Goal: Information Seeking & Learning: Learn about a topic

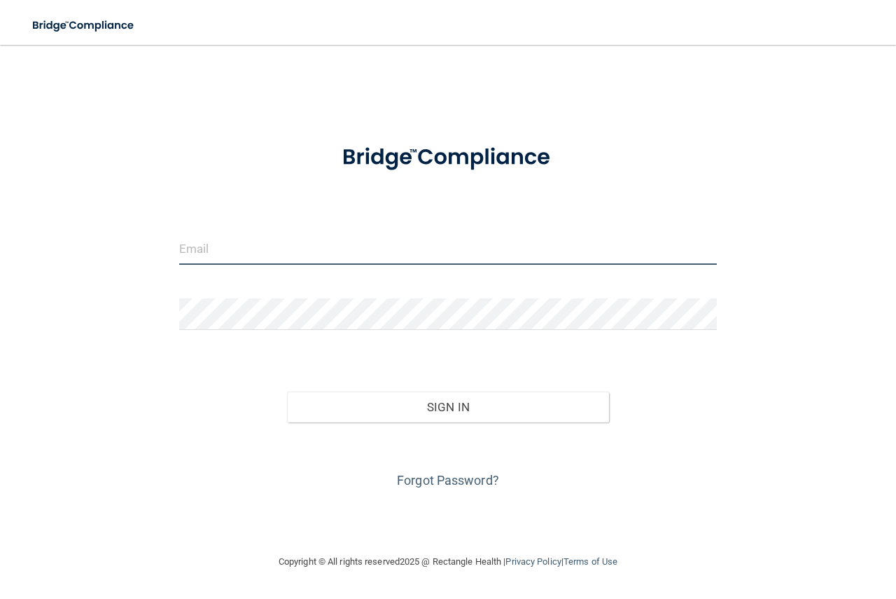
type input "imelda@smileswest.com"
drag, startPoint x: 309, startPoint y: 251, endPoint x: 152, endPoint y: 235, distance: 157.6
click at [152, 235] on div "imelda@smileswest.com Invalid email/password. You don't have permission to acce…" at bounding box center [448, 299] width 840 height 480
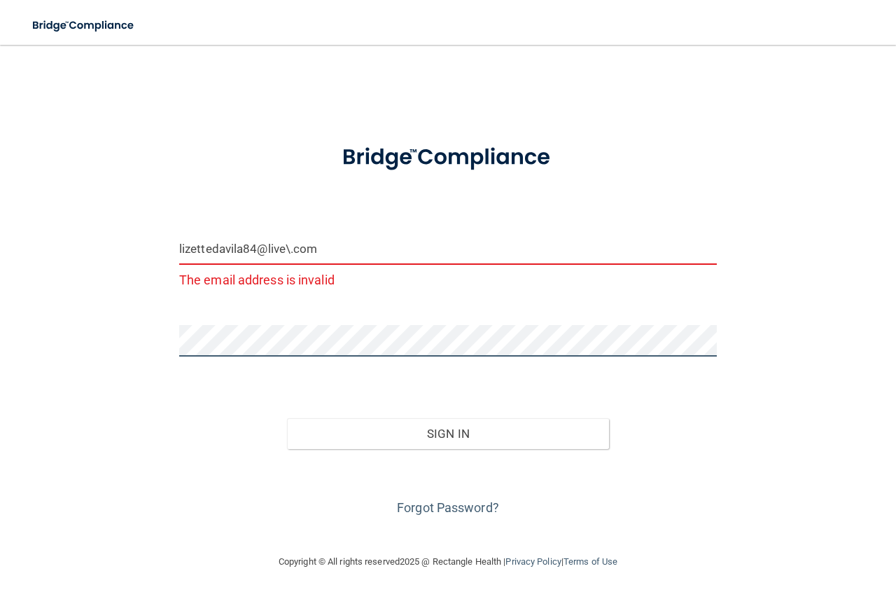
click at [287, 418] on button "Sign In" at bounding box center [448, 433] width 323 height 31
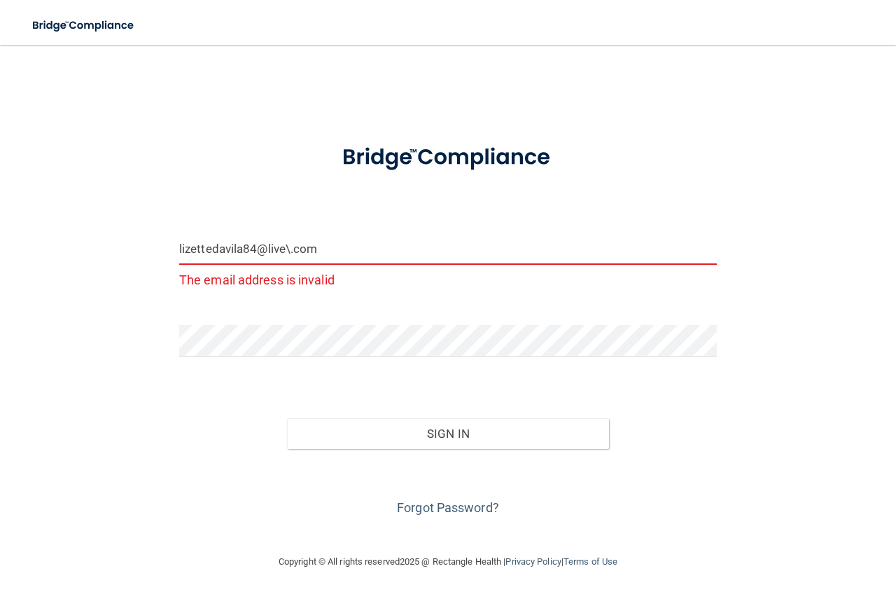
click at [290, 251] on input "lizettedavila84@live\.com" at bounding box center [448, 249] width 538 height 32
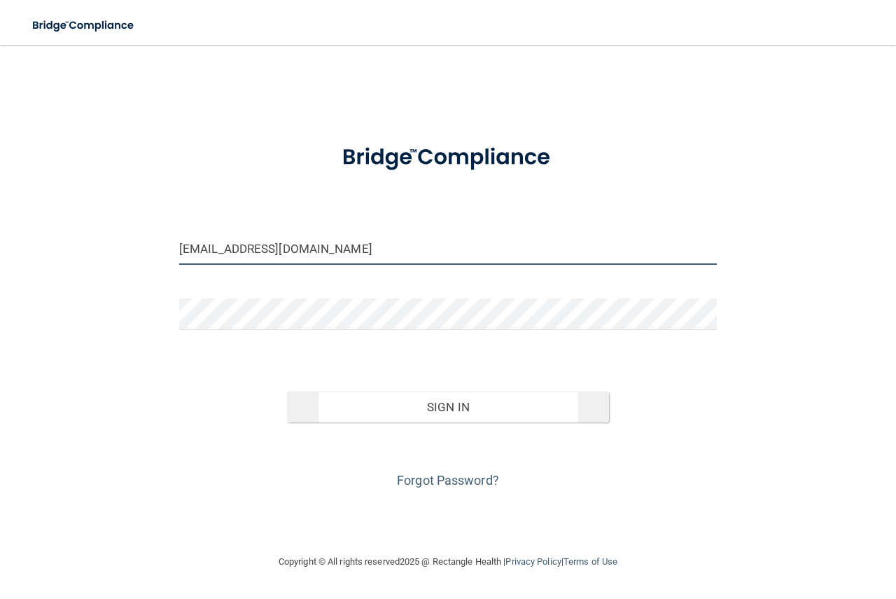
type input "[EMAIL_ADDRESS][DOMAIN_NAME]"
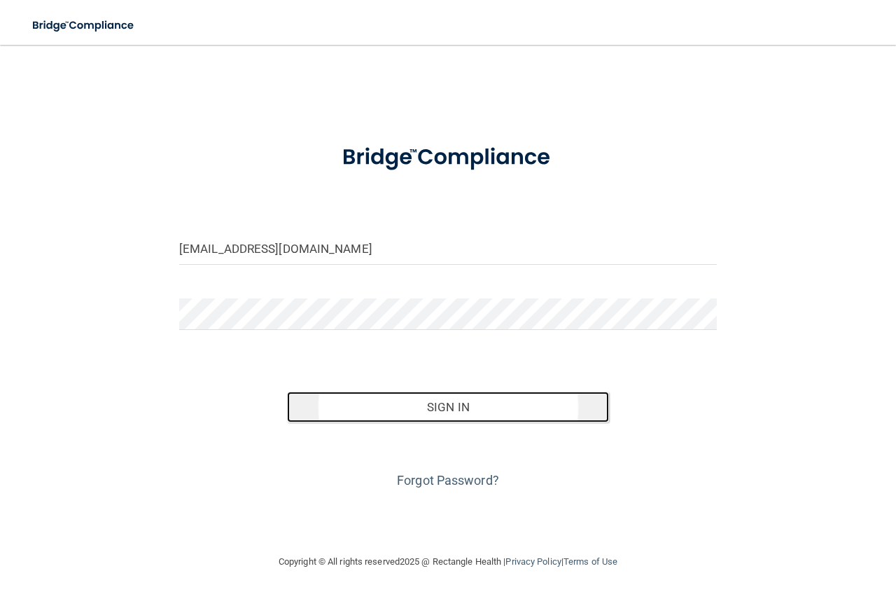
click at [380, 403] on button "Sign In" at bounding box center [448, 406] width 323 height 31
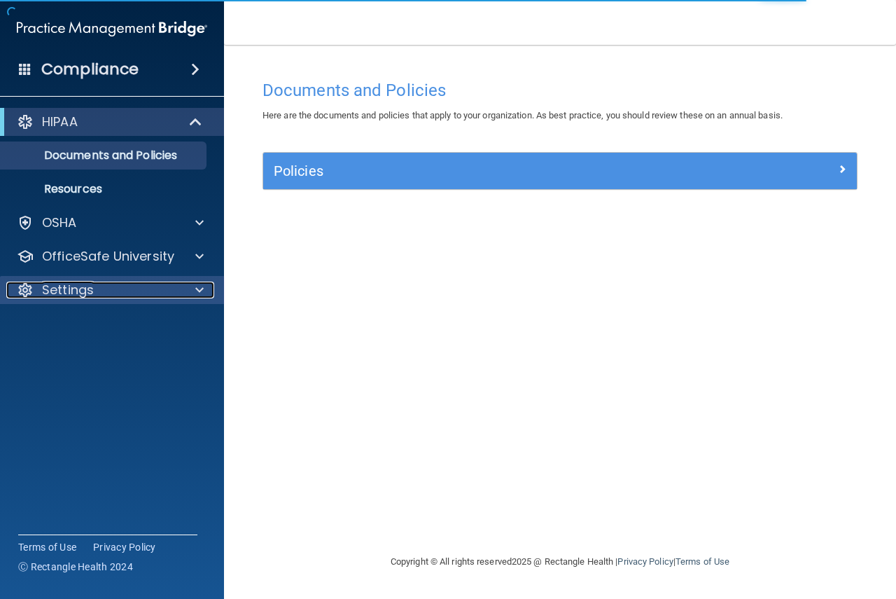
click at [195, 290] on div at bounding box center [197, 290] width 35 height 17
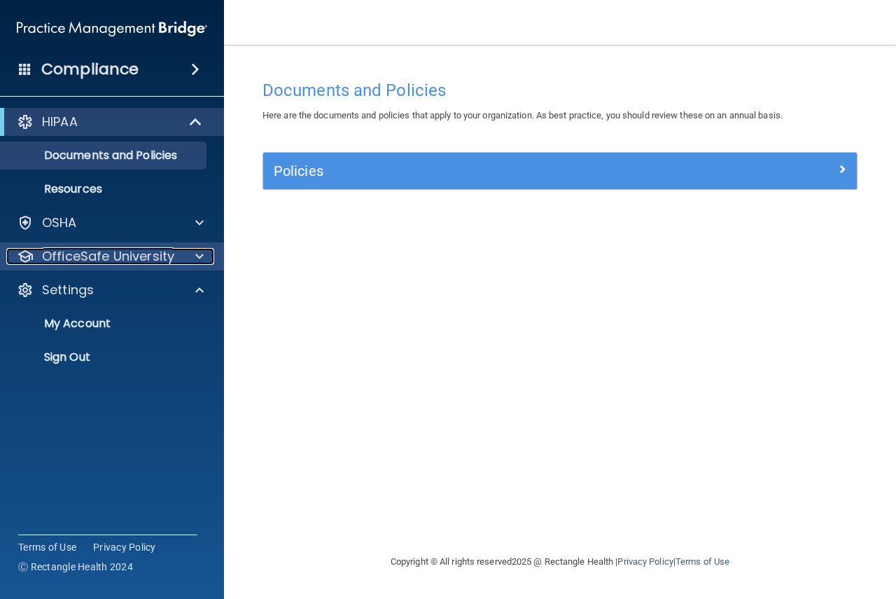
click at [88, 254] on p "OfficeSafe University" at bounding box center [108, 256] width 132 height 17
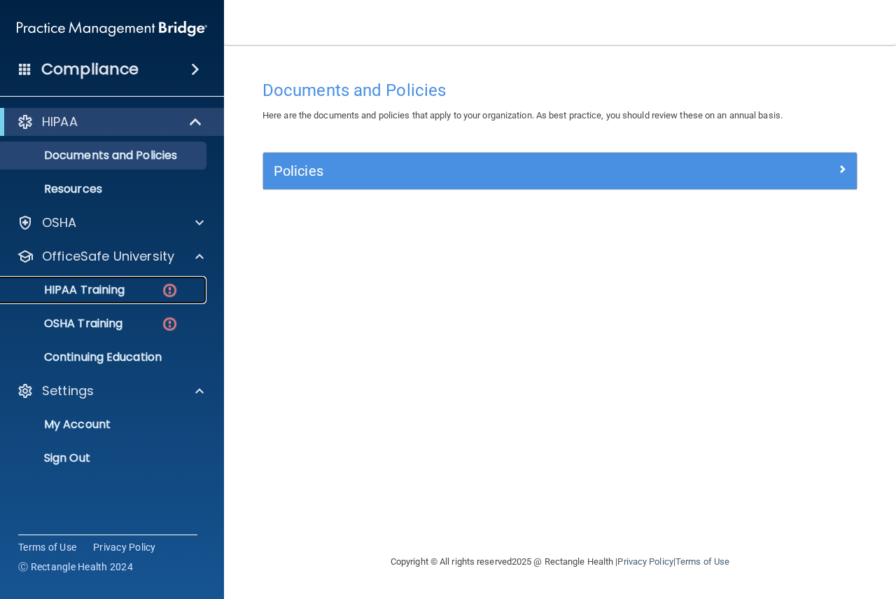
click at [108, 286] on p "HIPAA Training" at bounding box center [67, 290] width 116 height 14
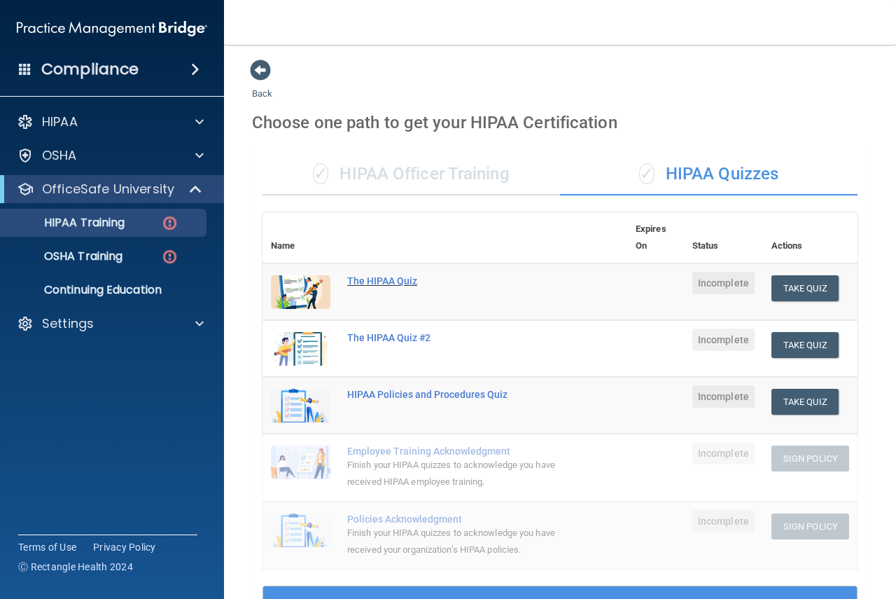
click at [366, 286] on div "The HIPAA Quiz" at bounding box center [452, 280] width 210 height 11
click at [292, 294] on img at bounding box center [301, 292] width 60 height 34
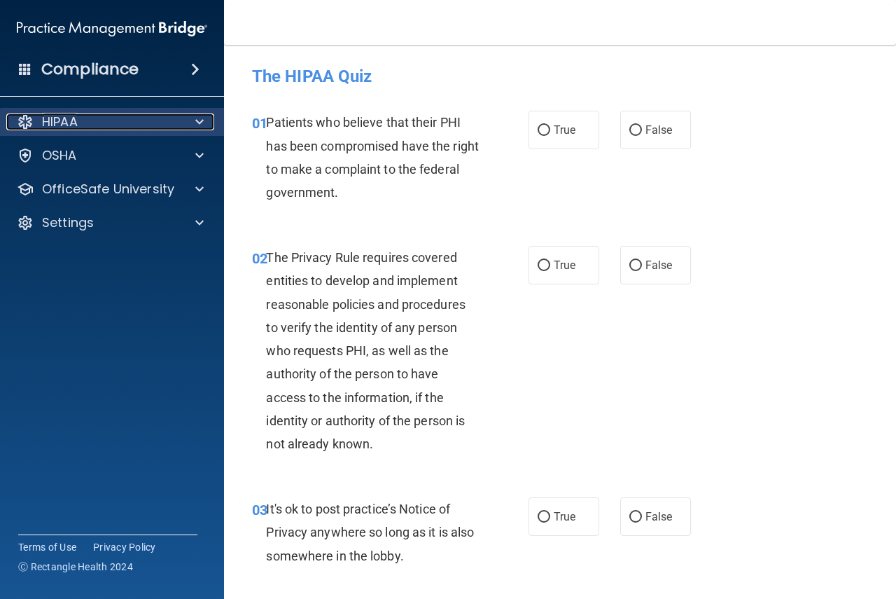
click at [194, 122] on div at bounding box center [197, 121] width 35 height 17
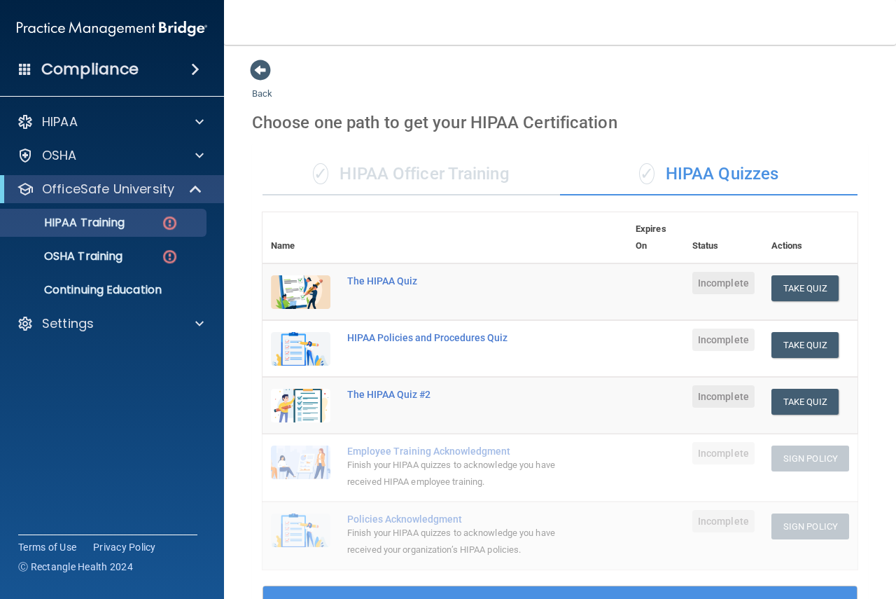
click at [719, 287] on span "Incomplete" at bounding box center [724, 283] width 62 height 22
click at [691, 173] on div "✓ HIPAA Quizzes" at bounding box center [709, 174] width 298 height 42
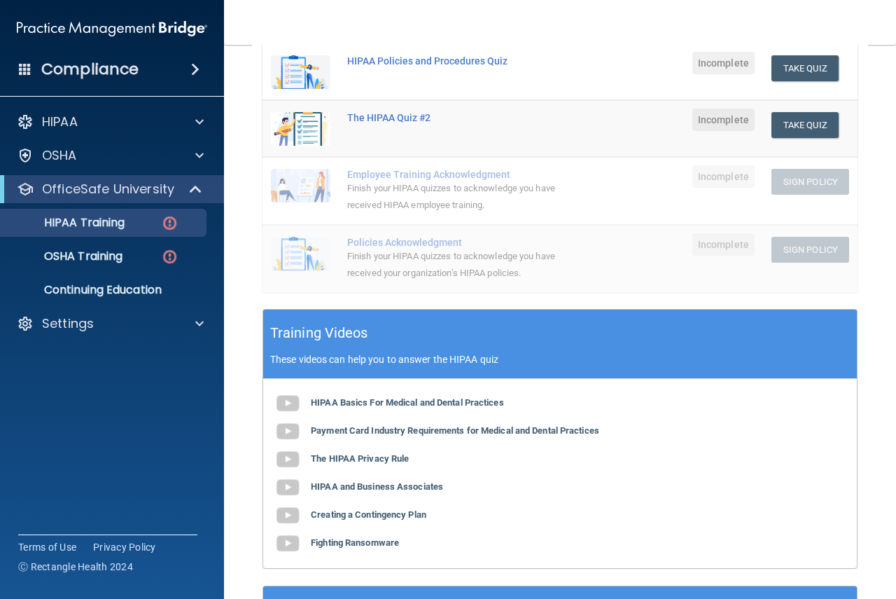
scroll to position [280, 0]
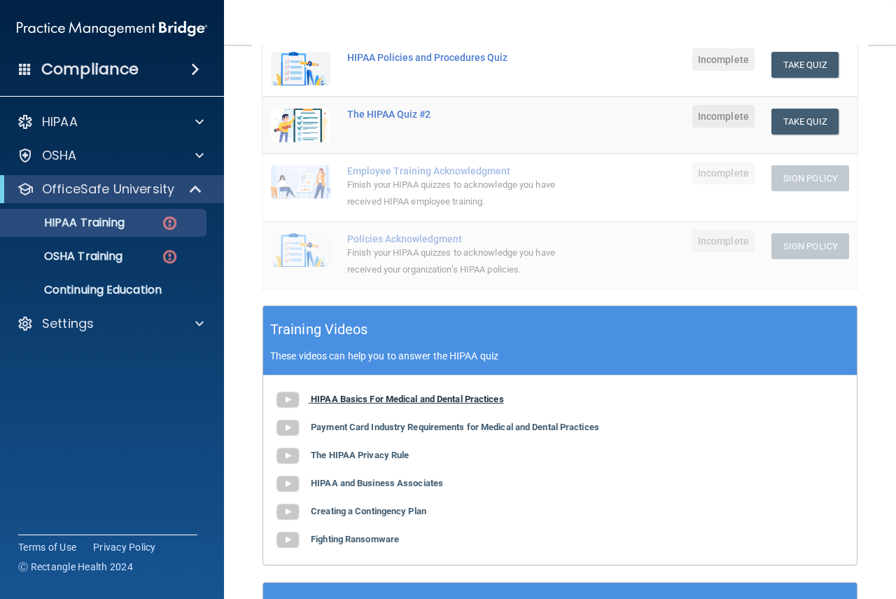
click at [362, 399] on b "HIPAA Basics For Medical and Dental Practices" at bounding box center [407, 399] width 193 height 11
click at [350, 429] on b "Payment Card Industry Requirements for Medical and Dental Practices" at bounding box center [455, 427] width 289 height 11
click at [364, 454] on b "The HIPAA Privacy Rule" at bounding box center [360, 455] width 98 height 11
click at [366, 484] on b "HIPAA and Business Associates" at bounding box center [377, 483] width 132 height 11
click at [422, 509] on b "Creating a Contingency Plan" at bounding box center [369, 511] width 116 height 11
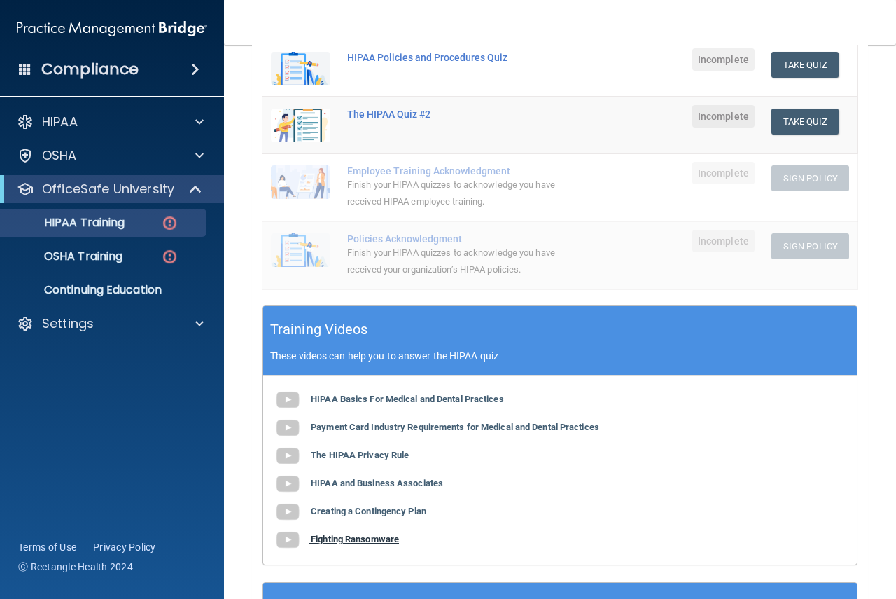
click at [373, 540] on b "Fighting Ransomware" at bounding box center [355, 539] width 88 height 11
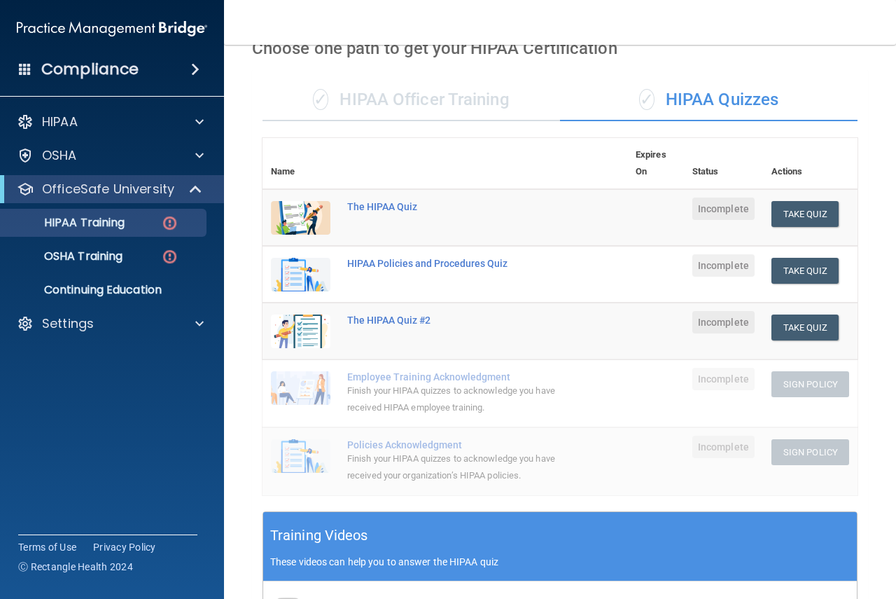
scroll to position [70, 0]
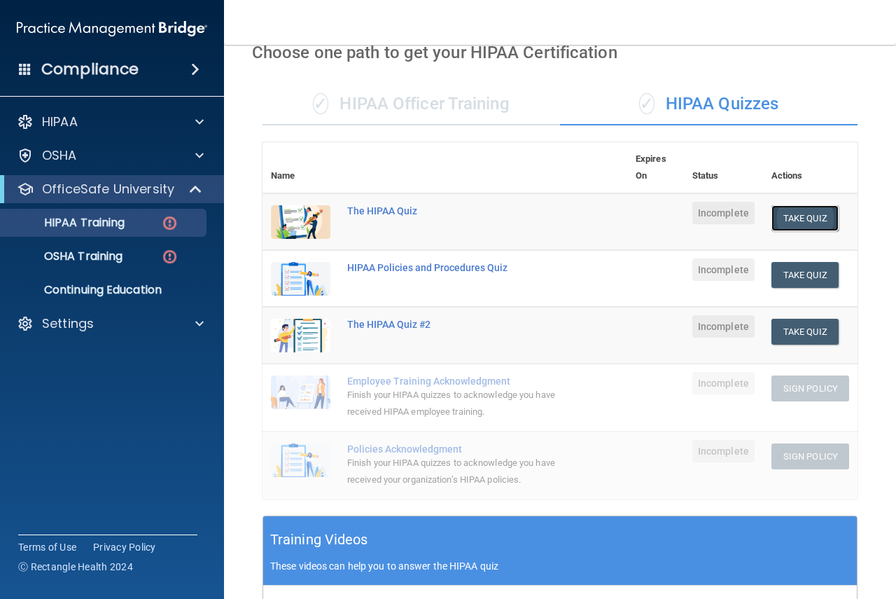
click at [801, 212] on button "Take Quiz" at bounding box center [805, 218] width 67 height 26
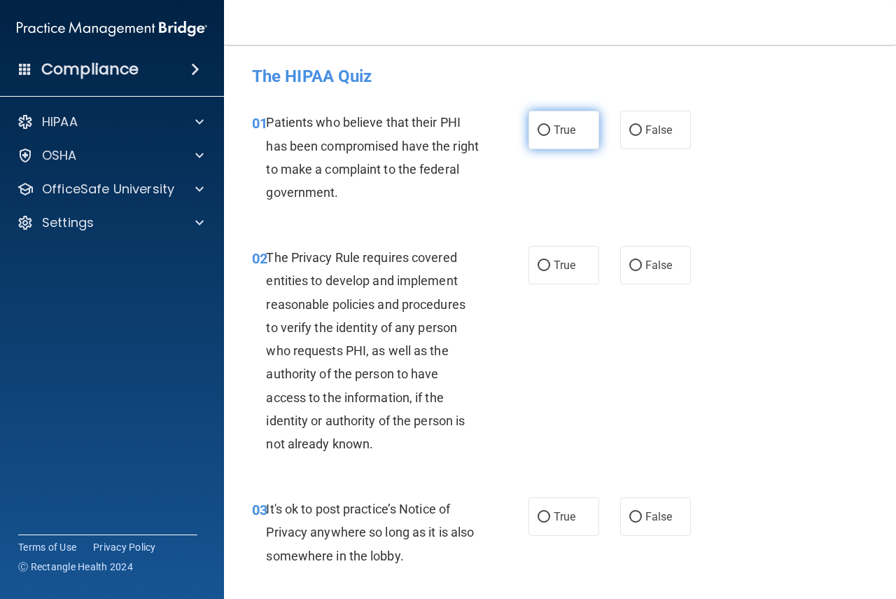
click at [554, 133] on span "True" at bounding box center [565, 129] width 22 height 13
click at [550, 133] on input "True" at bounding box center [544, 130] width 13 height 11
radio input "true"
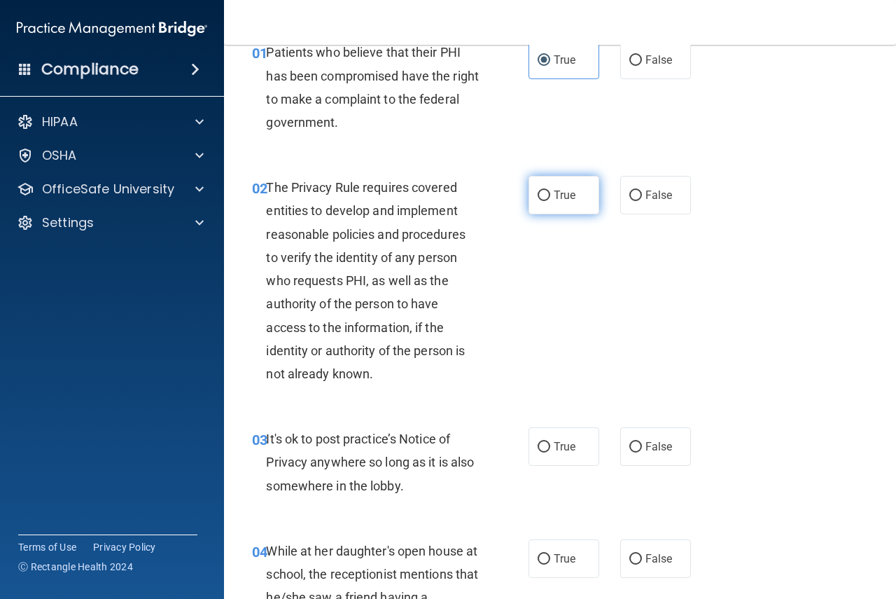
click at [564, 198] on span "True" at bounding box center [565, 194] width 22 height 13
click at [550, 198] on input "True" at bounding box center [544, 195] width 13 height 11
radio input "true"
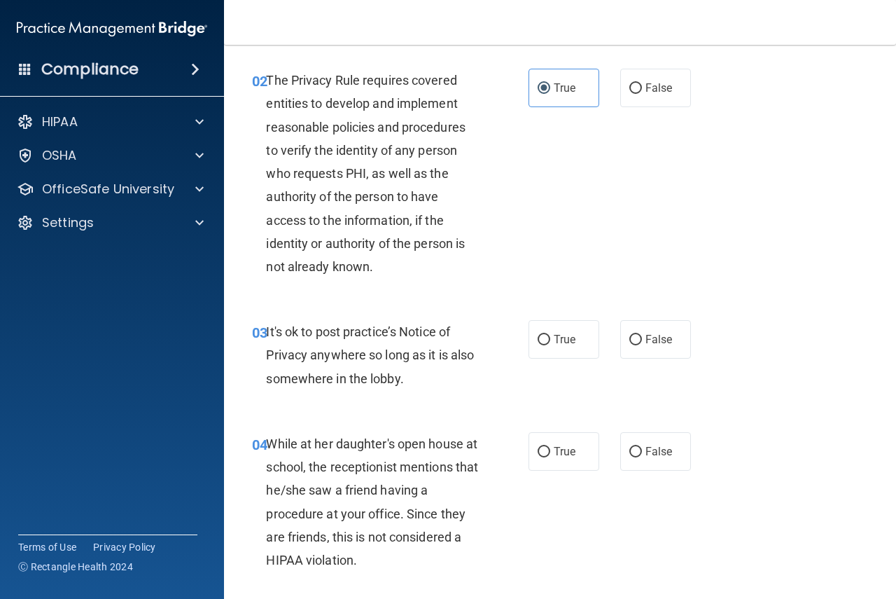
scroll to position [210, 0]
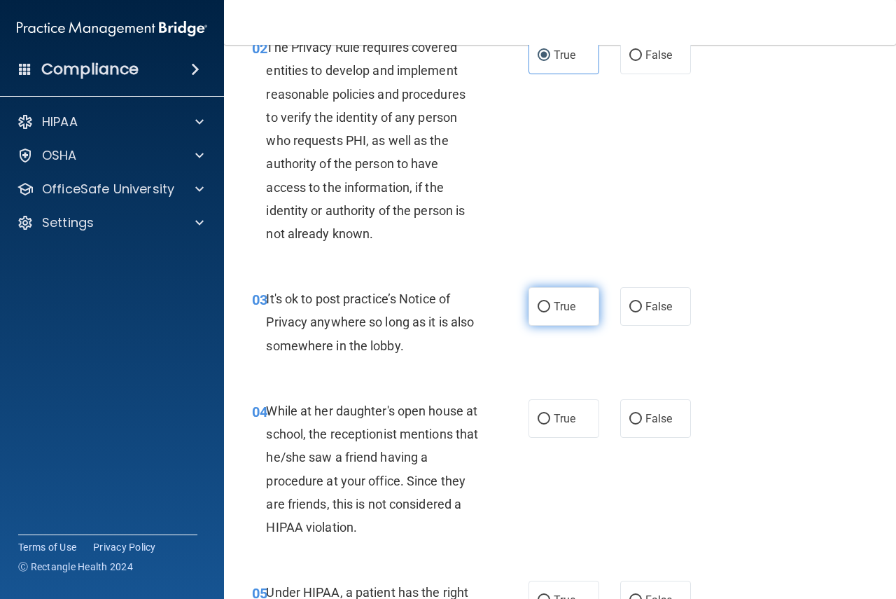
click at [556, 314] on label "True" at bounding box center [564, 306] width 71 height 39
click at [550, 312] on input "True" at bounding box center [544, 307] width 13 height 11
radio input "true"
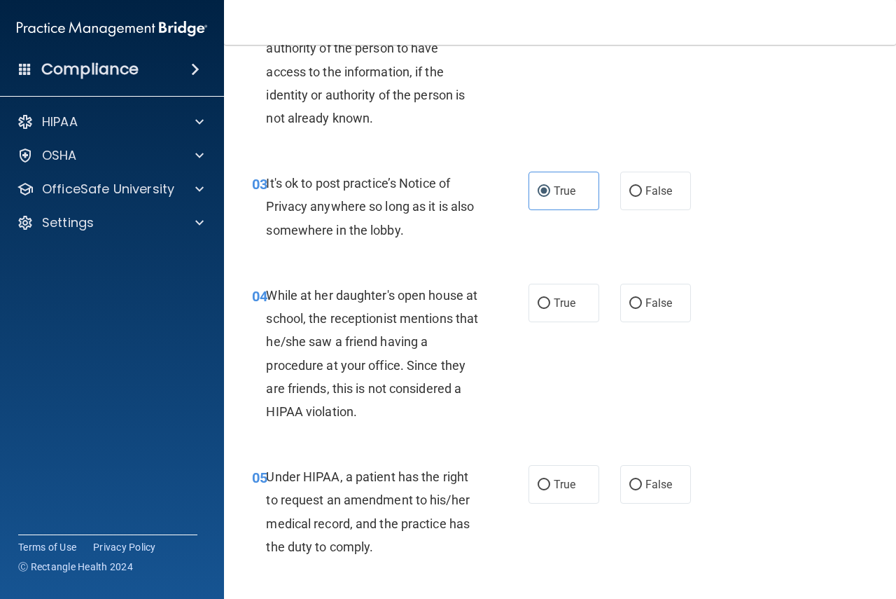
scroll to position [350, 0]
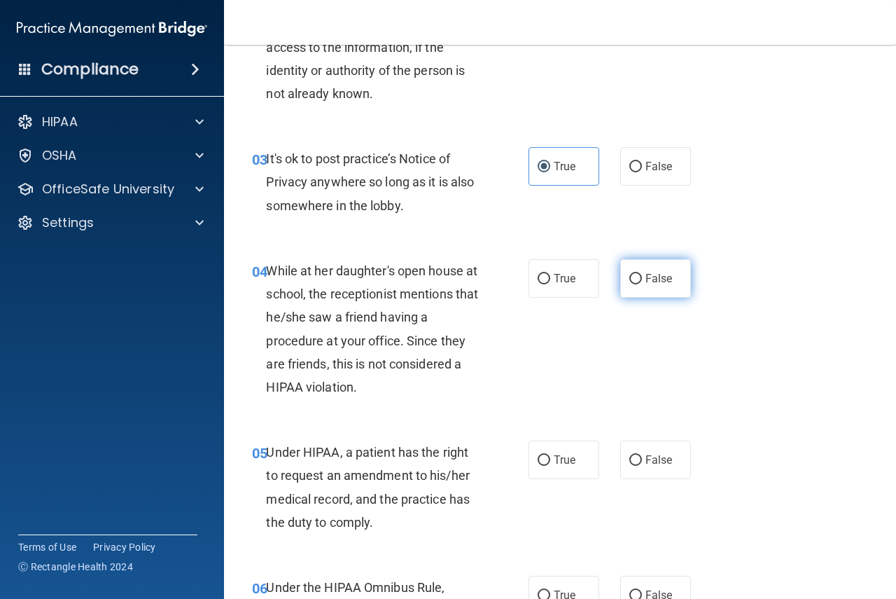
click at [644, 286] on label "False" at bounding box center [655, 278] width 71 height 39
click at [642, 284] on input "False" at bounding box center [636, 279] width 13 height 11
radio input "true"
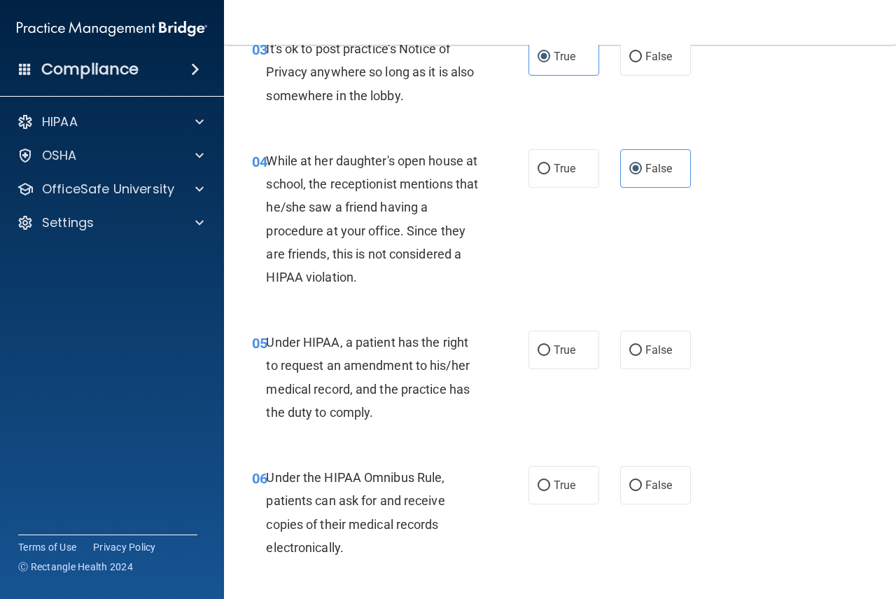
scroll to position [490, 0]
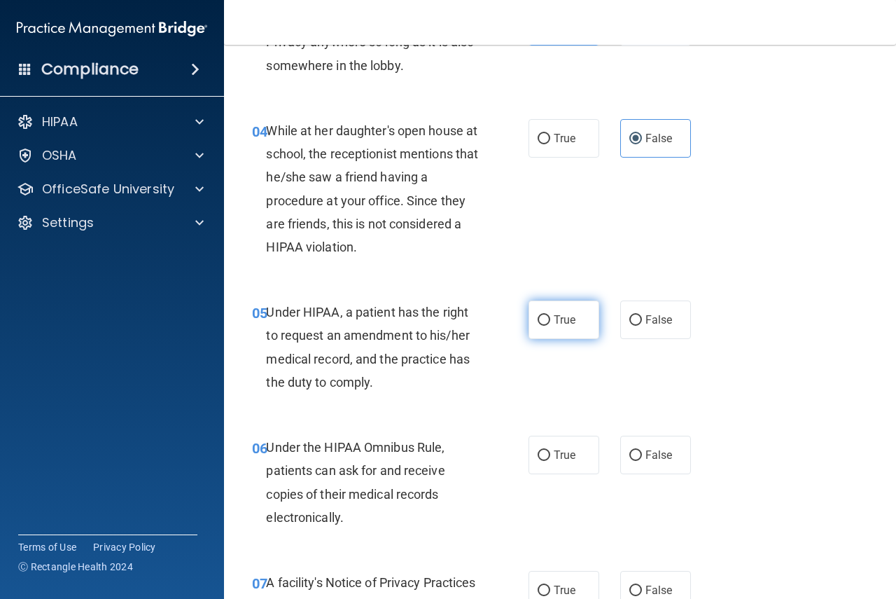
click at [540, 323] on input "True" at bounding box center [544, 320] width 13 height 11
radio input "true"
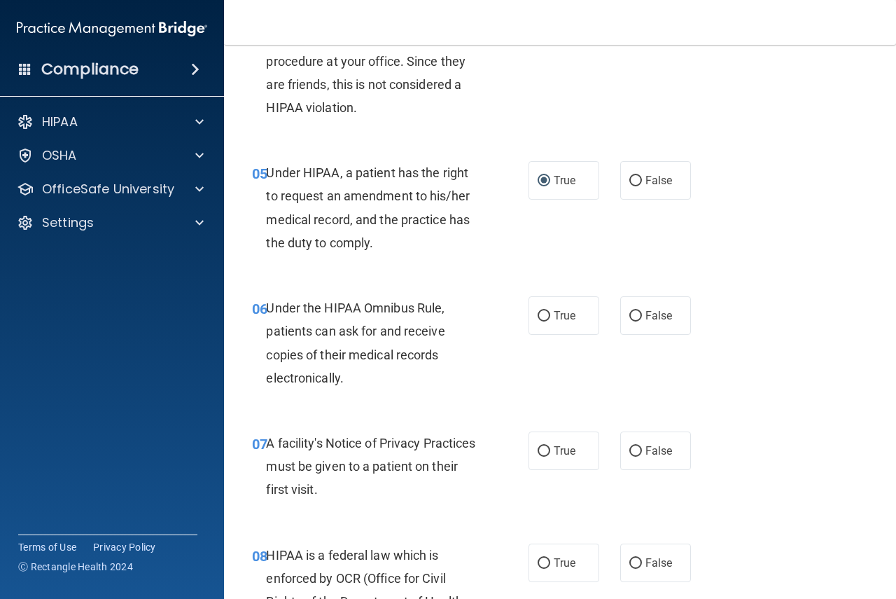
scroll to position [630, 0]
click at [554, 308] on span "True" at bounding box center [565, 314] width 22 height 13
click at [550, 310] on input "True" at bounding box center [544, 315] width 13 height 11
radio input "true"
click at [631, 315] on input "False" at bounding box center [636, 315] width 13 height 11
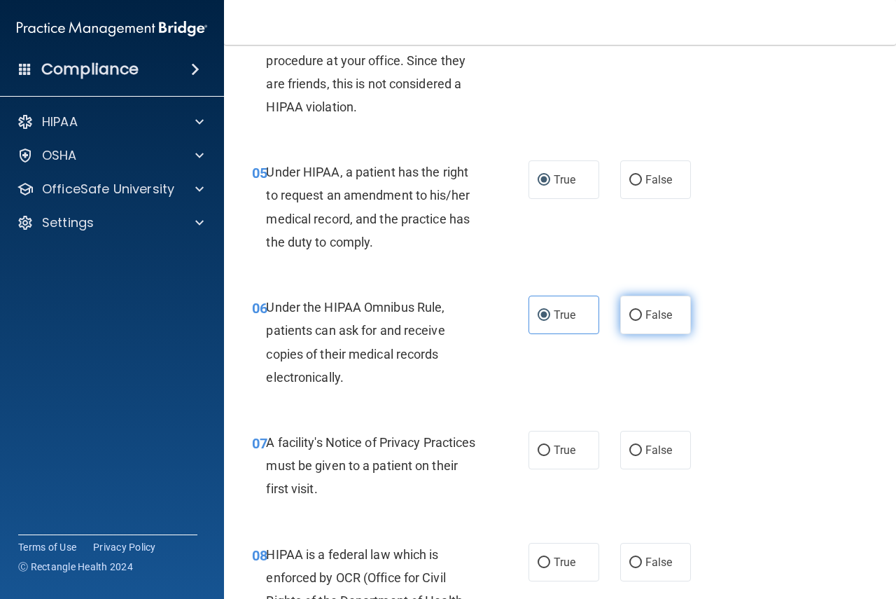
radio input "true"
click at [538, 317] on input "True" at bounding box center [544, 315] width 13 height 11
radio input "true"
radio input "false"
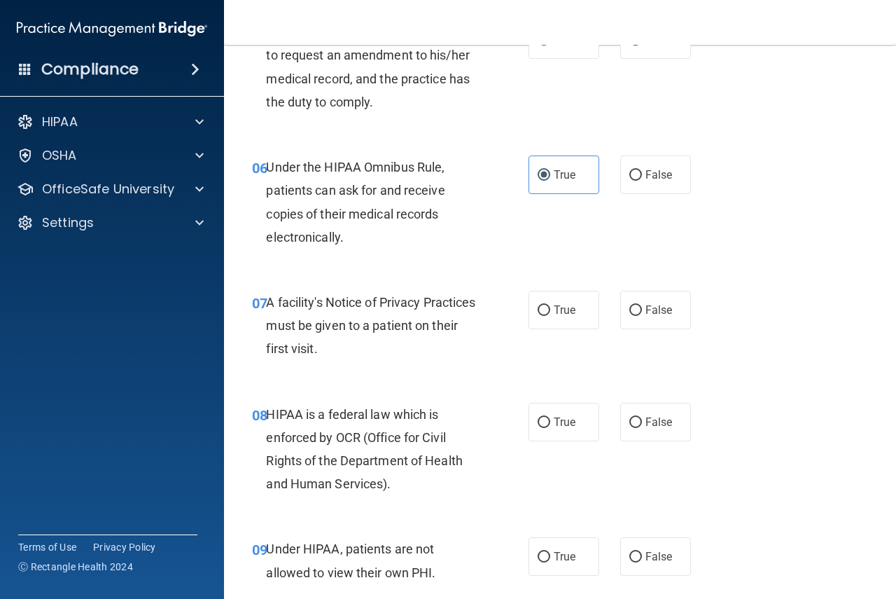
scroll to position [840, 0]
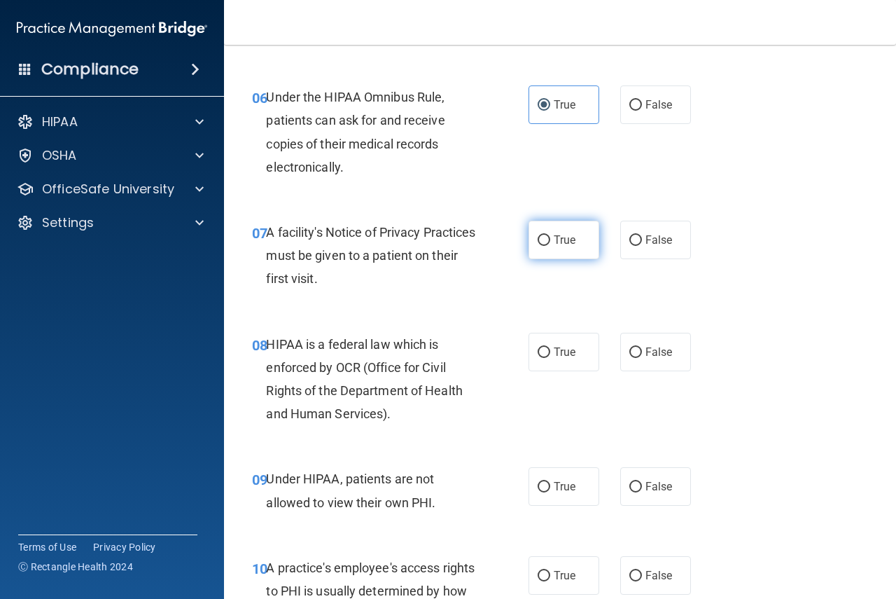
click at [539, 237] on input "True" at bounding box center [544, 240] width 13 height 11
radio input "true"
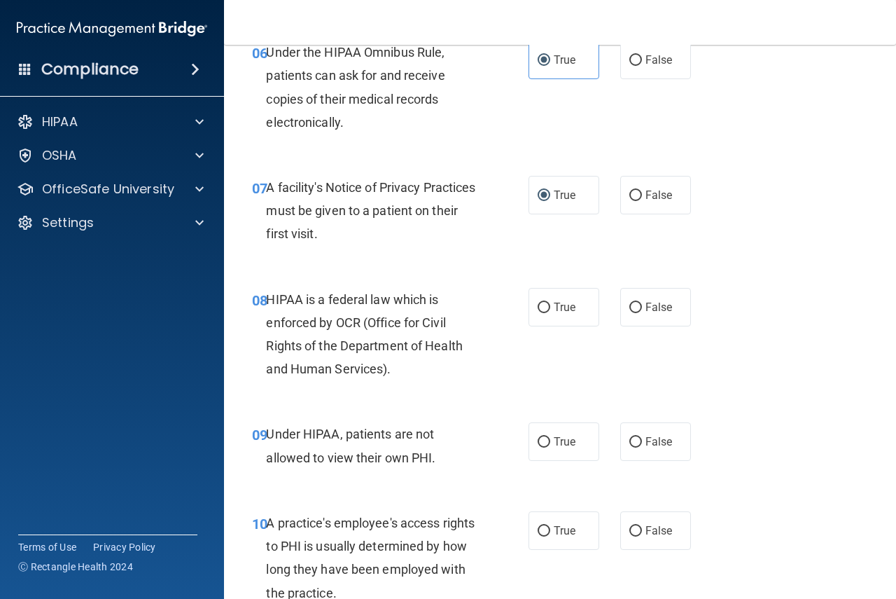
scroll to position [910, 0]
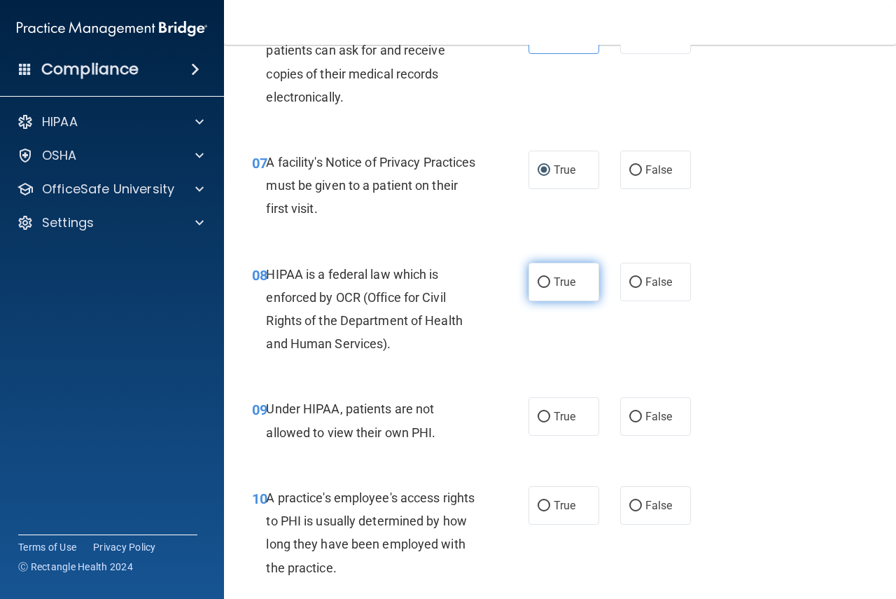
click at [567, 286] on span "True" at bounding box center [565, 281] width 22 height 13
click at [550, 286] on input "True" at bounding box center [544, 282] width 13 height 11
radio input "true"
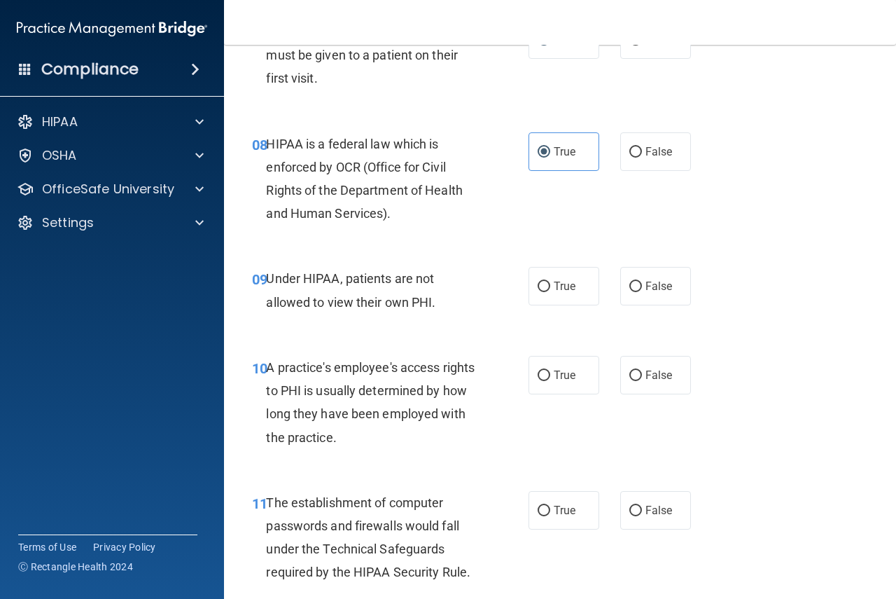
scroll to position [1050, 0]
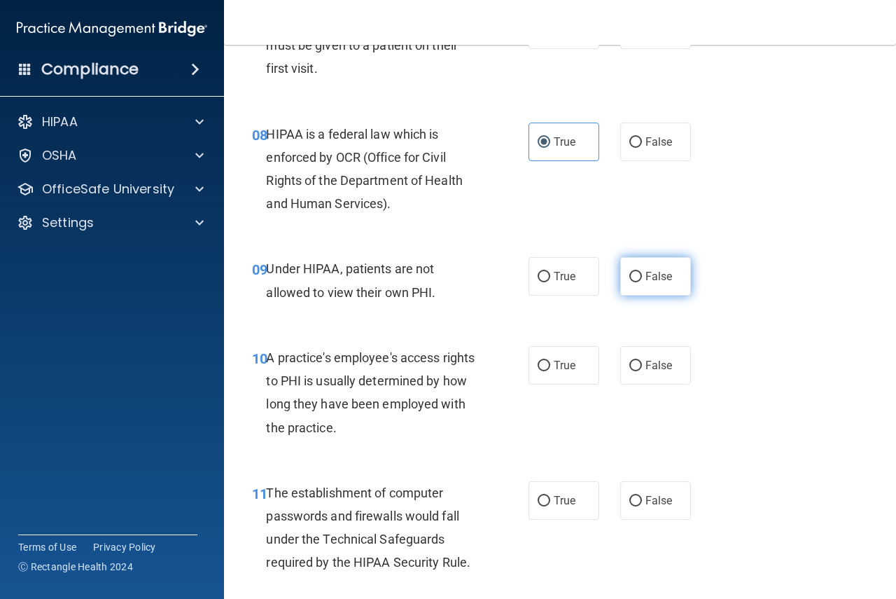
click at [635, 277] on input "False" at bounding box center [636, 277] width 13 height 11
radio input "true"
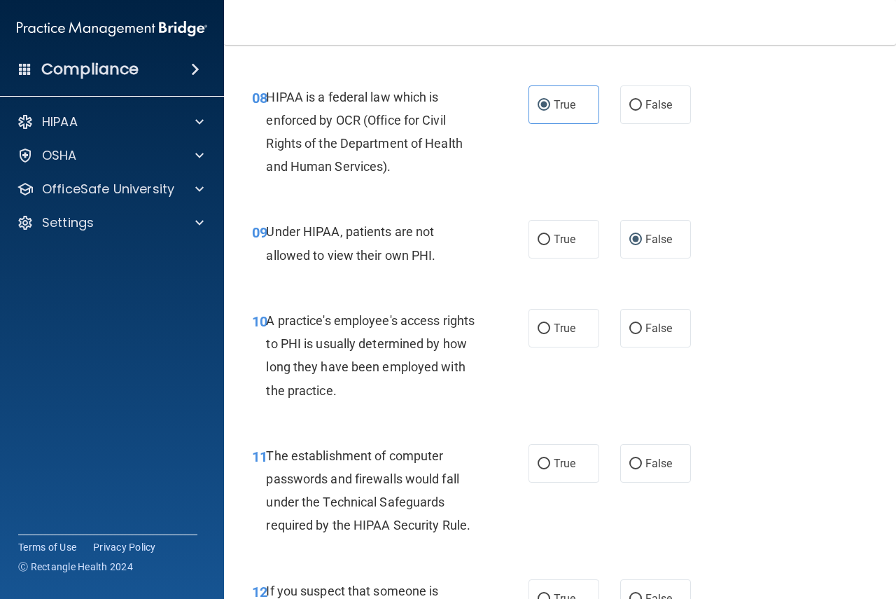
scroll to position [1120, 0]
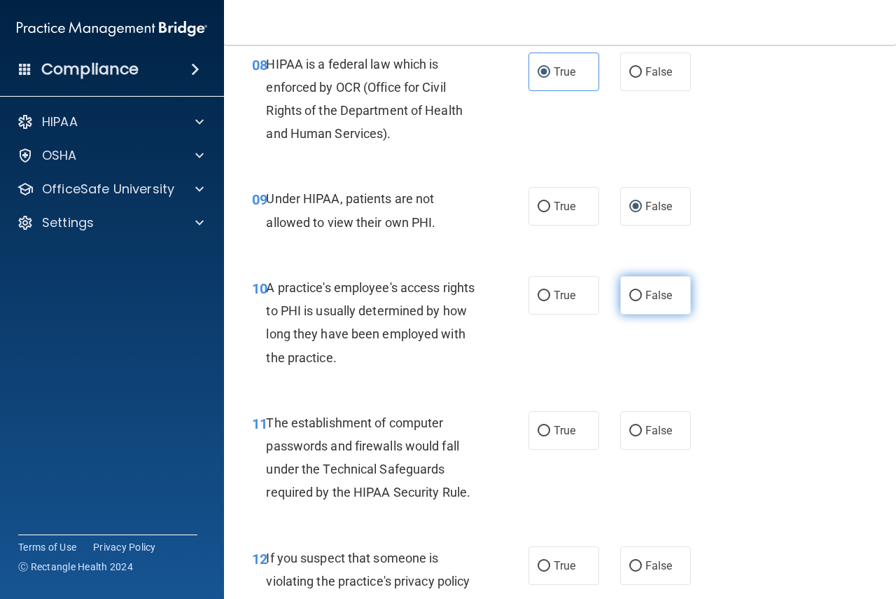
click at [647, 293] on span "False" at bounding box center [659, 295] width 27 height 13
click at [642, 293] on input "False" at bounding box center [636, 296] width 13 height 11
radio input "true"
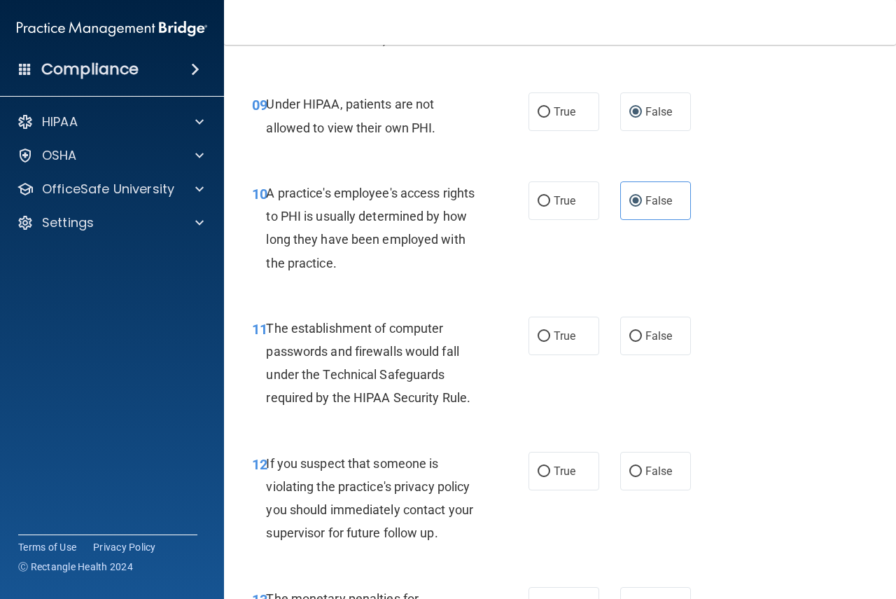
scroll to position [1260, 0]
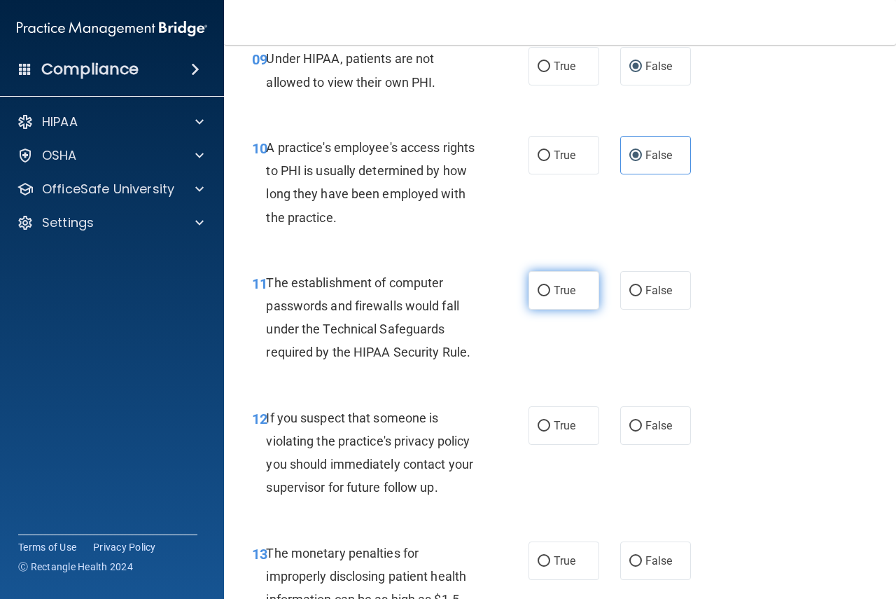
click at [551, 303] on label "True" at bounding box center [564, 290] width 71 height 39
click at [550, 296] on input "True" at bounding box center [544, 291] width 13 height 11
radio input "true"
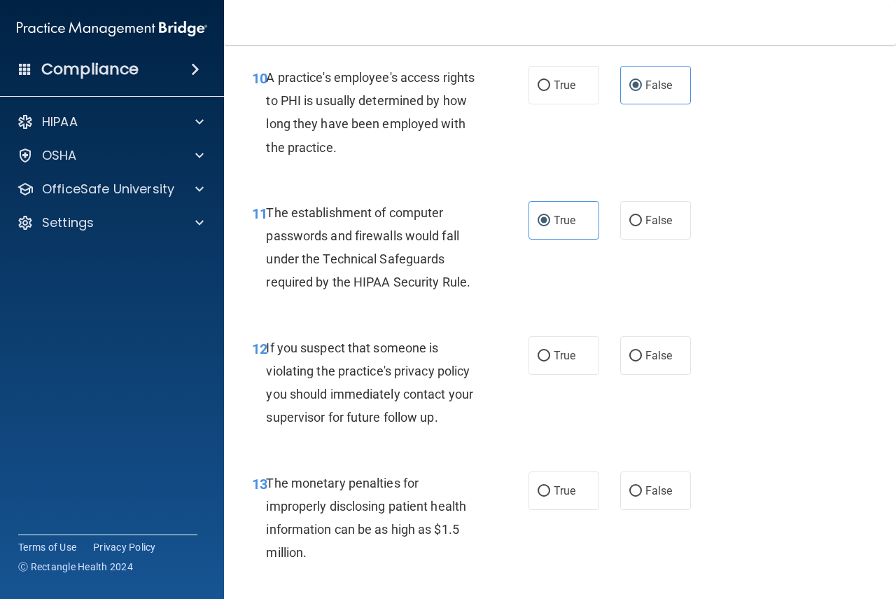
scroll to position [1401, 0]
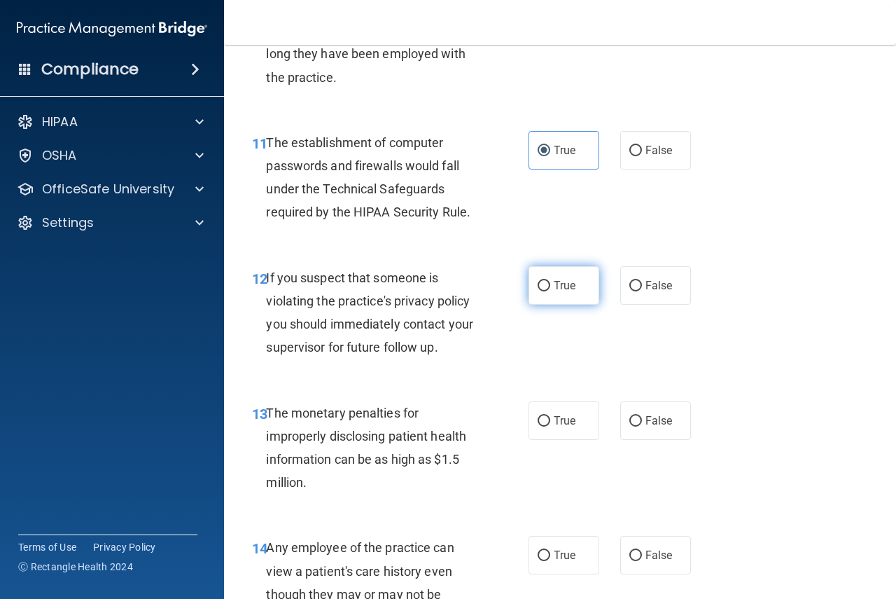
click at [548, 296] on label "True" at bounding box center [564, 285] width 71 height 39
click at [548, 291] on input "True" at bounding box center [544, 286] width 13 height 11
radio input "true"
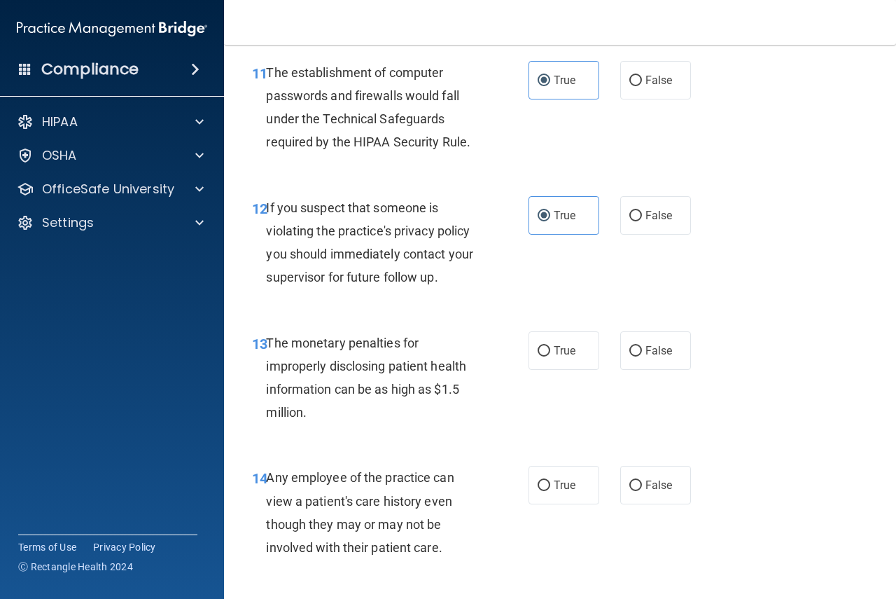
scroll to position [1541, 0]
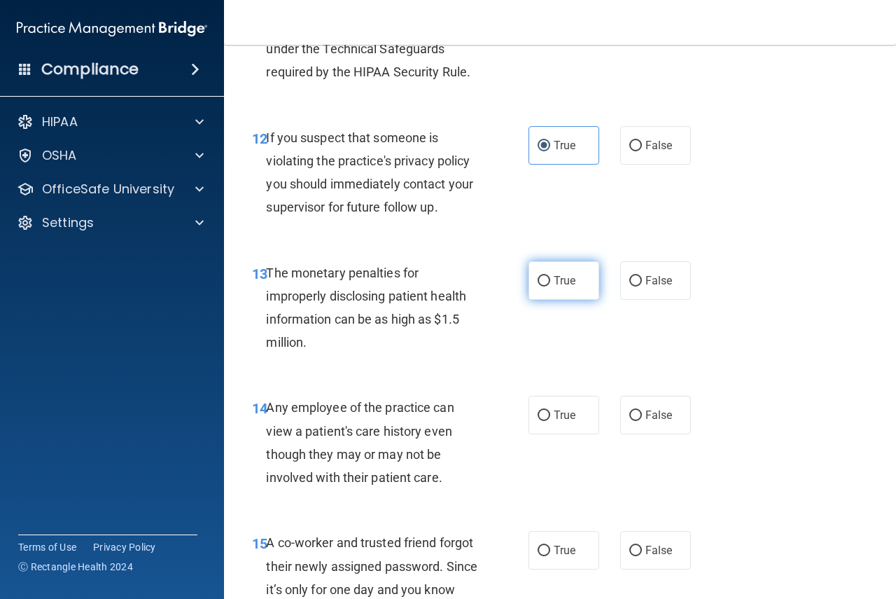
click at [575, 289] on label "True" at bounding box center [564, 280] width 71 height 39
click at [550, 286] on input "True" at bounding box center [544, 281] width 13 height 11
radio input "true"
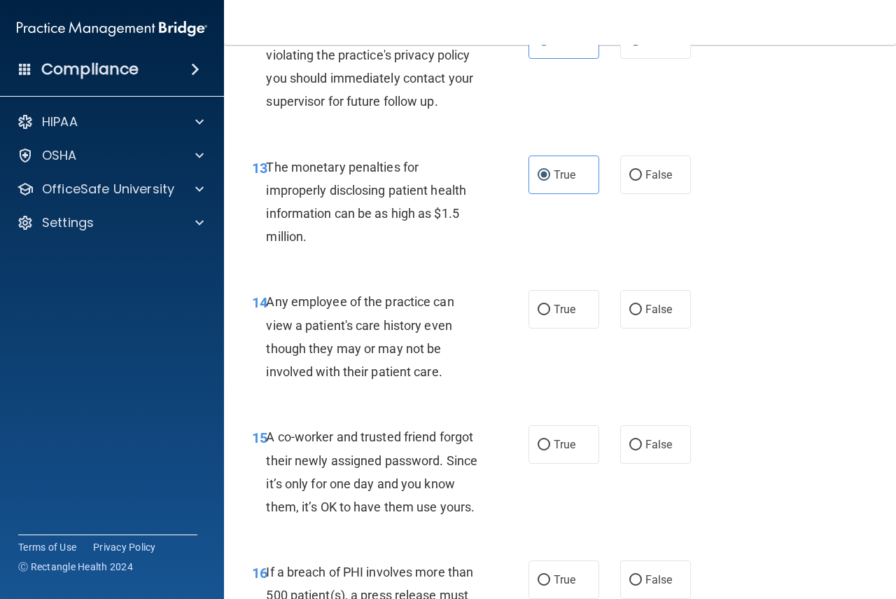
scroll to position [1681, 0]
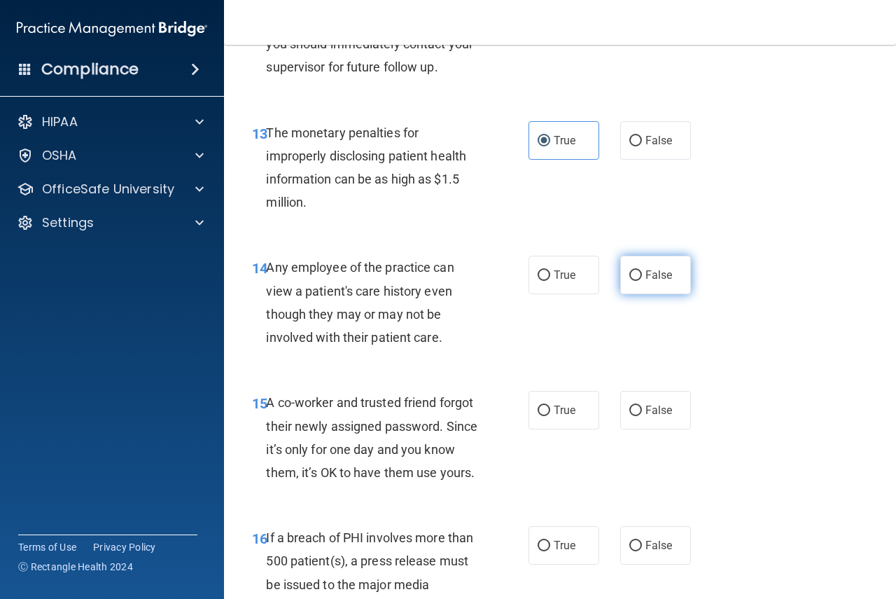
click at [646, 270] on span "False" at bounding box center [659, 274] width 27 height 13
click at [642, 270] on input "False" at bounding box center [636, 275] width 13 height 11
radio input "true"
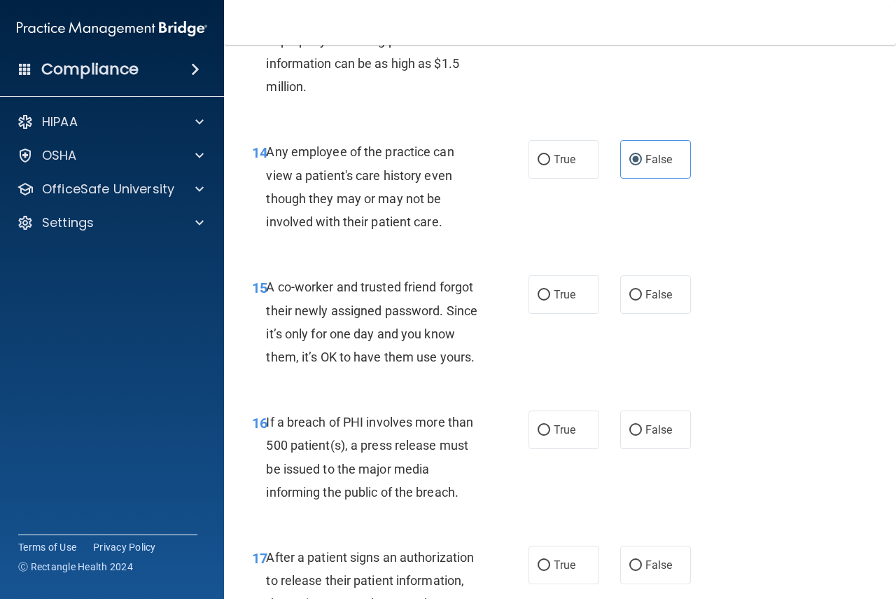
scroll to position [1821, 0]
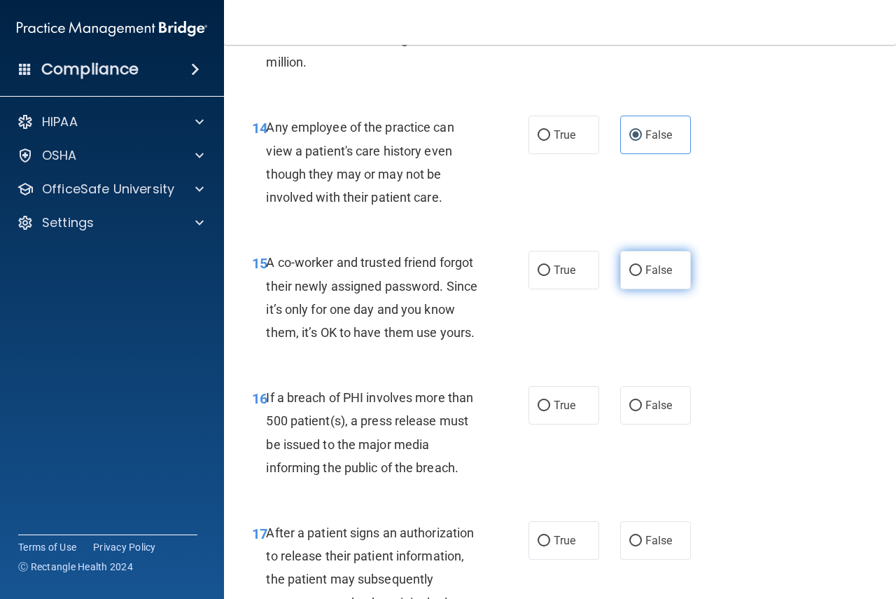
click at [665, 269] on span "False" at bounding box center [659, 269] width 27 height 13
click at [642, 269] on input "False" at bounding box center [636, 270] width 13 height 11
radio input "true"
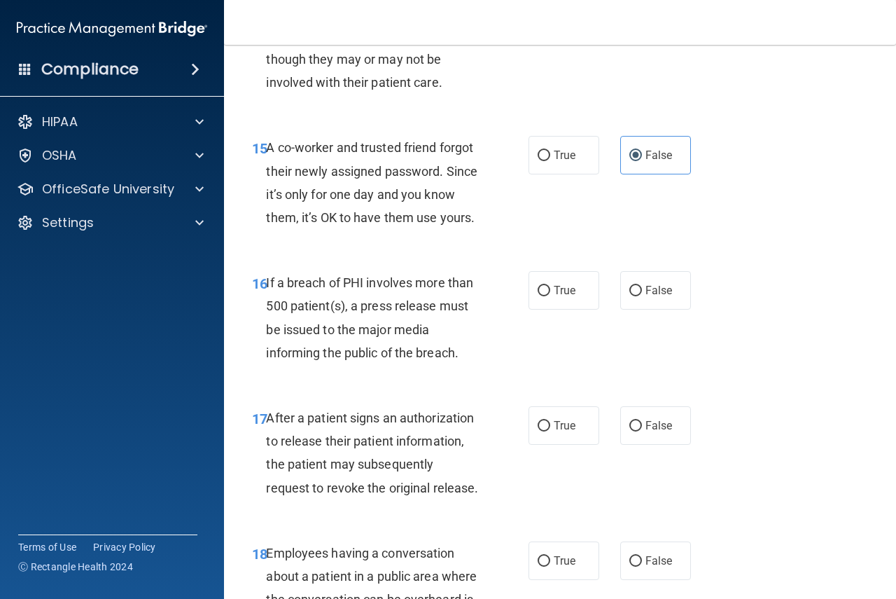
scroll to position [1961, 0]
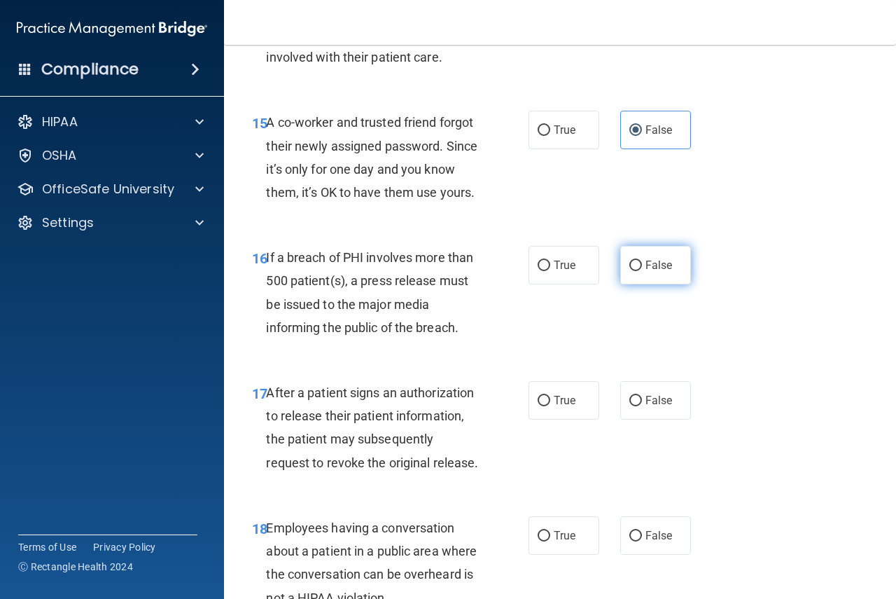
click at [646, 272] on span "False" at bounding box center [659, 264] width 27 height 13
click at [642, 271] on input "False" at bounding box center [636, 266] width 13 height 11
radio input "true"
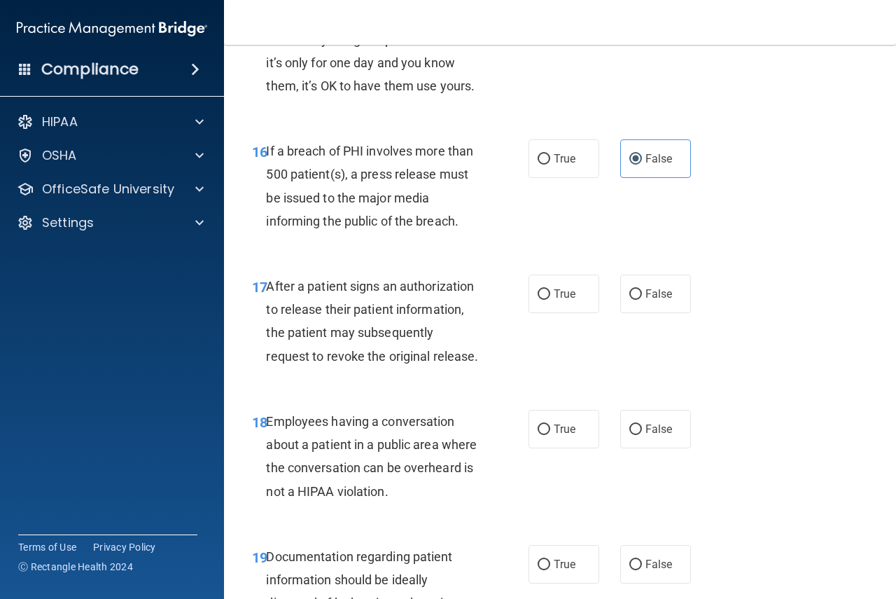
scroll to position [2101, 0]
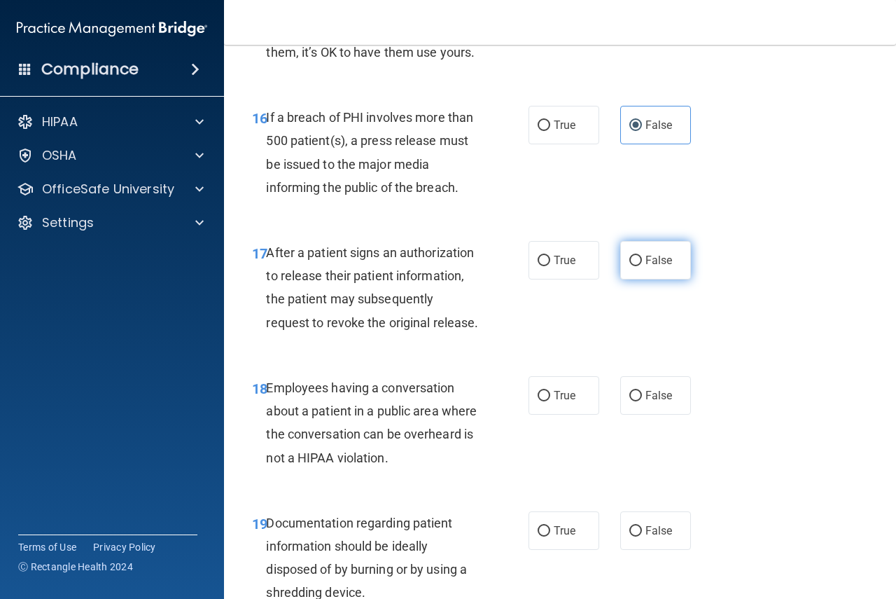
click at [650, 279] on label "False" at bounding box center [655, 260] width 71 height 39
click at [642, 266] on input "False" at bounding box center [636, 261] width 13 height 11
radio input "true"
click at [575, 276] on label "True" at bounding box center [564, 260] width 71 height 39
click at [550, 266] on input "True" at bounding box center [544, 261] width 13 height 11
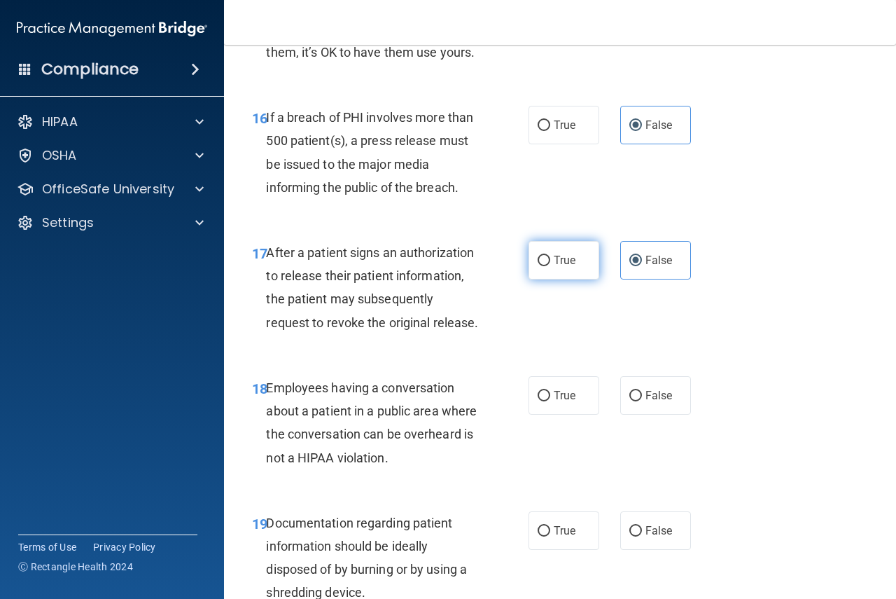
radio input "true"
radio input "false"
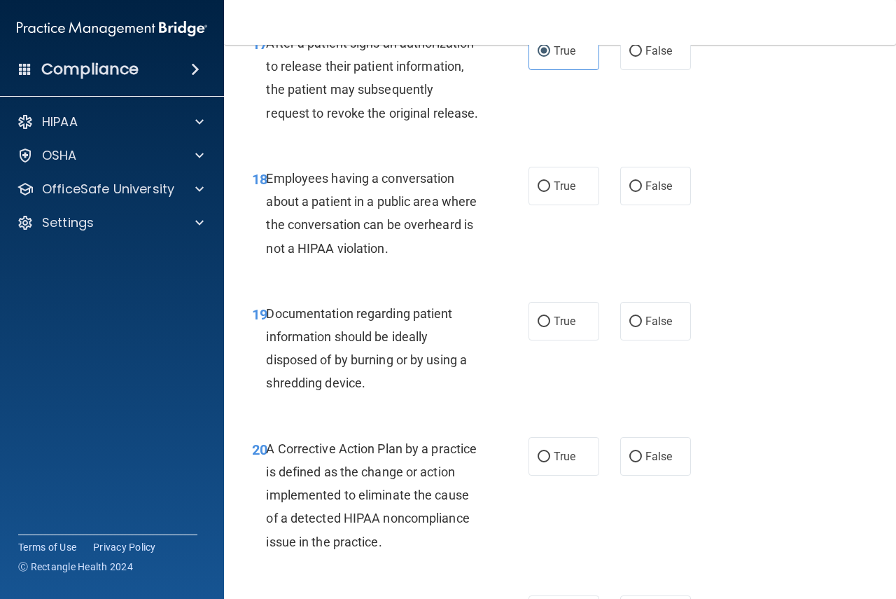
scroll to position [2311, 0]
click at [664, 192] on span "False" at bounding box center [659, 185] width 27 height 13
click at [642, 191] on input "False" at bounding box center [636, 186] width 13 height 11
radio input "true"
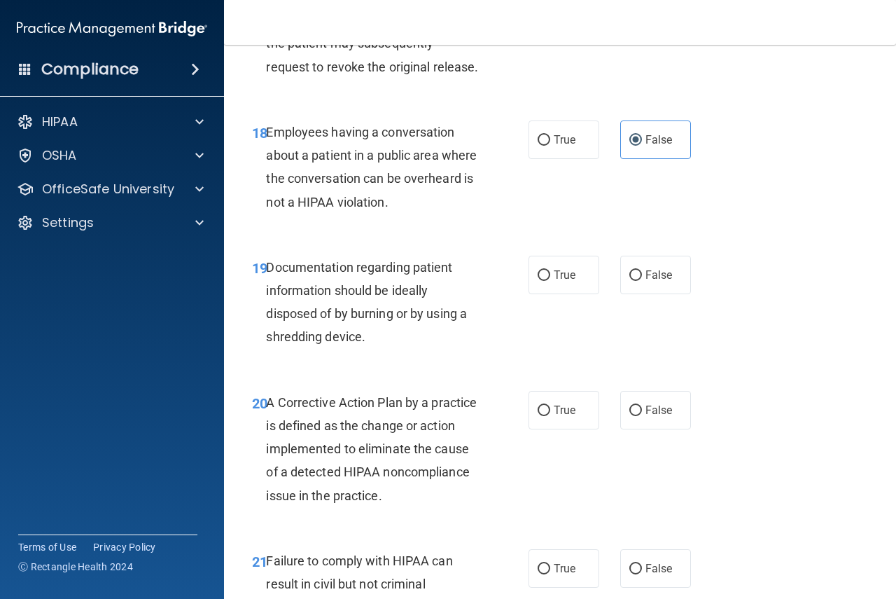
scroll to position [2381, 0]
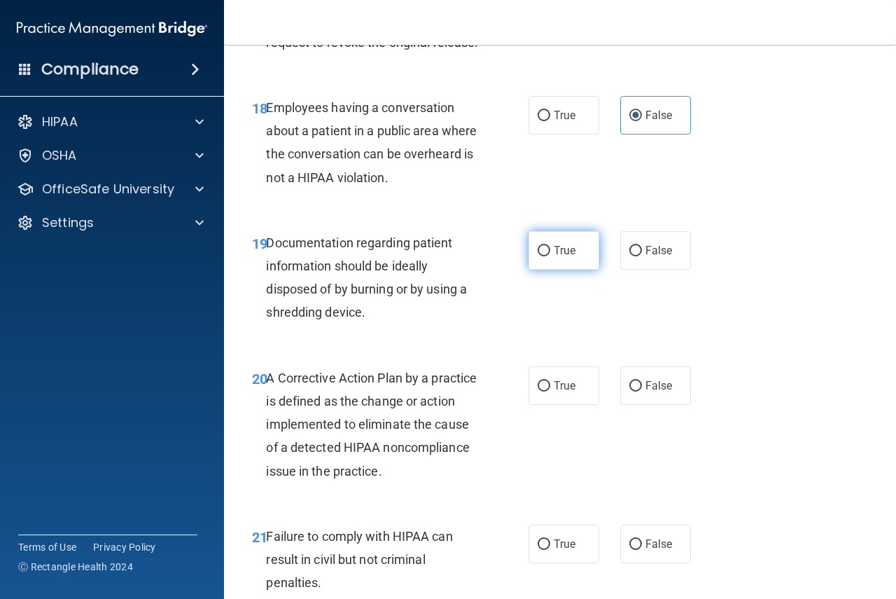
click at [577, 270] on label "True" at bounding box center [564, 250] width 71 height 39
click at [550, 256] on input "True" at bounding box center [544, 251] width 13 height 11
radio input "true"
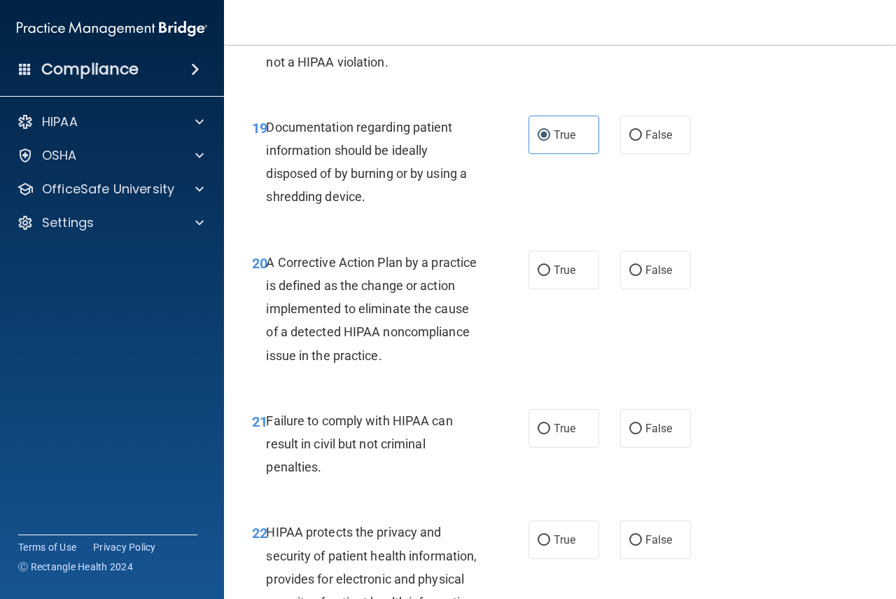
scroll to position [2521, 0]
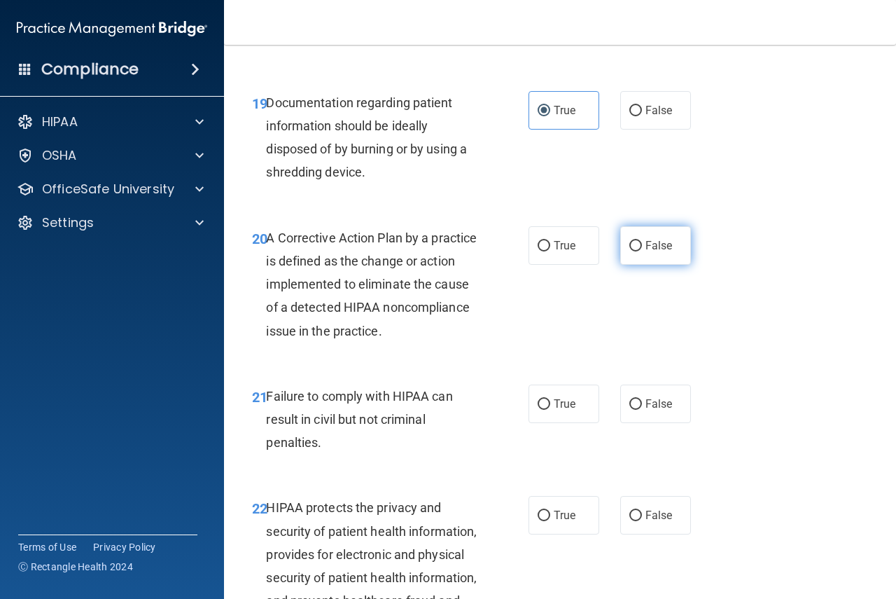
click at [630, 251] on input "False" at bounding box center [636, 246] width 13 height 11
radio input "true"
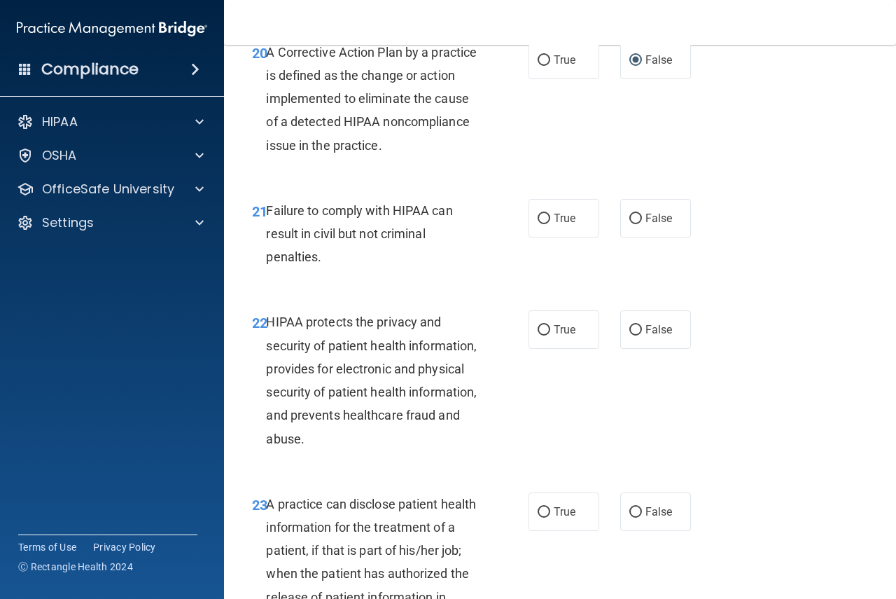
scroll to position [2731, 0]
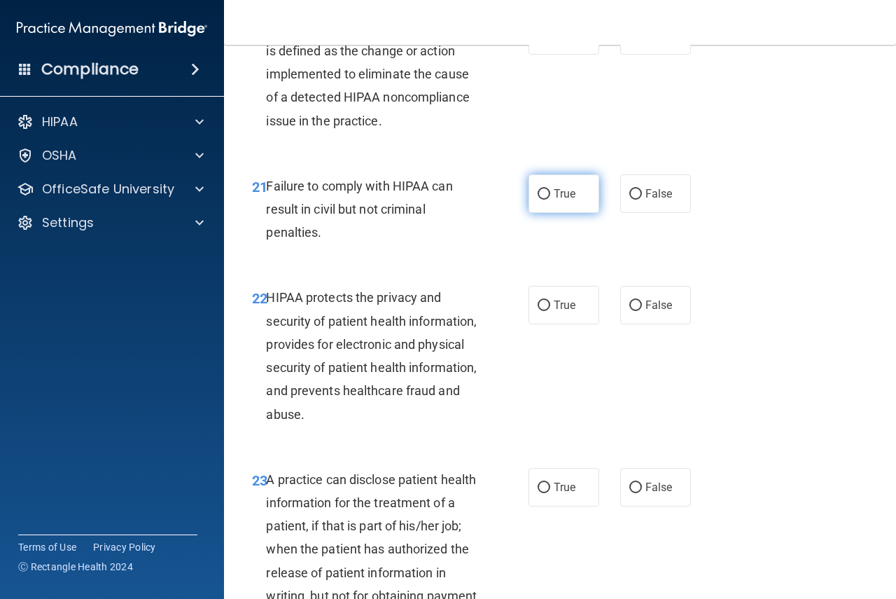
click at [563, 200] on span "True" at bounding box center [565, 193] width 22 height 13
click at [550, 200] on input "True" at bounding box center [544, 194] width 13 height 11
radio input "true"
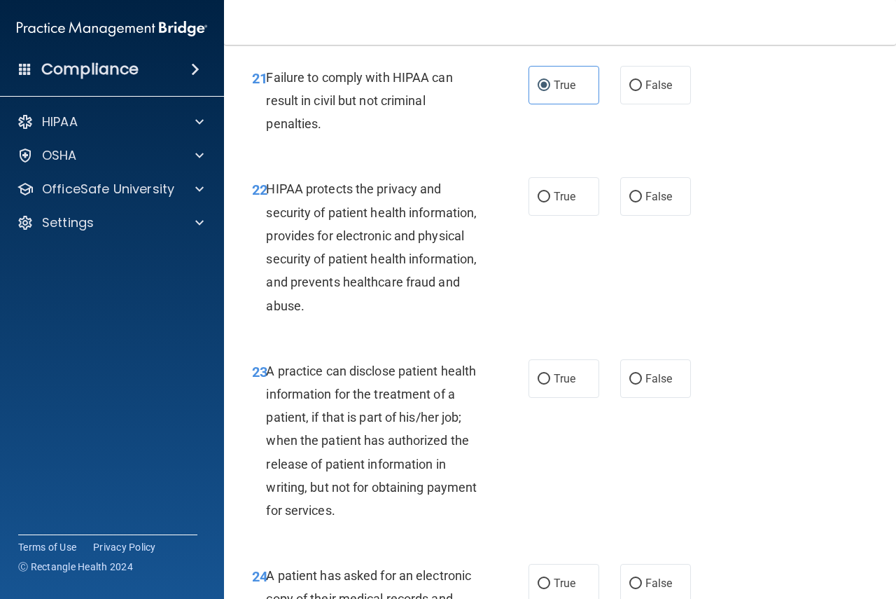
scroll to position [2871, 0]
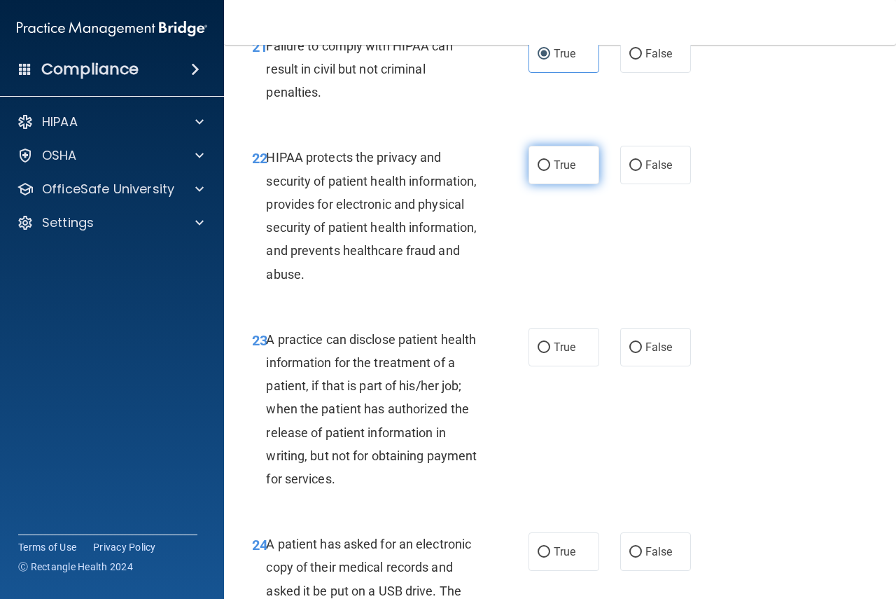
click at [553, 184] on label "True" at bounding box center [564, 165] width 71 height 39
click at [550, 171] on input "True" at bounding box center [544, 165] width 13 height 11
radio input "true"
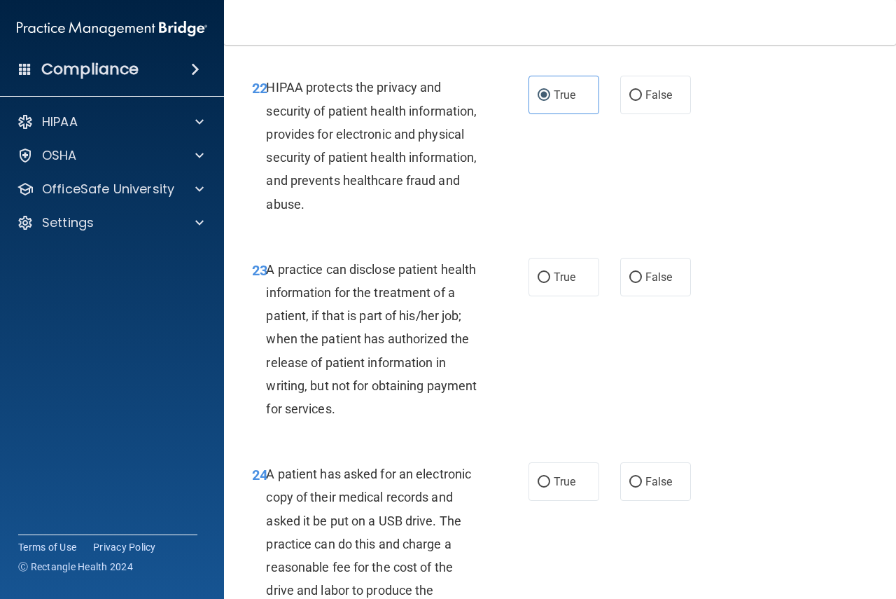
scroll to position [3011, 0]
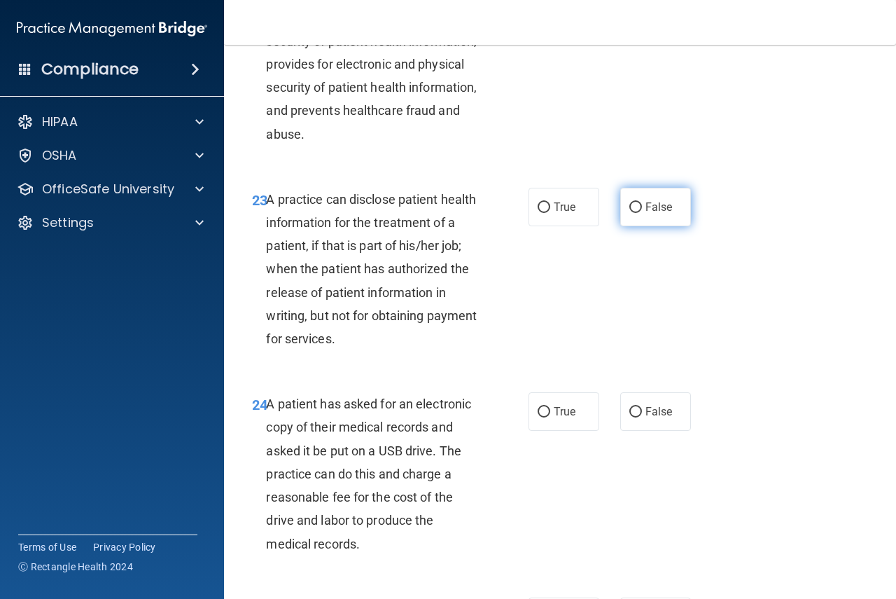
click at [637, 226] on label "False" at bounding box center [655, 207] width 71 height 39
click at [637, 213] on input "False" at bounding box center [636, 207] width 13 height 11
radio input "true"
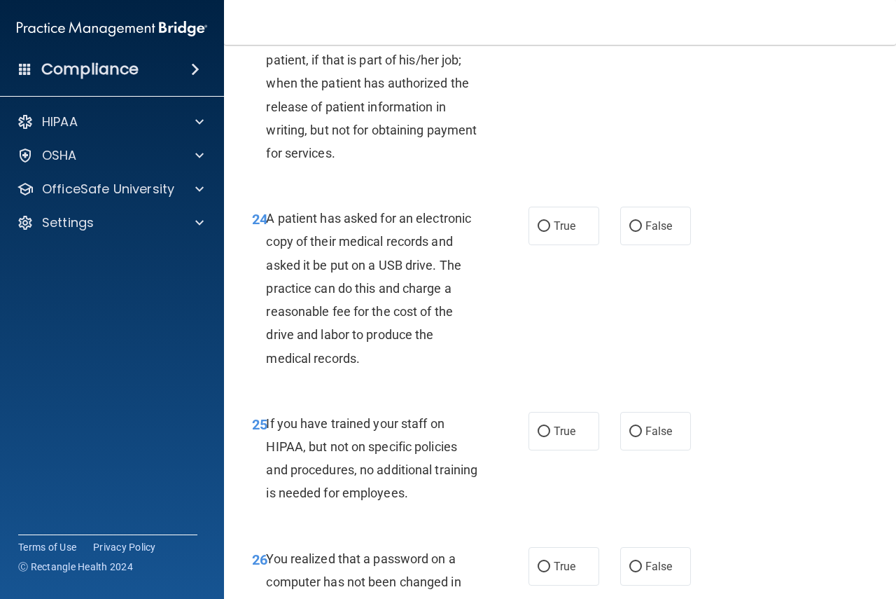
scroll to position [3221, 0]
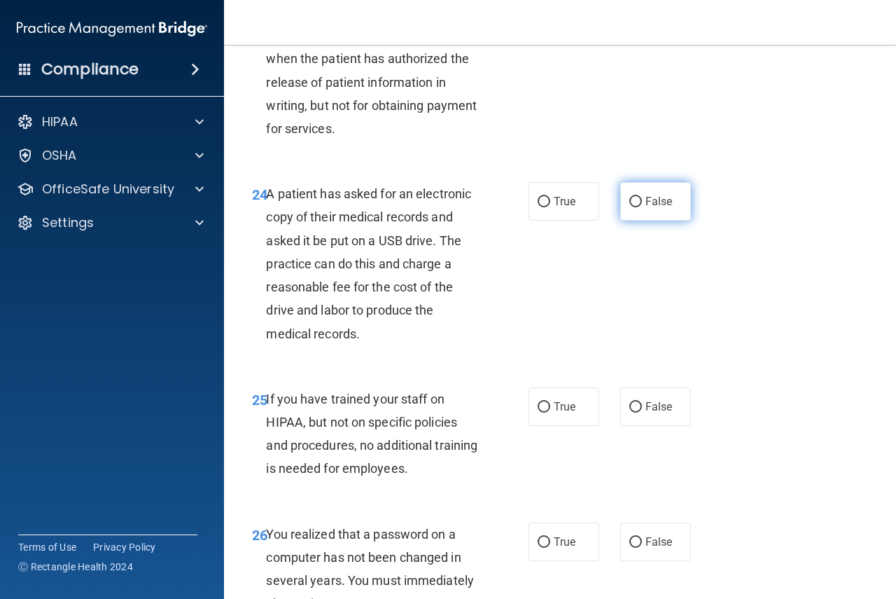
click at [655, 208] on span "False" at bounding box center [659, 201] width 27 height 13
click at [642, 207] on input "False" at bounding box center [636, 202] width 13 height 11
radio input "true"
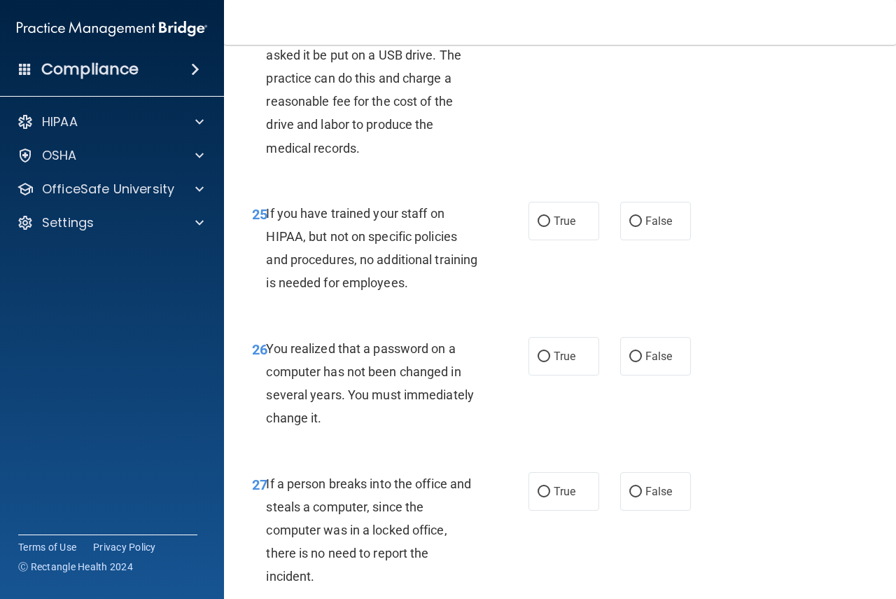
scroll to position [3431, 0]
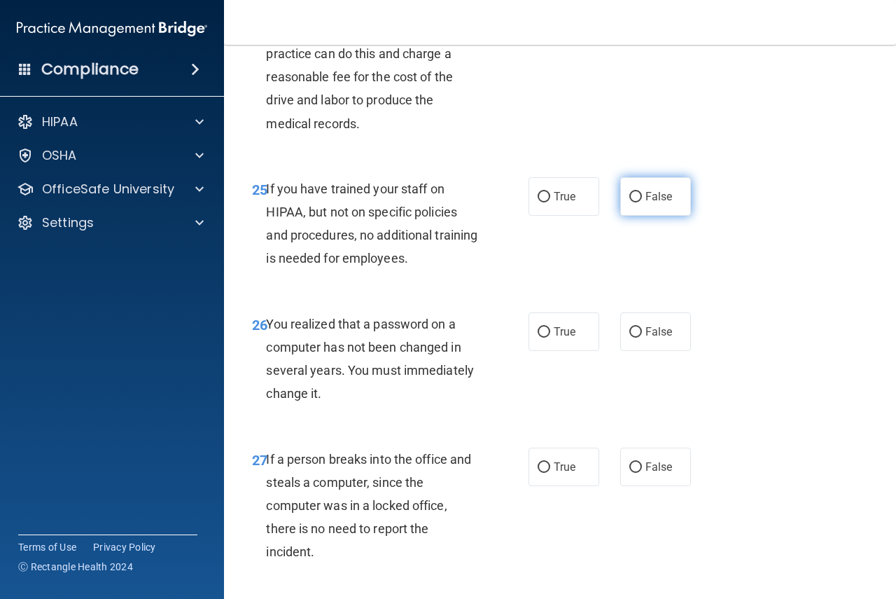
click at [649, 203] on span "False" at bounding box center [659, 196] width 27 height 13
click at [642, 202] on input "False" at bounding box center [636, 197] width 13 height 11
radio input "true"
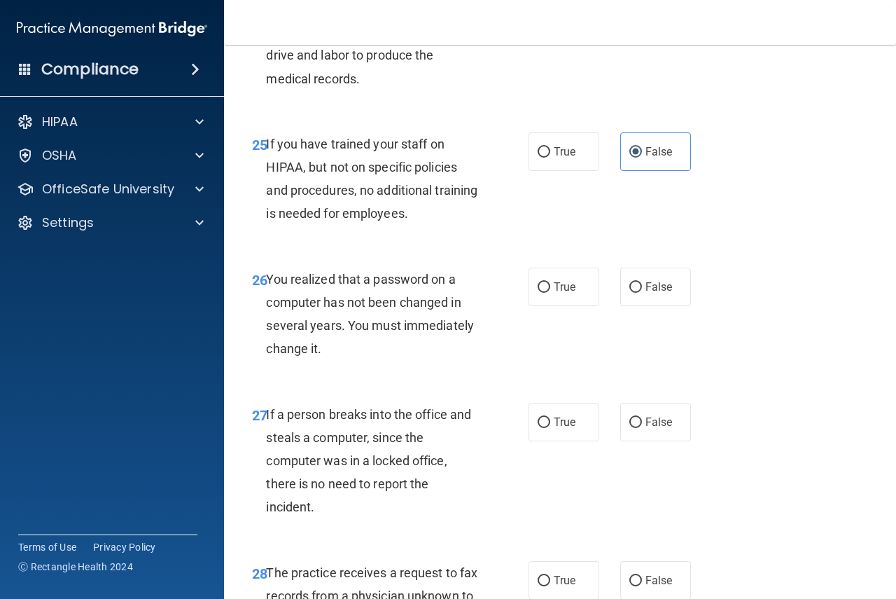
scroll to position [3501, 0]
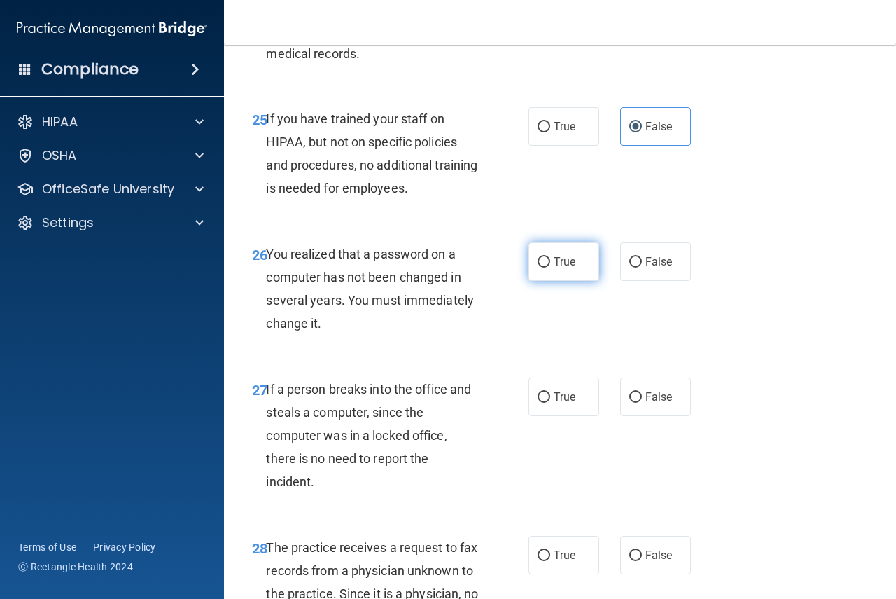
click at [567, 281] on label "True" at bounding box center [564, 261] width 71 height 39
click at [550, 268] on input "True" at bounding box center [544, 262] width 13 height 11
radio input "true"
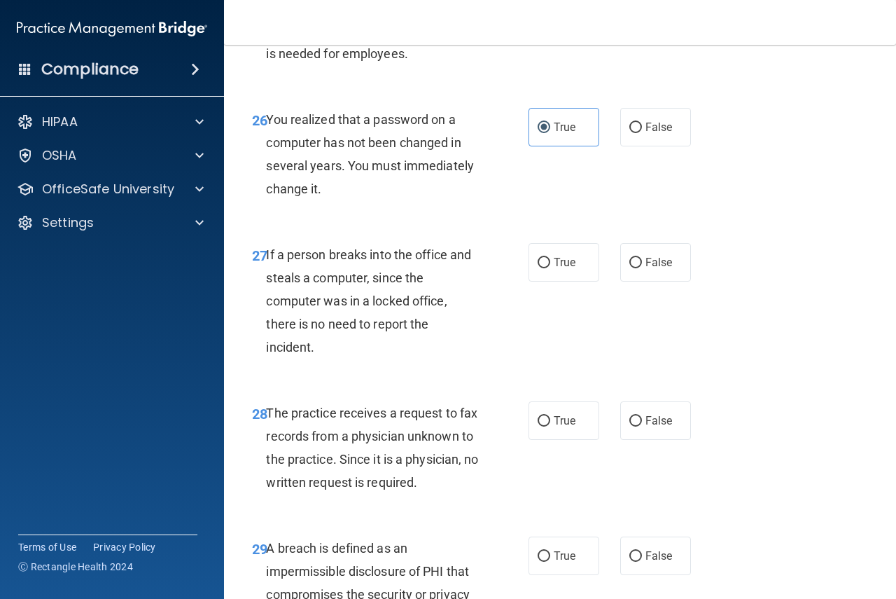
scroll to position [3641, 0]
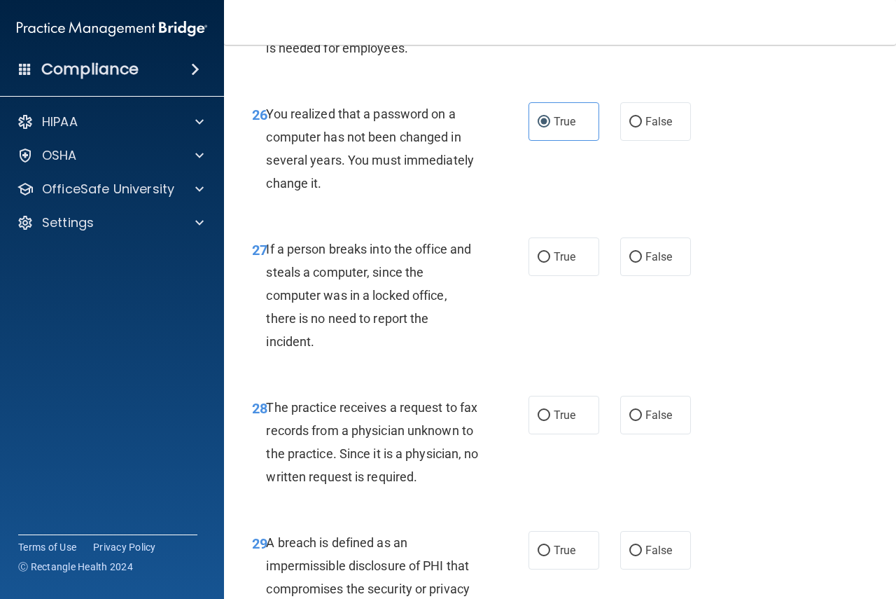
click at [688, 276] on div "True False" at bounding box center [614, 256] width 170 height 39
click at [661, 276] on label "False" at bounding box center [655, 256] width 71 height 39
click at [642, 263] on input "False" at bounding box center [636, 257] width 13 height 11
radio input "true"
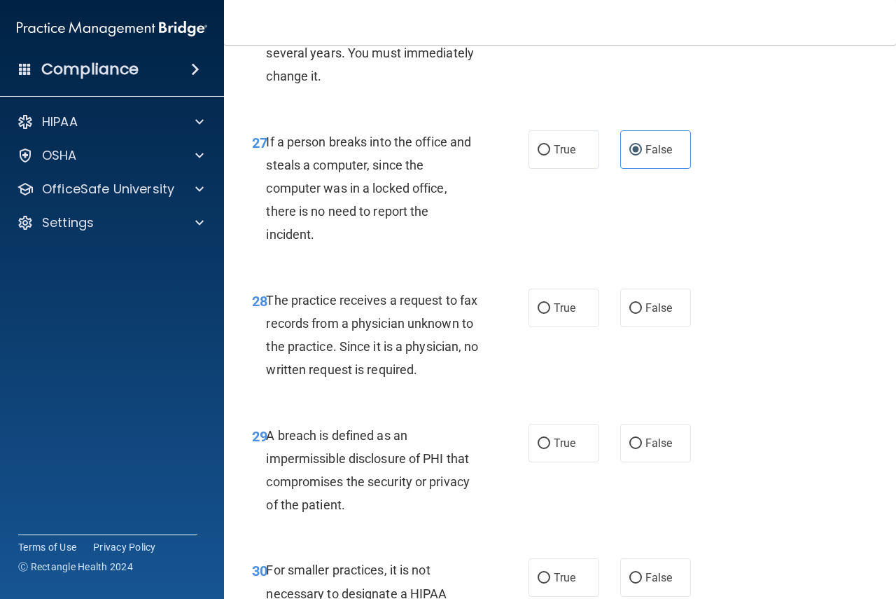
scroll to position [3781, 0]
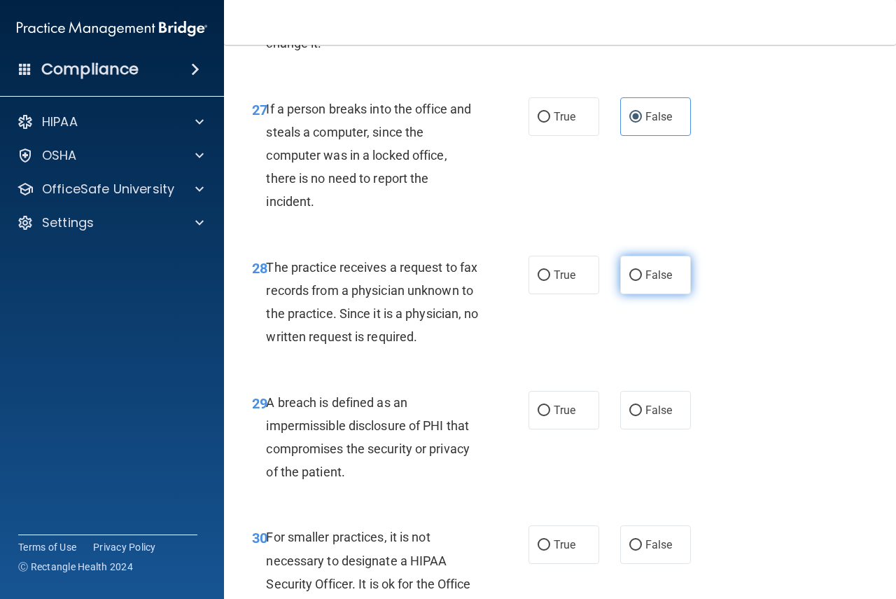
click at [665, 282] on span "False" at bounding box center [659, 274] width 27 height 13
click at [642, 281] on input "False" at bounding box center [636, 275] width 13 height 11
radio input "true"
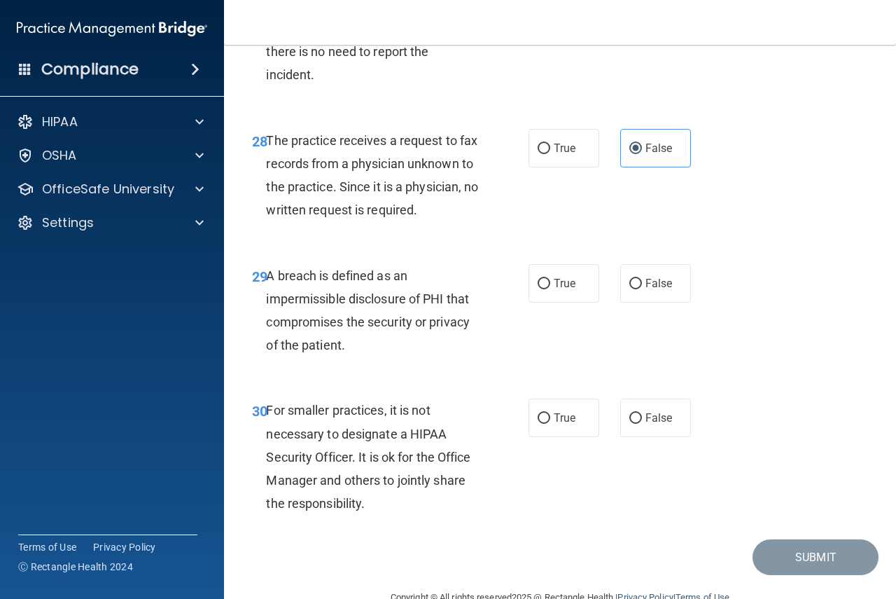
scroll to position [3922, 0]
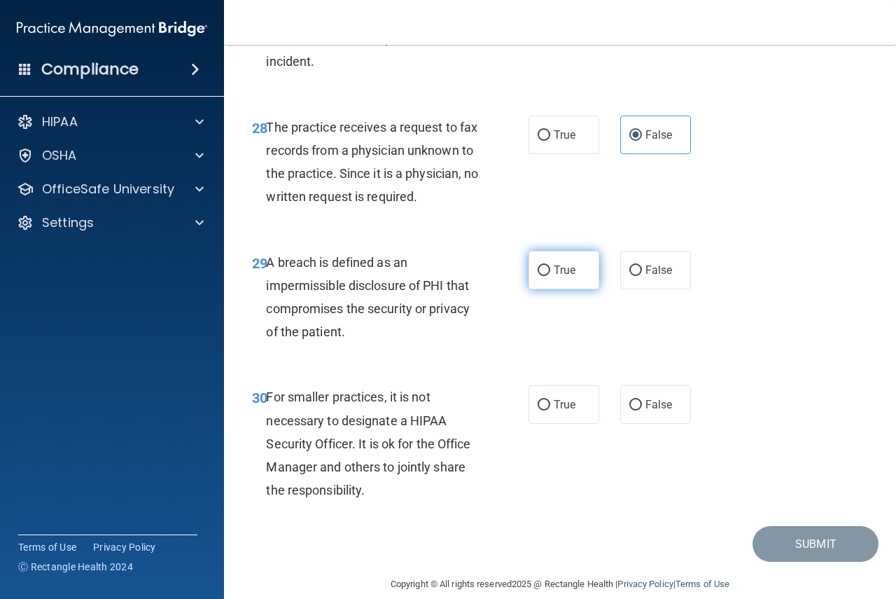
click at [572, 289] on label "True" at bounding box center [564, 270] width 71 height 39
click at [550, 276] on input "True" at bounding box center [544, 270] width 13 height 11
radio input "true"
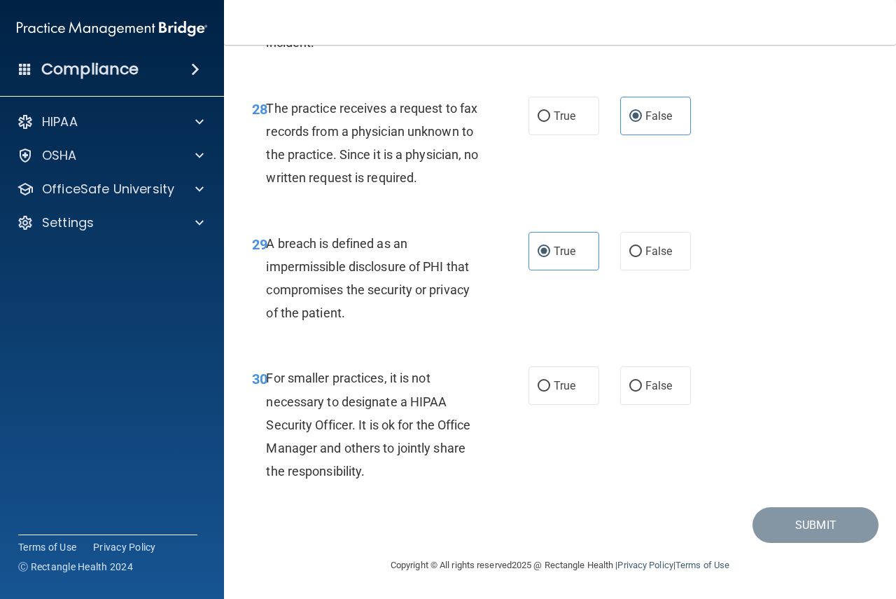
scroll to position [4010, 0]
click at [667, 389] on label "False" at bounding box center [655, 385] width 71 height 39
click at [642, 389] on input "False" at bounding box center [636, 386] width 13 height 11
radio input "true"
click at [831, 530] on button "Submit" at bounding box center [816, 525] width 126 height 36
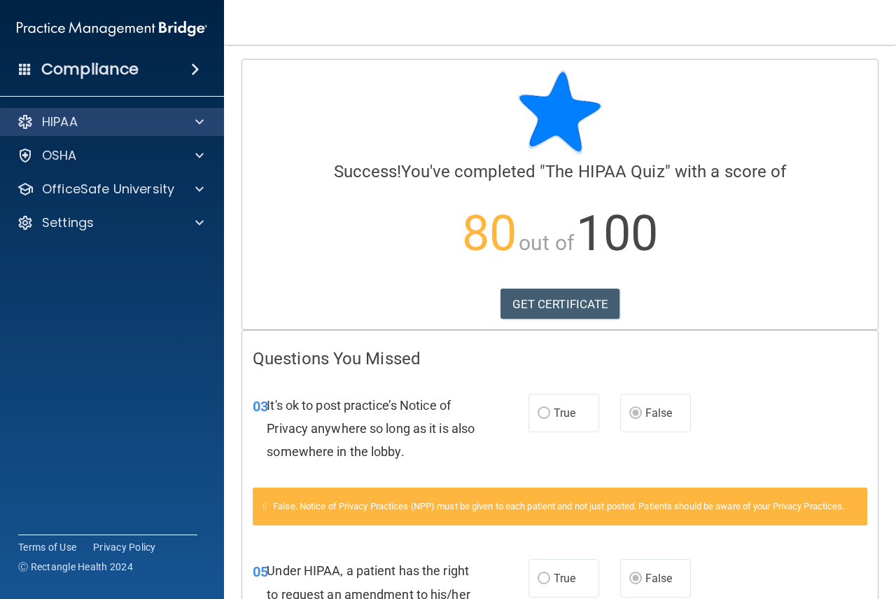
click at [81, 132] on div "HIPAA" at bounding box center [112, 122] width 225 height 28
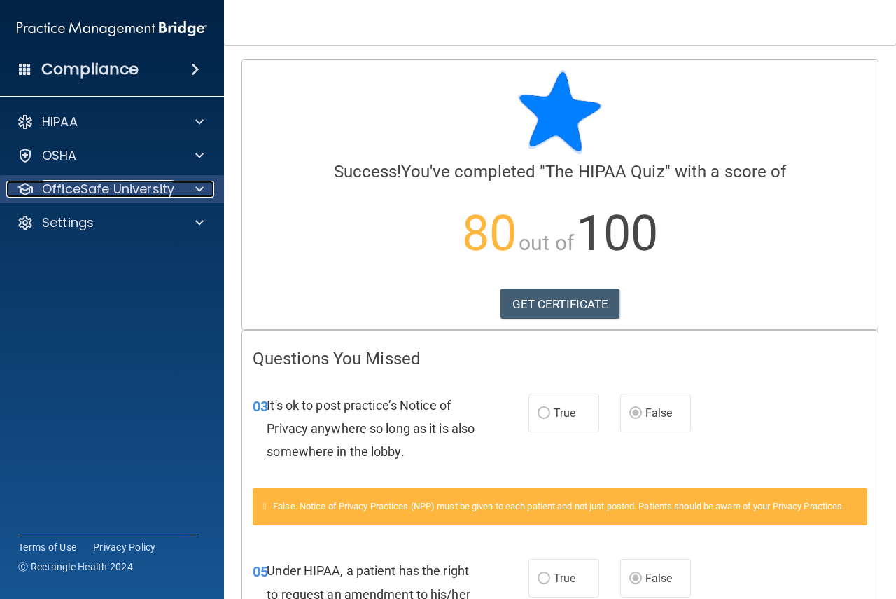
click at [101, 189] on p "OfficeSafe University" at bounding box center [108, 189] width 132 height 17
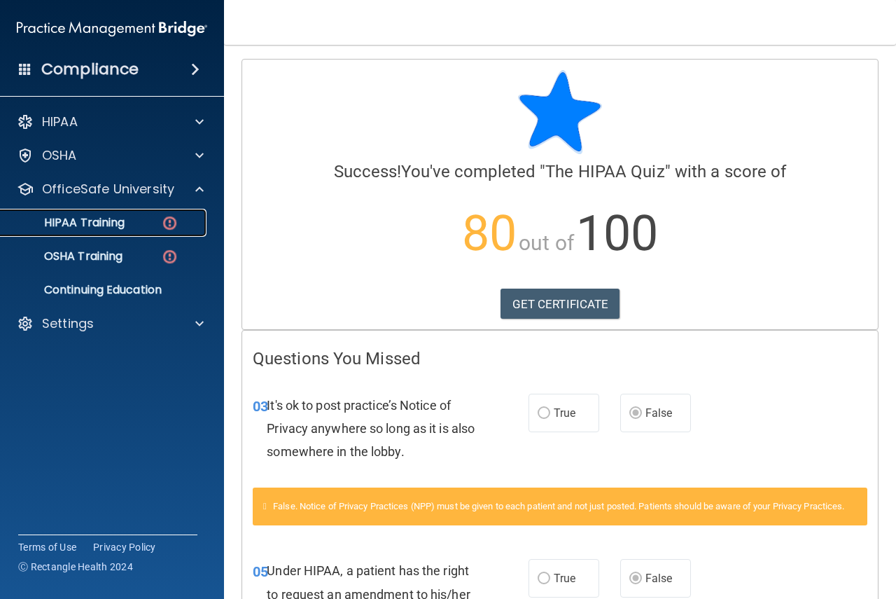
click at [134, 221] on div "HIPAA Training" at bounding box center [104, 223] width 191 height 14
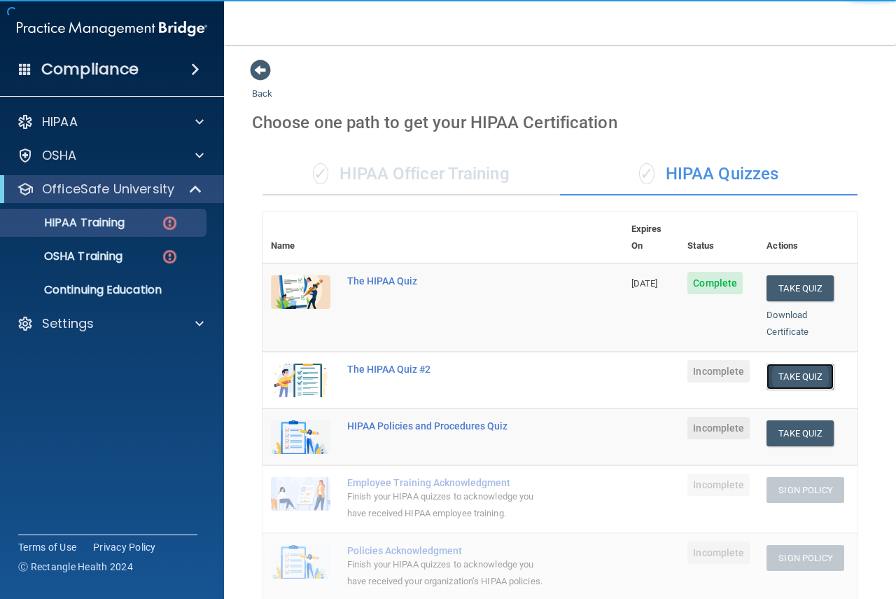
click at [783, 363] on button "Take Quiz" at bounding box center [800, 376] width 67 height 26
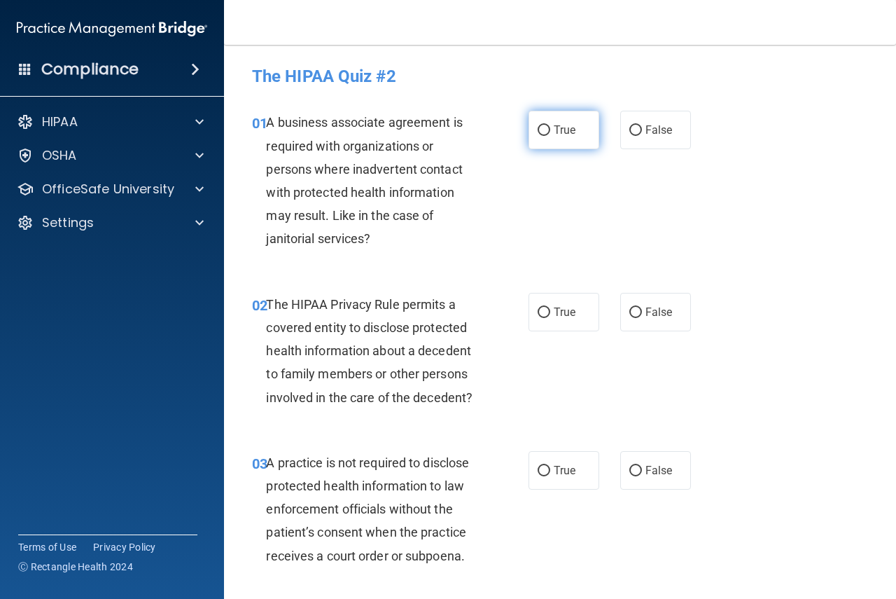
click at [578, 132] on label "True" at bounding box center [564, 130] width 71 height 39
click at [550, 132] on input "True" at bounding box center [544, 130] width 13 height 11
radio input "true"
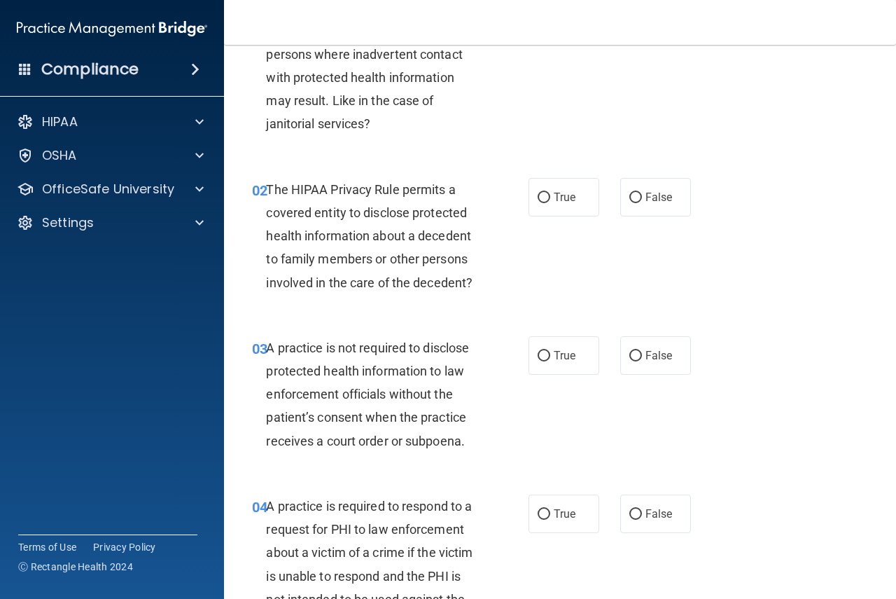
scroll to position [140, 0]
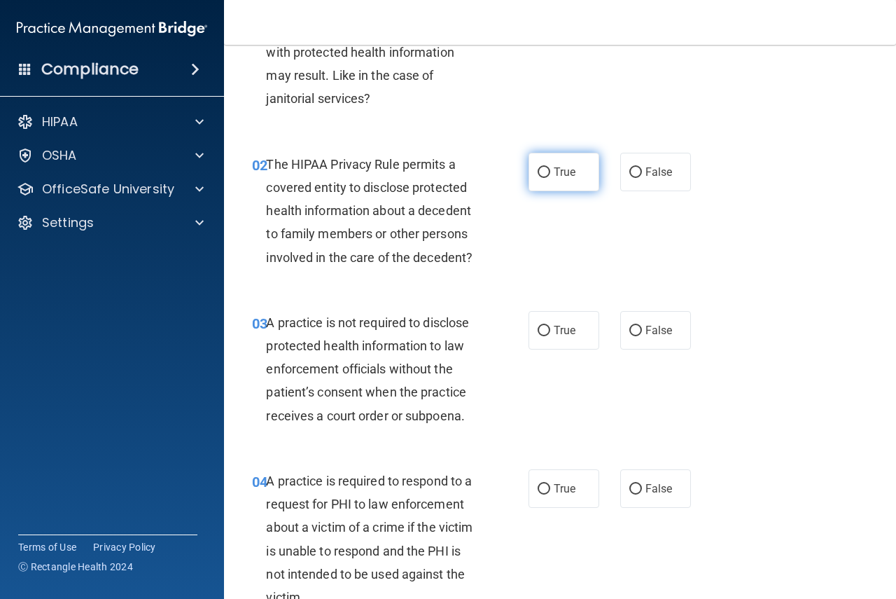
click at [557, 183] on label "True" at bounding box center [564, 172] width 71 height 39
click at [550, 178] on input "True" at bounding box center [544, 172] width 13 height 11
radio input "true"
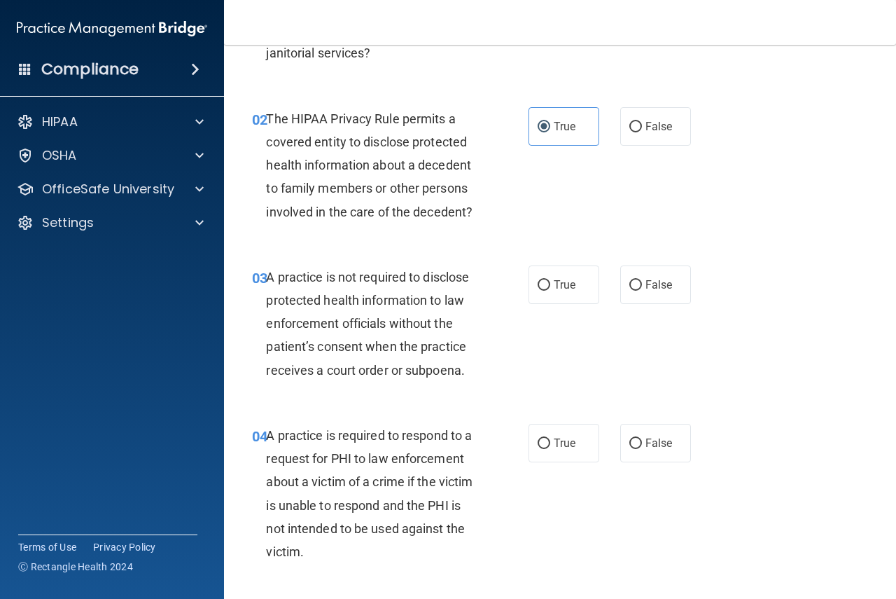
scroll to position [210, 0]
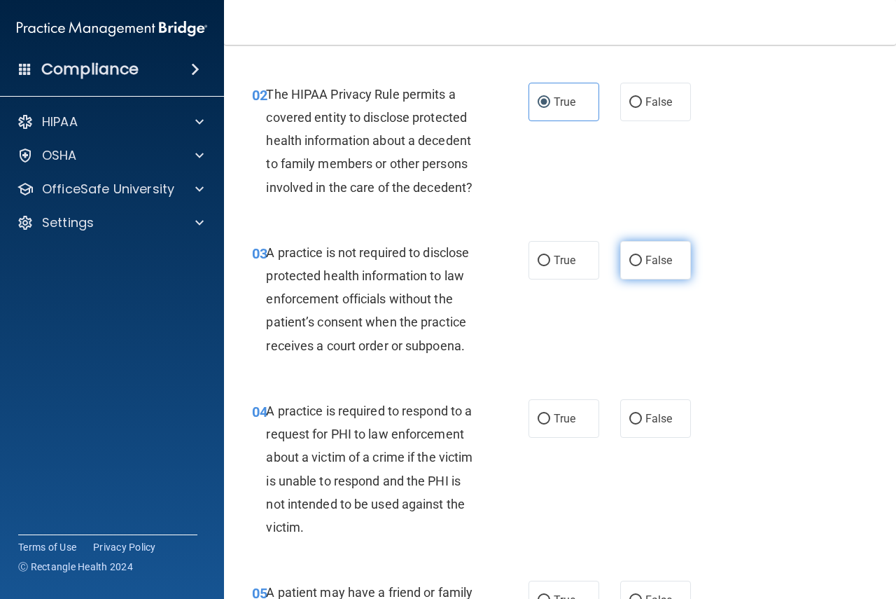
click at [646, 256] on span "False" at bounding box center [659, 260] width 27 height 13
click at [641, 256] on input "False" at bounding box center [636, 261] width 13 height 11
radio input "true"
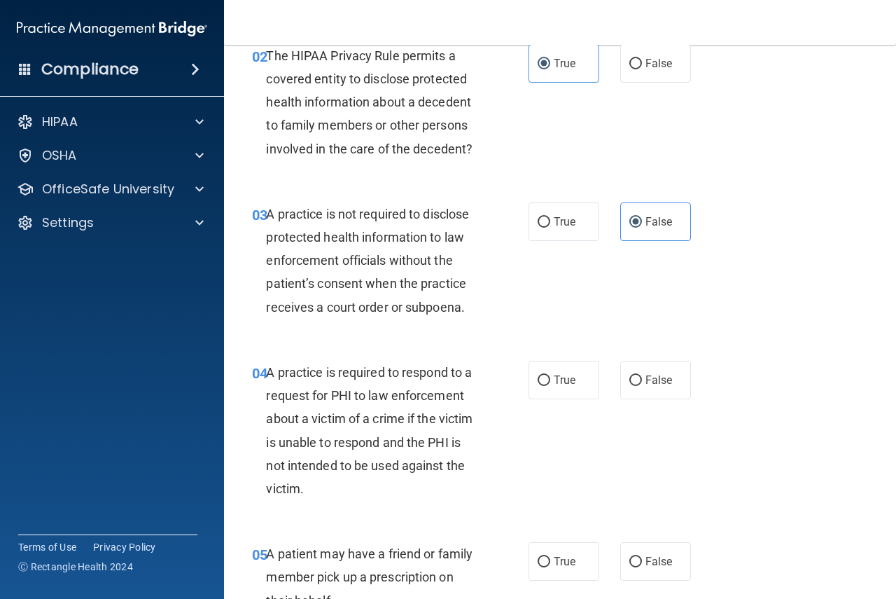
scroll to position [280, 0]
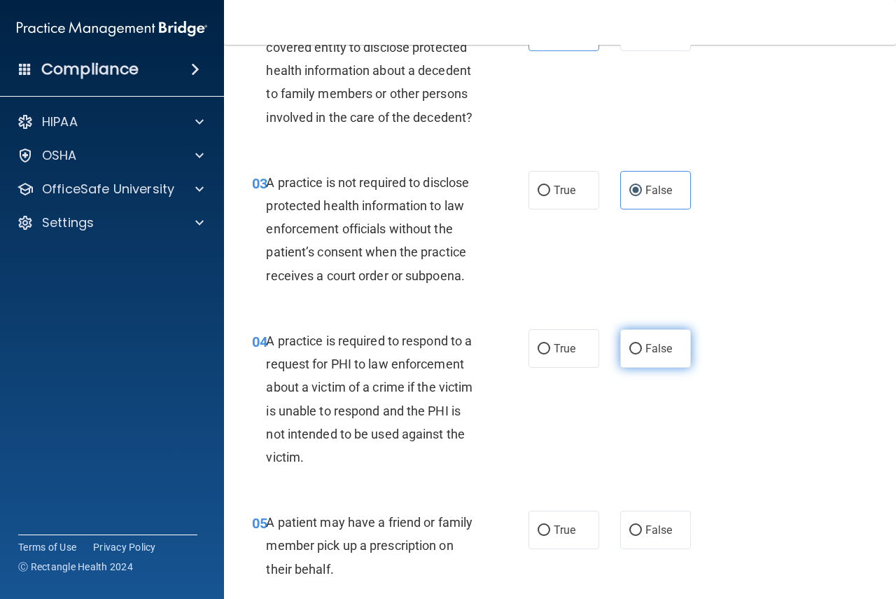
click at [646, 354] on span "False" at bounding box center [659, 348] width 27 height 13
click at [642, 354] on input "False" at bounding box center [636, 349] width 13 height 11
radio input "true"
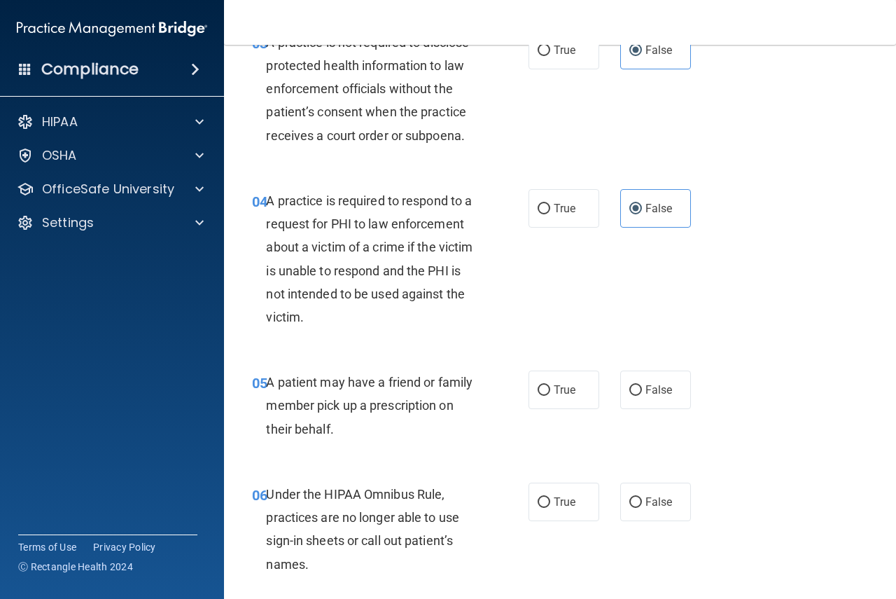
scroll to position [490, 0]
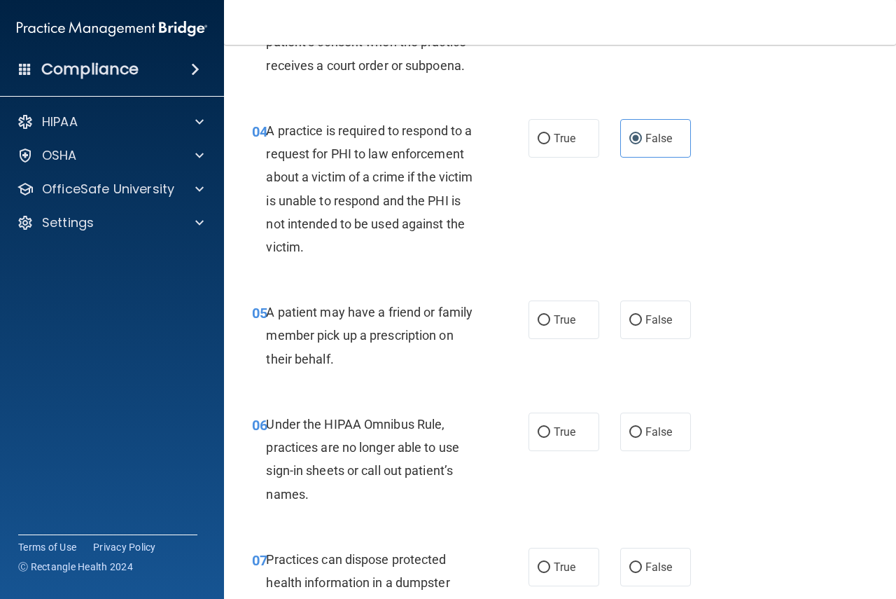
click at [693, 321] on div "05 A patient may have a friend or family member pick up a prescription on their…" at bounding box center [560, 339] width 637 height 112
click at [663, 324] on span "False" at bounding box center [659, 319] width 27 height 13
click at [642, 324] on input "False" at bounding box center [636, 320] width 13 height 11
radio input "true"
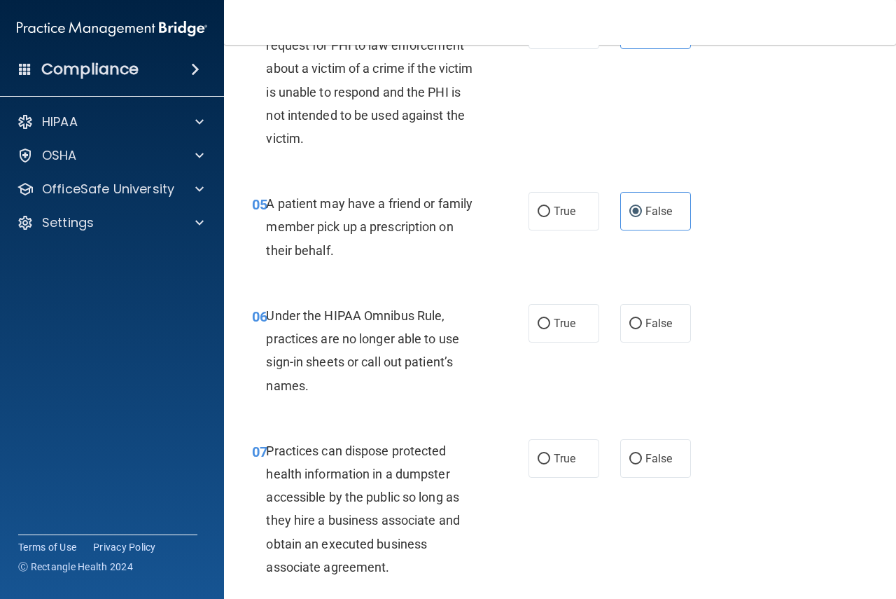
scroll to position [630, 0]
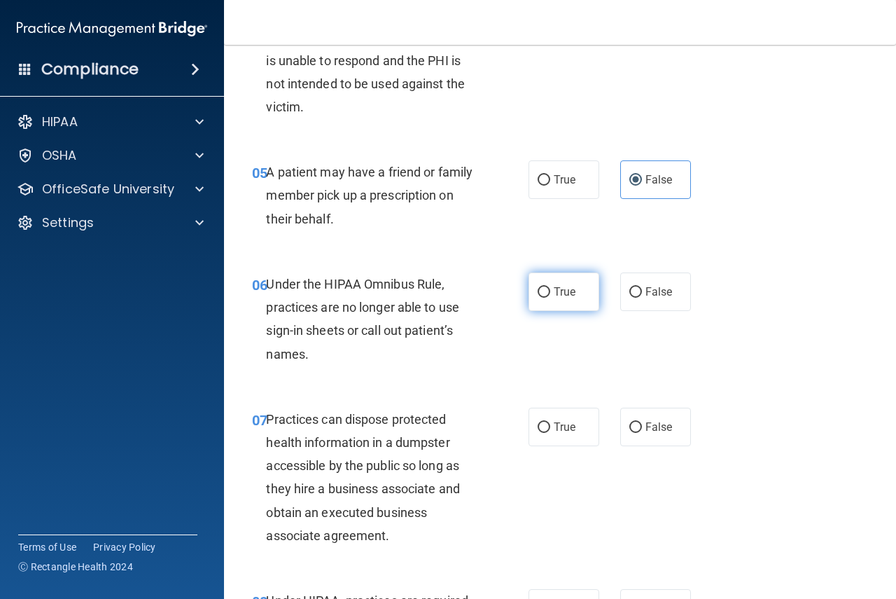
click at [588, 303] on label "True" at bounding box center [564, 291] width 71 height 39
click at [550, 298] on input "True" at bounding box center [544, 292] width 13 height 11
radio input "true"
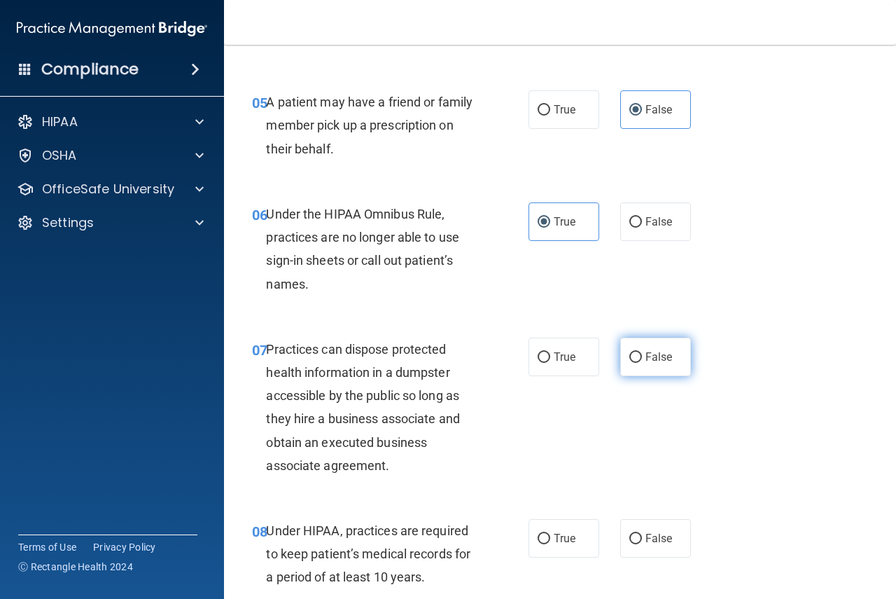
click at [660, 361] on span "False" at bounding box center [659, 356] width 27 height 13
click at [642, 361] on input "False" at bounding box center [636, 357] width 13 height 11
radio input "true"
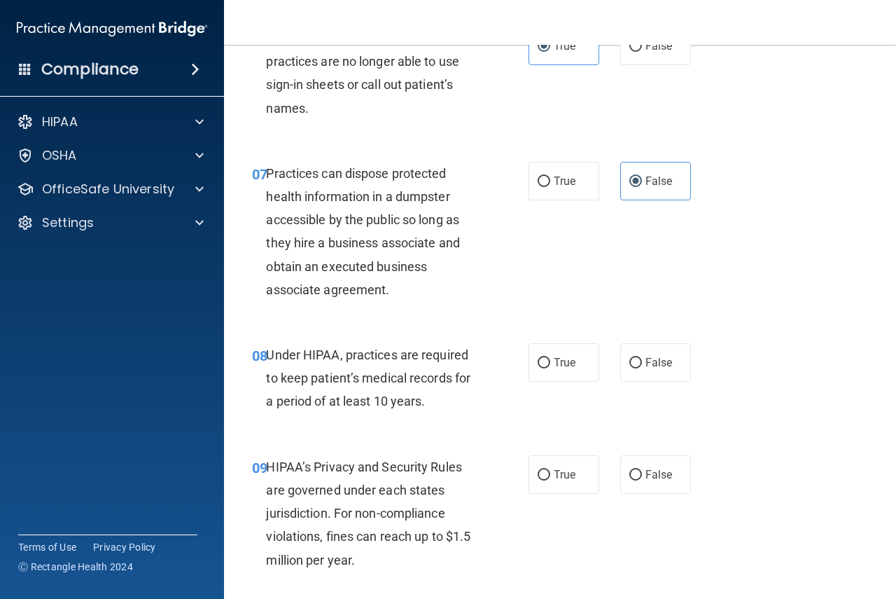
scroll to position [910, 0]
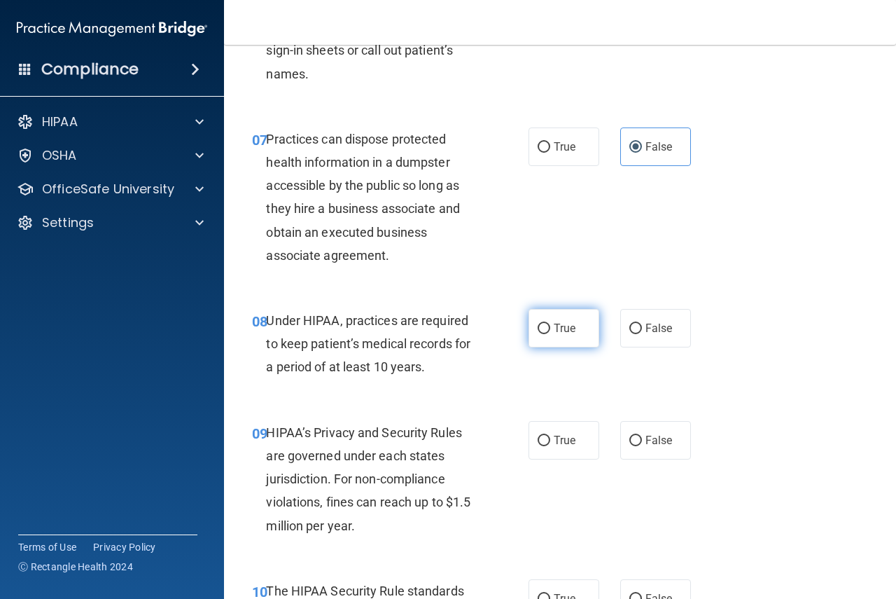
click at [560, 315] on label "True" at bounding box center [564, 328] width 71 height 39
click at [550, 324] on input "True" at bounding box center [544, 329] width 13 height 11
radio input "true"
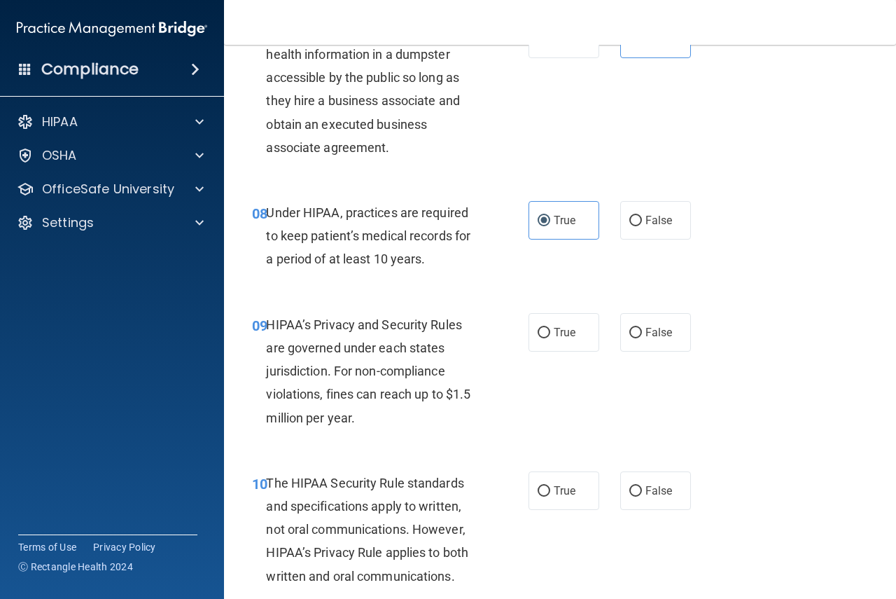
scroll to position [1050, 0]
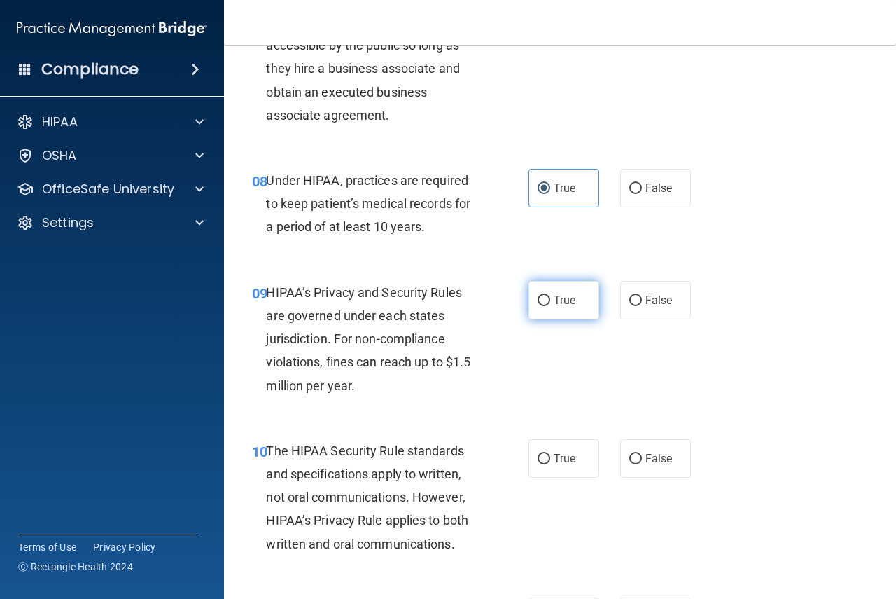
click at [560, 310] on label "True" at bounding box center [564, 300] width 71 height 39
click at [550, 306] on input "True" at bounding box center [544, 301] width 13 height 11
radio input "true"
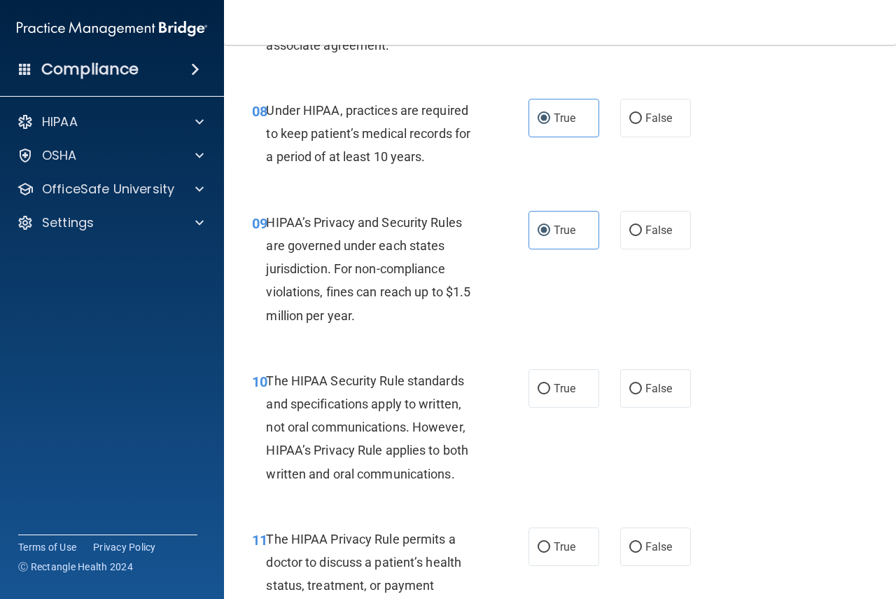
scroll to position [1190, 0]
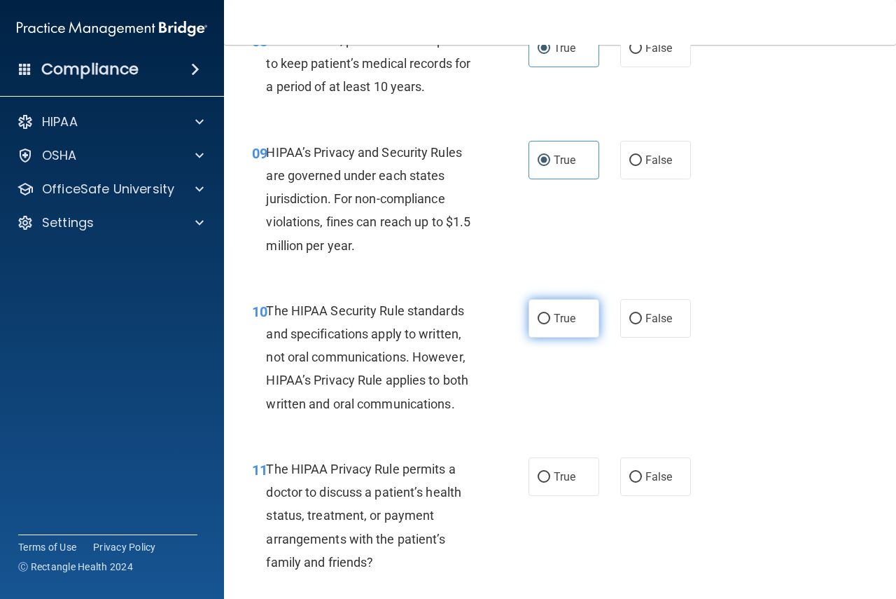
click at [557, 317] on span "True" at bounding box center [565, 318] width 22 height 13
click at [550, 317] on input "True" at bounding box center [544, 319] width 13 height 11
radio input "true"
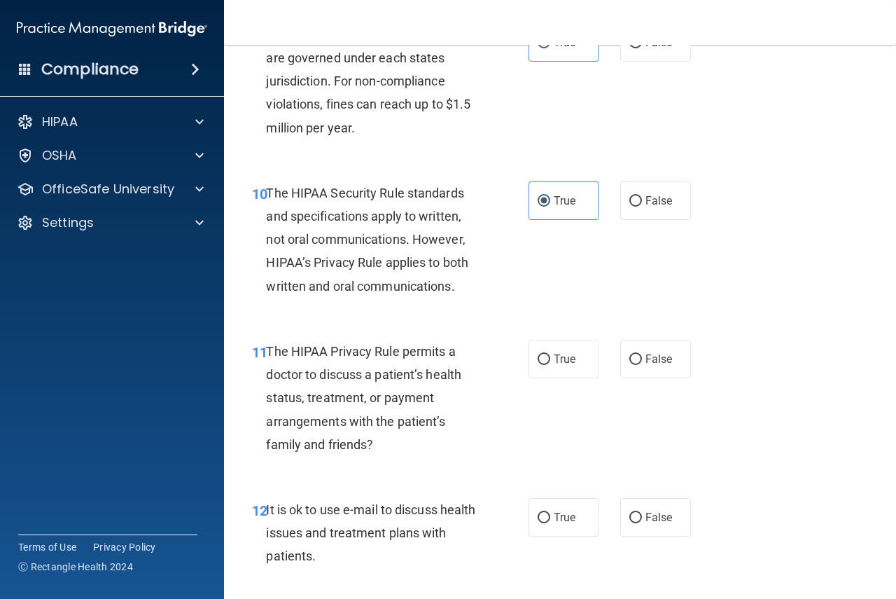
scroll to position [1331, 0]
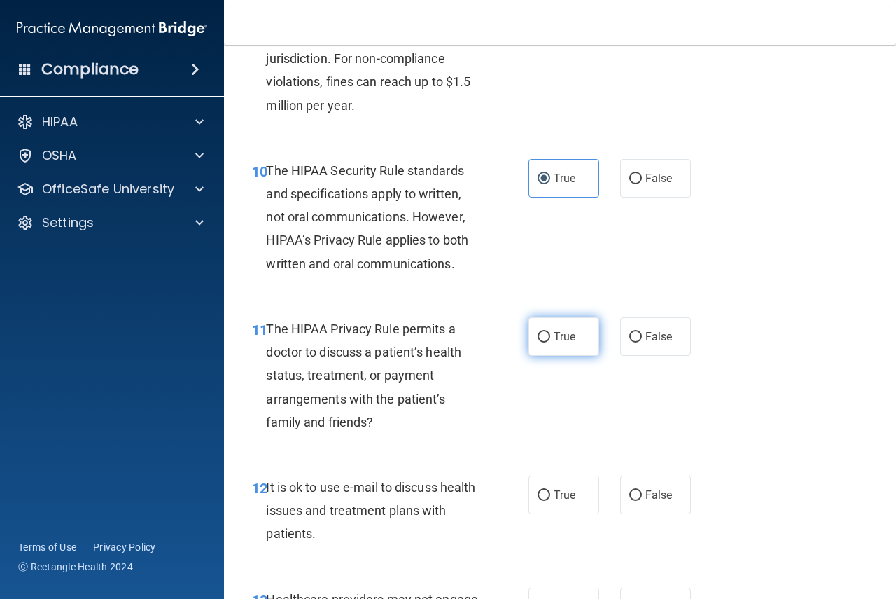
click at [567, 352] on label "True" at bounding box center [564, 336] width 71 height 39
click at [550, 342] on input "True" at bounding box center [544, 337] width 13 height 11
radio input "true"
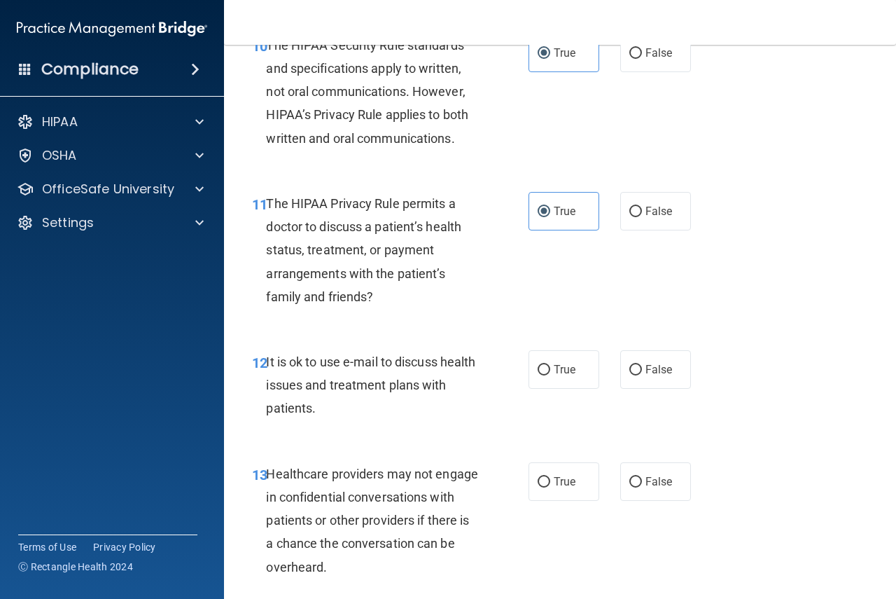
scroll to position [1471, 0]
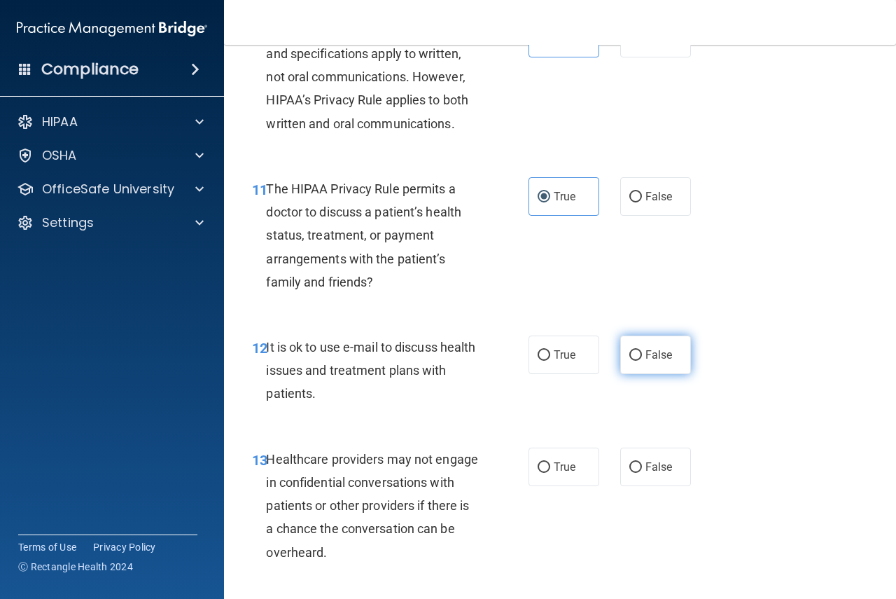
click at [667, 361] on label "False" at bounding box center [655, 354] width 71 height 39
click at [642, 361] on input "False" at bounding box center [636, 355] width 13 height 11
radio input "true"
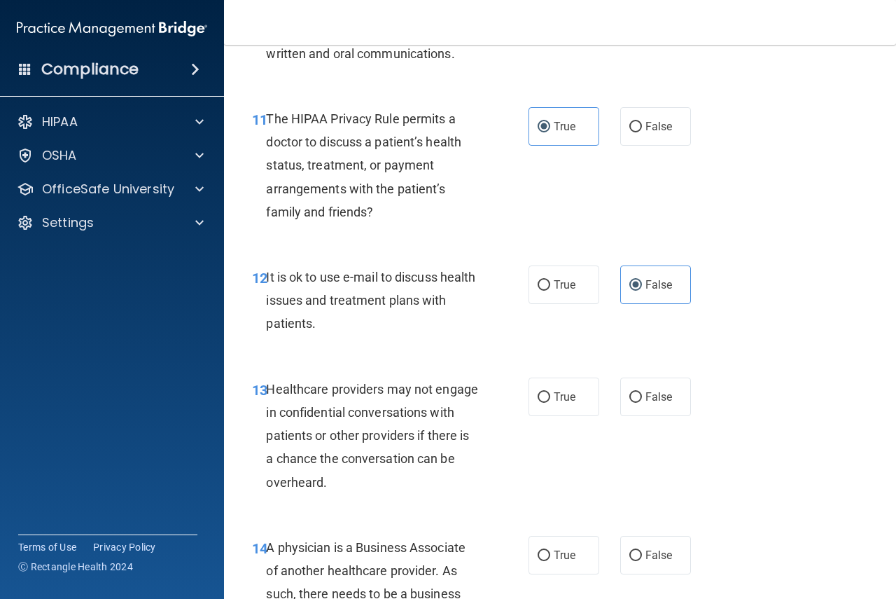
scroll to position [1611, 0]
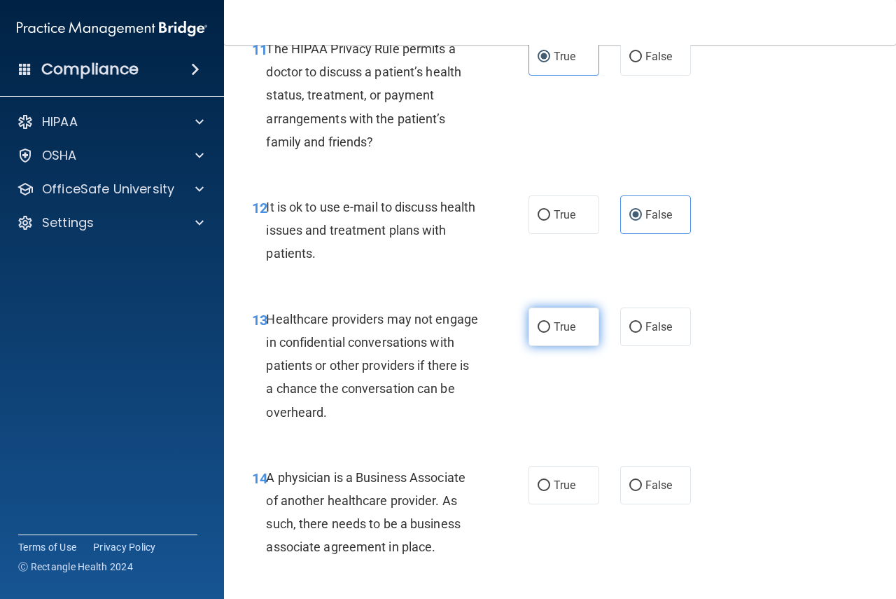
click at [557, 334] on label "True" at bounding box center [564, 326] width 71 height 39
click at [550, 333] on input "True" at bounding box center [544, 327] width 13 height 11
radio input "true"
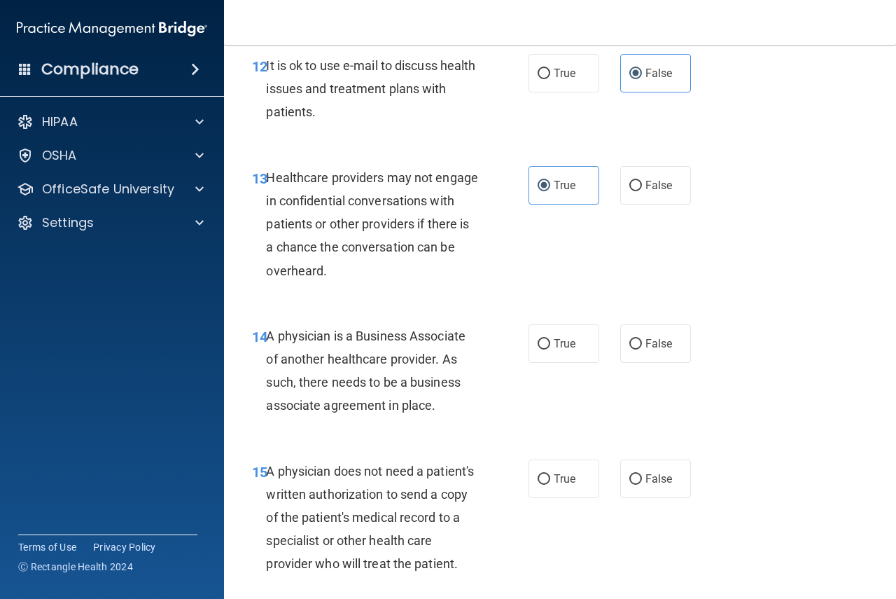
scroll to position [1821, 0]
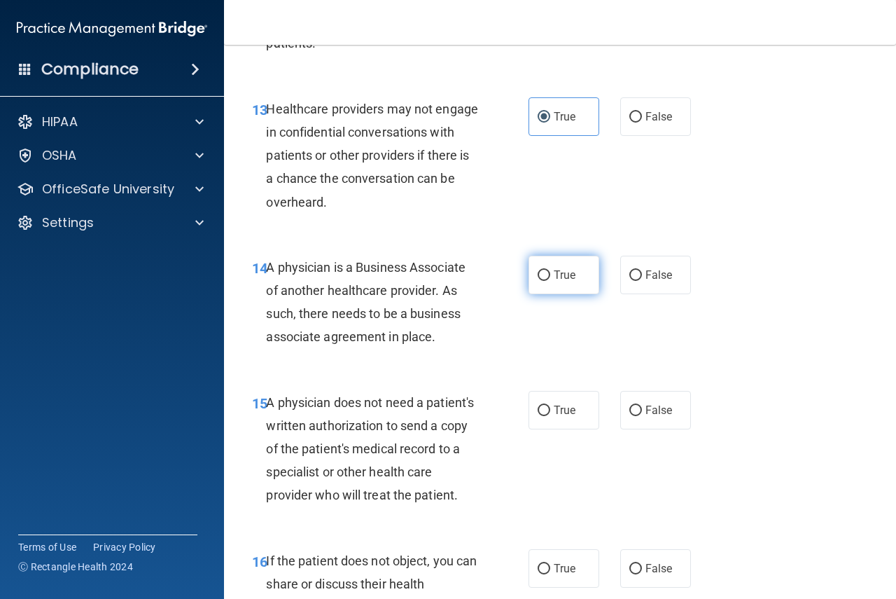
click at [541, 283] on label "True" at bounding box center [564, 275] width 71 height 39
click at [541, 281] on input "True" at bounding box center [544, 275] width 13 height 11
radio input "true"
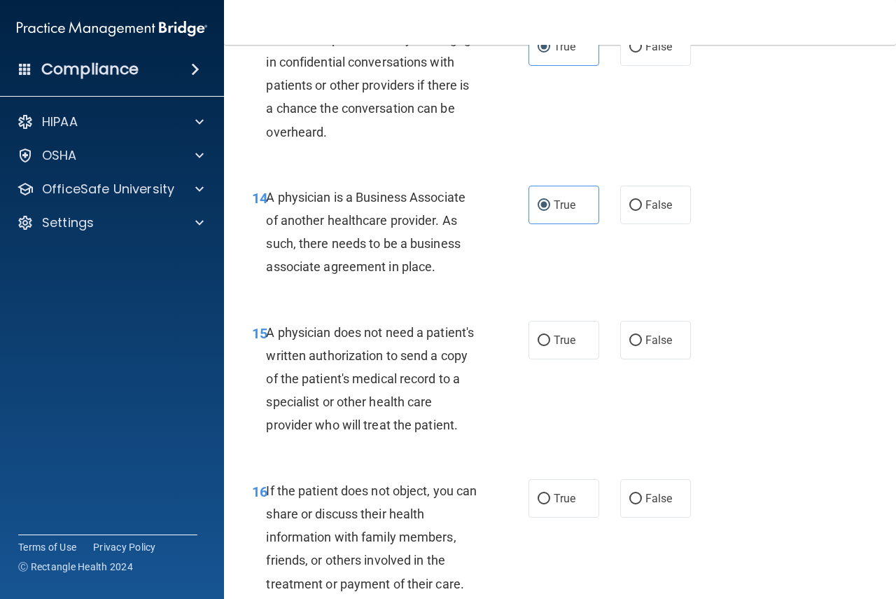
scroll to position [1961, 0]
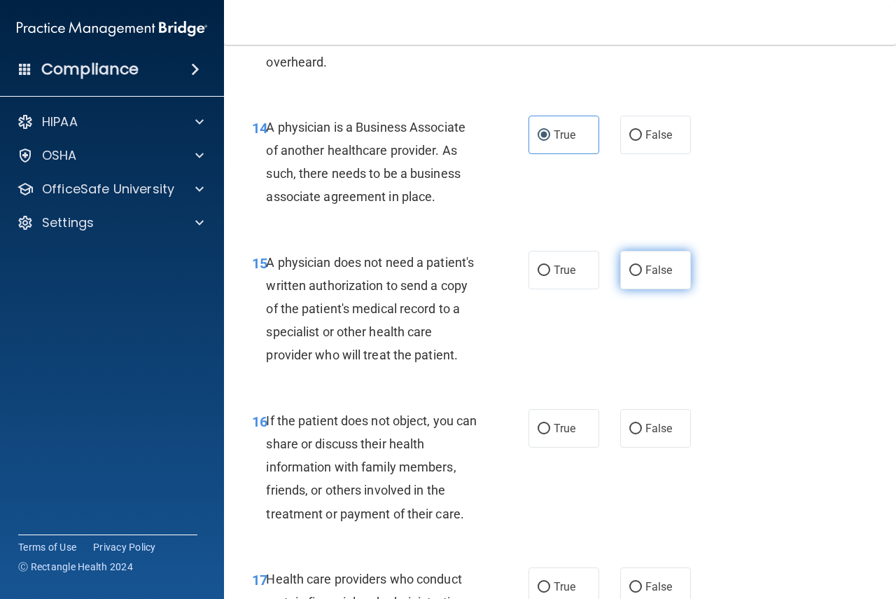
click at [621, 277] on label "False" at bounding box center [655, 270] width 71 height 39
click at [630, 276] on input "False" at bounding box center [636, 270] width 13 height 11
radio input "true"
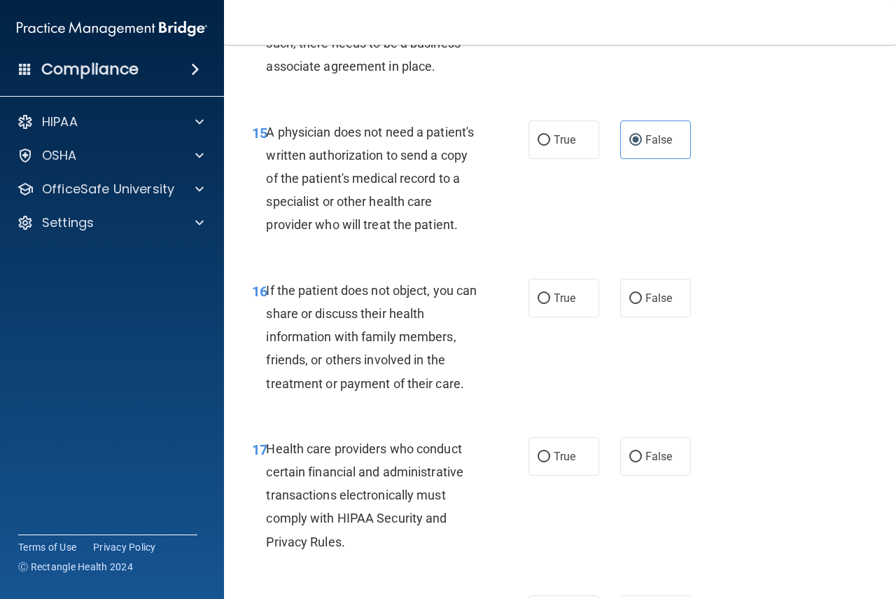
scroll to position [2101, 0]
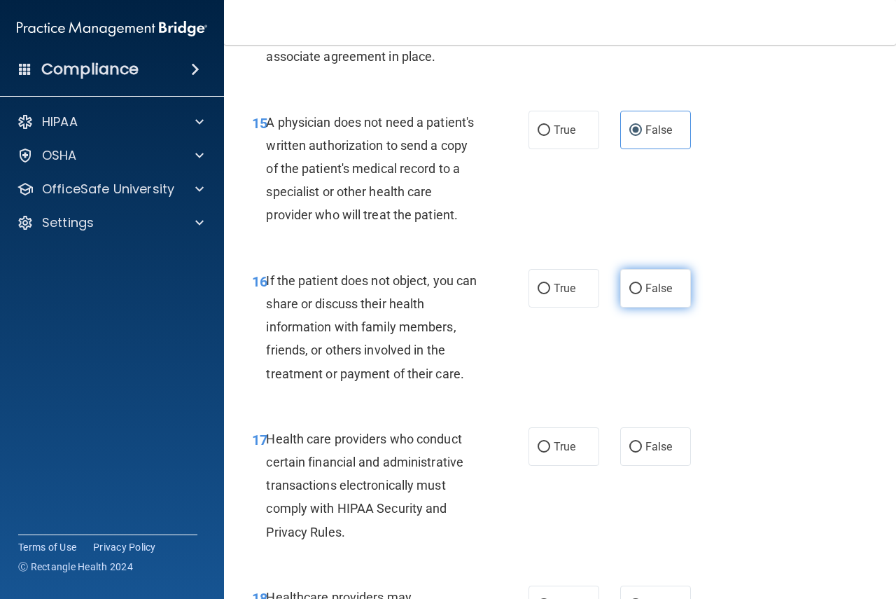
click at [642, 307] on label "False" at bounding box center [655, 288] width 71 height 39
click at [642, 294] on input "False" at bounding box center [636, 289] width 13 height 11
radio input "true"
click at [568, 295] on span "True" at bounding box center [565, 288] width 22 height 13
click at [550, 294] on input "True" at bounding box center [544, 289] width 13 height 11
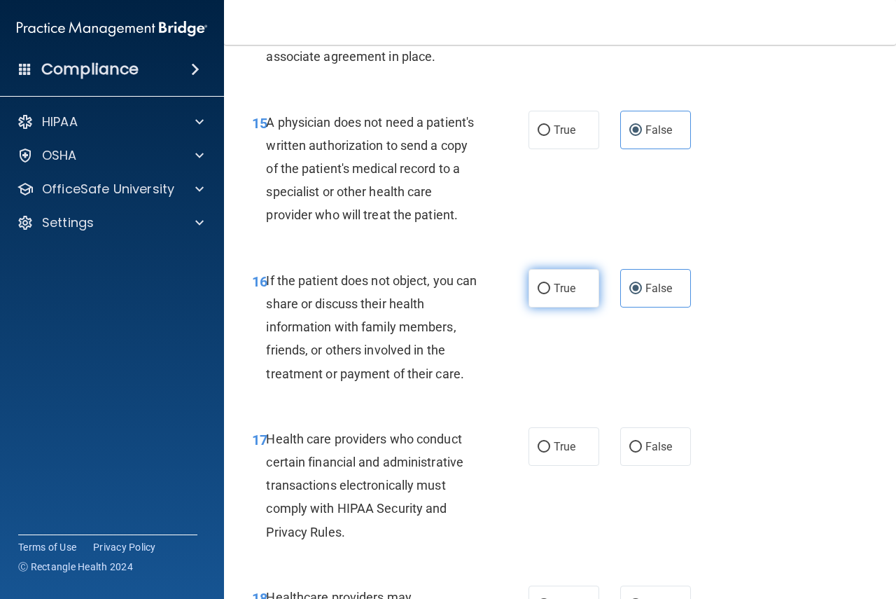
radio input "true"
radio input "false"
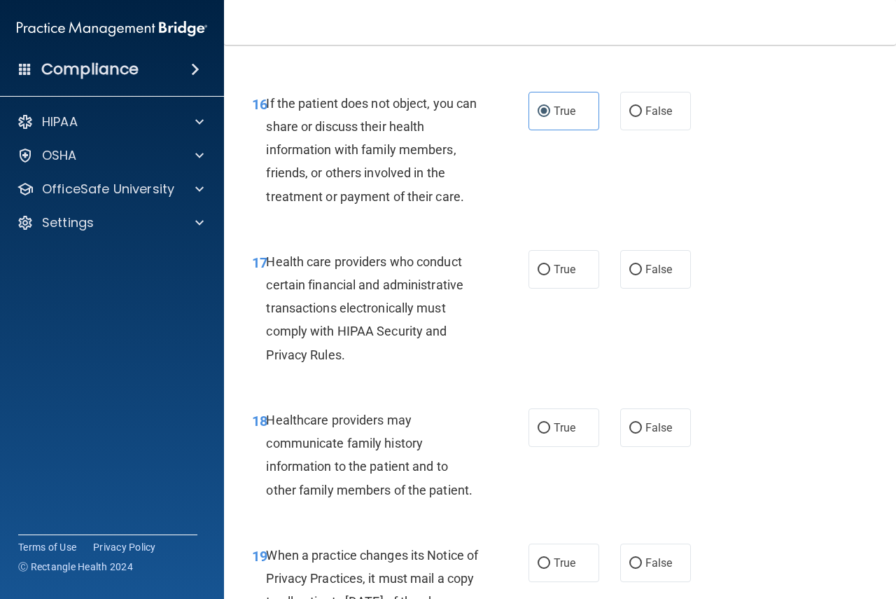
scroll to position [2311, 0]
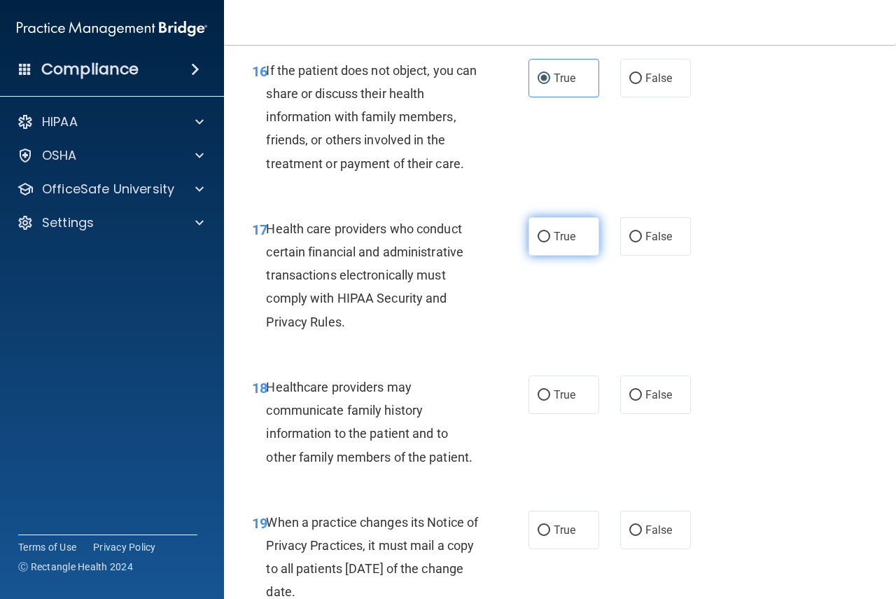
click at [567, 256] on label "True" at bounding box center [564, 236] width 71 height 39
click at [550, 242] on input "True" at bounding box center [544, 237] width 13 height 11
radio input "true"
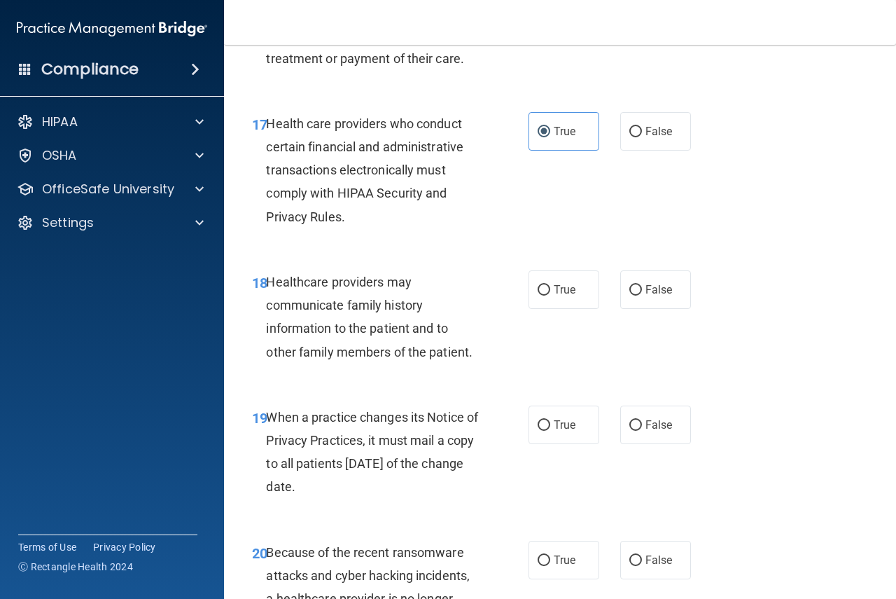
scroll to position [2451, 0]
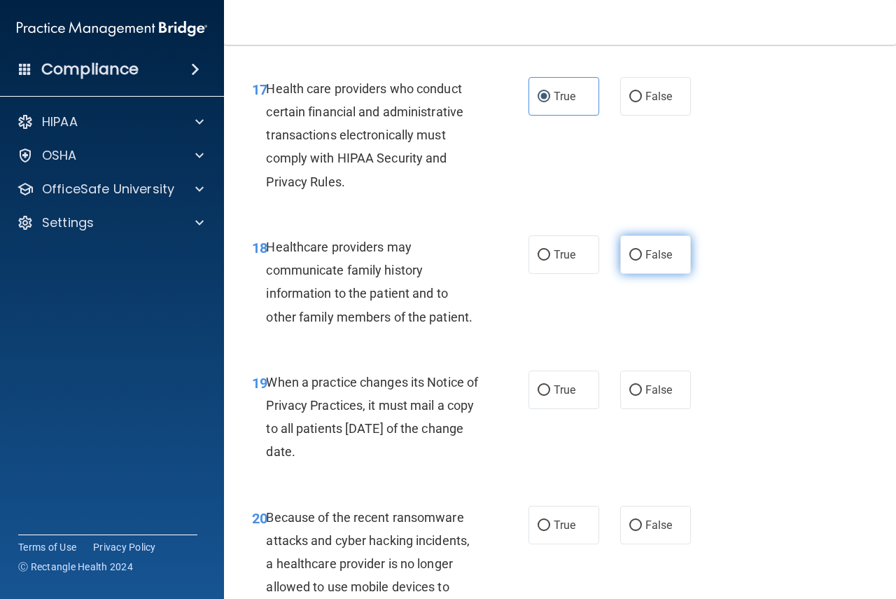
click at [632, 261] on input "False" at bounding box center [636, 255] width 13 height 11
radio input "true"
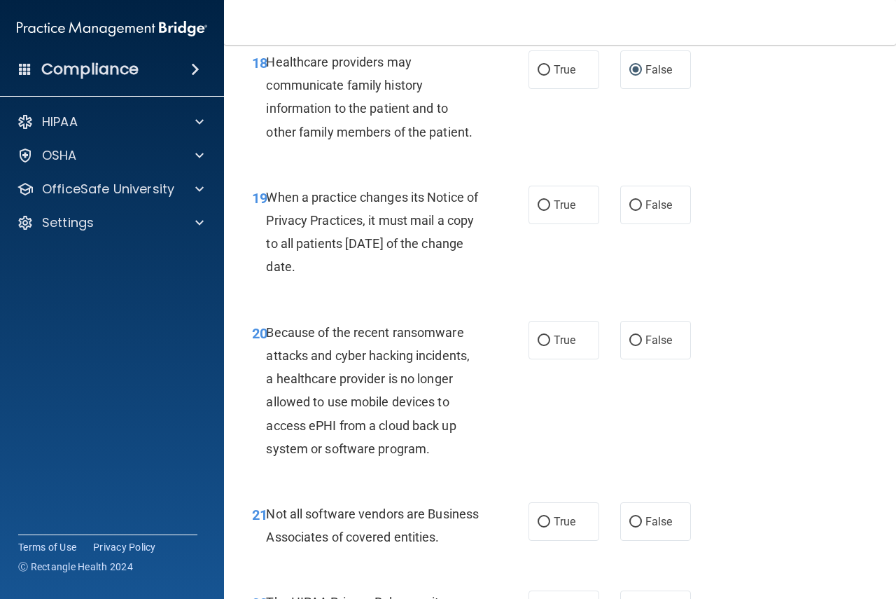
scroll to position [2661, 0]
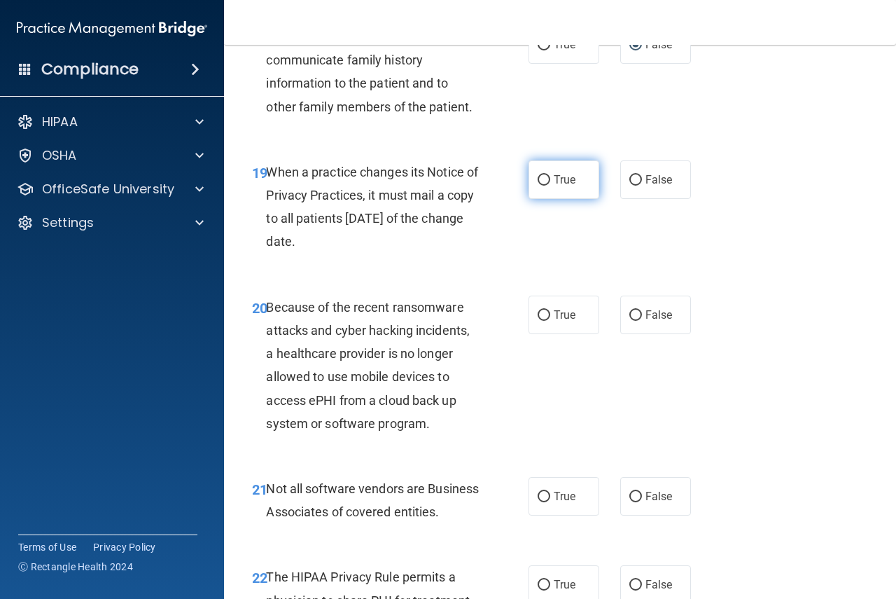
click at [575, 197] on label "True" at bounding box center [564, 179] width 71 height 39
click at [550, 186] on input "True" at bounding box center [544, 180] width 13 height 11
radio input "true"
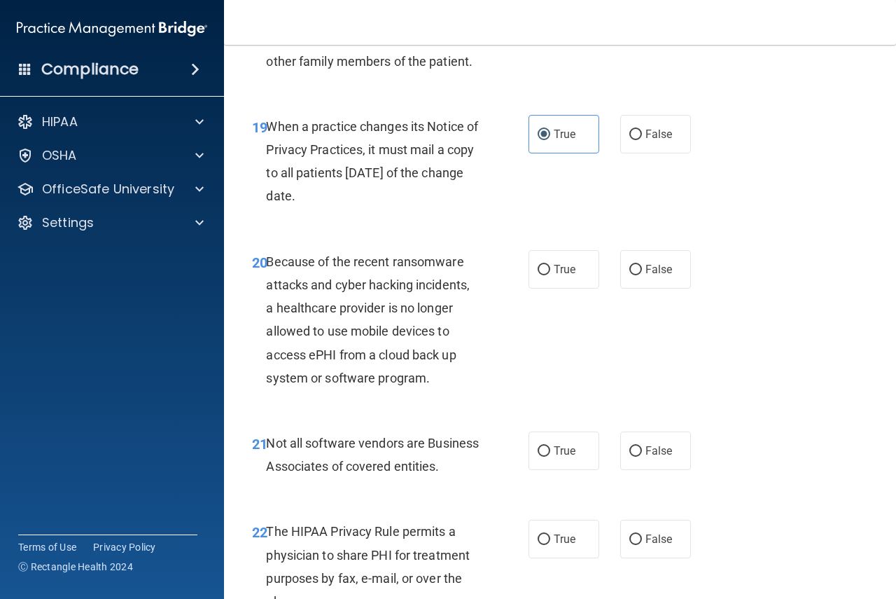
scroll to position [2731, 0]
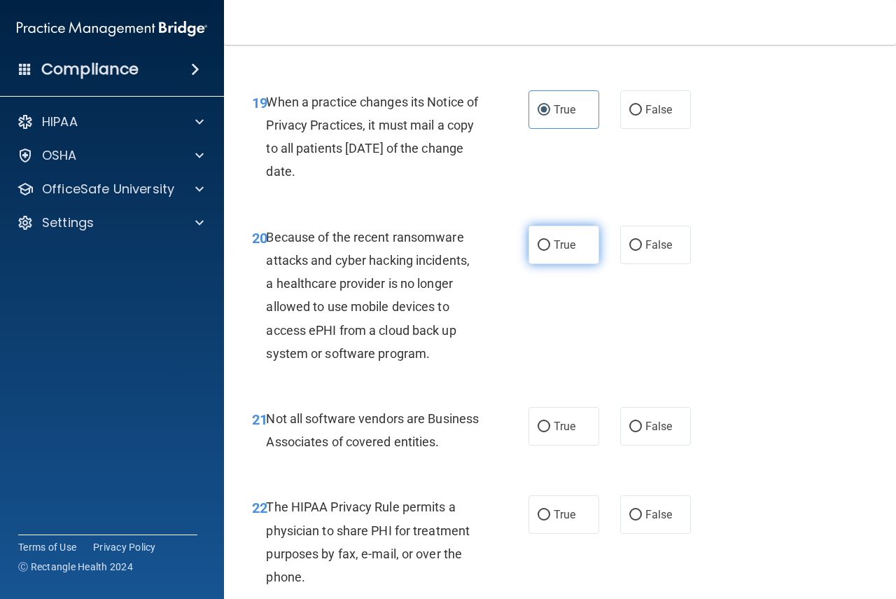
click at [568, 264] on label "True" at bounding box center [564, 244] width 71 height 39
click at [550, 251] on input "True" at bounding box center [544, 245] width 13 height 11
radio input "true"
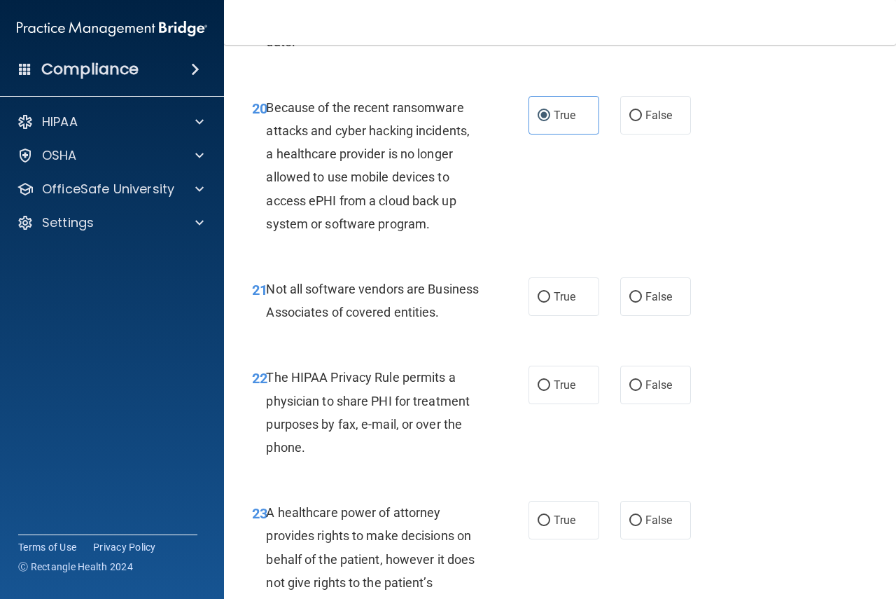
scroll to position [2871, 0]
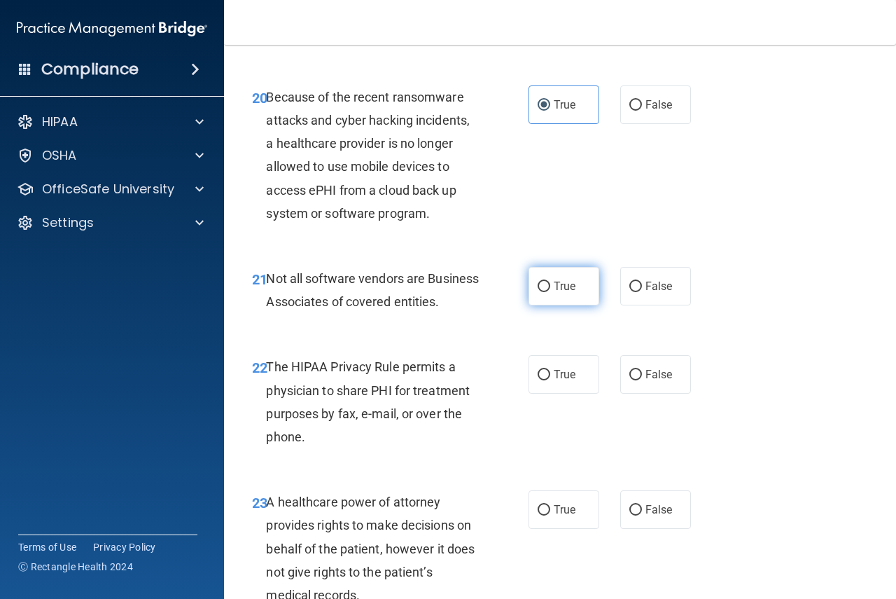
click at [551, 305] on label "True" at bounding box center [564, 286] width 71 height 39
click at [550, 292] on input "True" at bounding box center [544, 287] width 13 height 11
radio input "true"
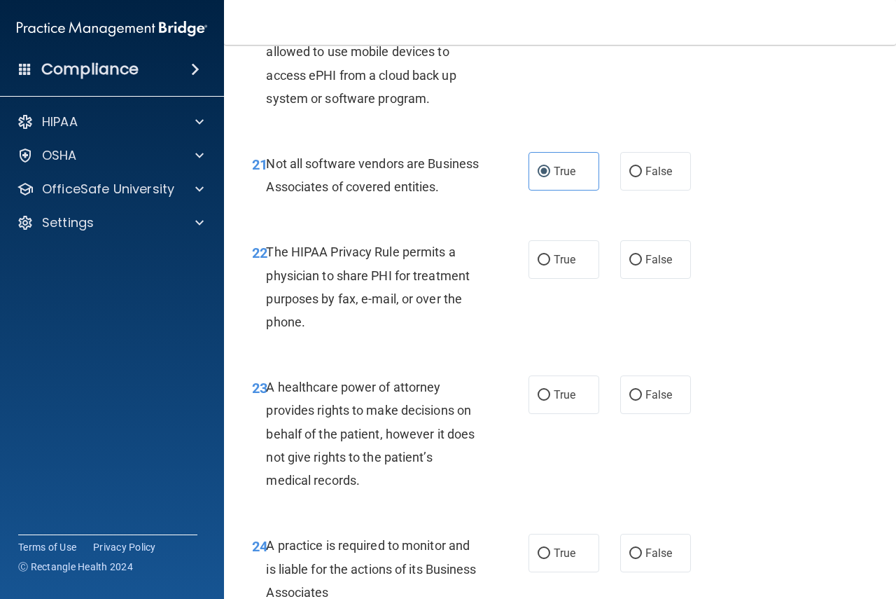
scroll to position [3011, 0]
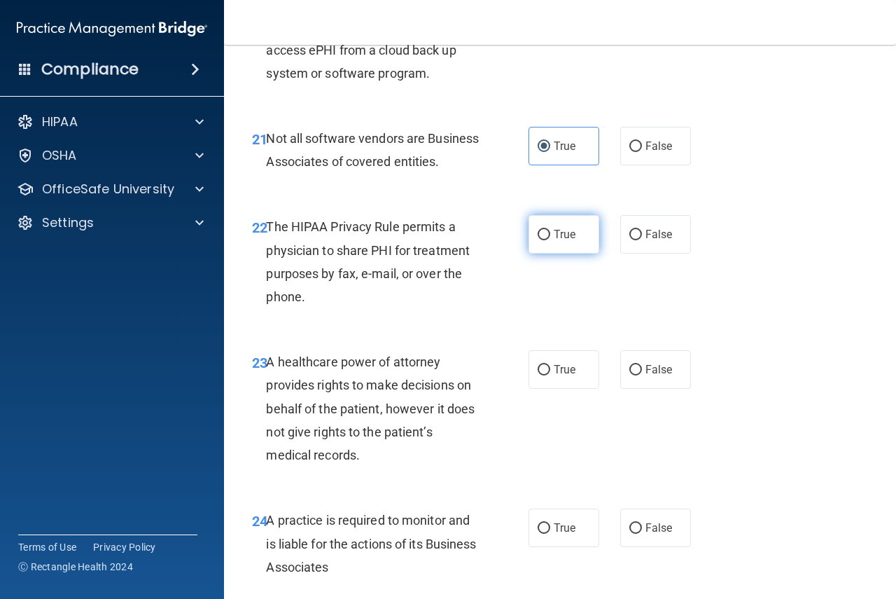
click at [554, 241] on span "True" at bounding box center [565, 234] width 22 height 13
click at [550, 240] on input "True" at bounding box center [544, 235] width 13 height 11
radio input "true"
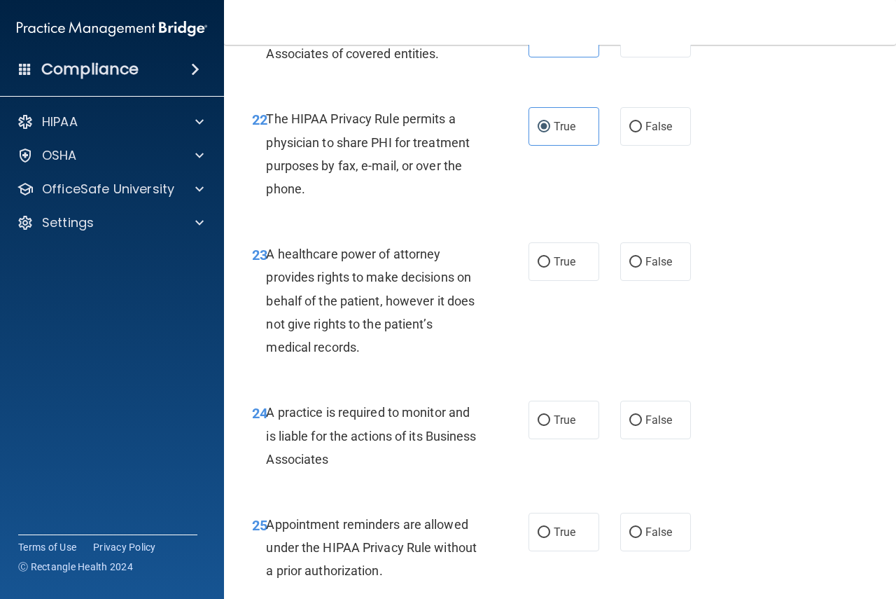
scroll to position [3151, 0]
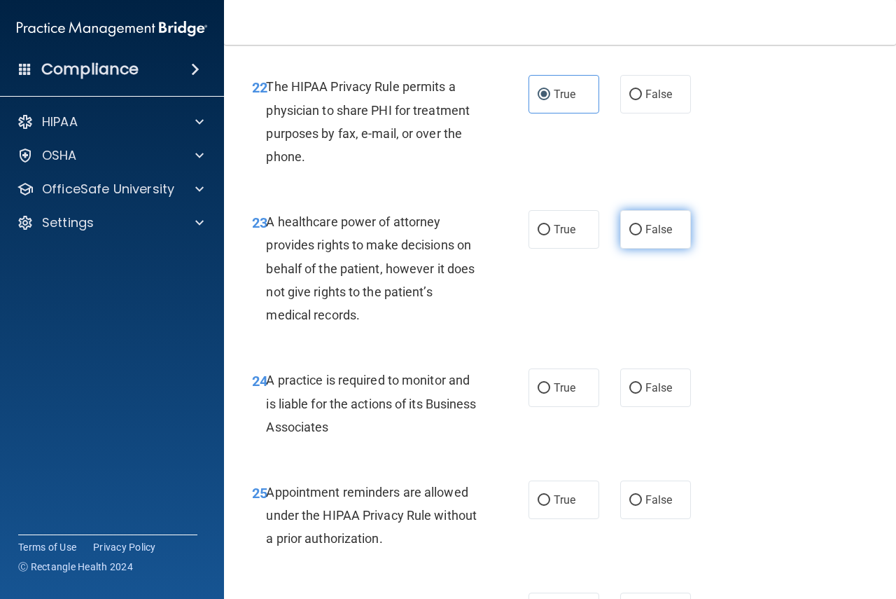
click at [651, 249] on label "False" at bounding box center [655, 229] width 71 height 39
click at [642, 235] on input "False" at bounding box center [636, 230] width 13 height 11
radio input "true"
click at [588, 249] on label "True" at bounding box center [564, 229] width 71 height 39
click at [550, 235] on input "True" at bounding box center [544, 230] width 13 height 11
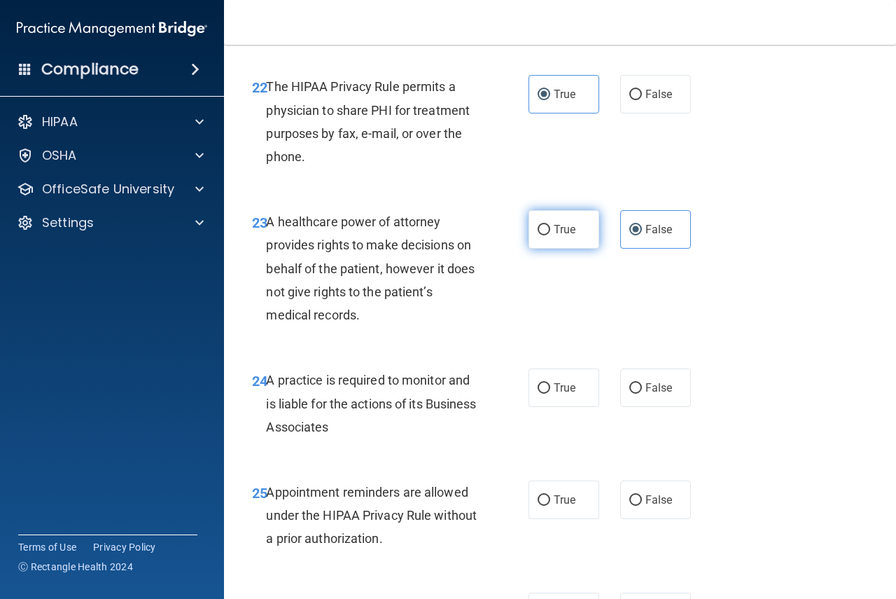
radio input "true"
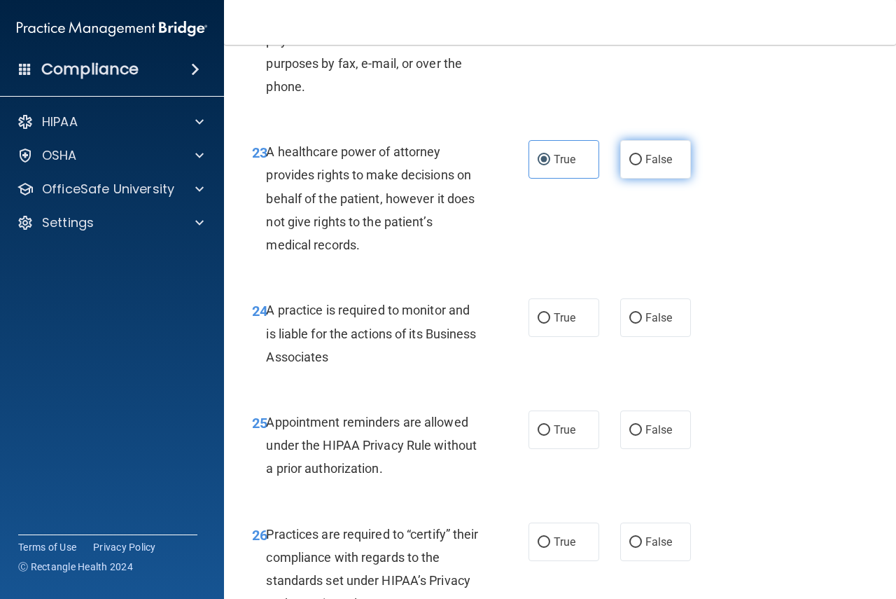
click at [658, 166] on span "False" at bounding box center [659, 159] width 27 height 13
click at [642, 165] on input "False" at bounding box center [636, 160] width 13 height 11
radio input "true"
radio input "false"
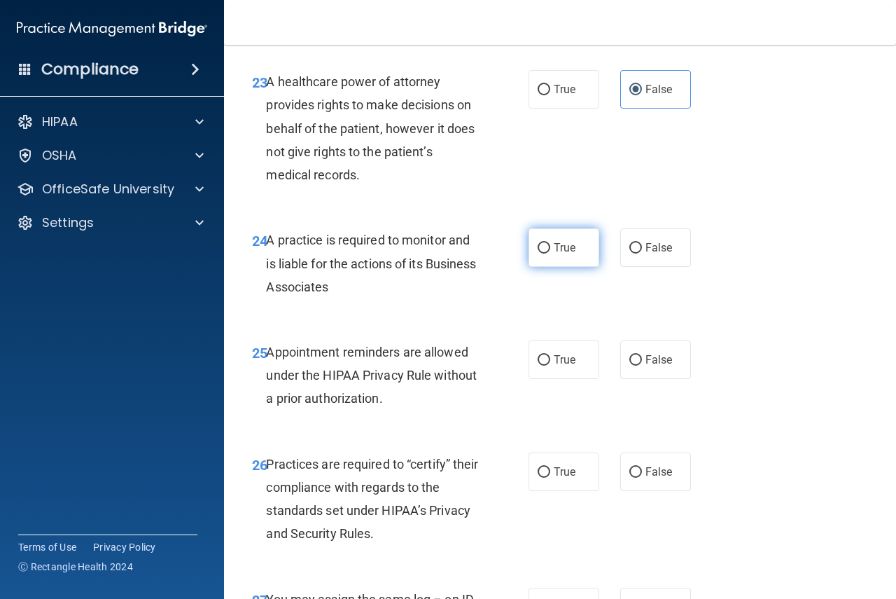
click at [555, 267] on label "True" at bounding box center [564, 247] width 71 height 39
click at [550, 254] on input "True" at bounding box center [544, 248] width 13 height 11
radio input "true"
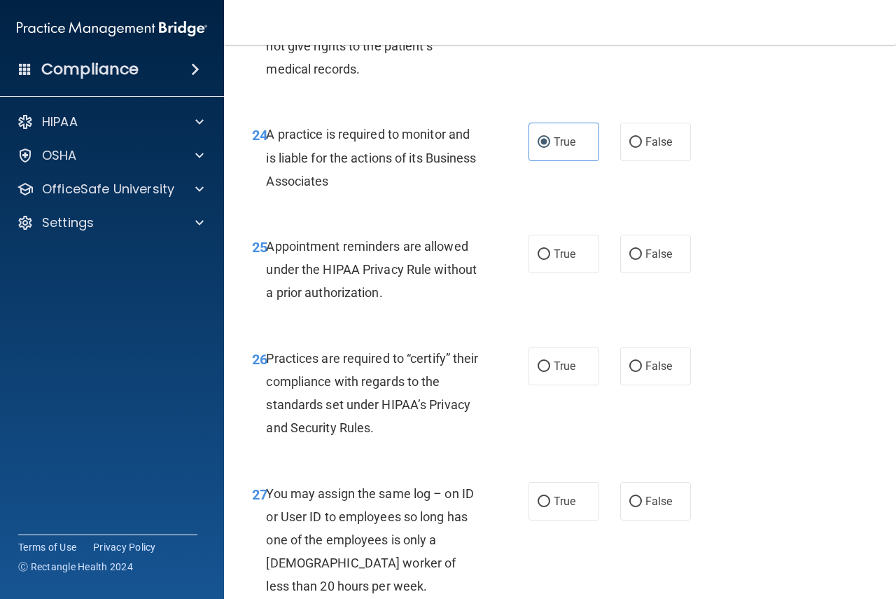
scroll to position [3431, 0]
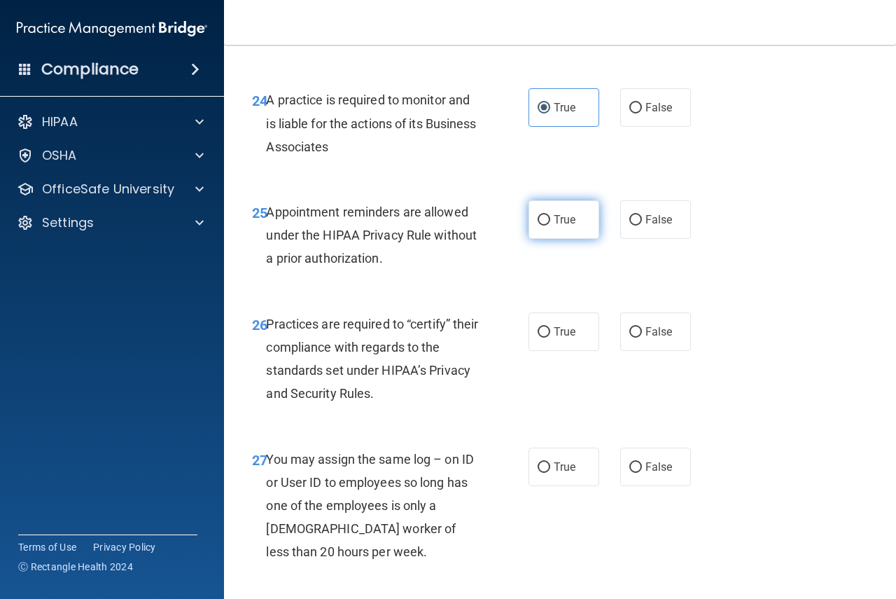
click at [554, 239] on label "True" at bounding box center [564, 219] width 71 height 39
click at [550, 225] on input "True" at bounding box center [544, 220] width 13 height 11
radio input "true"
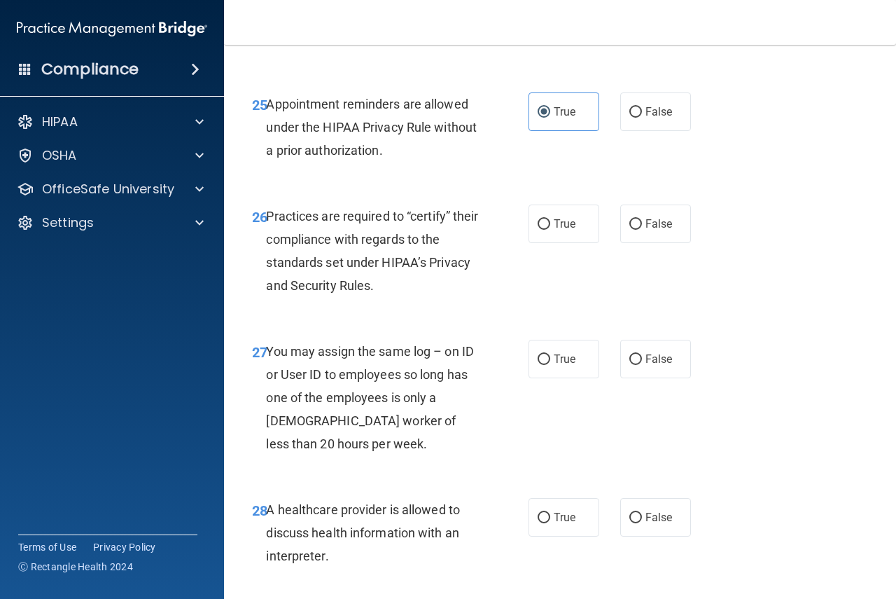
scroll to position [3571, 0]
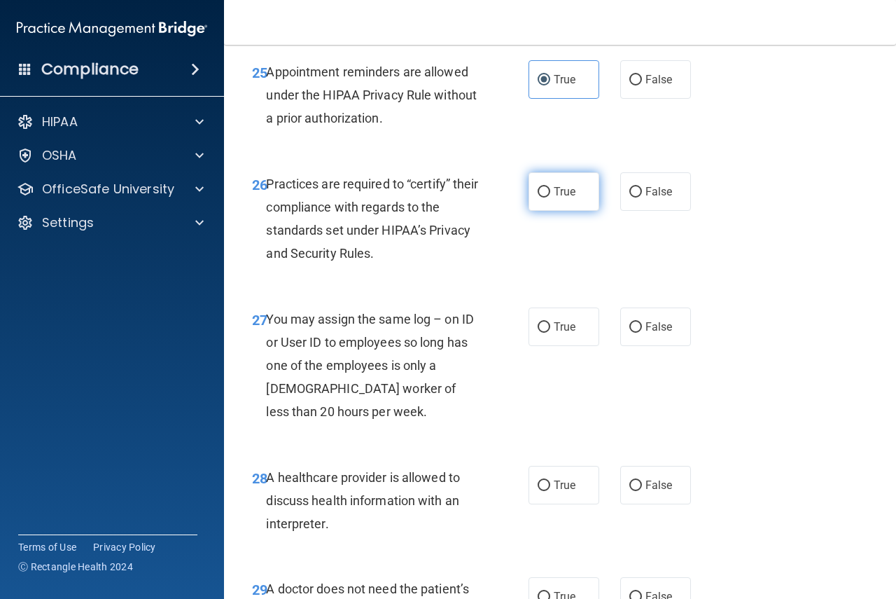
click at [560, 198] on span "True" at bounding box center [565, 191] width 22 height 13
click at [550, 197] on input "True" at bounding box center [544, 192] width 13 height 11
radio input "true"
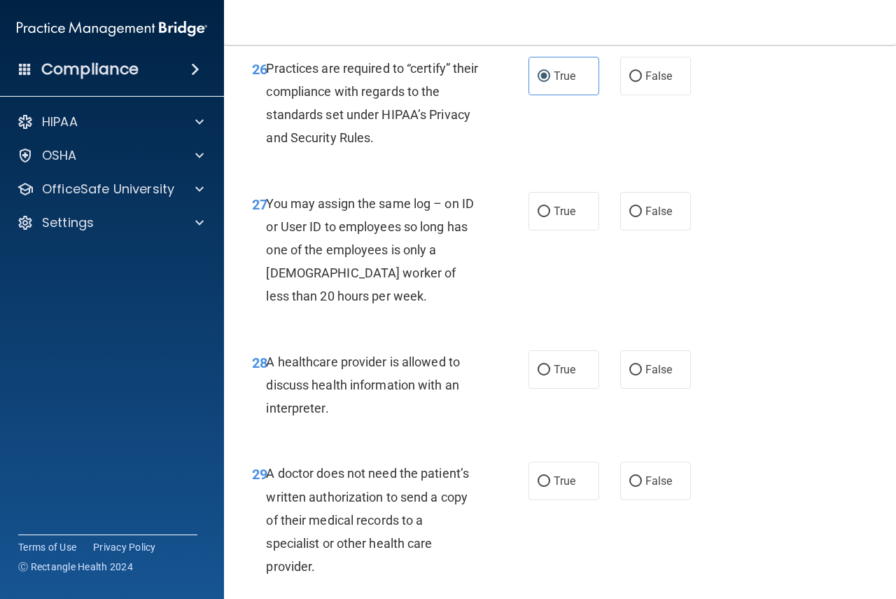
scroll to position [3711, 0]
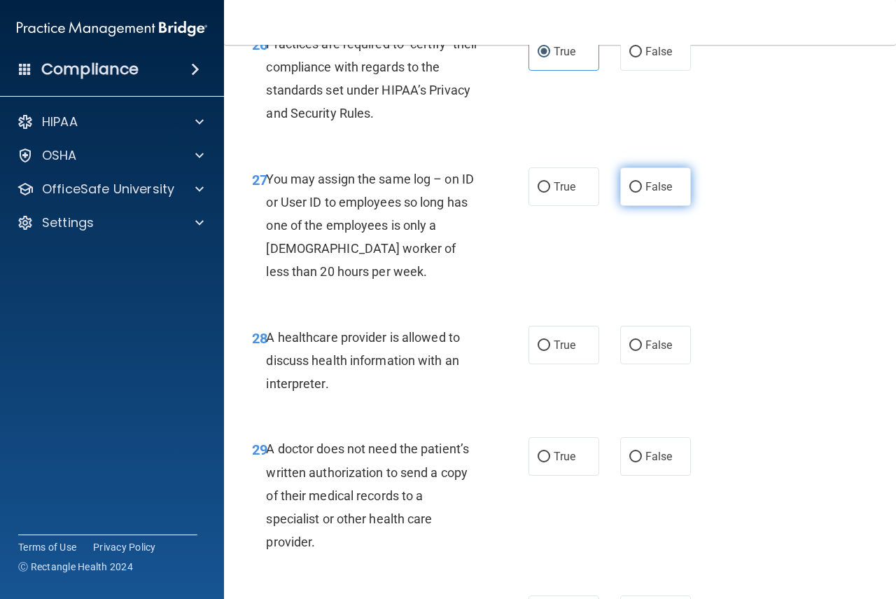
click at [650, 193] on span "False" at bounding box center [659, 186] width 27 height 13
click at [642, 193] on input "False" at bounding box center [636, 187] width 13 height 11
radio input "true"
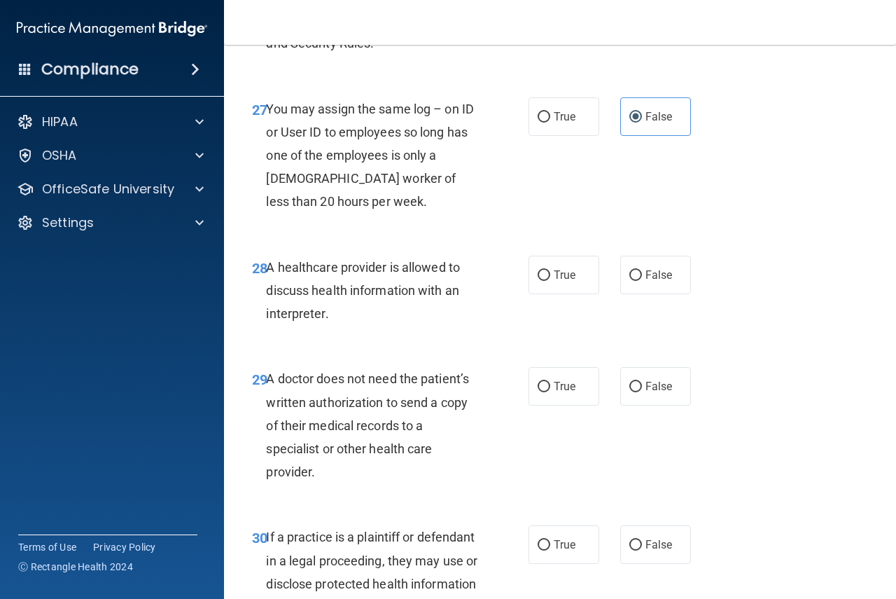
scroll to position [3852, 0]
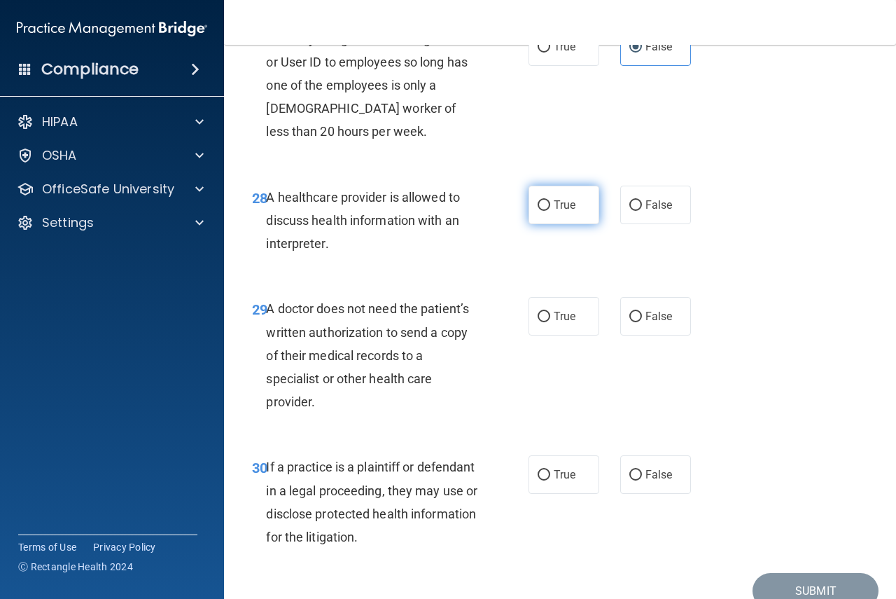
click at [581, 224] on label "True" at bounding box center [564, 205] width 71 height 39
click at [550, 211] on input "True" at bounding box center [544, 205] width 13 height 11
radio input "true"
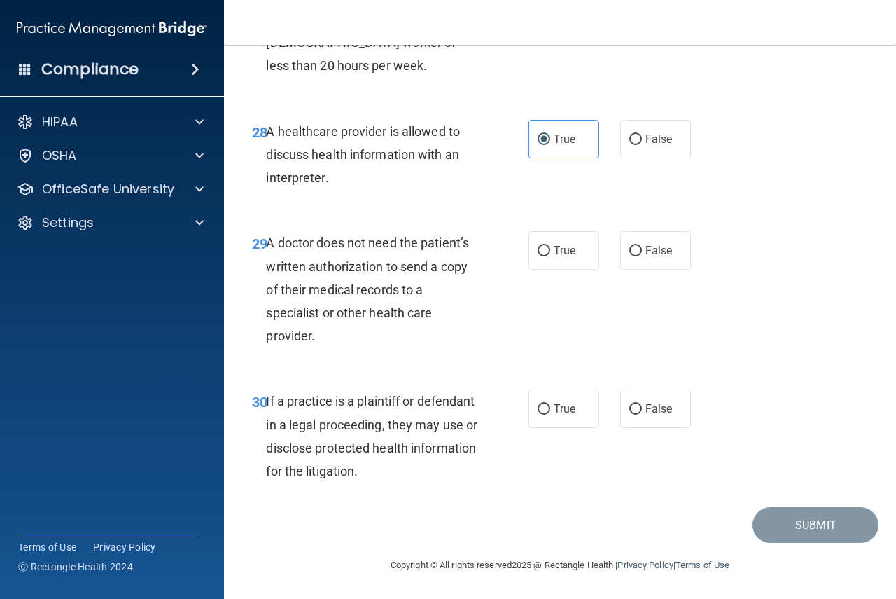
scroll to position [3964, 0]
click at [634, 253] on input "False" at bounding box center [636, 251] width 13 height 11
radio input "true"
click at [566, 417] on label "True" at bounding box center [564, 408] width 71 height 39
click at [550, 415] on input "True" at bounding box center [544, 409] width 13 height 11
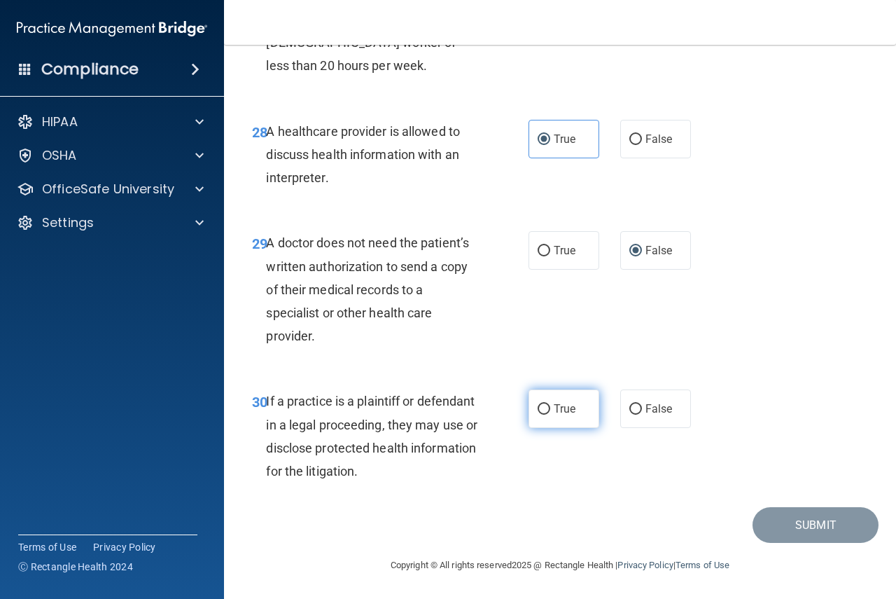
radio input "true"
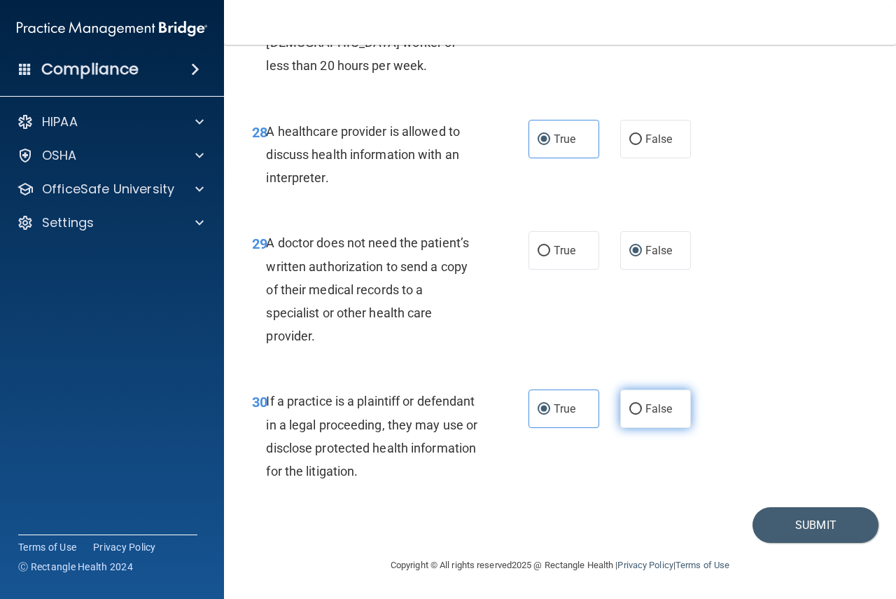
click at [630, 414] on input "False" at bounding box center [636, 409] width 13 height 11
radio input "true"
radio input "false"
click at [793, 525] on button "Submit" at bounding box center [816, 525] width 126 height 36
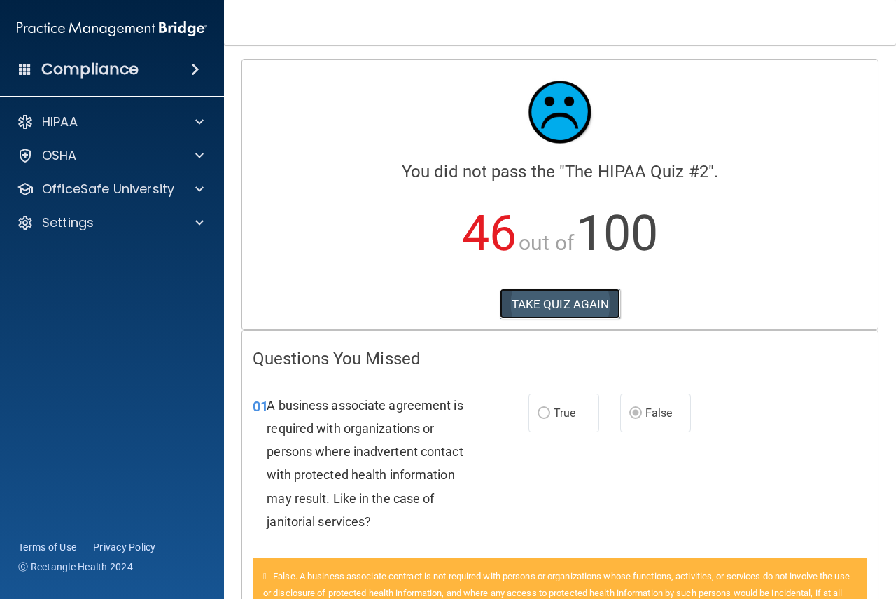
click at [569, 300] on button "TAKE QUIZ AGAIN" at bounding box center [560, 304] width 121 height 31
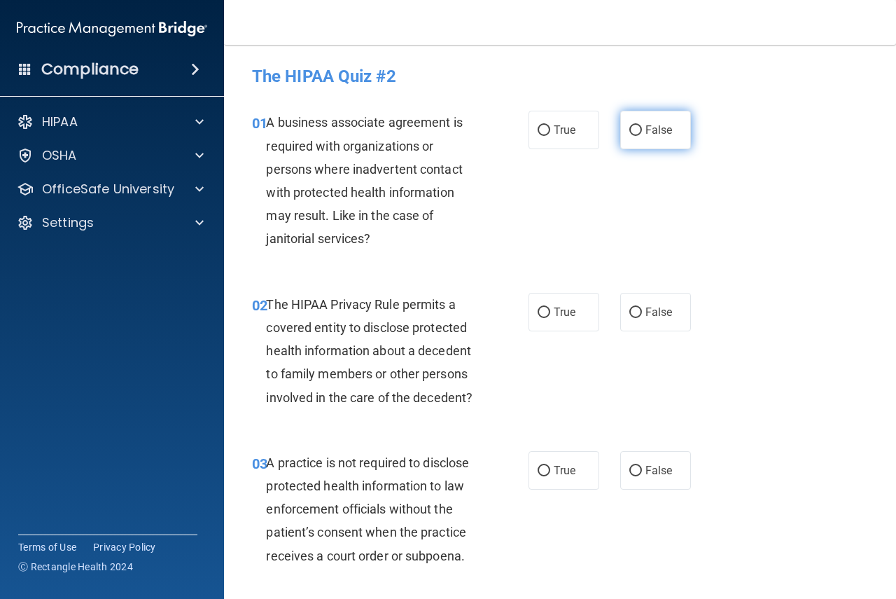
click at [673, 134] on label "False" at bounding box center [655, 130] width 71 height 39
click at [642, 134] on input "False" at bounding box center [636, 130] width 13 height 11
radio input "true"
click at [559, 326] on label "True" at bounding box center [564, 312] width 71 height 39
click at [550, 318] on input "True" at bounding box center [544, 312] width 13 height 11
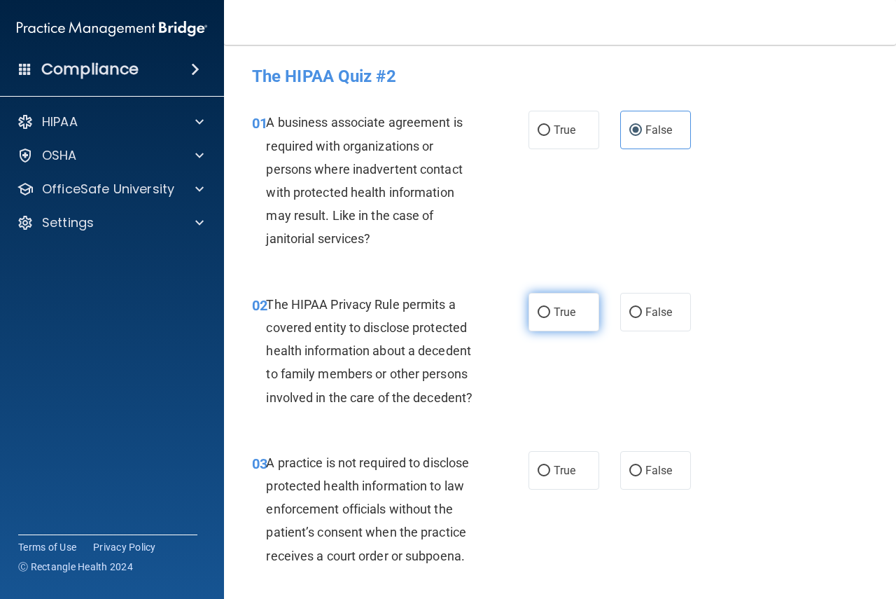
radio input "true"
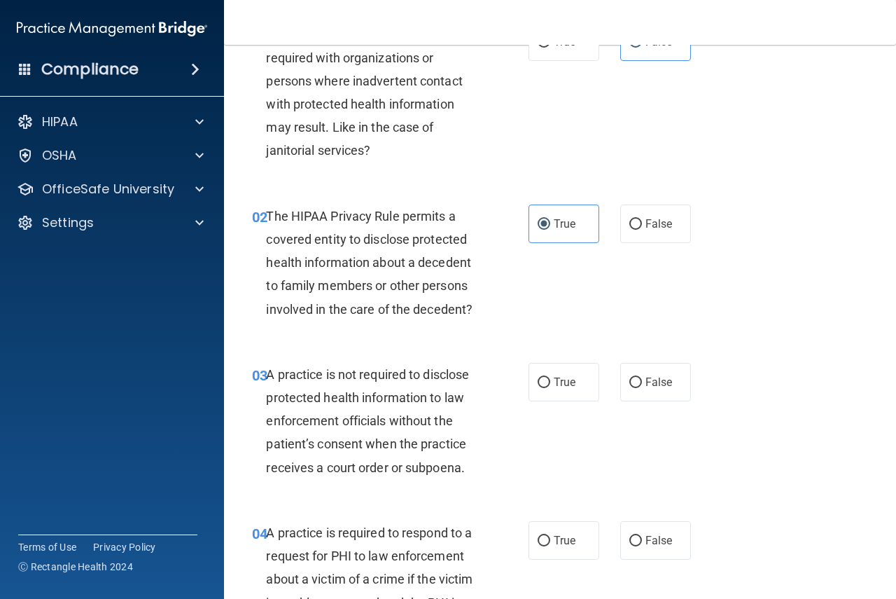
scroll to position [140, 0]
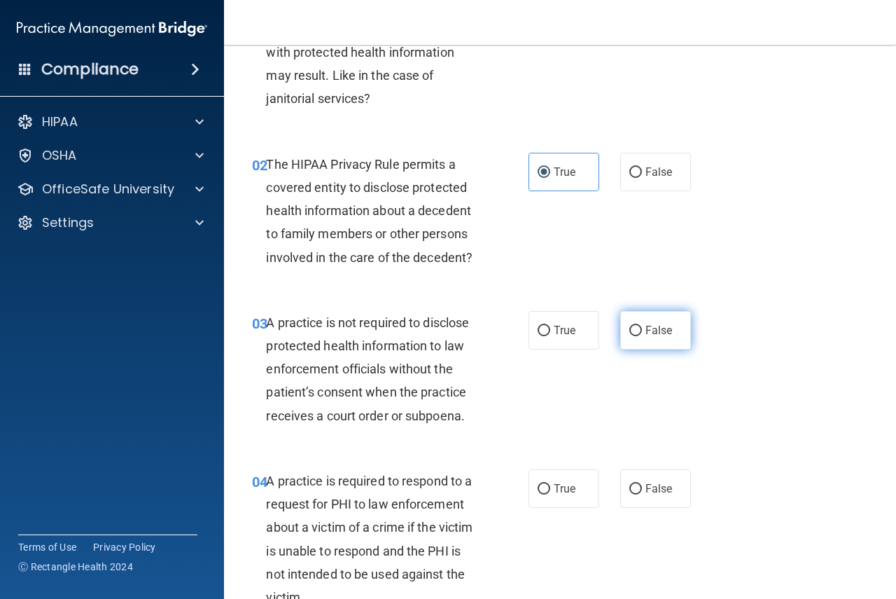
click at [646, 325] on span "False" at bounding box center [659, 330] width 27 height 13
click at [642, 326] on input "False" at bounding box center [636, 331] width 13 height 11
radio input "true"
click at [573, 338] on label "True" at bounding box center [564, 330] width 71 height 39
click at [550, 336] on input "True" at bounding box center [544, 331] width 13 height 11
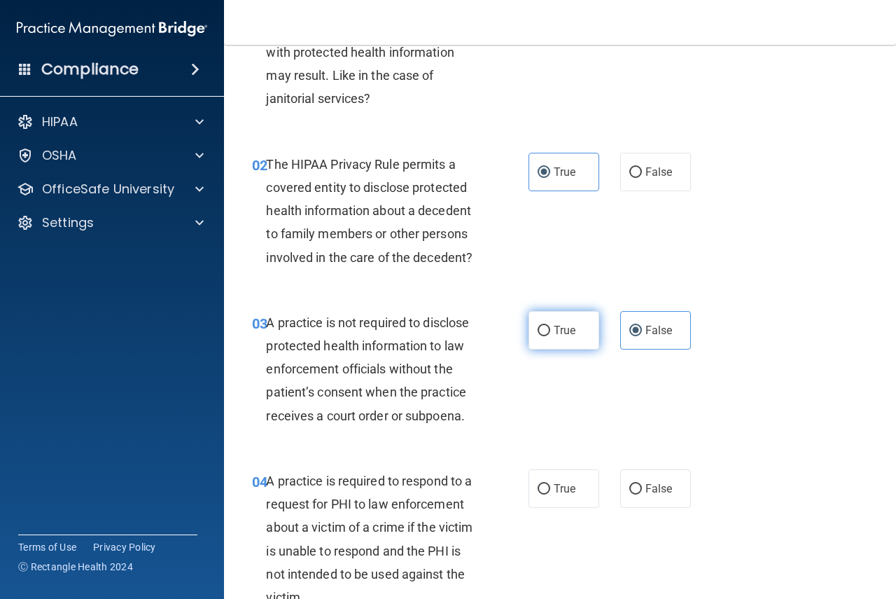
radio input "true"
radio input "false"
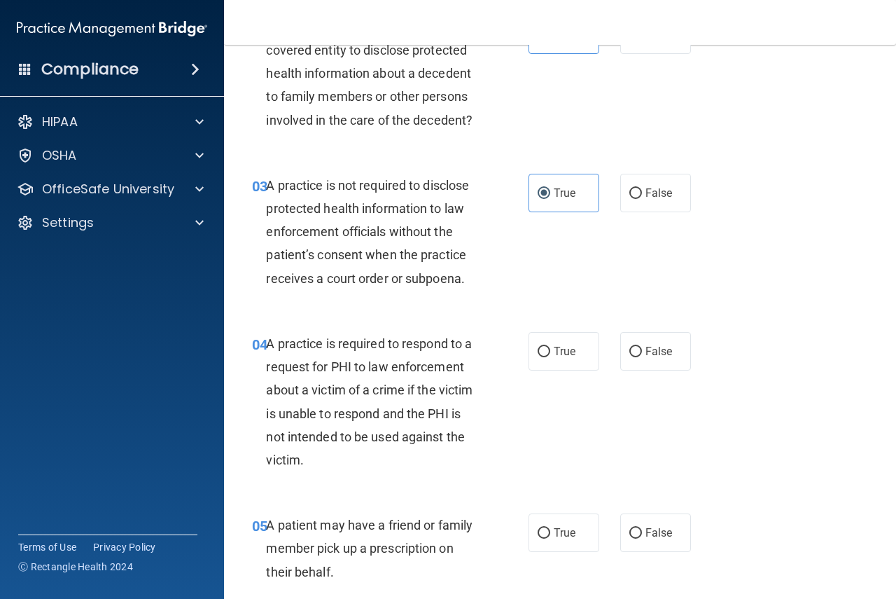
scroll to position [280, 0]
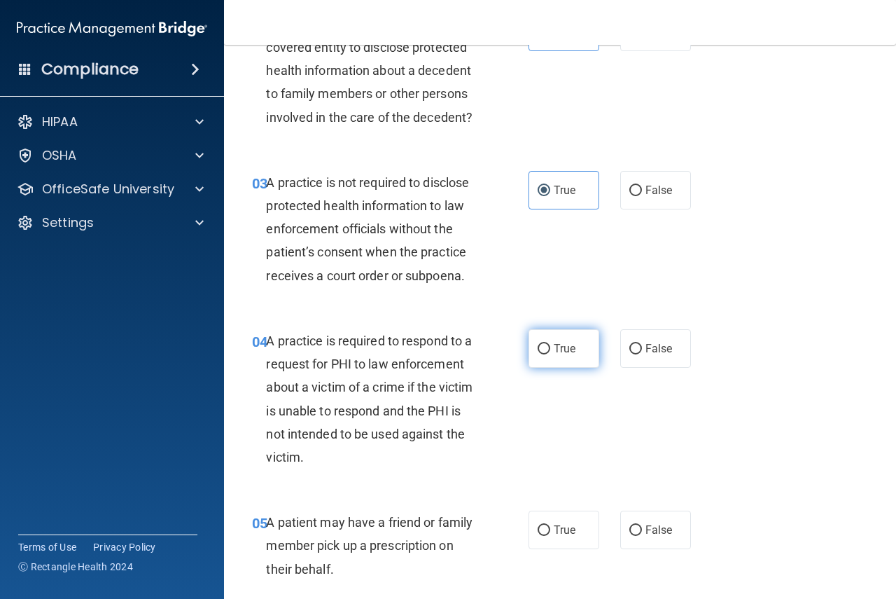
click at [553, 359] on label "True" at bounding box center [564, 348] width 71 height 39
click at [550, 354] on input "True" at bounding box center [544, 349] width 13 height 11
radio input "true"
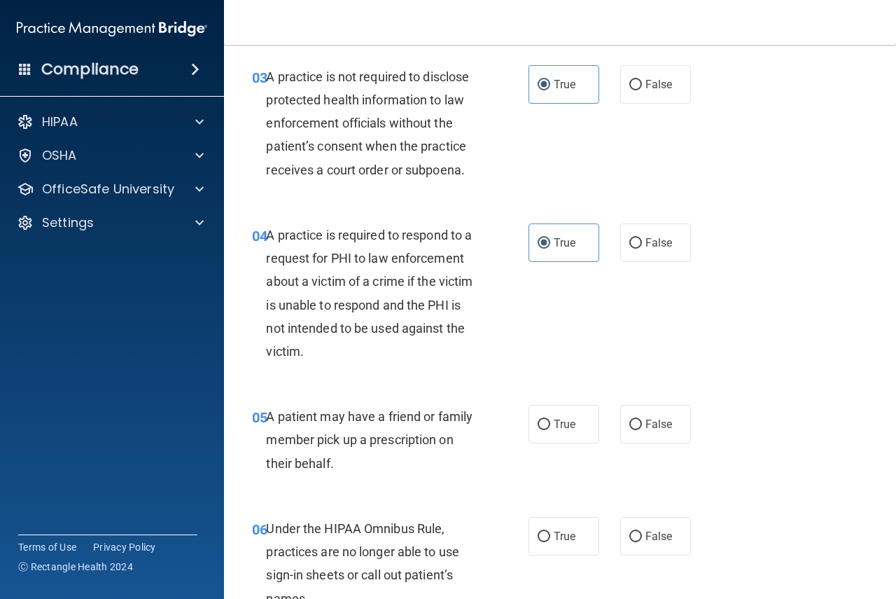
scroll to position [420, 0]
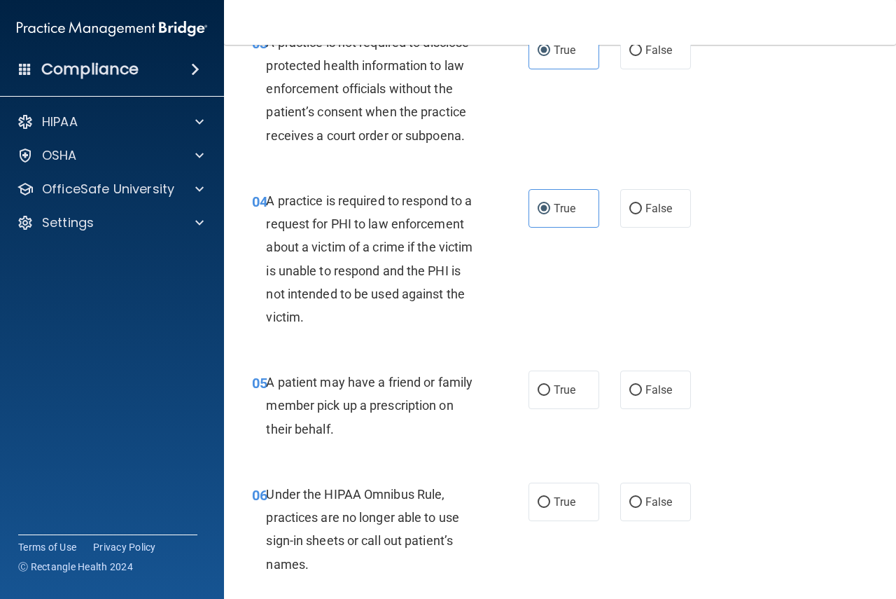
click at [593, 400] on div "True False" at bounding box center [614, 389] width 170 height 39
click at [582, 400] on label "True" at bounding box center [564, 389] width 71 height 39
click at [550, 396] on input "True" at bounding box center [544, 390] width 13 height 11
radio input "true"
click at [658, 506] on span "False" at bounding box center [659, 501] width 27 height 13
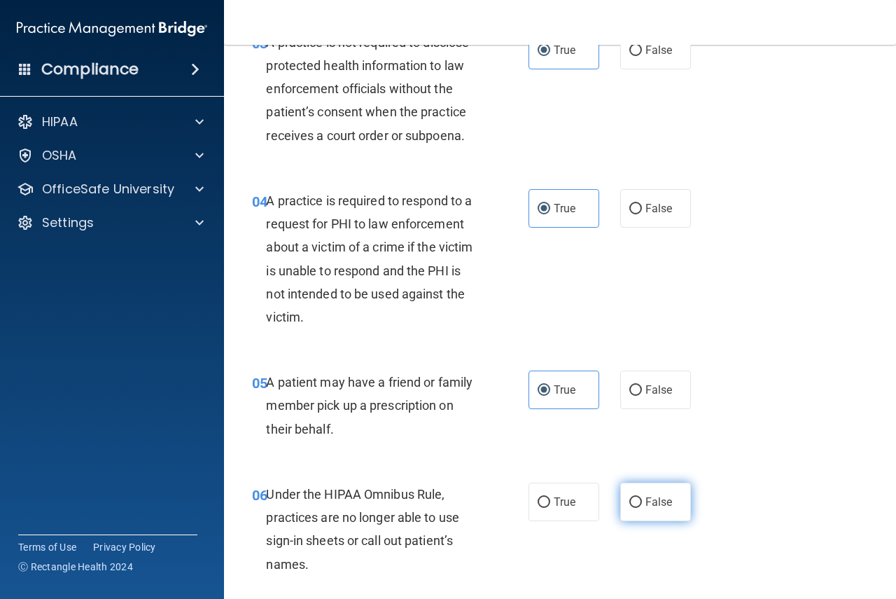
click at [642, 506] on input "False" at bounding box center [636, 502] width 13 height 11
radio input "true"
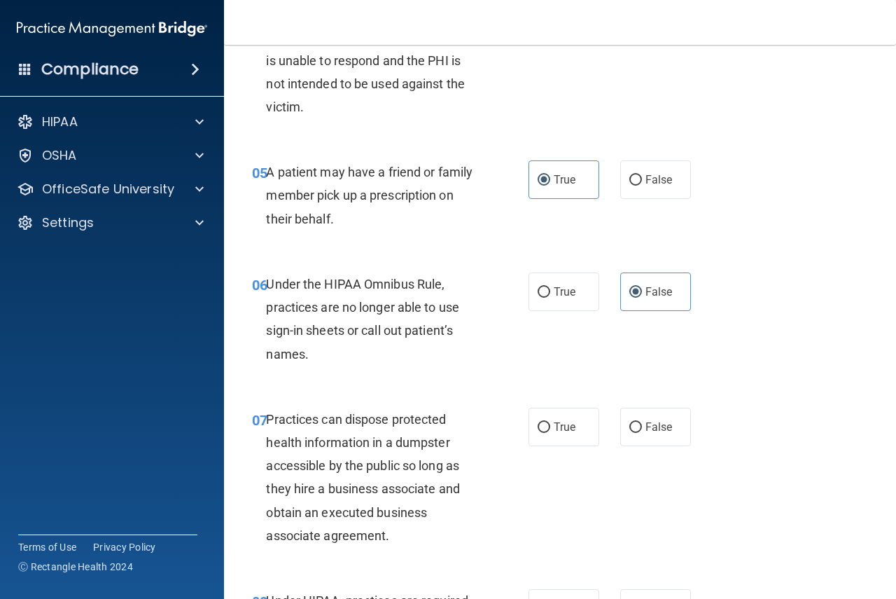
scroll to position [700, 0]
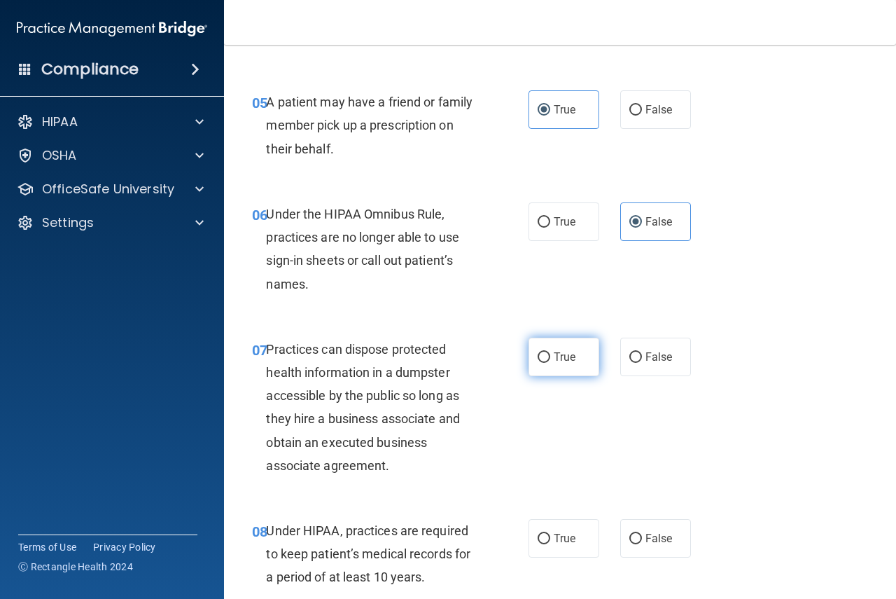
click at [567, 370] on label "True" at bounding box center [564, 357] width 71 height 39
click at [550, 363] on input "True" at bounding box center [544, 357] width 13 height 11
radio input "true"
click at [646, 350] on span "False" at bounding box center [659, 356] width 27 height 13
click at [641, 352] on input "False" at bounding box center [636, 357] width 13 height 11
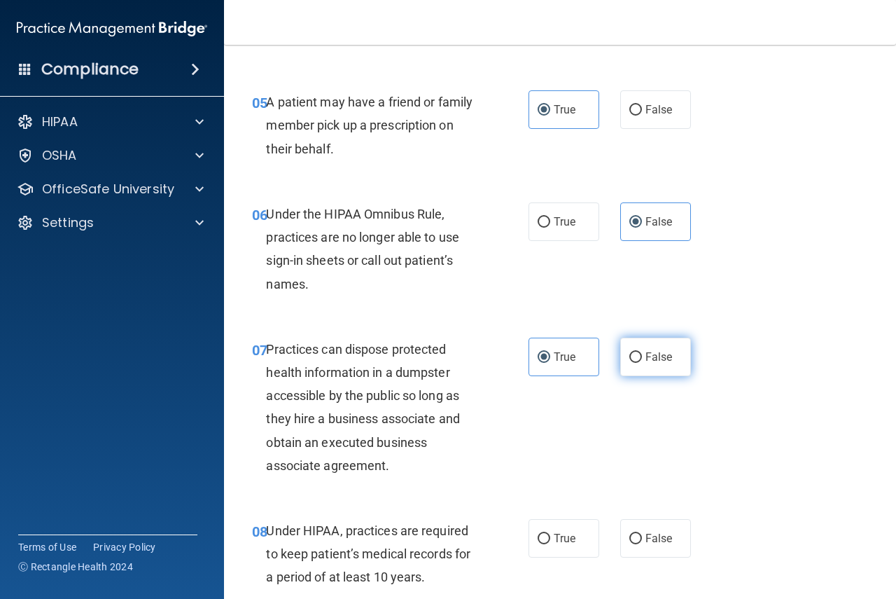
radio input "true"
radio input "false"
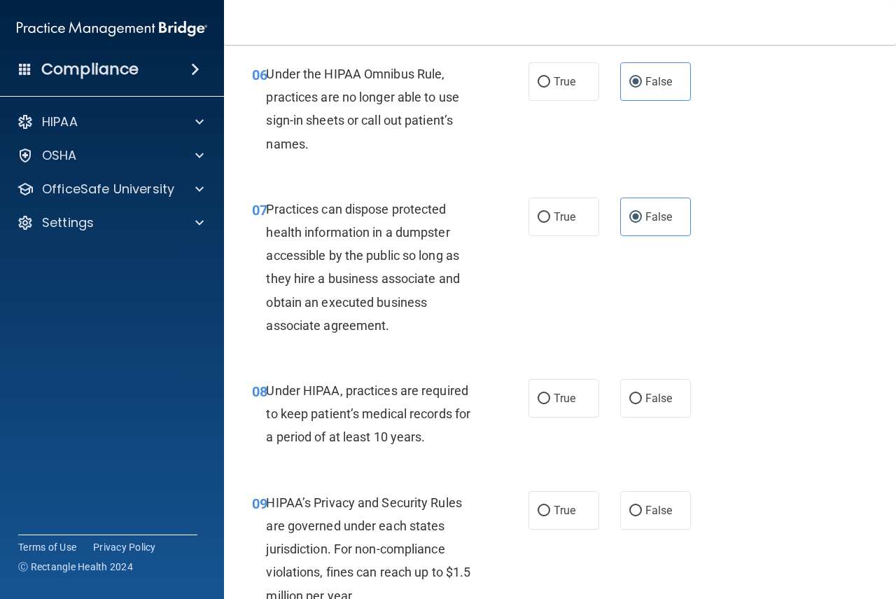
scroll to position [910, 0]
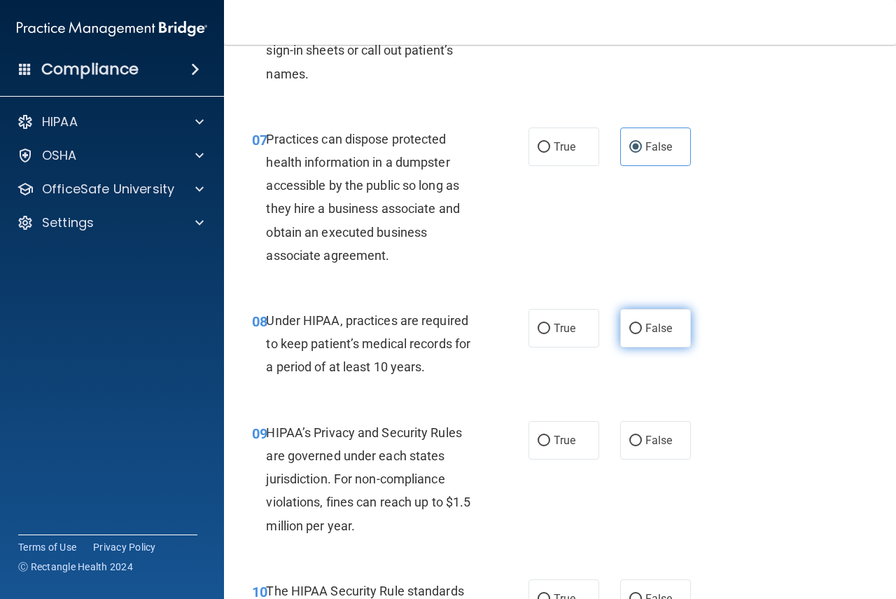
click at [664, 332] on span "False" at bounding box center [659, 327] width 27 height 13
click at [642, 332] on input "False" at bounding box center [636, 329] width 13 height 11
radio input "true"
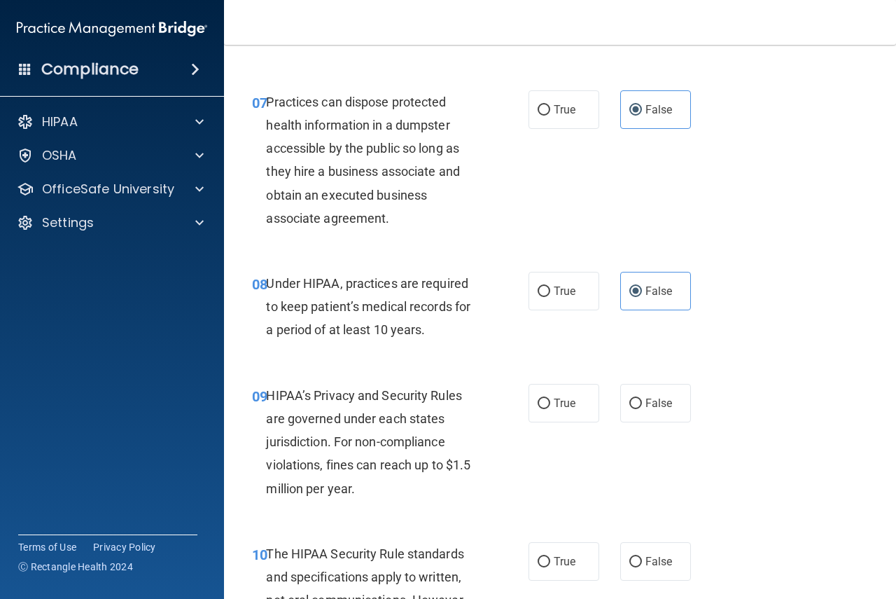
scroll to position [980, 0]
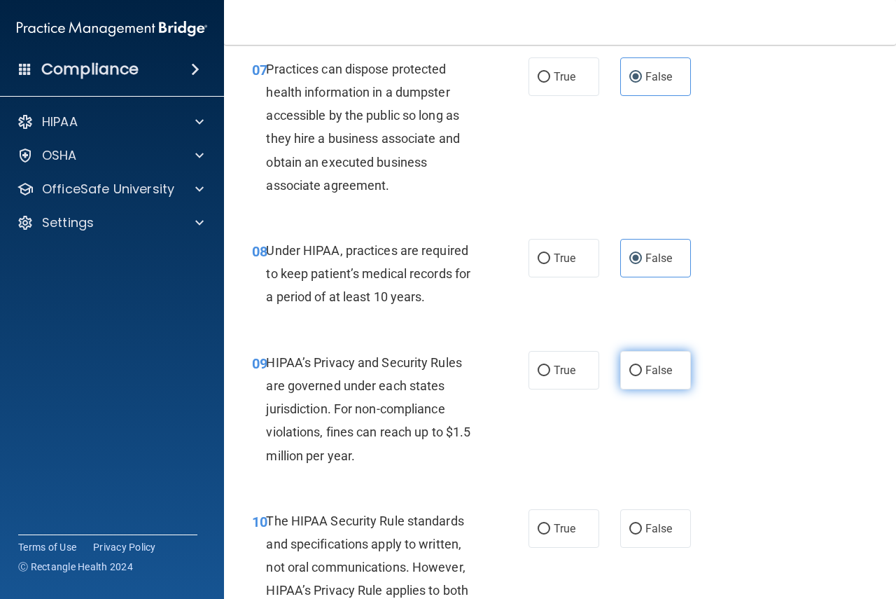
click at [656, 368] on span "False" at bounding box center [659, 369] width 27 height 13
click at [642, 368] on input "False" at bounding box center [636, 371] width 13 height 11
radio input "true"
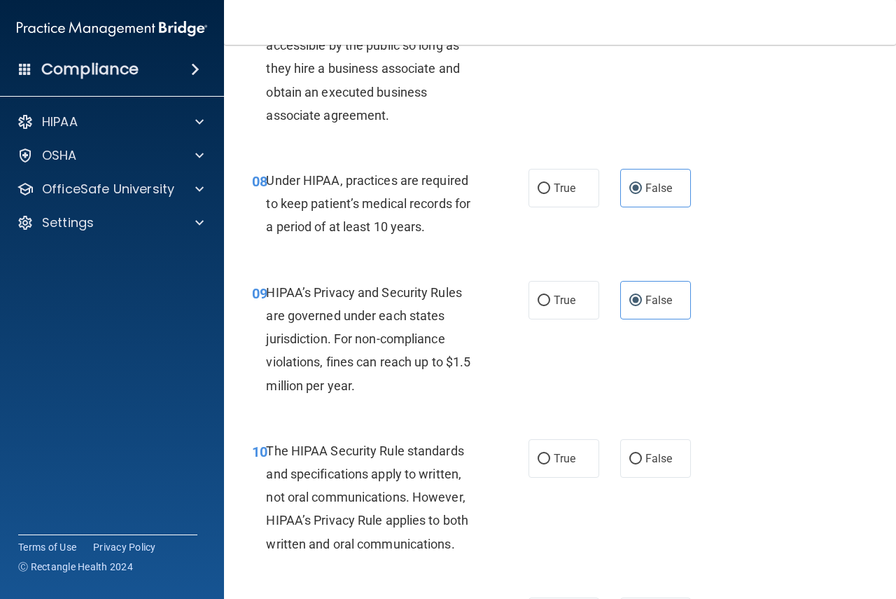
scroll to position [1120, 0]
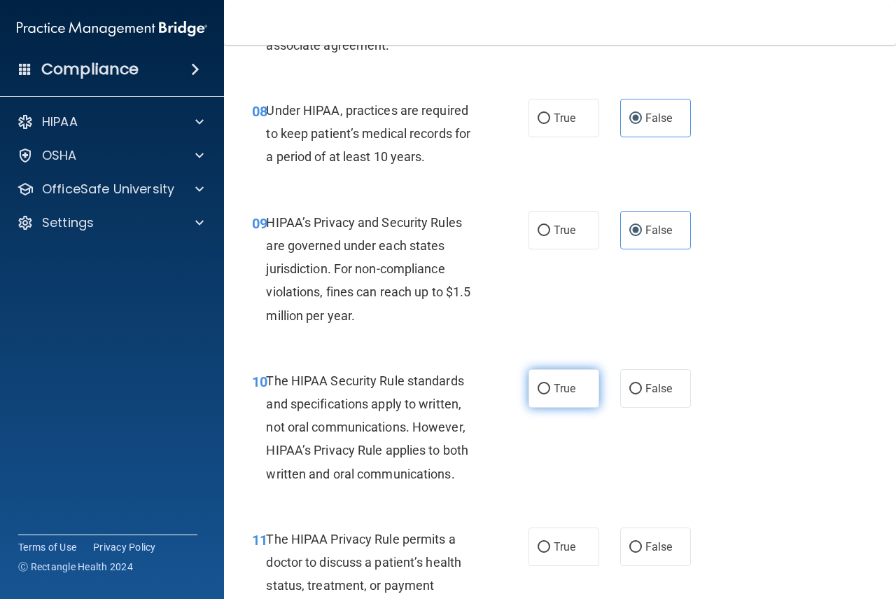
click at [574, 391] on label "True" at bounding box center [564, 388] width 71 height 39
click at [550, 391] on input "True" at bounding box center [544, 389] width 13 height 11
radio input "true"
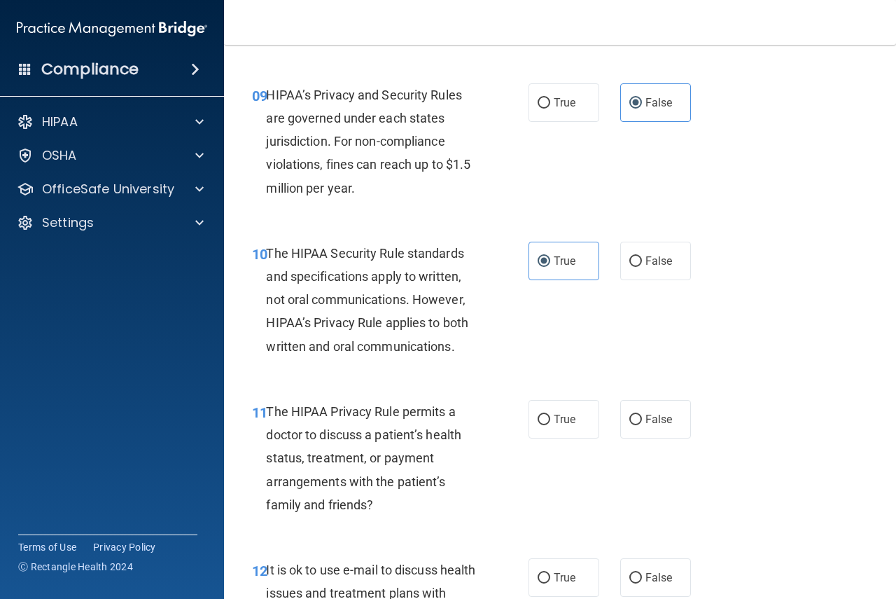
scroll to position [1260, 0]
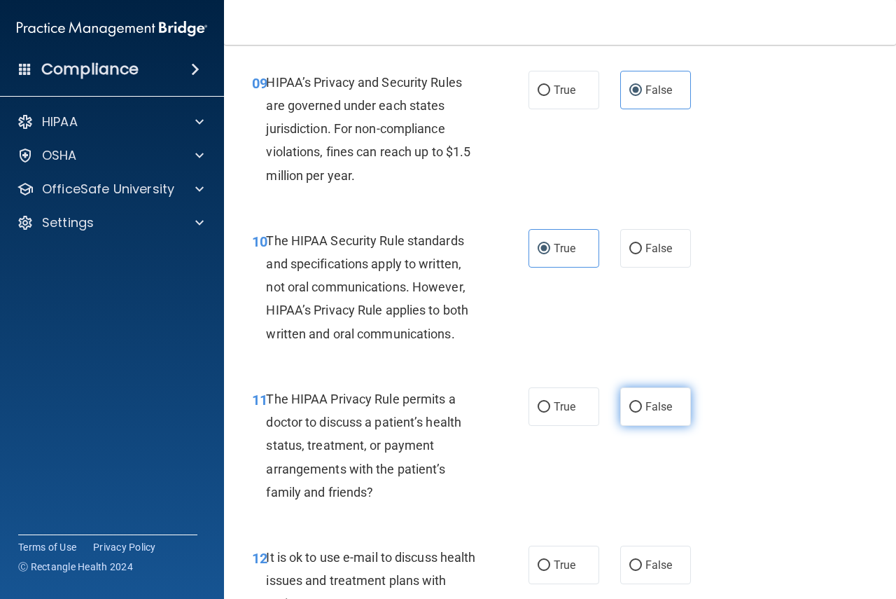
click at [642, 419] on label "False" at bounding box center [655, 406] width 71 height 39
click at [642, 412] on input "False" at bounding box center [636, 407] width 13 height 11
radio input "true"
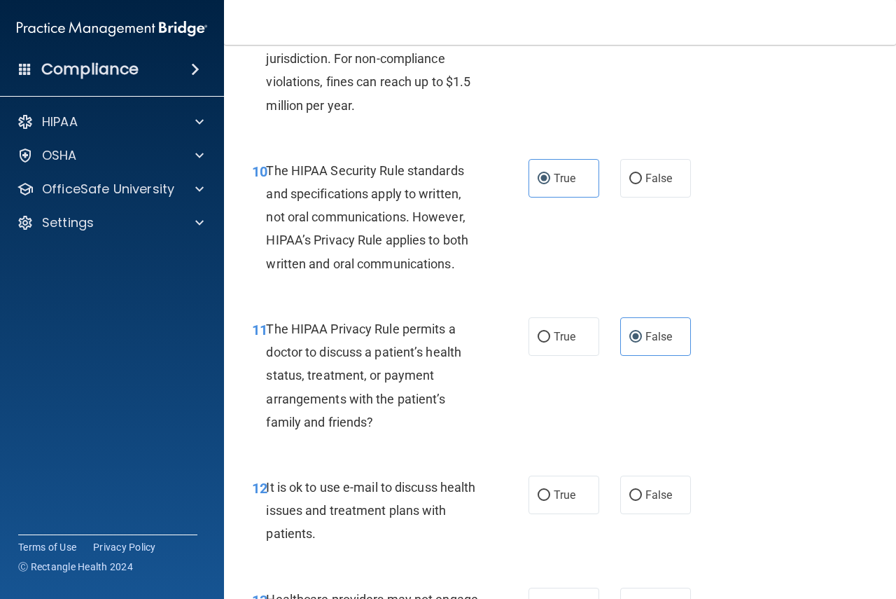
scroll to position [1401, 0]
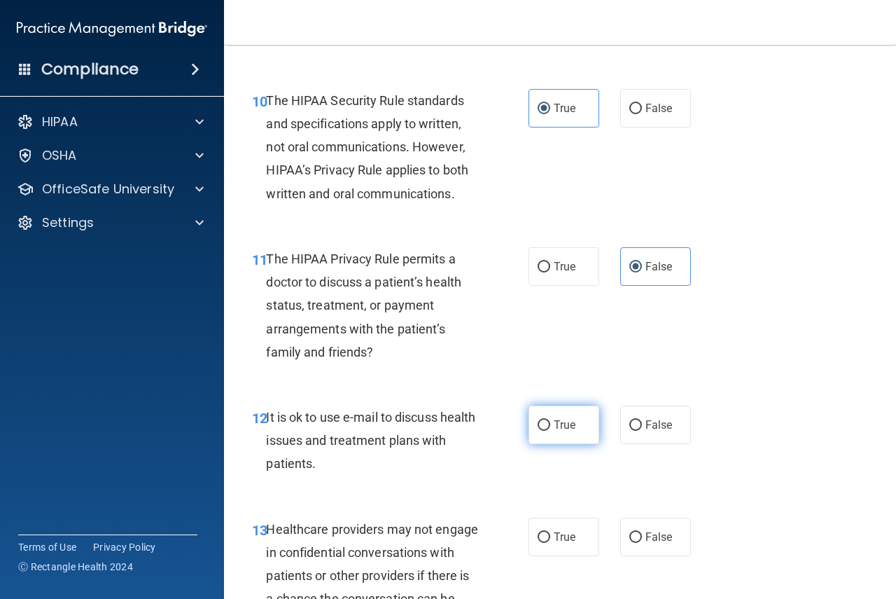
click at [566, 433] on label "True" at bounding box center [564, 424] width 71 height 39
click at [550, 431] on input "True" at bounding box center [544, 425] width 13 height 11
radio input "true"
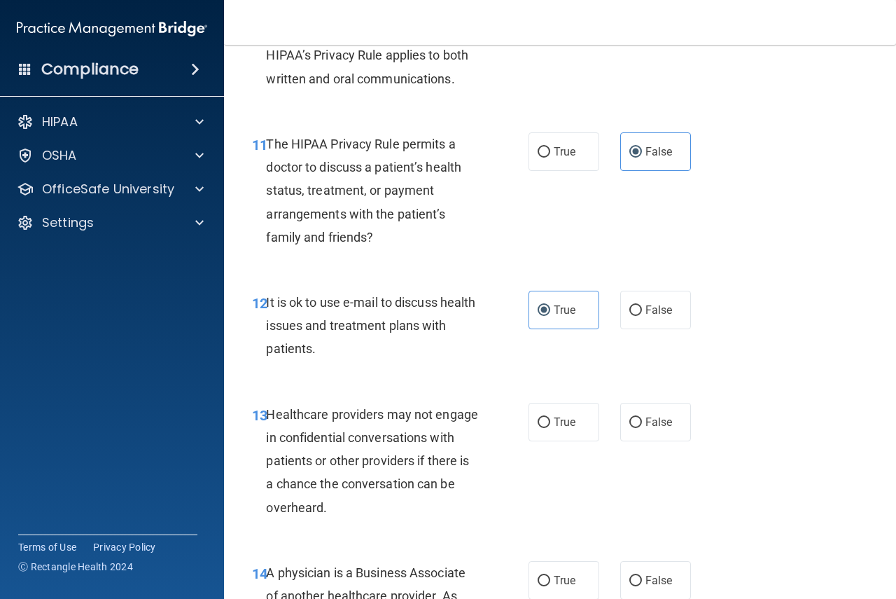
scroll to position [1541, 0]
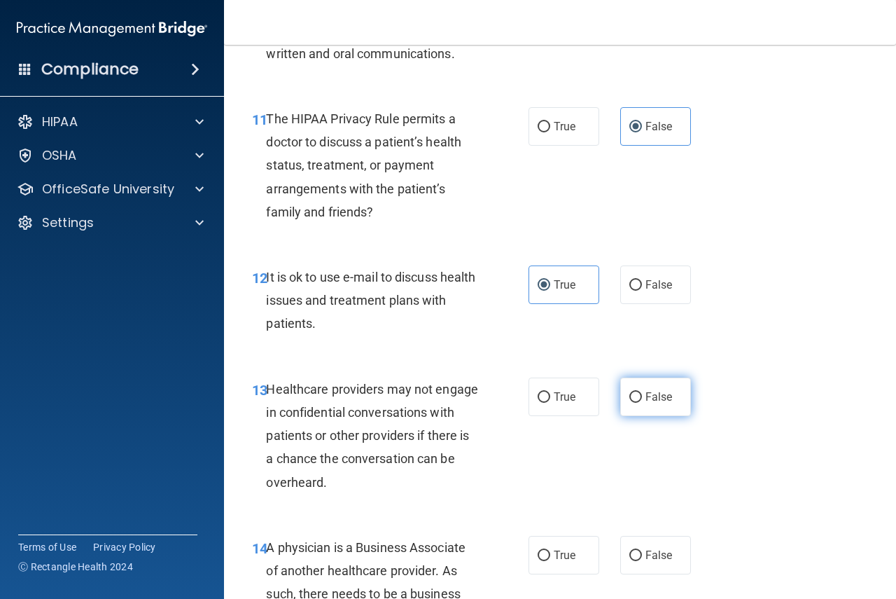
click at [653, 397] on span "False" at bounding box center [659, 396] width 27 height 13
click at [642, 397] on input "False" at bounding box center [636, 397] width 13 height 11
radio input "true"
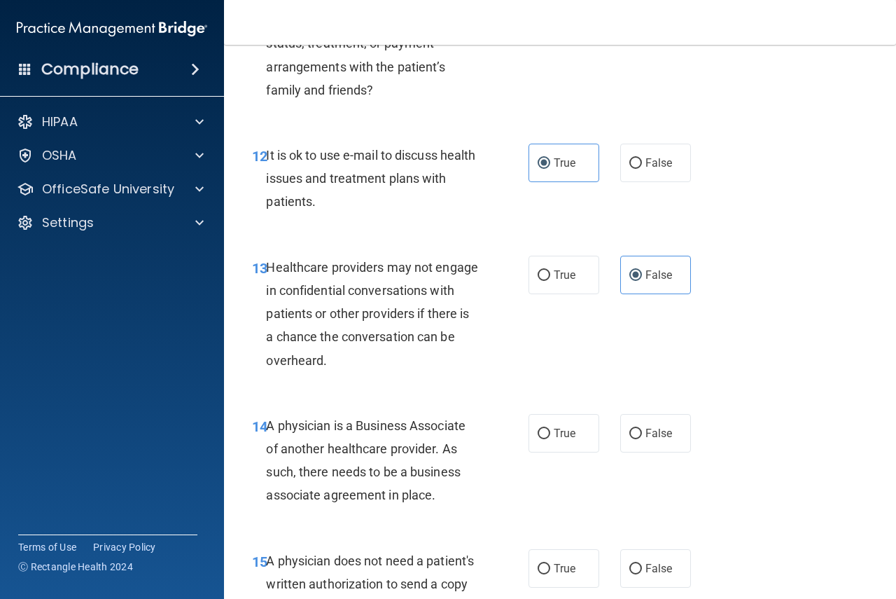
scroll to position [1681, 0]
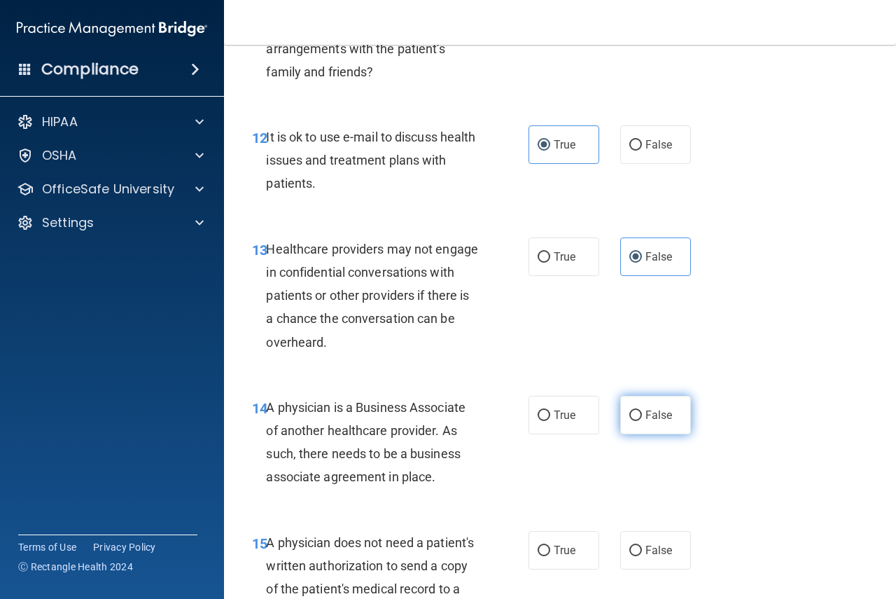
click at [644, 431] on label "False" at bounding box center [655, 415] width 71 height 39
click at [642, 421] on input "False" at bounding box center [636, 415] width 13 height 11
radio input "true"
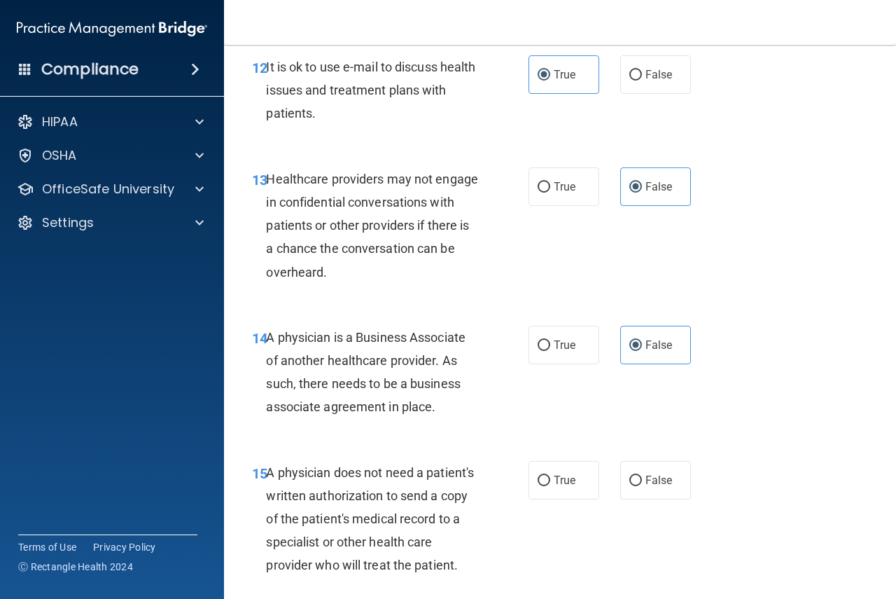
scroll to position [1821, 0]
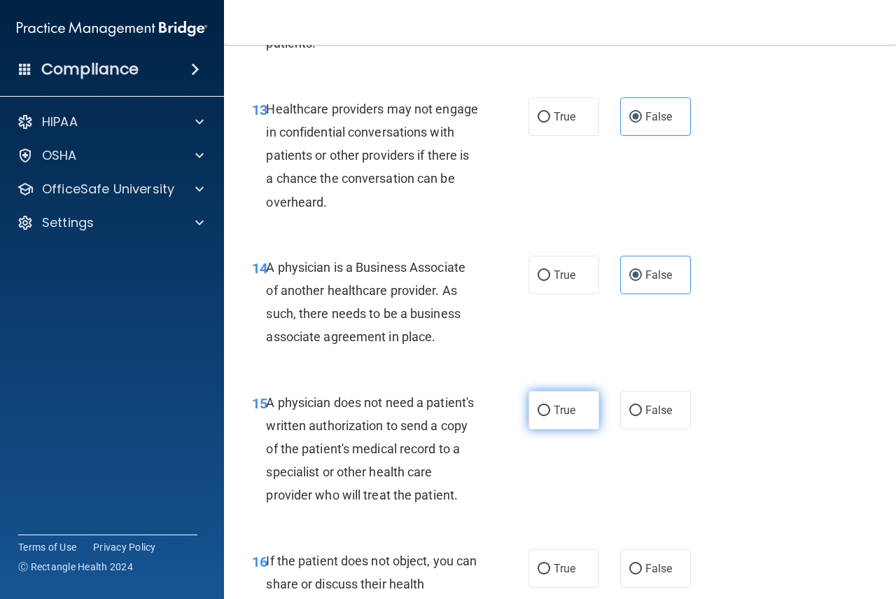
click at [554, 418] on label "True" at bounding box center [564, 410] width 71 height 39
click at [550, 416] on input "True" at bounding box center [544, 410] width 13 height 11
radio input "true"
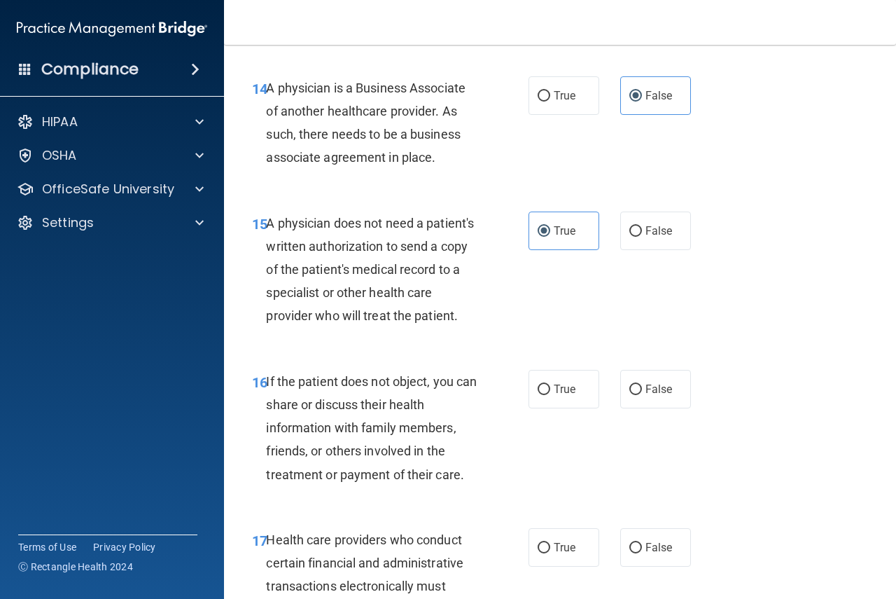
scroll to position [2031, 0]
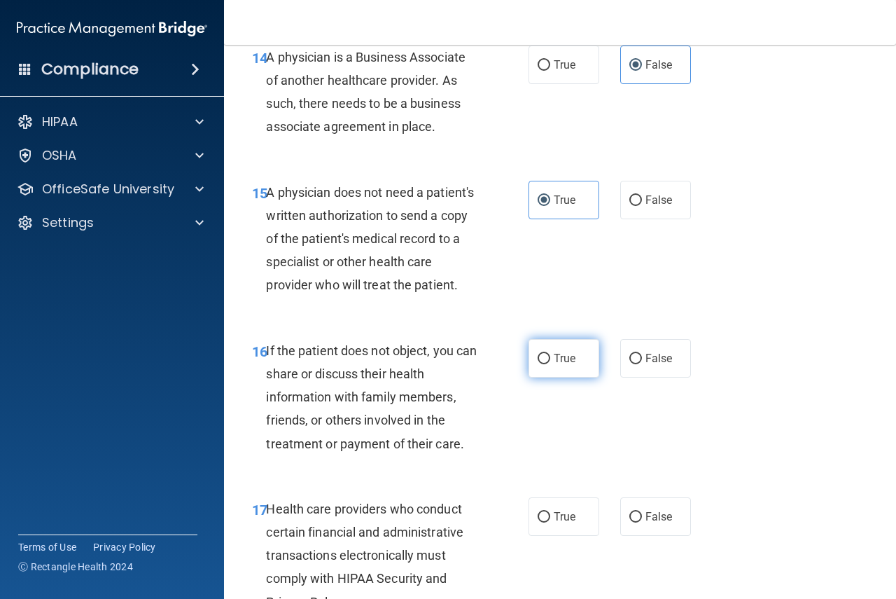
click at [562, 377] on label "True" at bounding box center [564, 358] width 71 height 39
click at [550, 364] on input "True" at bounding box center [544, 359] width 13 height 11
radio input "true"
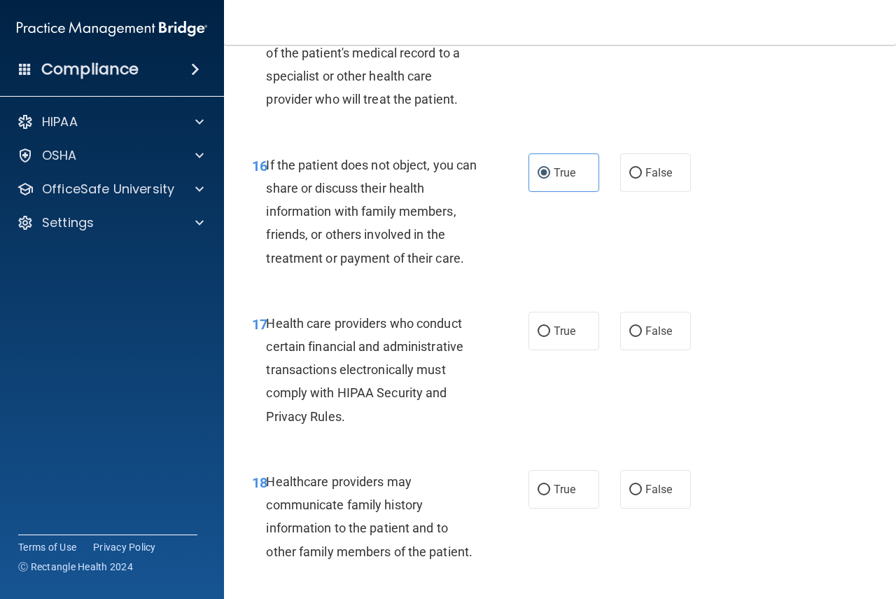
scroll to position [2241, 0]
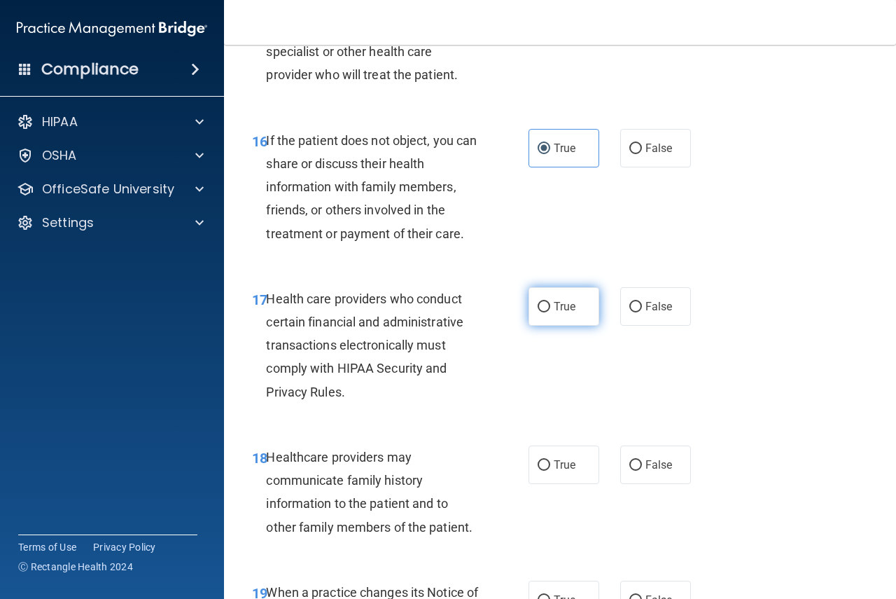
click at [565, 326] on label "True" at bounding box center [564, 306] width 71 height 39
click at [550, 312] on input "True" at bounding box center [544, 307] width 13 height 11
radio input "true"
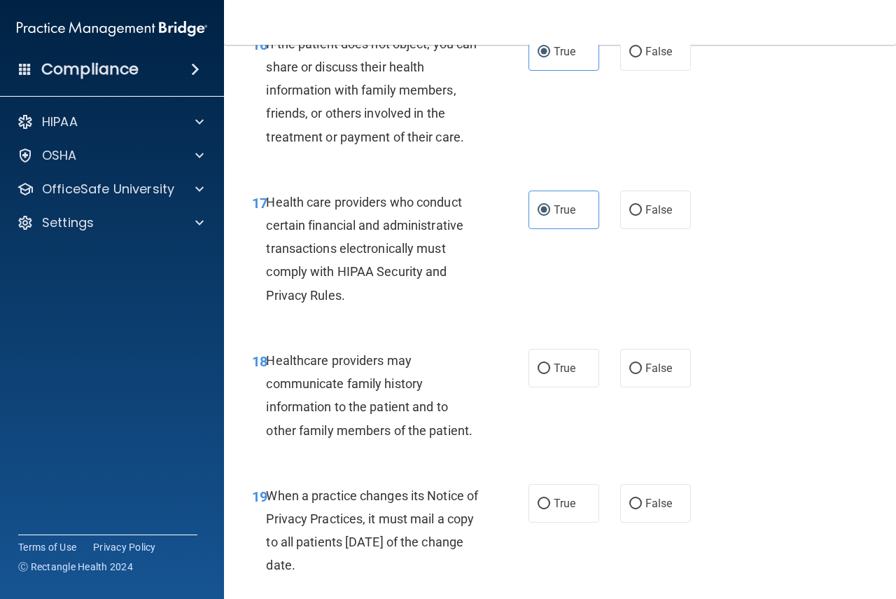
scroll to position [2381, 0]
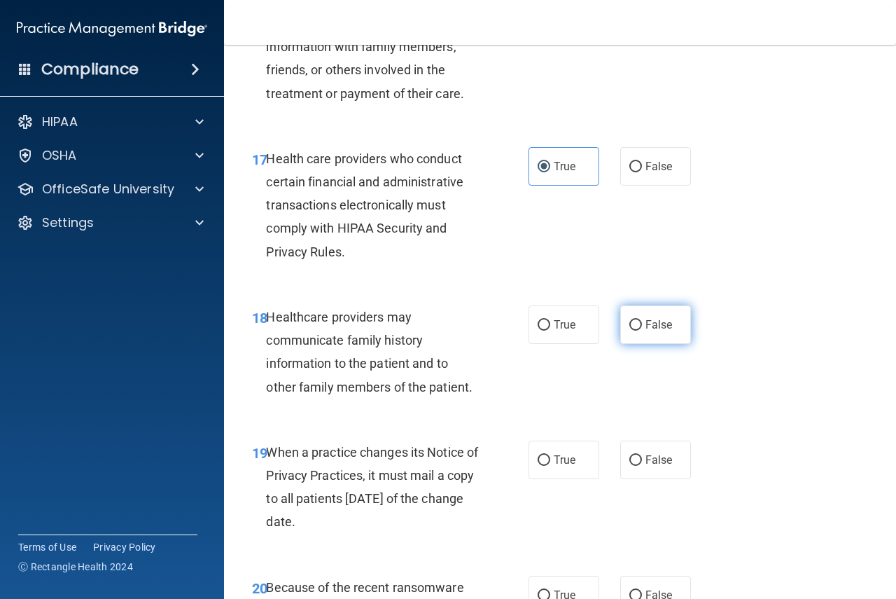
click at [650, 331] on span "False" at bounding box center [659, 324] width 27 height 13
click at [642, 331] on input "False" at bounding box center [636, 325] width 13 height 11
radio input "true"
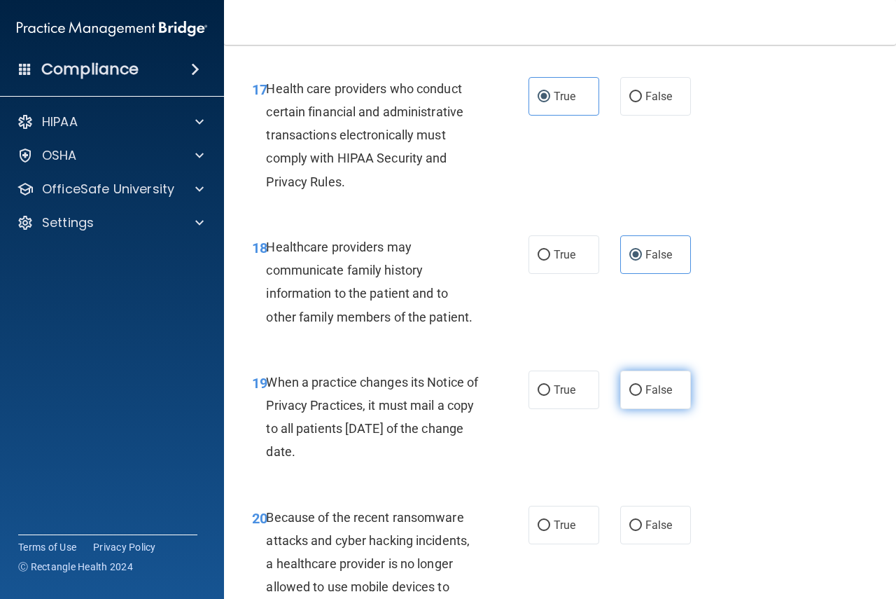
click at [644, 409] on label "False" at bounding box center [655, 389] width 71 height 39
click at [642, 396] on input "False" at bounding box center [636, 390] width 13 height 11
radio input "true"
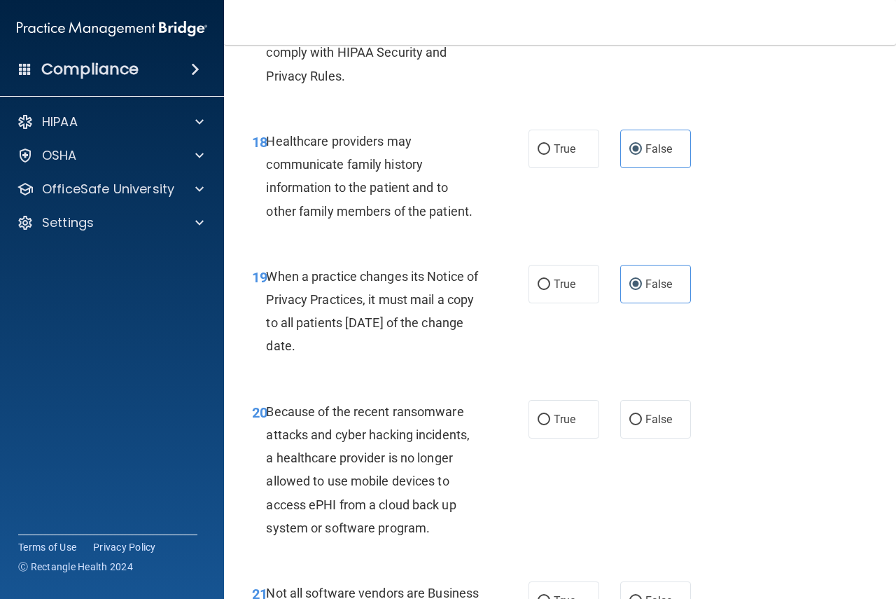
scroll to position [2591, 0]
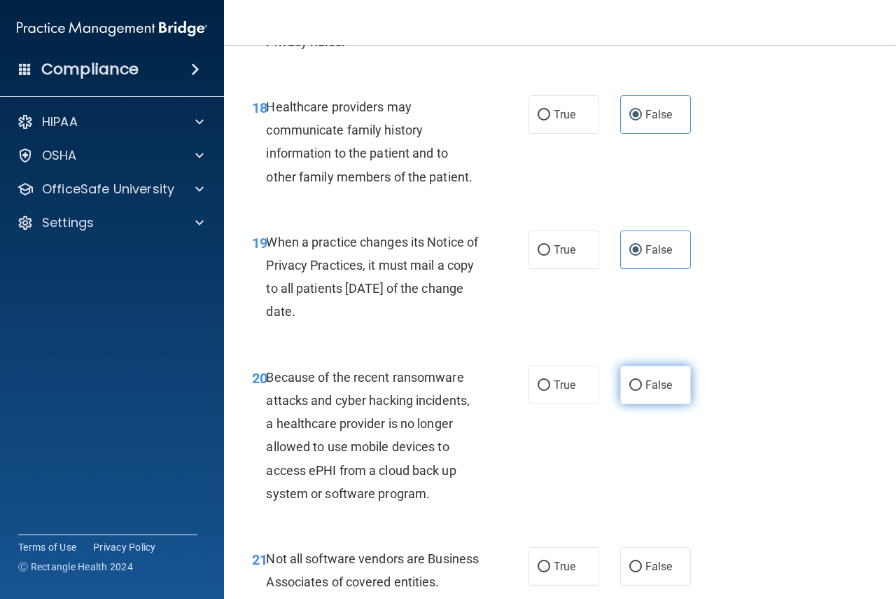
click at [625, 404] on label "False" at bounding box center [655, 385] width 71 height 39
click at [630, 391] on input "False" at bounding box center [636, 385] width 13 height 11
radio input "true"
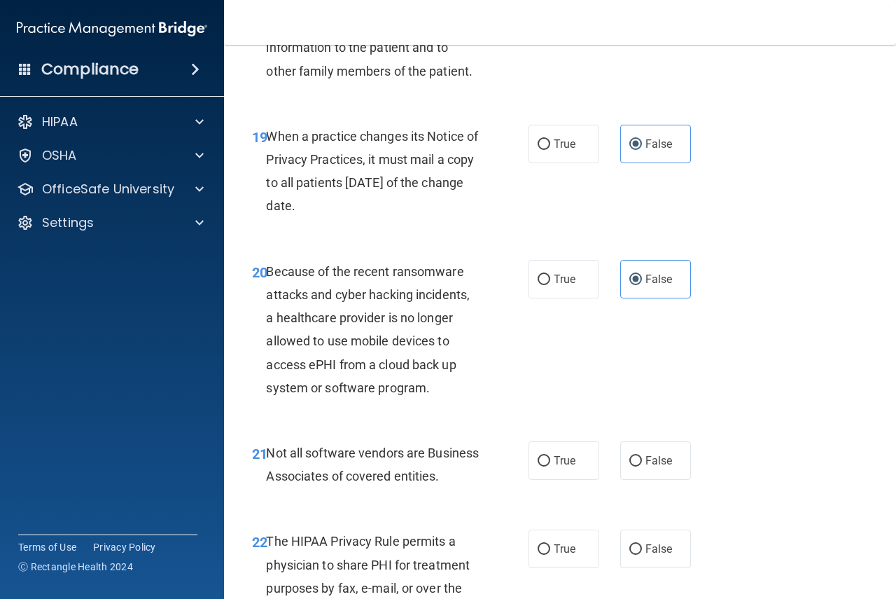
scroll to position [2731, 0]
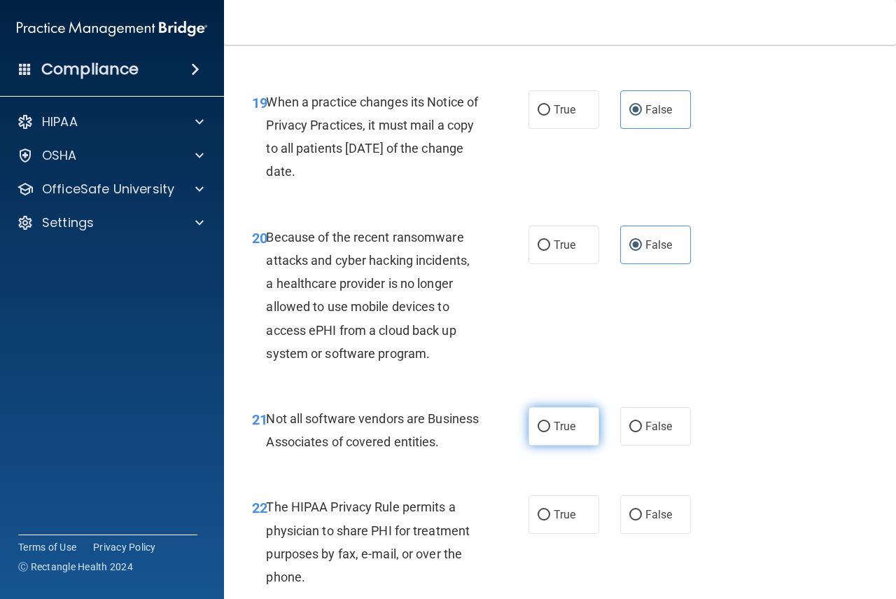
click at [569, 433] on span "True" at bounding box center [565, 425] width 22 height 13
click at [550, 432] on input "True" at bounding box center [544, 427] width 13 height 11
radio input "true"
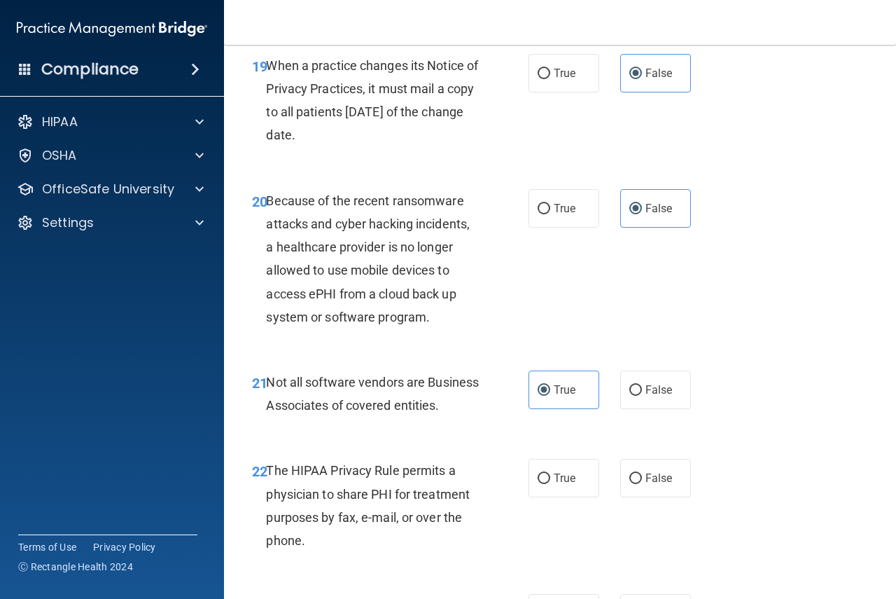
scroll to position [2871, 0]
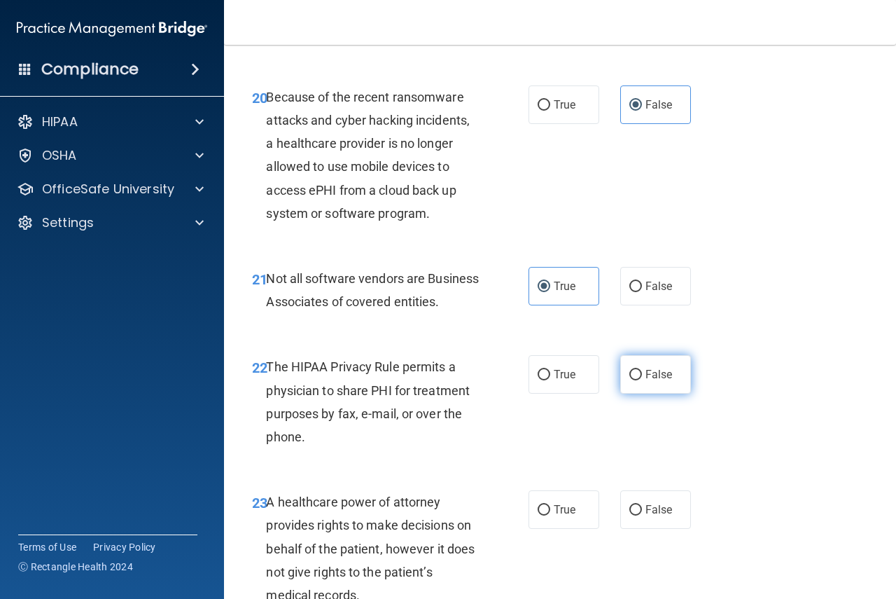
click at [635, 380] on input "False" at bounding box center [636, 375] width 13 height 11
radio input "true"
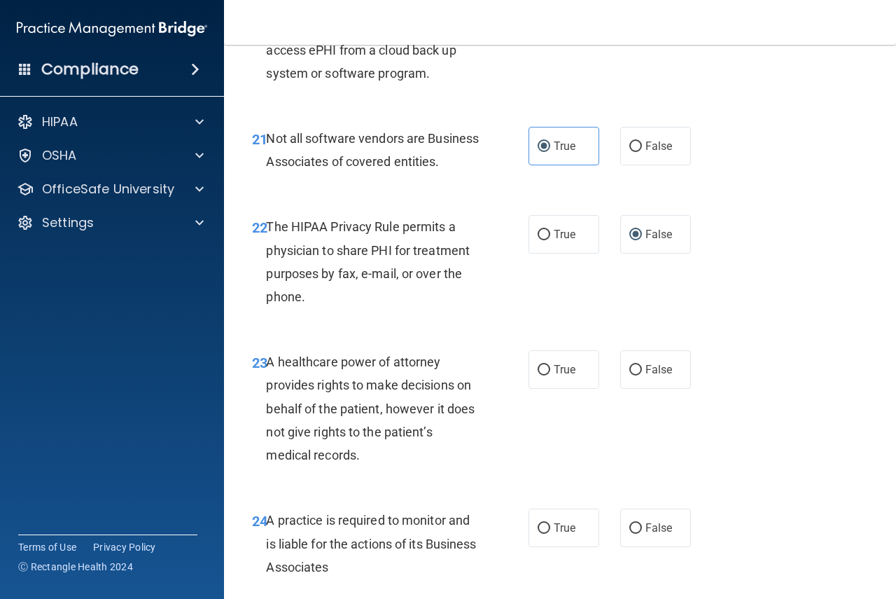
scroll to position [3081, 0]
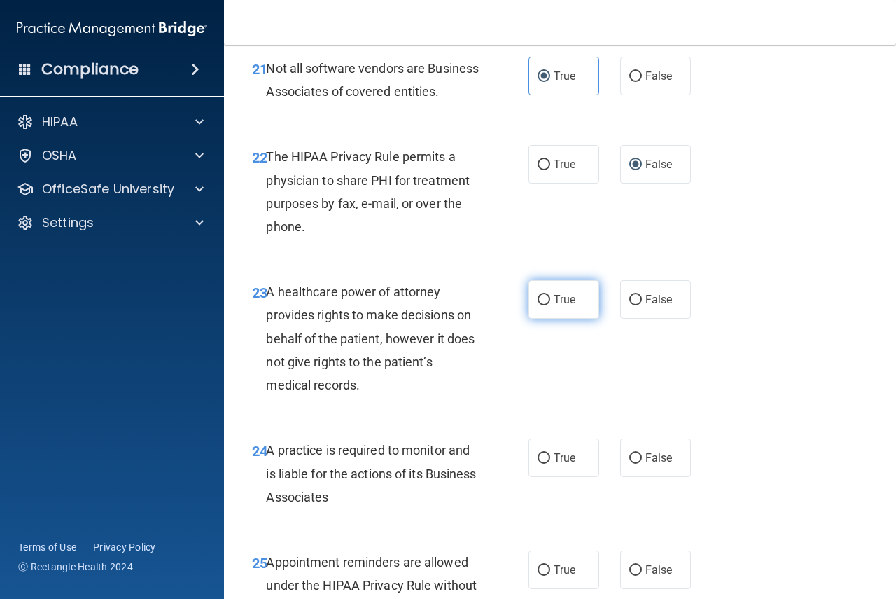
click at [549, 319] on label "True" at bounding box center [564, 299] width 71 height 39
click at [549, 305] on input "True" at bounding box center [544, 300] width 13 height 11
radio input "true"
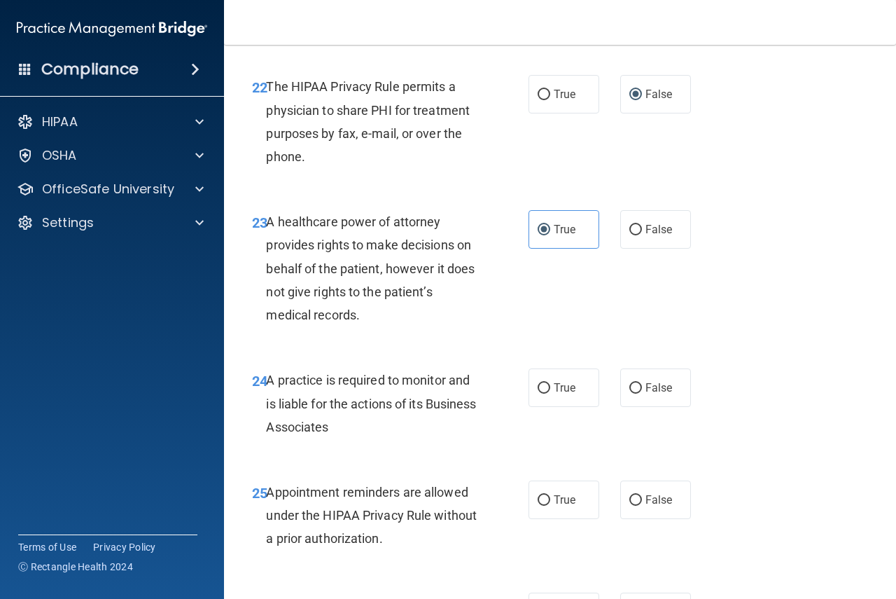
scroll to position [3221, 0]
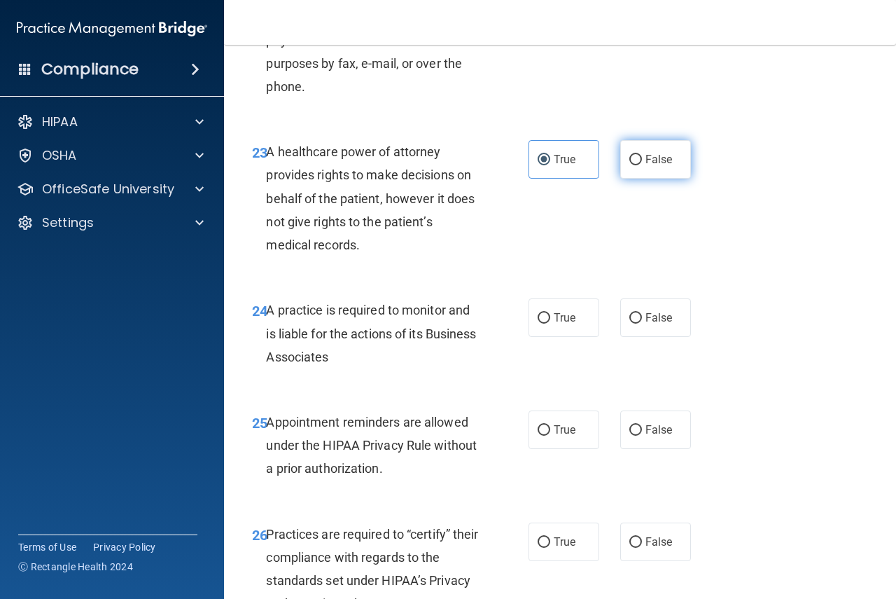
click at [656, 179] on label "False" at bounding box center [655, 159] width 71 height 39
click at [642, 165] on input "False" at bounding box center [636, 160] width 13 height 11
radio input "true"
radio input "false"
click at [674, 337] on label "False" at bounding box center [655, 317] width 71 height 39
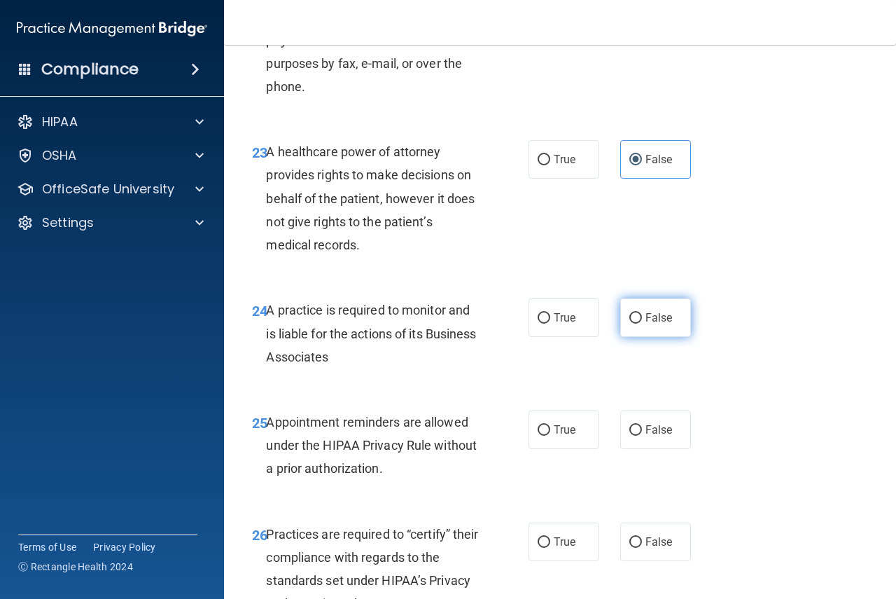
click at [642, 324] on input "False" at bounding box center [636, 318] width 13 height 11
radio input "true"
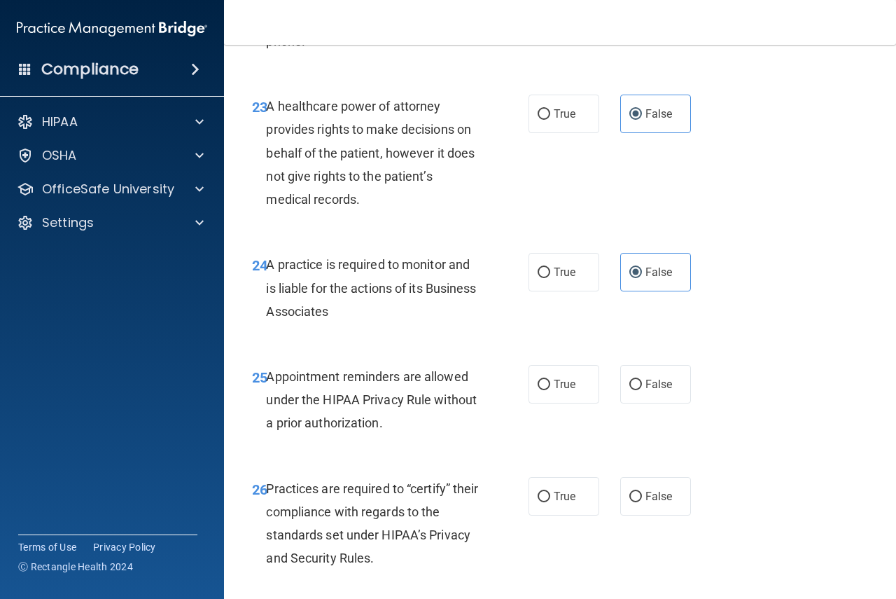
scroll to position [3291, 0]
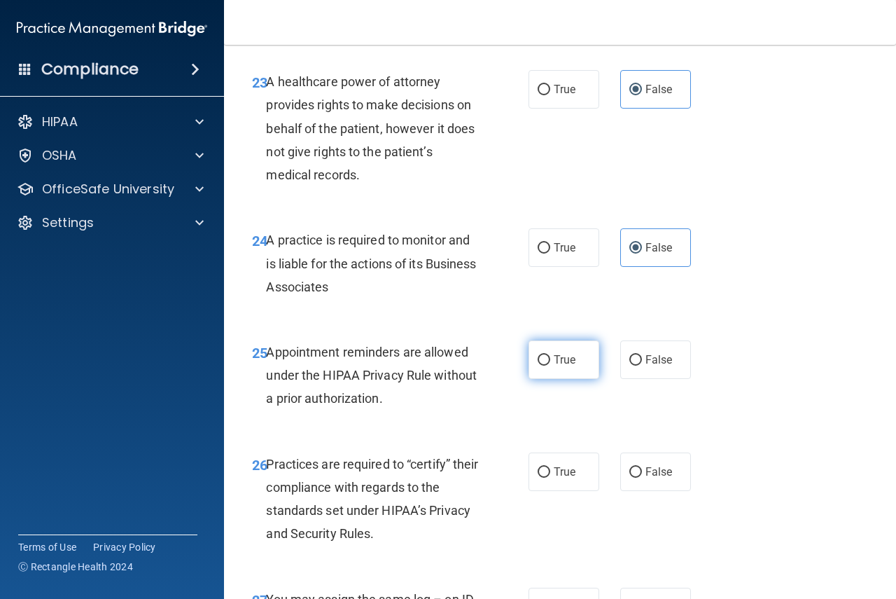
click at [539, 379] on label "True" at bounding box center [564, 359] width 71 height 39
click at [539, 366] on input "True" at bounding box center [544, 360] width 13 height 11
radio input "true"
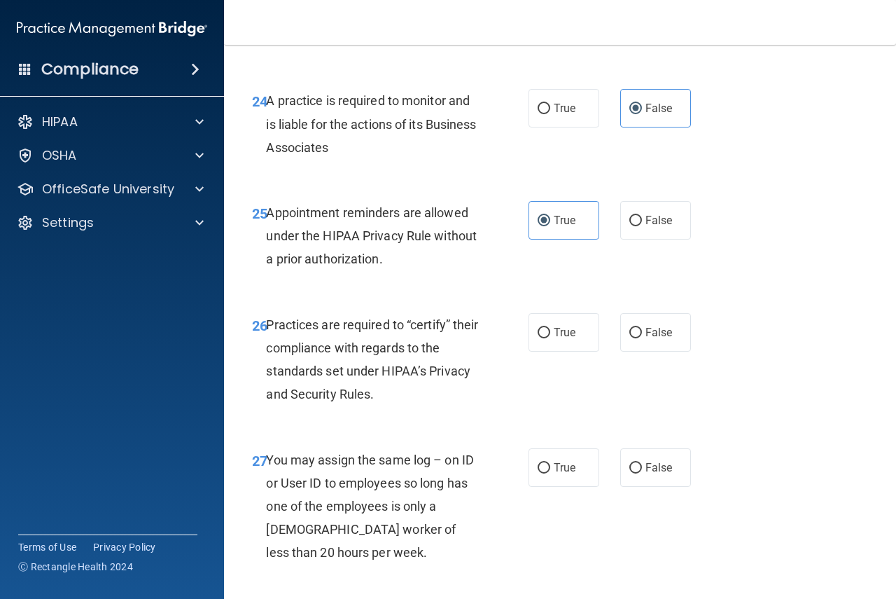
scroll to position [3431, 0]
click at [646, 338] on span "False" at bounding box center [659, 331] width 27 height 13
click at [642, 338] on input "False" at bounding box center [636, 332] width 13 height 11
radio input "true"
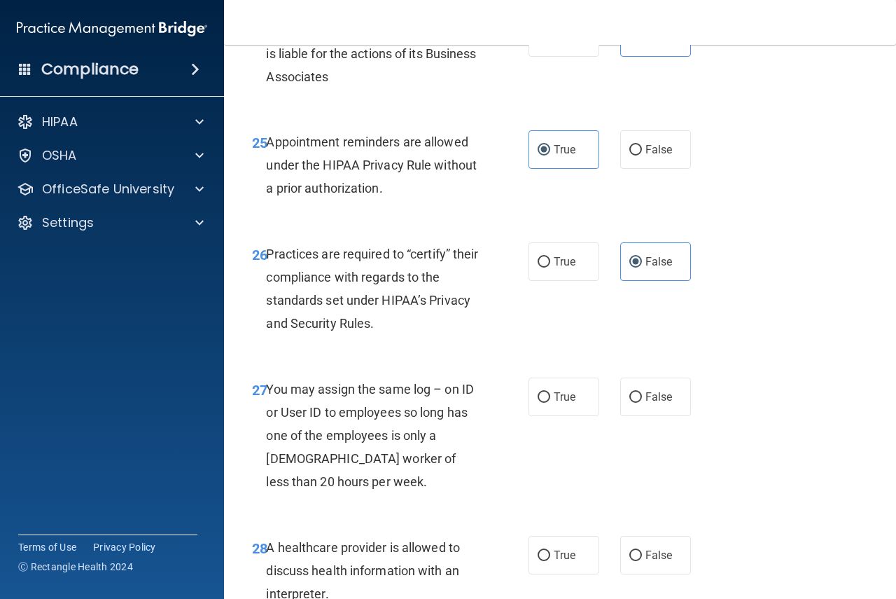
scroll to position [3571, 0]
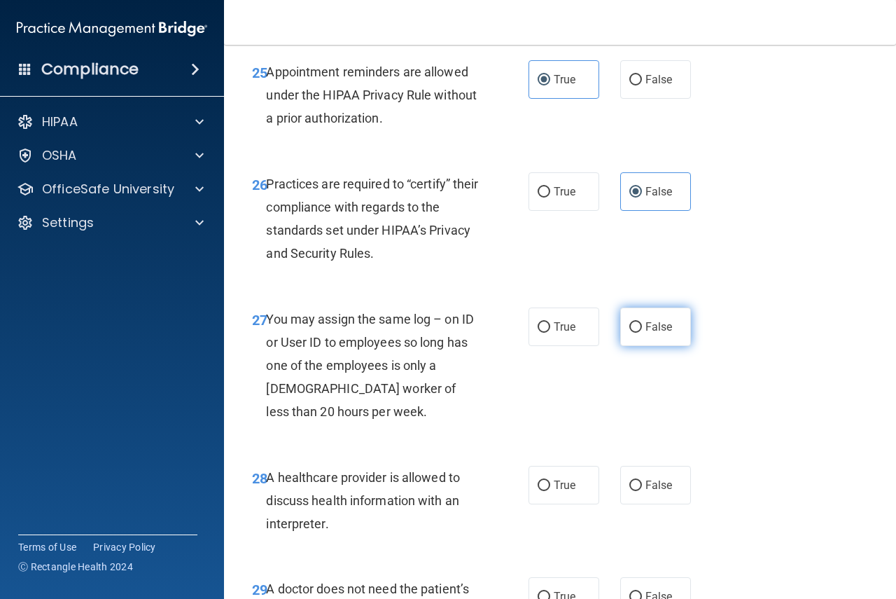
click at [655, 333] on span "False" at bounding box center [659, 326] width 27 height 13
click at [642, 333] on input "False" at bounding box center [636, 327] width 13 height 11
radio input "true"
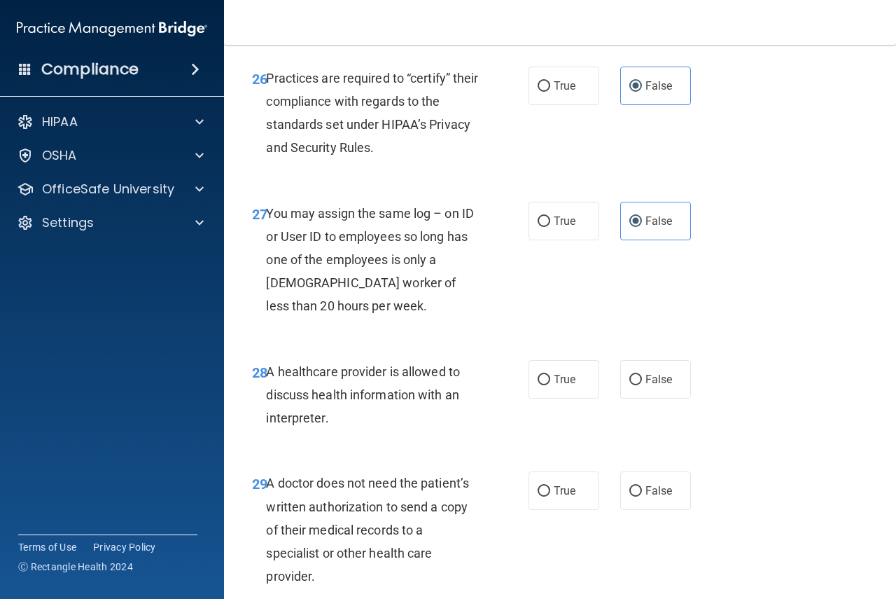
scroll to position [3711, 0]
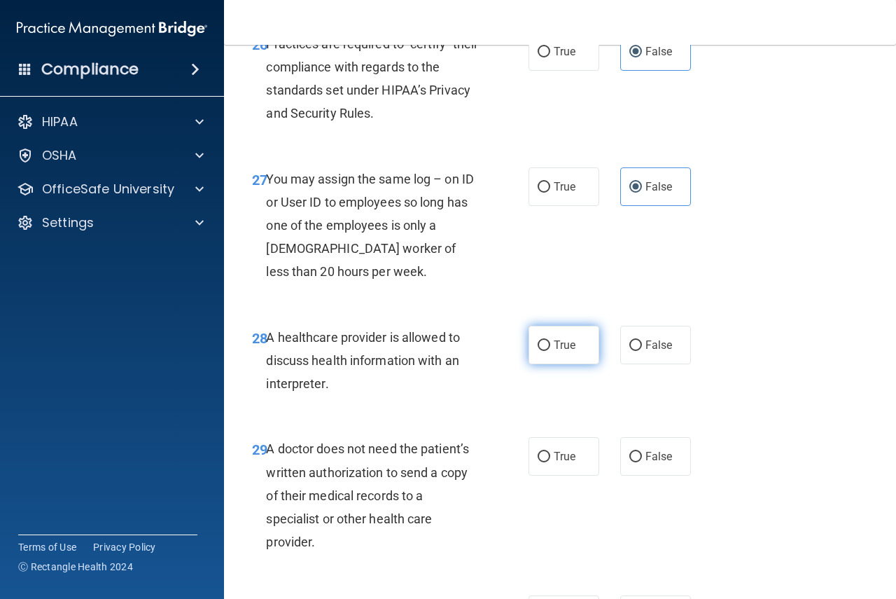
click at [583, 364] on label "True" at bounding box center [564, 345] width 71 height 39
click at [550, 351] on input "True" at bounding box center [544, 345] width 13 height 11
radio input "true"
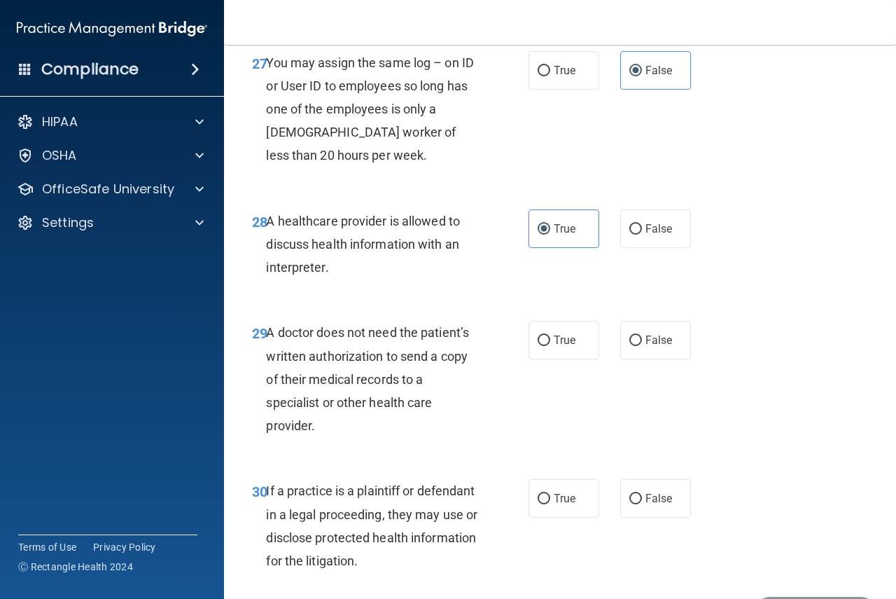
scroll to position [3852, 0]
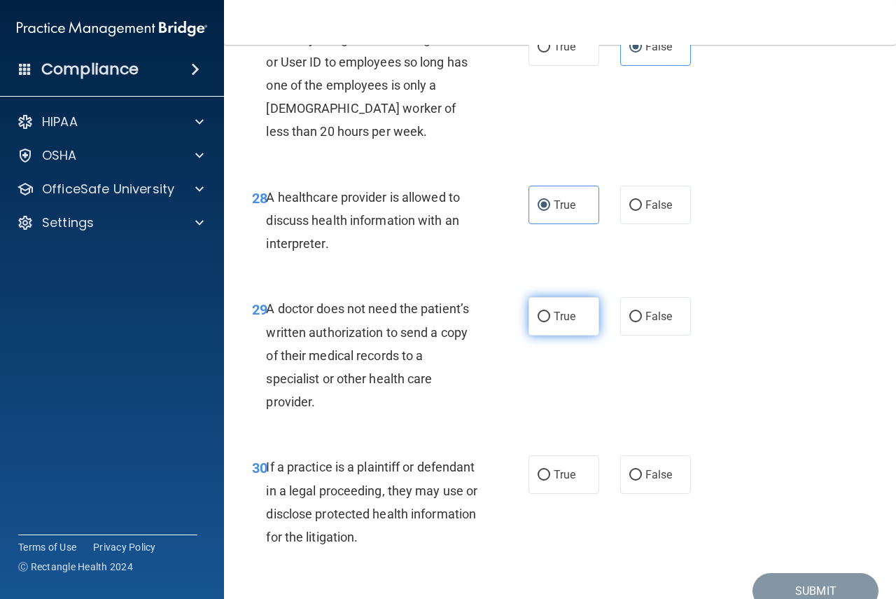
click at [568, 335] on label "True" at bounding box center [564, 316] width 71 height 39
click at [550, 322] on input "True" at bounding box center [544, 317] width 13 height 11
radio input "true"
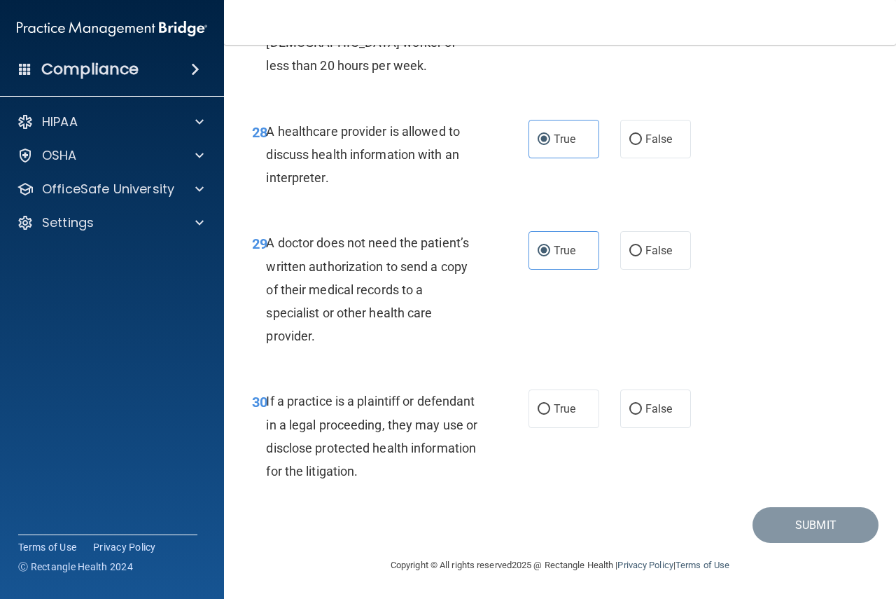
scroll to position [3964, 0]
click at [549, 423] on label "True" at bounding box center [564, 408] width 71 height 39
click at [549, 415] on input "True" at bounding box center [544, 409] width 13 height 11
radio input "true"
click at [790, 527] on button "Submit" at bounding box center [816, 525] width 126 height 36
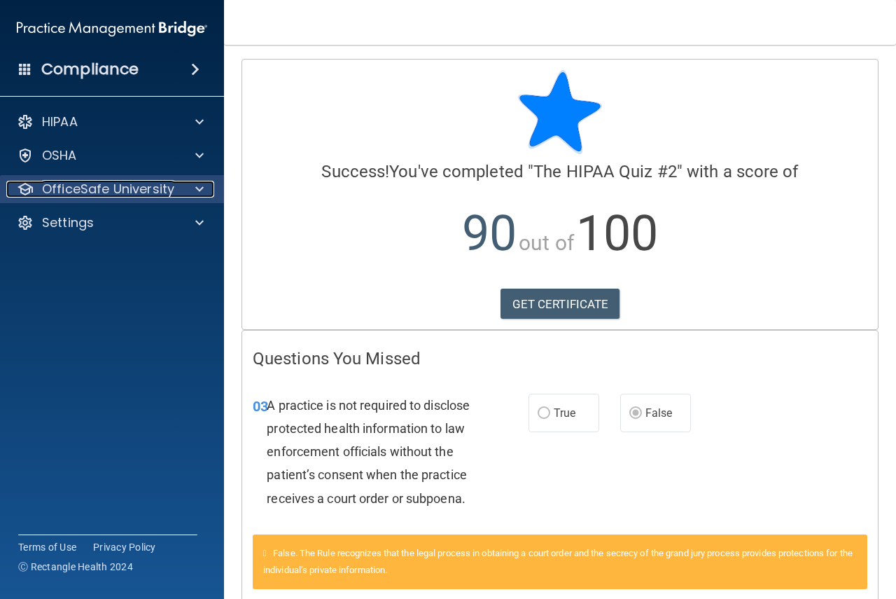
click at [202, 192] on span at bounding box center [199, 189] width 8 height 17
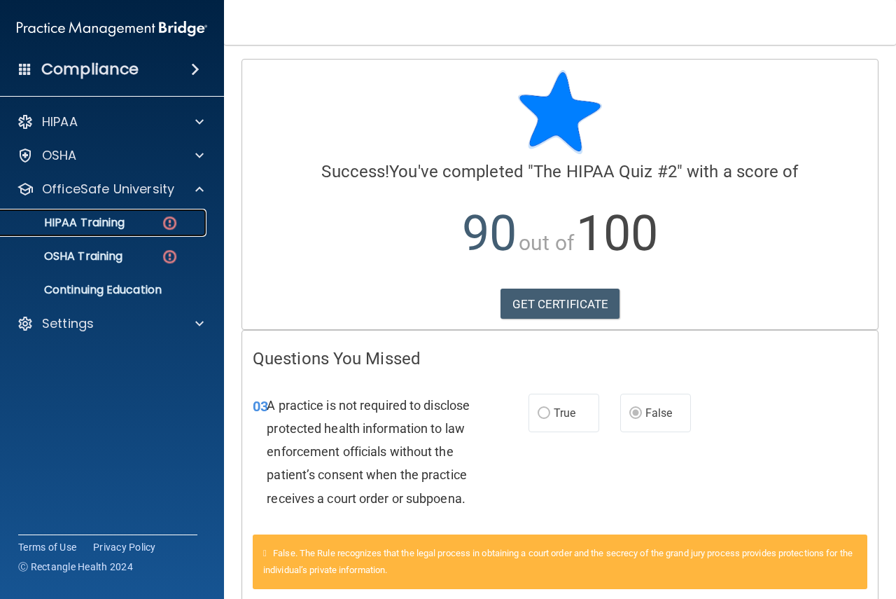
click at [109, 228] on p "HIPAA Training" at bounding box center [67, 223] width 116 height 14
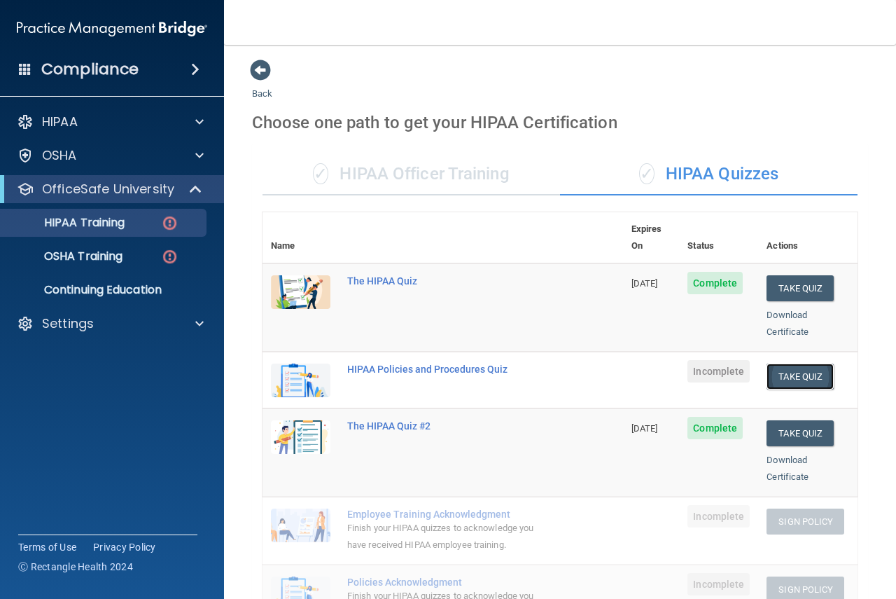
click at [780, 363] on button "Take Quiz" at bounding box center [800, 376] width 67 height 26
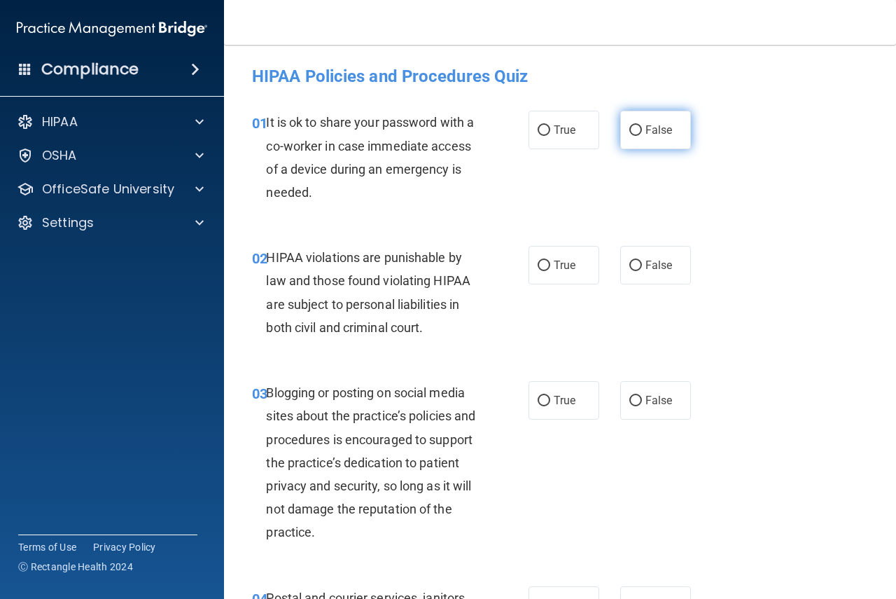
click at [646, 130] on span "False" at bounding box center [659, 129] width 27 height 13
click at [639, 130] on input "False" at bounding box center [636, 130] width 13 height 11
radio input "true"
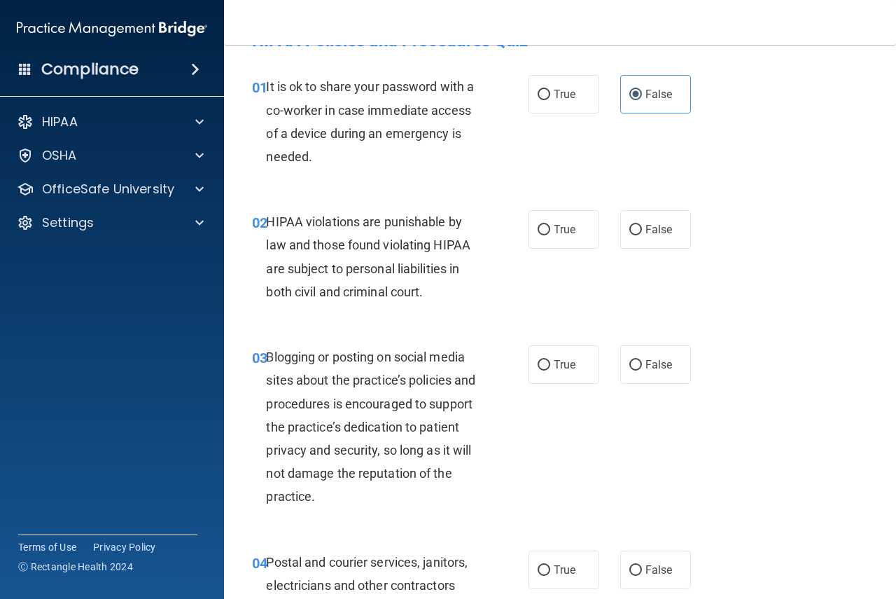
scroll to position [70, 0]
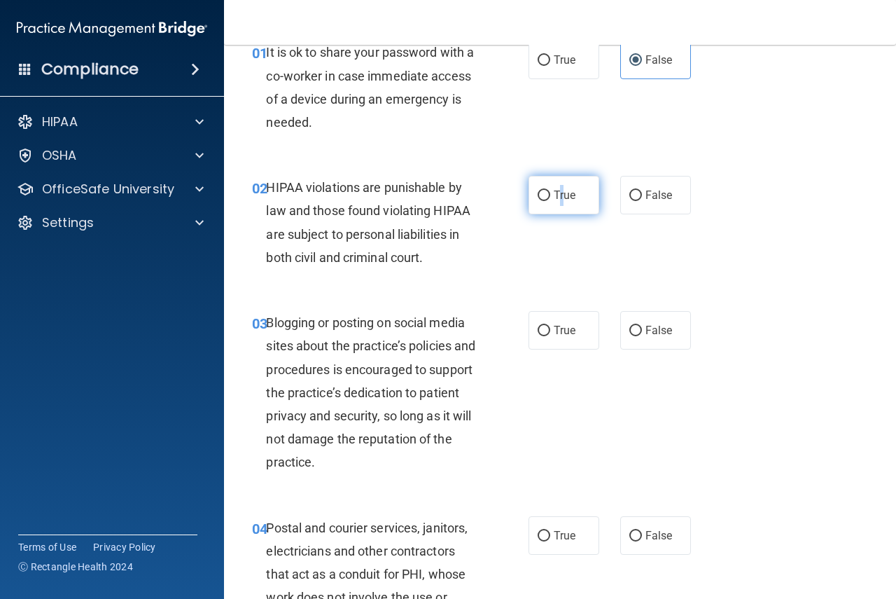
click at [559, 202] on label "True" at bounding box center [564, 195] width 71 height 39
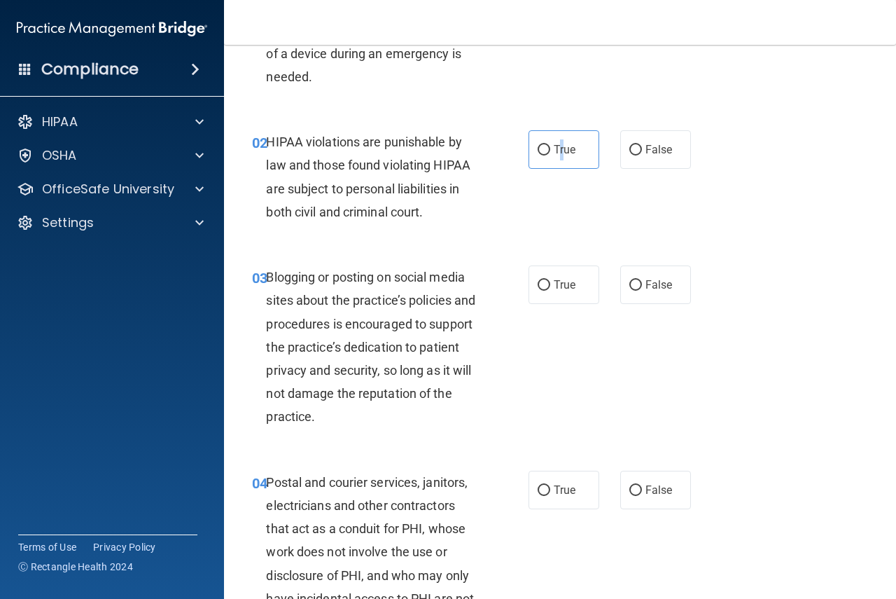
scroll to position [140, 0]
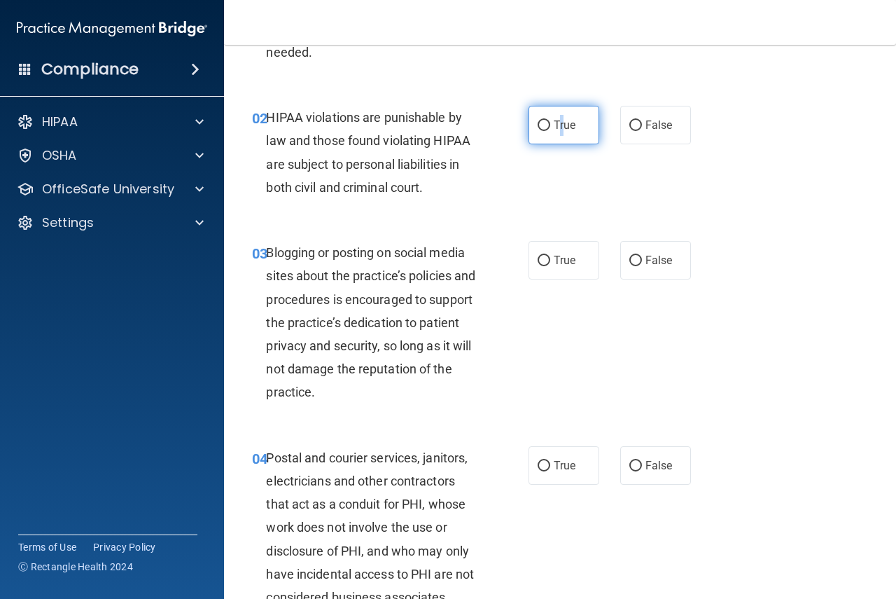
click at [539, 126] on input "True" at bounding box center [544, 125] width 13 height 11
radio input "true"
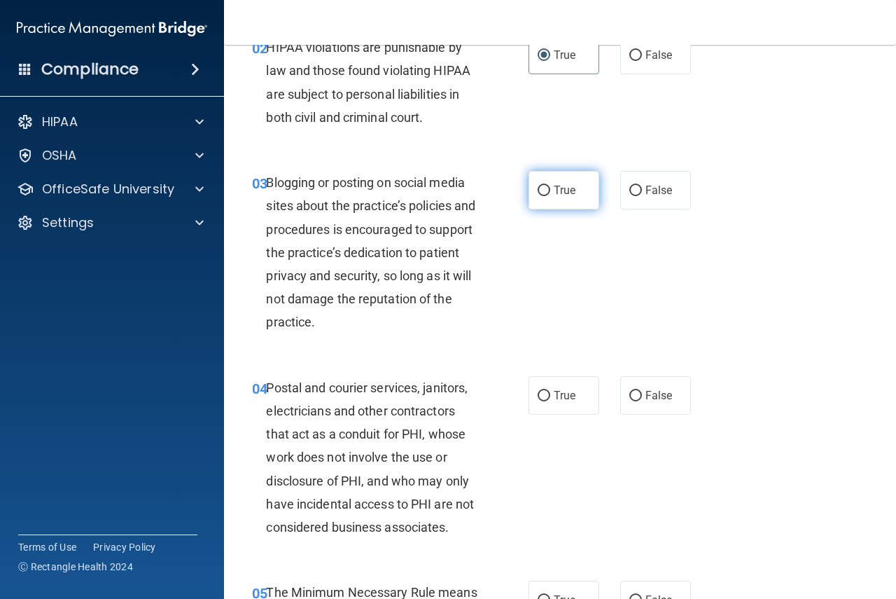
click at [576, 198] on label "True" at bounding box center [564, 190] width 71 height 39
click at [550, 196] on input "True" at bounding box center [544, 191] width 13 height 11
radio input "true"
click at [638, 192] on label "False" at bounding box center [655, 190] width 71 height 39
click at [638, 192] on input "False" at bounding box center [636, 191] width 13 height 11
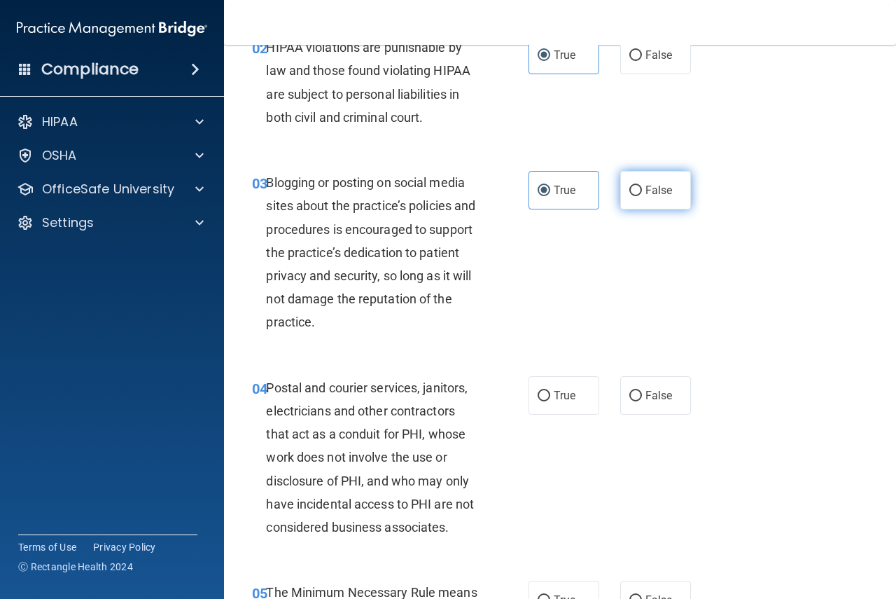
radio input "true"
radio input "false"
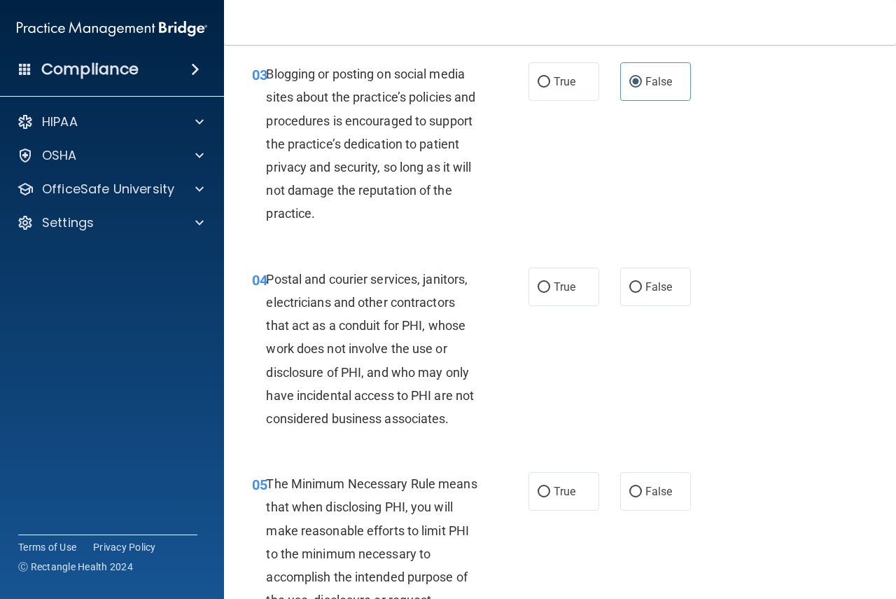
scroll to position [350, 0]
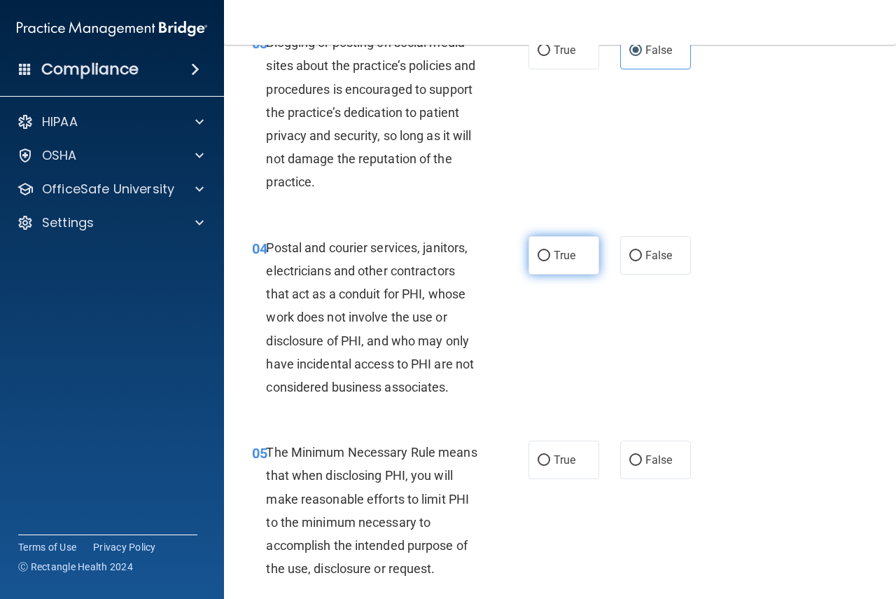
click at [577, 254] on label "True" at bounding box center [564, 255] width 71 height 39
click at [550, 254] on input "True" at bounding box center [544, 256] width 13 height 11
radio input "true"
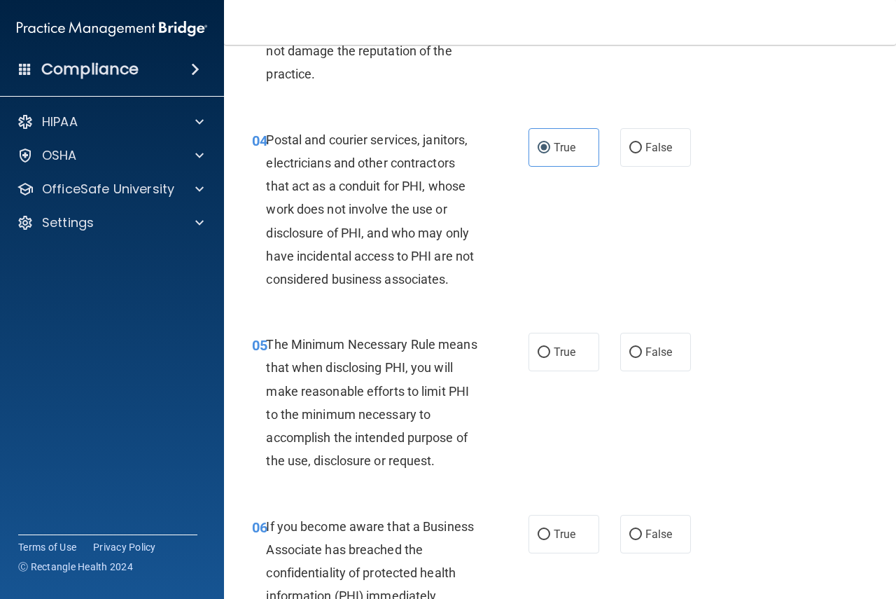
scroll to position [490, 0]
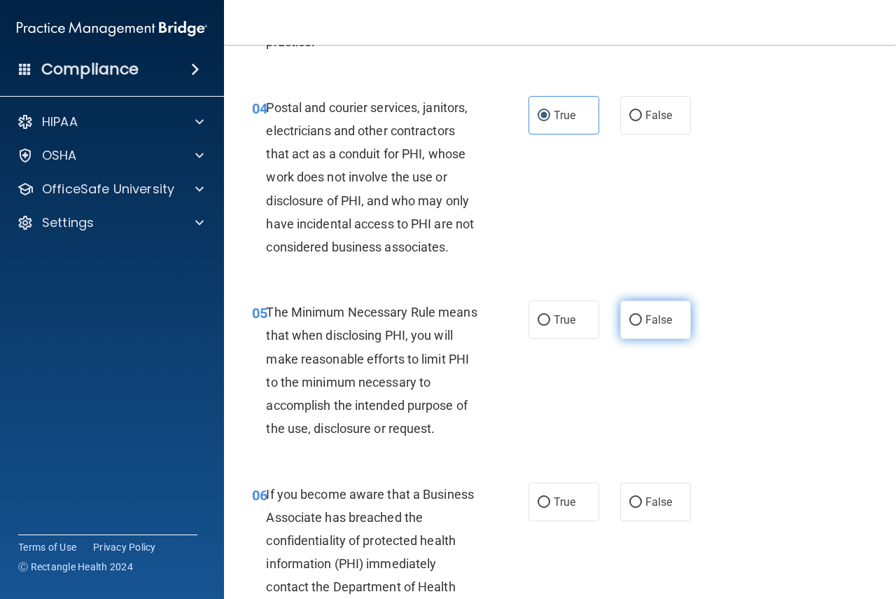
click at [658, 321] on span "False" at bounding box center [659, 319] width 27 height 13
click at [642, 321] on input "False" at bounding box center [636, 320] width 13 height 11
radio input "true"
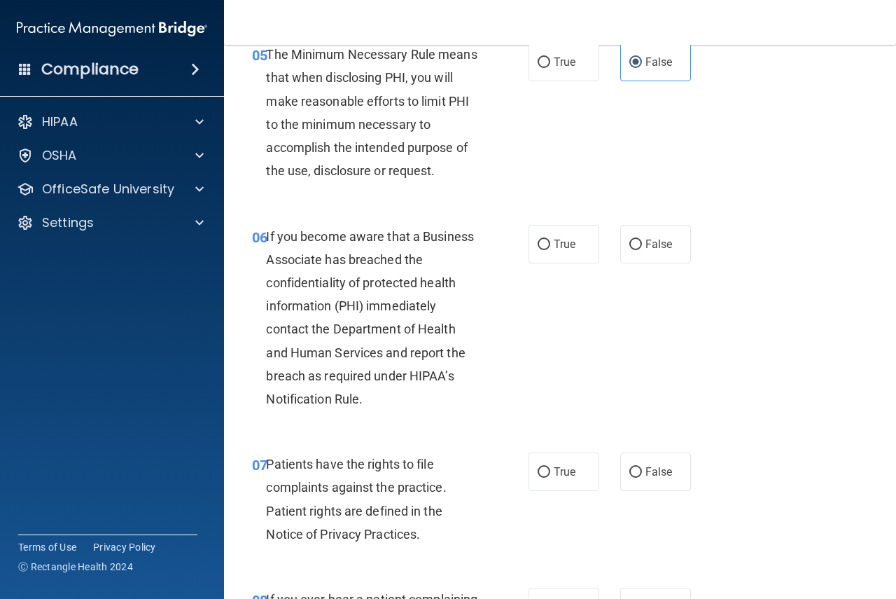
scroll to position [770, 0]
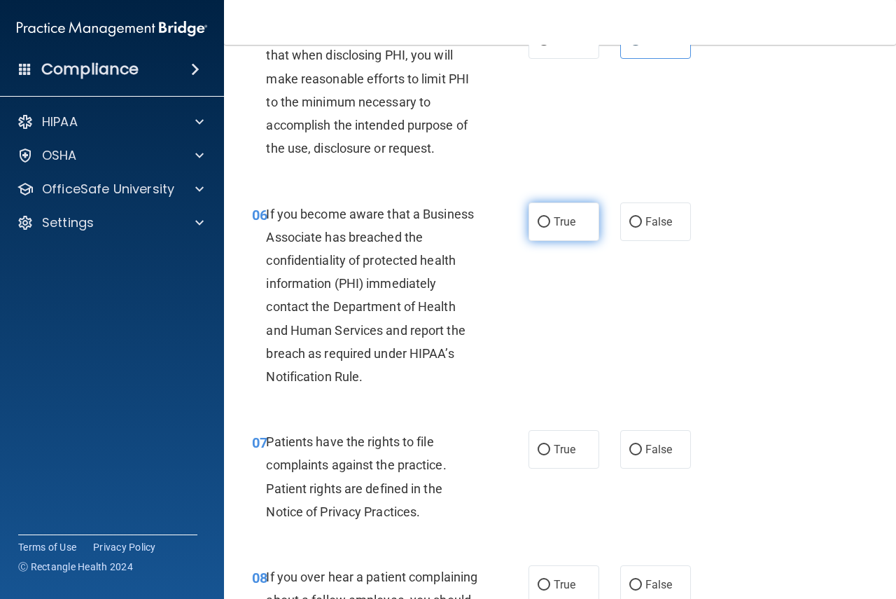
click at [543, 223] on input "True" at bounding box center [544, 222] width 13 height 11
radio input "true"
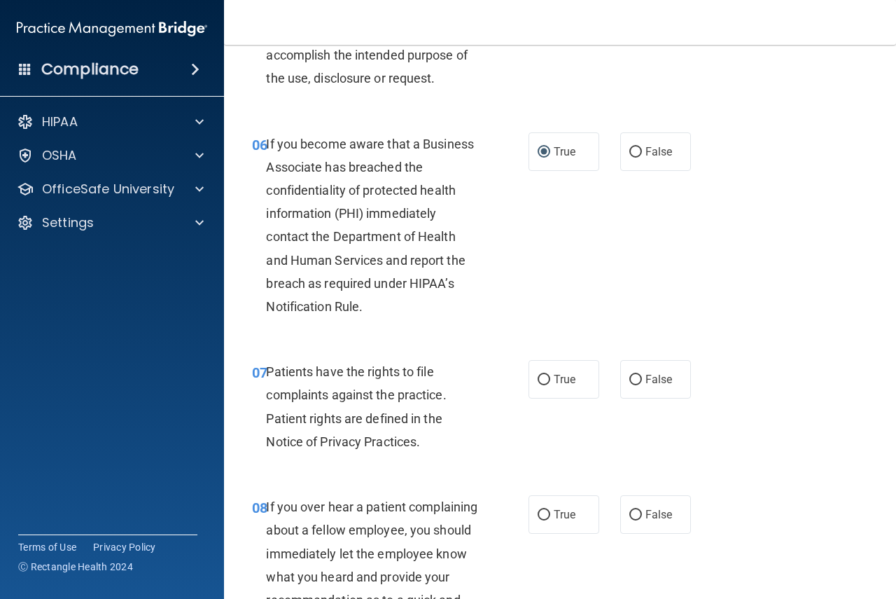
scroll to position [910, 0]
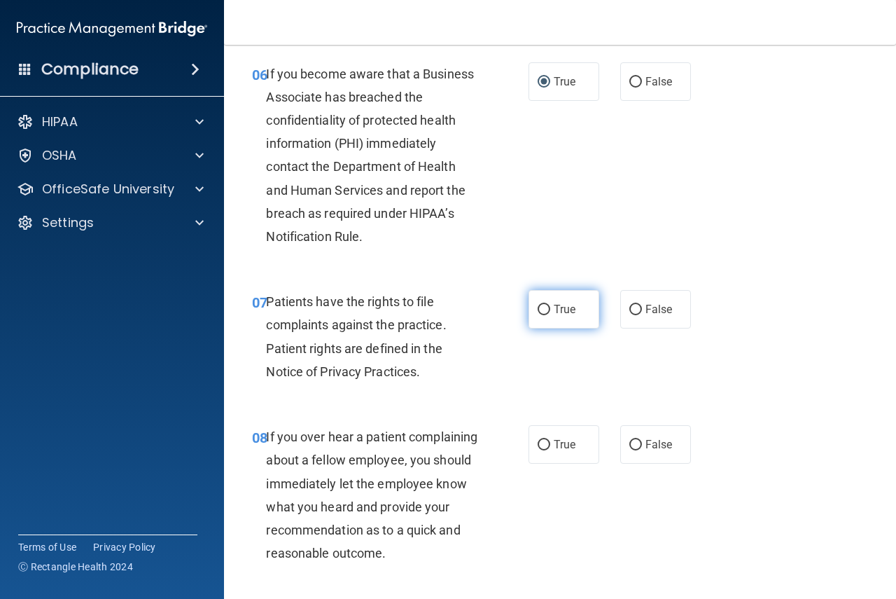
click at [529, 311] on label "True" at bounding box center [564, 309] width 71 height 39
click at [538, 311] on input "True" at bounding box center [544, 310] width 13 height 11
radio input "true"
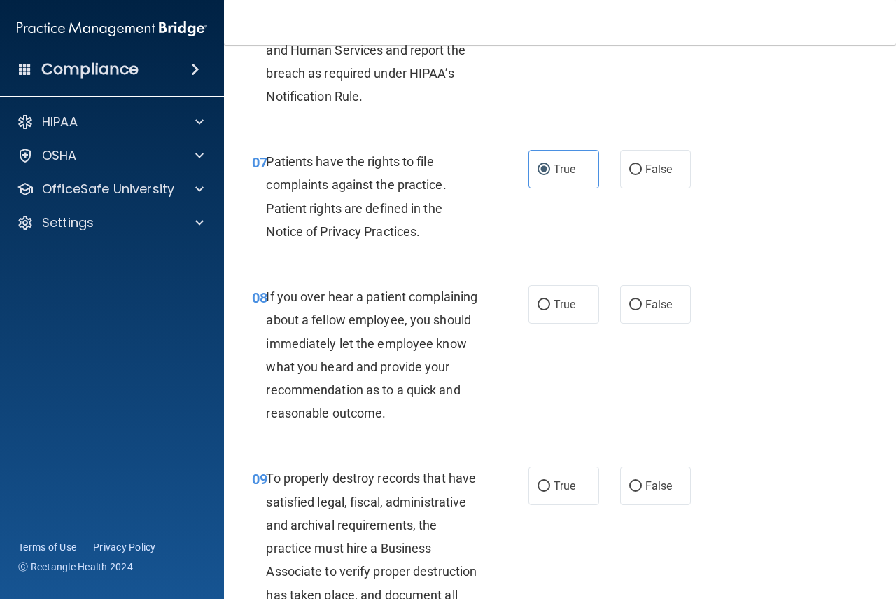
scroll to position [1120, 0]
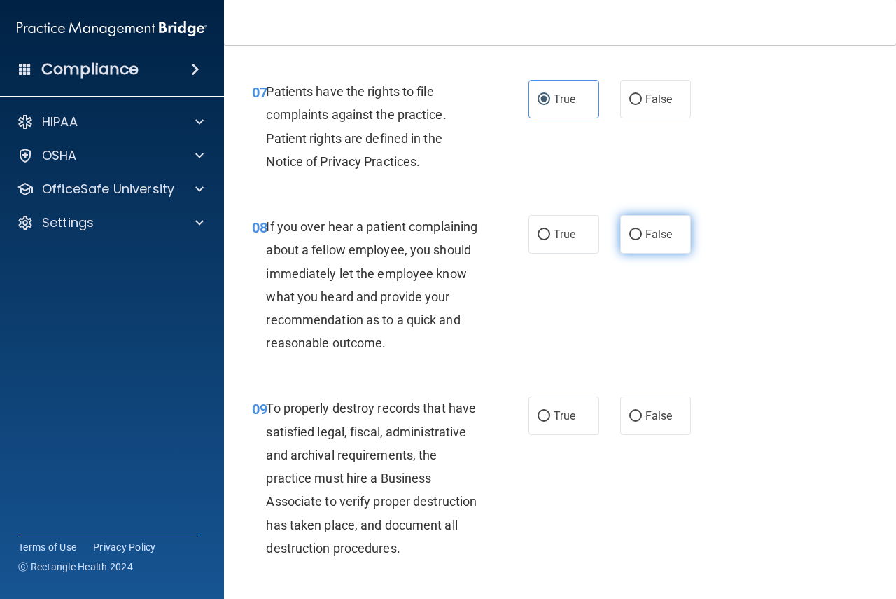
click at [662, 239] on span "False" at bounding box center [659, 234] width 27 height 13
click at [642, 239] on input "False" at bounding box center [636, 235] width 13 height 11
radio input "true"
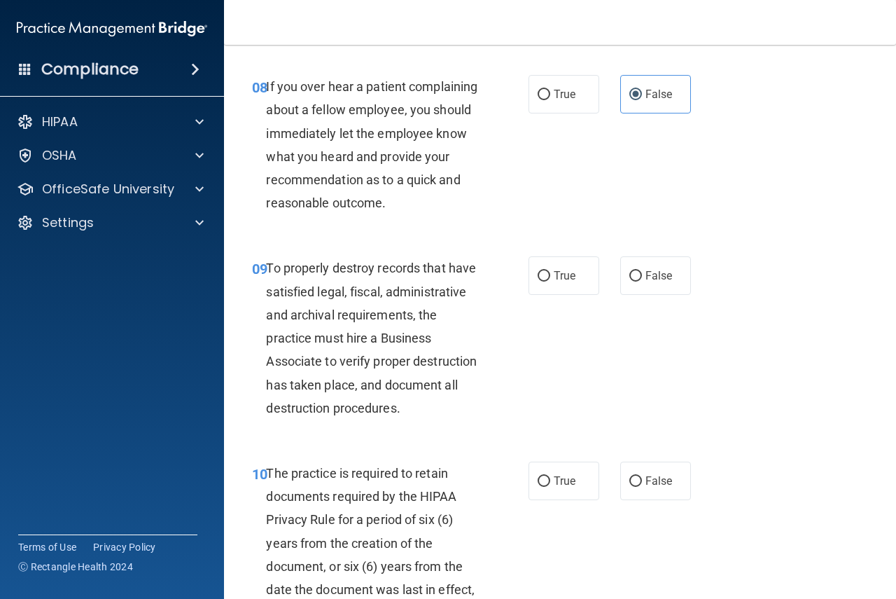
scroll to position [1331, 0]
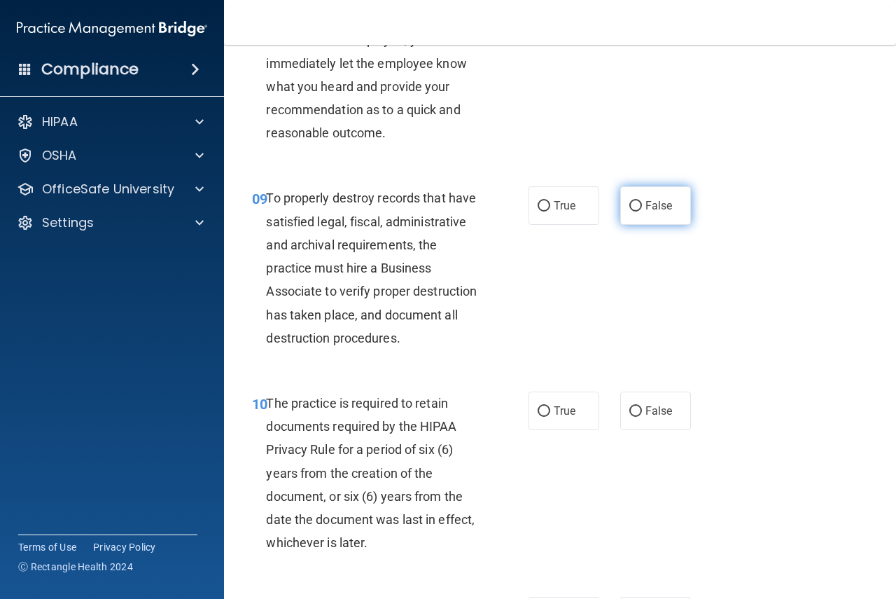
click at [643, 225] on label "False" at bounding box center [655, 205] width 71 height 39
click at [642, 211] on input "False" at bounding box center [636, 206] width 13 height 11
radio input "true"
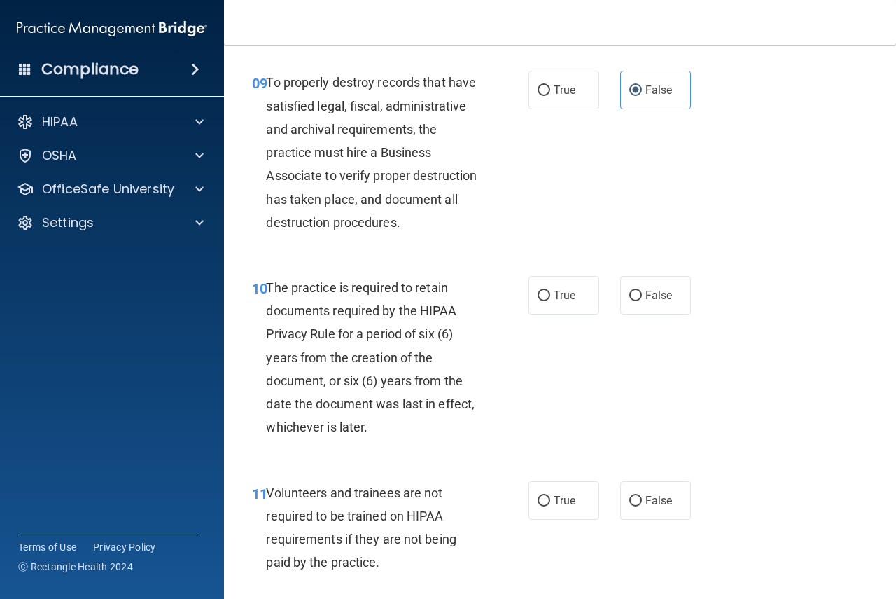
scroll to position [1471, 0]
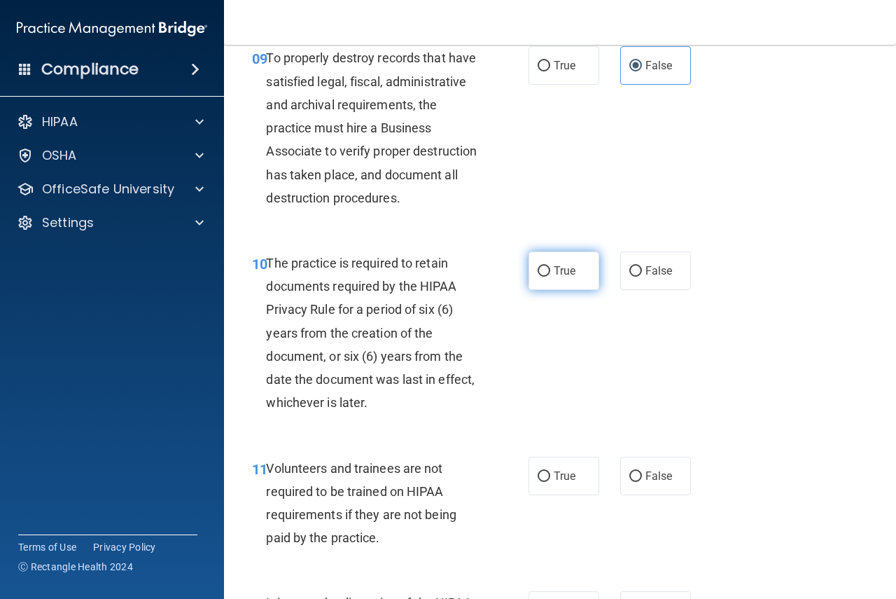
click at [559, 290] on label "True" at bounding box center [564, 270] width 71 height 39
click at [550, 277] on input "True" at bounding box center [544, 271] width 13 height 11
radio input "true"
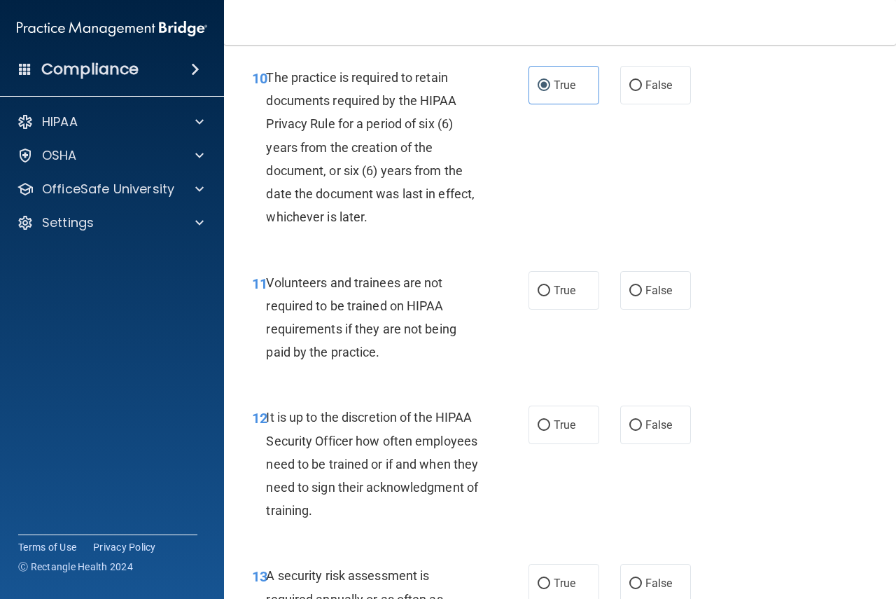
scroll to position [1681, 0]
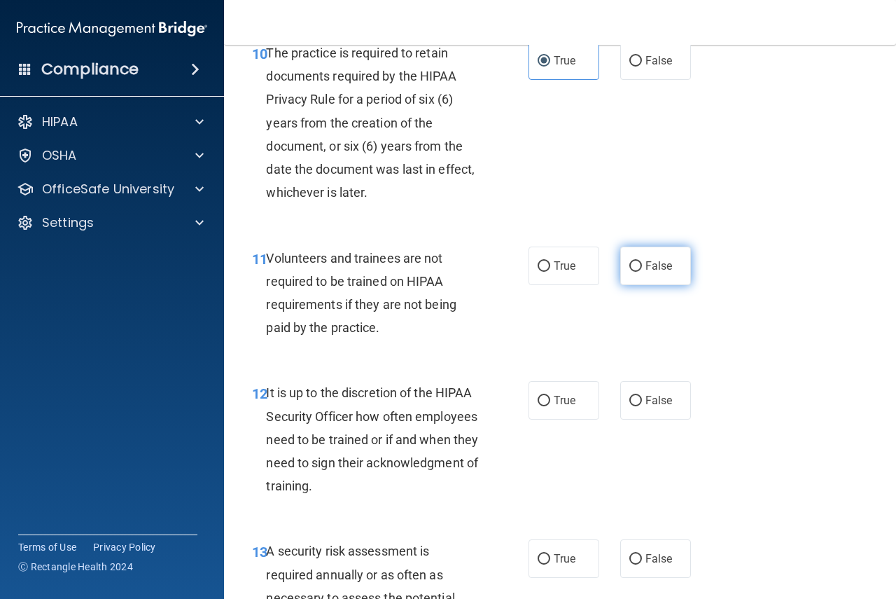
click at [631, 272] on input "False" at bounding box center [636, 266] width 13 height 11
radio input "true"
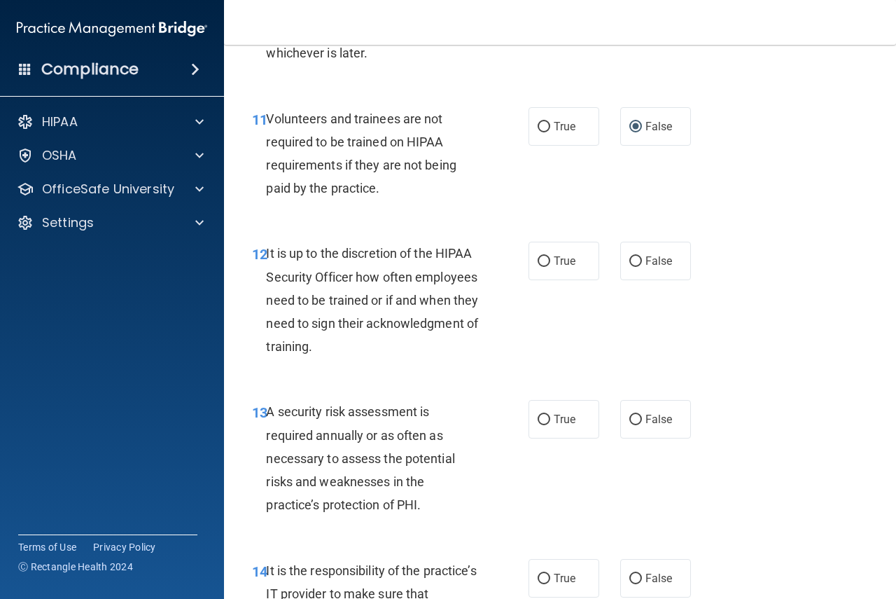
scroll to position [1821, 0]
click at [630, 266] on input "False" at bounding box center [636, 261] width 13 height 11
radio input "true"
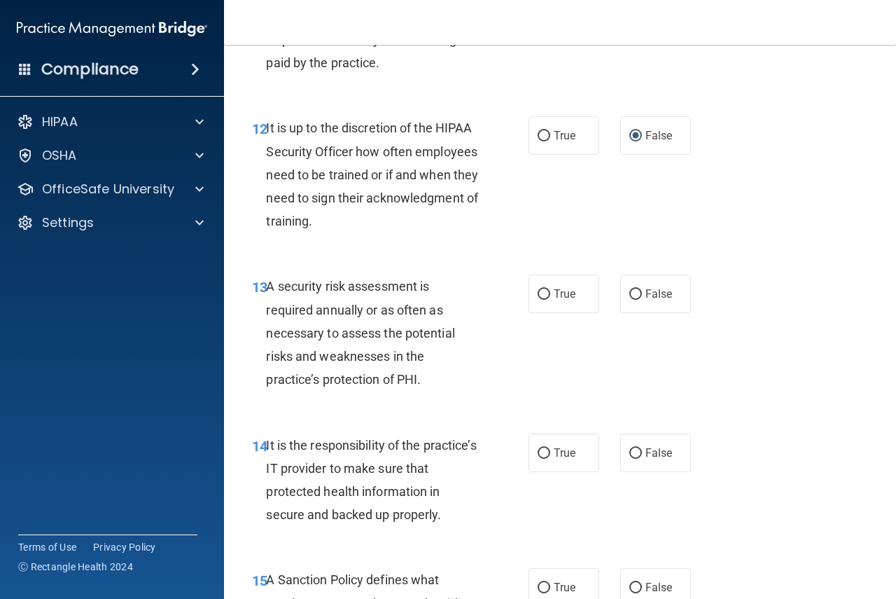
scroll to position [1961, 0]
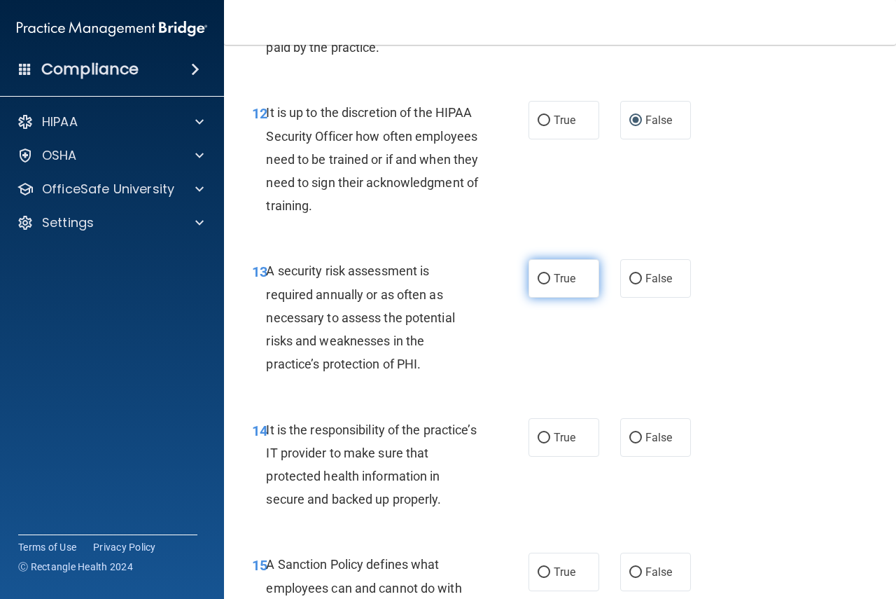
click at [554, 285] on span "True" at bounding box center [565, 278] width 22 height 13
click at [550, 284] on input "True" at bounding box center [544, 279] width 13 height 11
radio input "true"
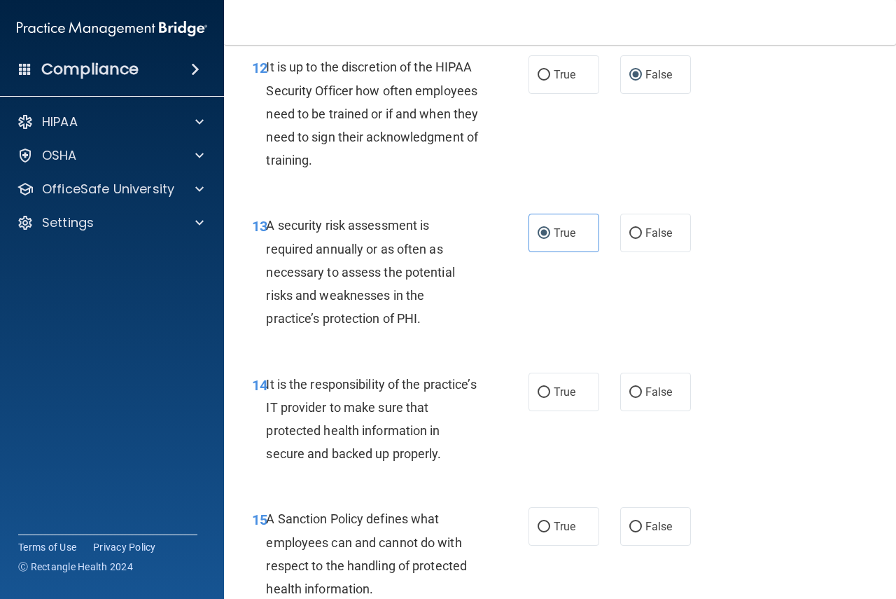
scroll to position [2031, 0]
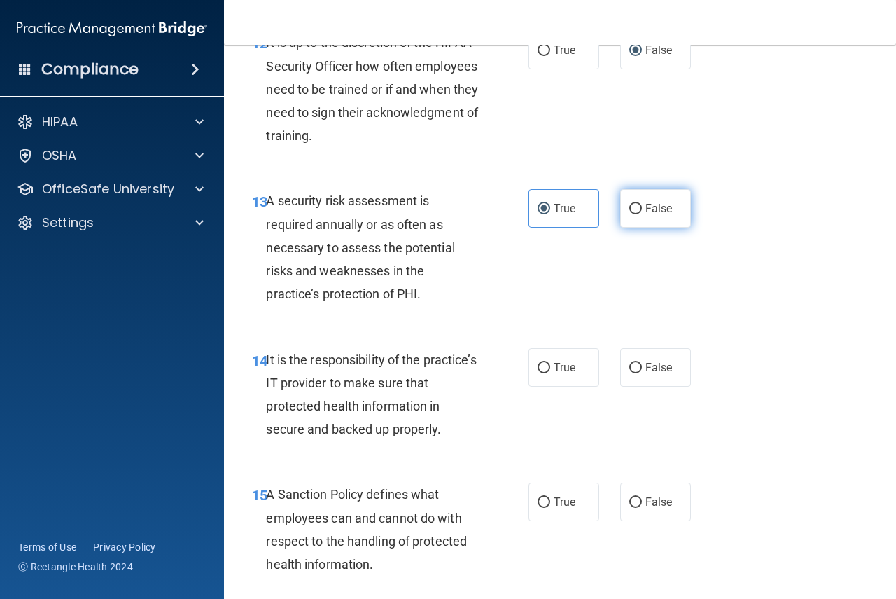
click at [647, 228] on label "False" at bounding box center [655, 208] width 71 height 39
click at [642, 214] on input "False" at bounding box center [636, 209] width 13 height 11
radio input "true"
radio input "false"
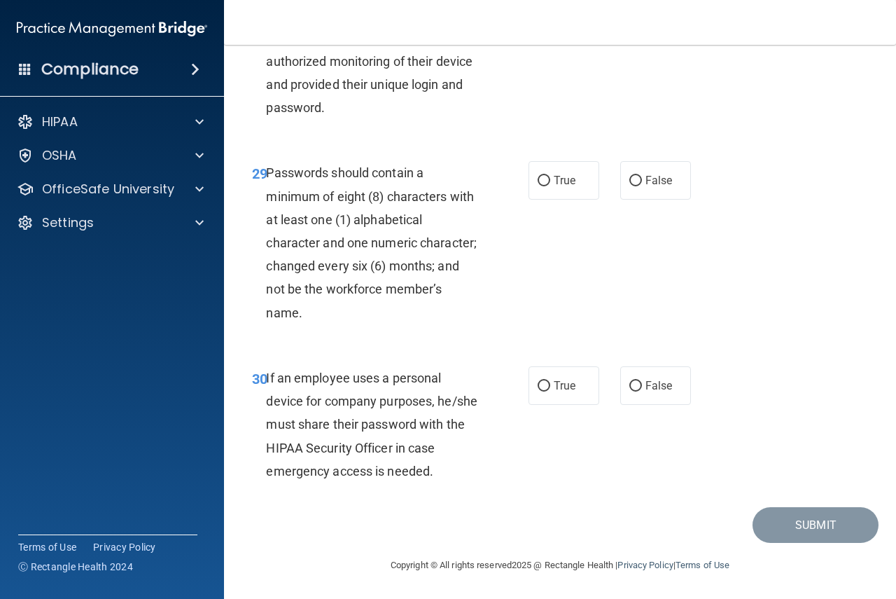
scroll to position [4405, 0]
click at [673, 386] on label "False" at bounding box center [655, 385] width 71 height 39
click at [642, 386] on input "False" at bounding box center [636, 386] width 13 height 11
radio input "true"
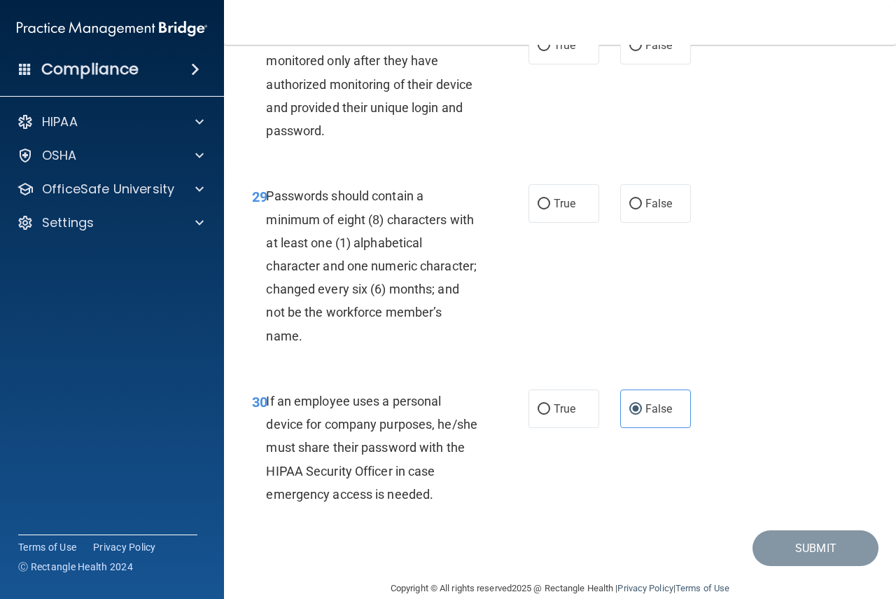
scroll to position [4265, 0]
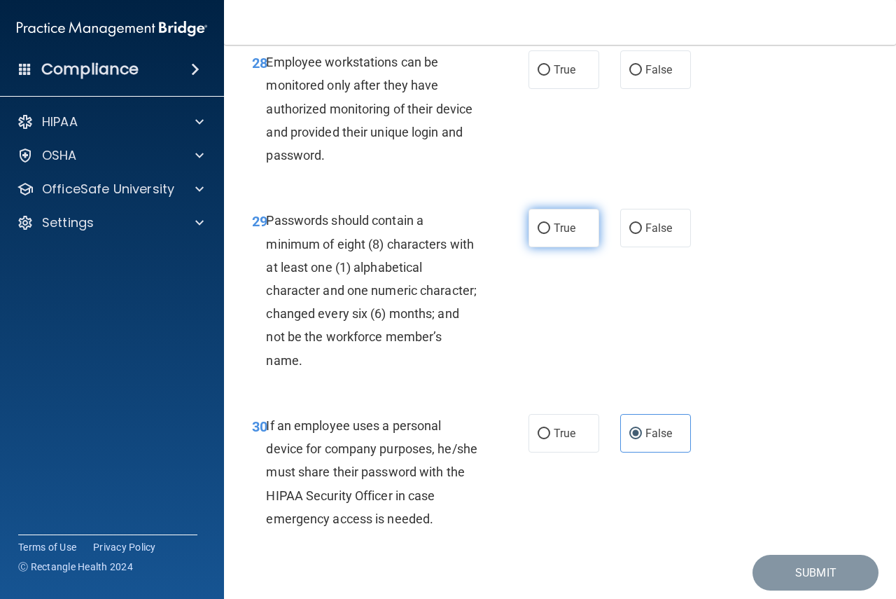
click at [560, 247] on label "True" at bounding box center [564, 228] width 71 height 39
click at [550, 234] on input "True" at bounding box center [544, 228] width 13 height 11
radio input "true"
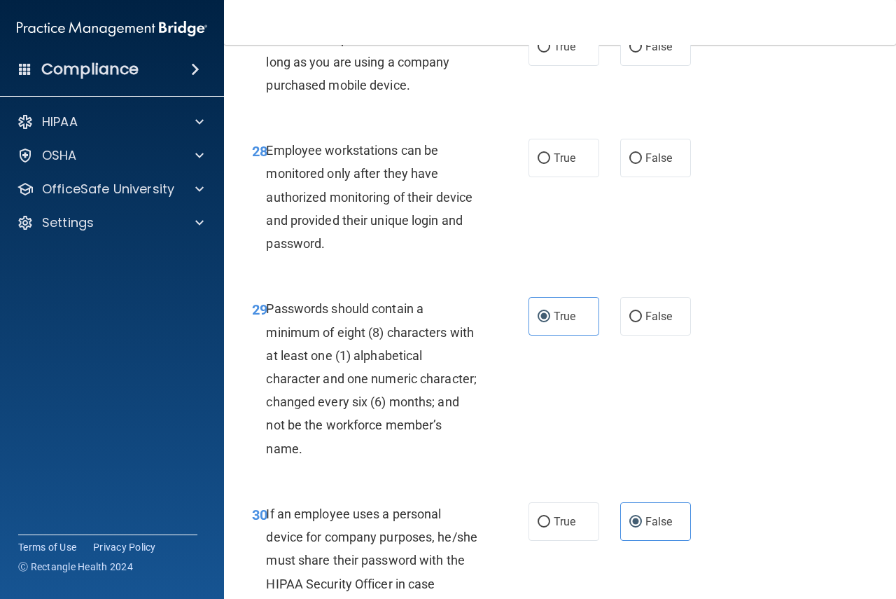
scroll to position [4125, 0]
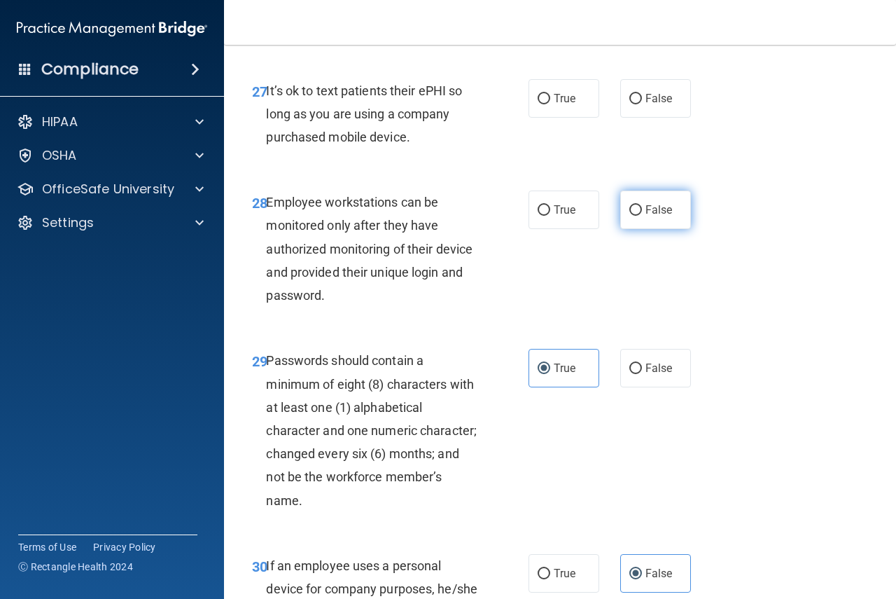
click at [634, 216] on input "False" at bounding box center [636, 210] width 13 height 11
radio input "true"
click at [568, 216] on span "True" at bounding box center [565, 209] width 22 height 13
click at [550, 216] on input "True" at bounding box center [544, 210] width 13 height 11
radio input "true"
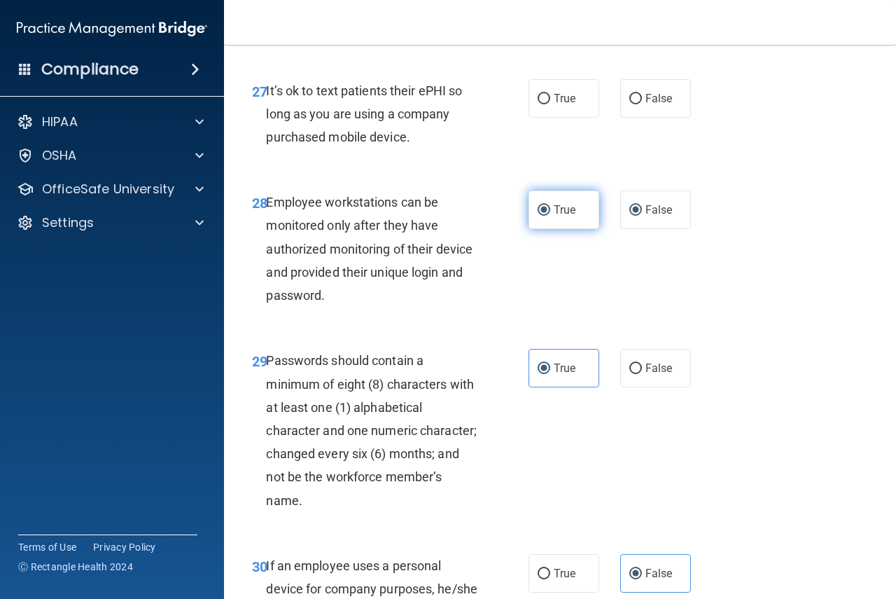
radio input "false"
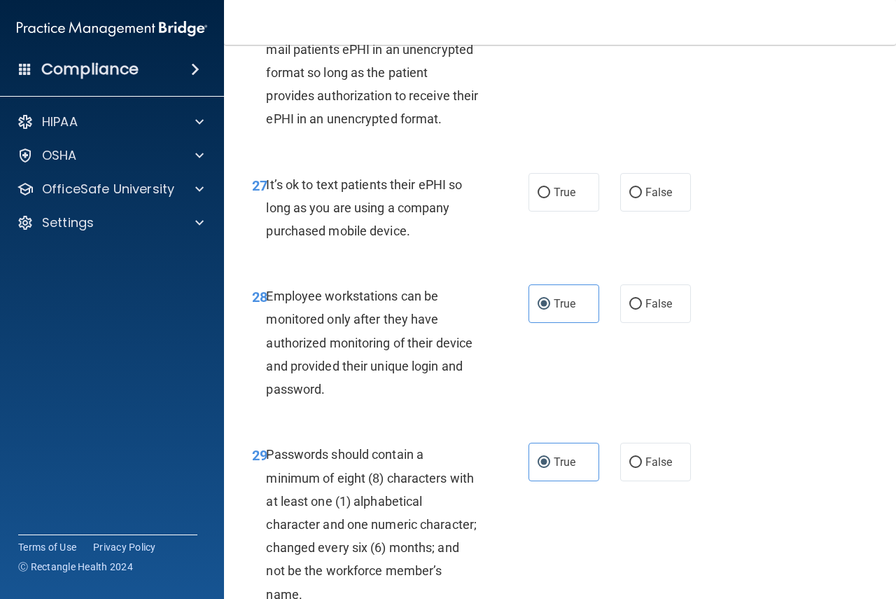
scroll to position [3985, 0]
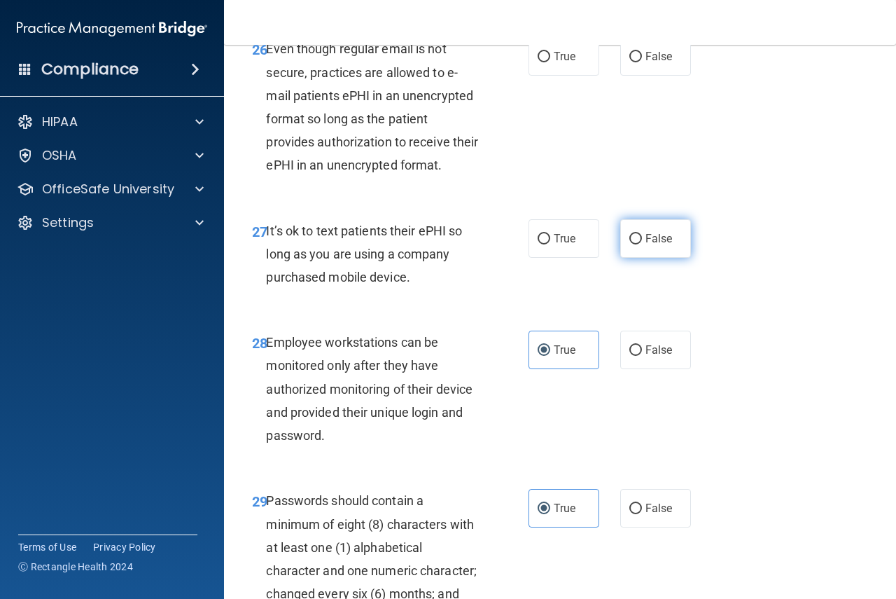
click at [674, 258] on label "False" at bounding box center [655, 238] width 71 height 39
click at [642, 244] on input "False" at bounding box center [636, 239] width 13 height 11
radio input "true"
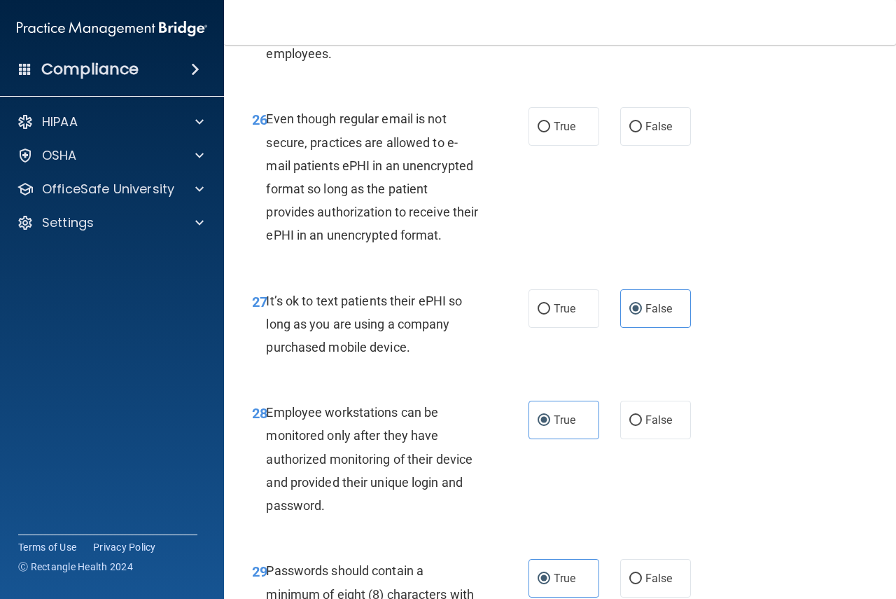
scroll to position [3845, 0]
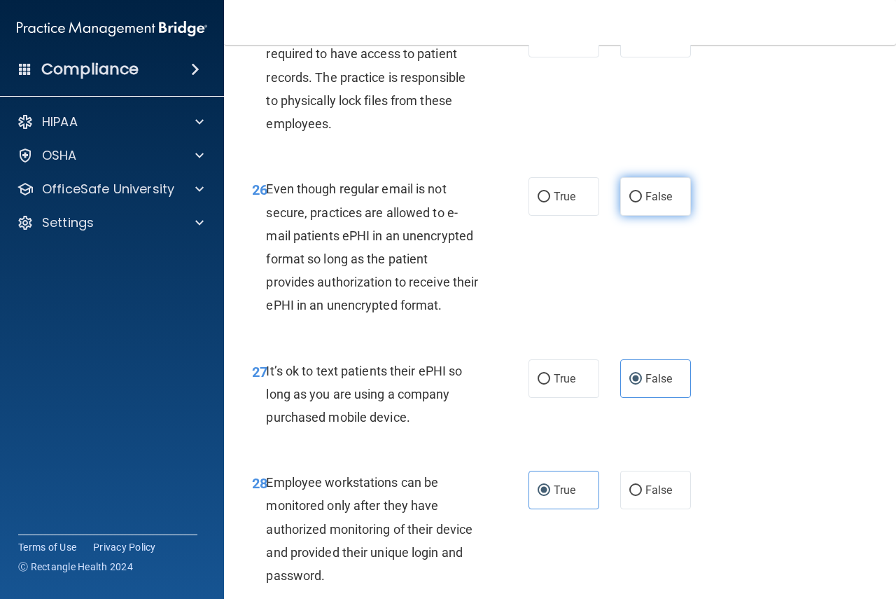
click at [646, 203] on span "False" at bounding box center [659, 196] width 27 height 13
click at [641, 202] on input "False" at bounding box center [636, 197] width 13 height 11
radio input "true"
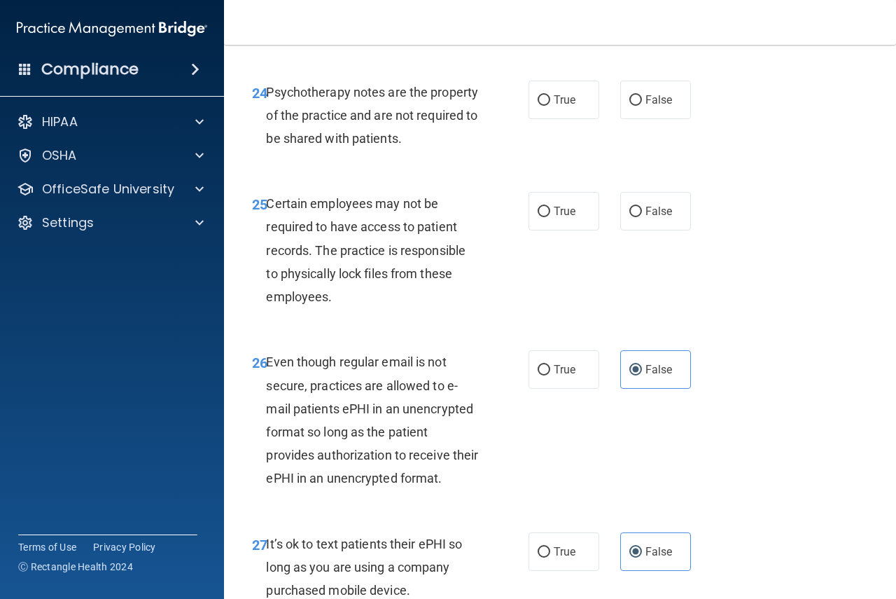
scroll to position [3635, 0]
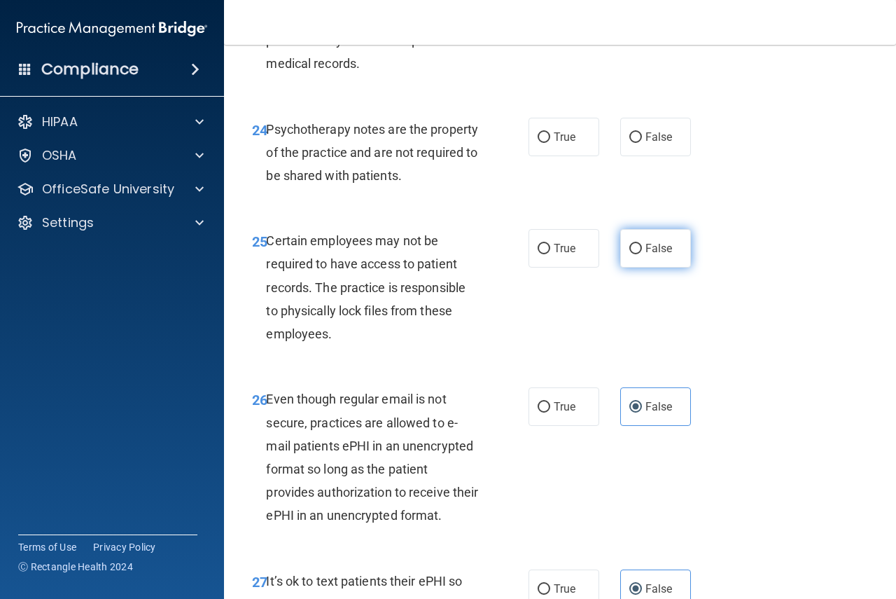
click at [645, 268] on label "False" at bounding box center [655, 248] width 71 height 39
click at [642, 254] on input "False" at bounding box center [636, 249] width 13 height 11
radio input "true"
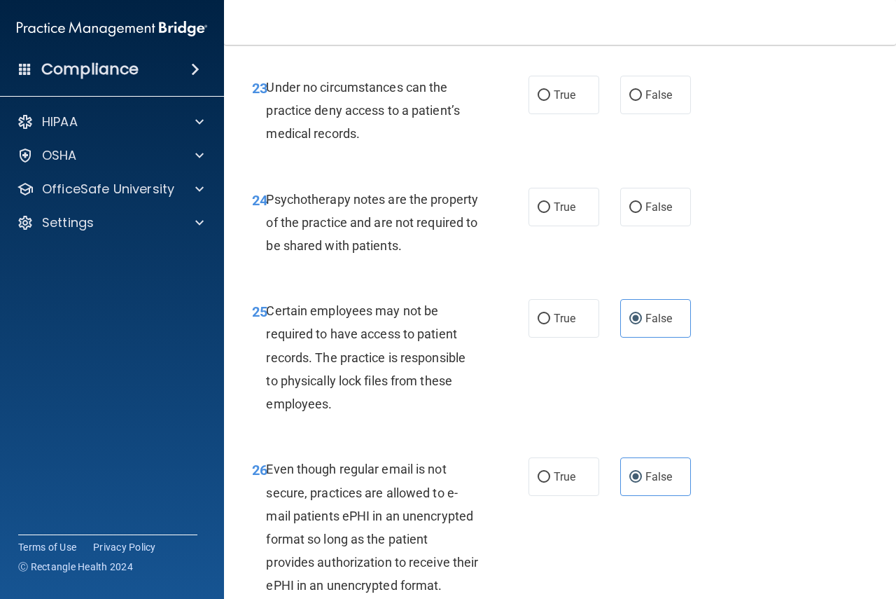
scroll to position [3495, 0]
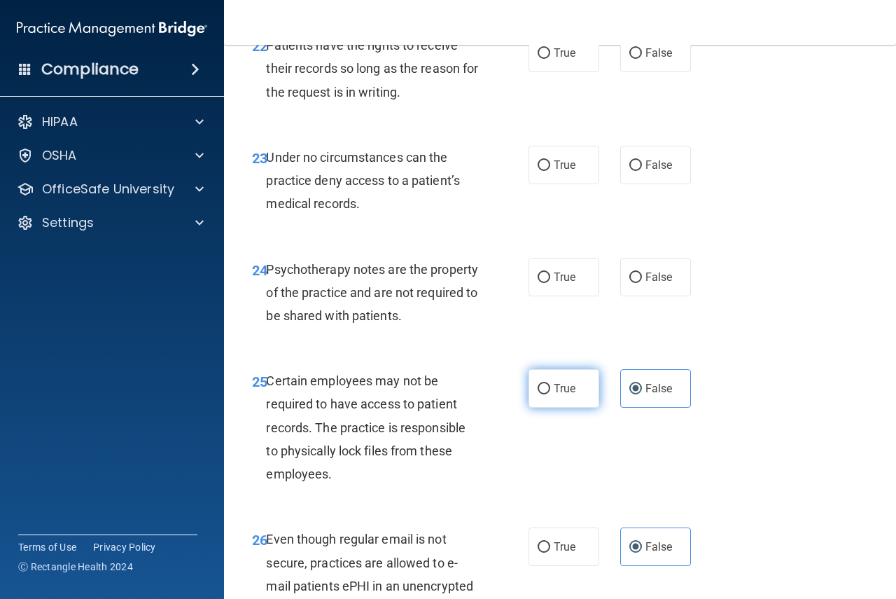
click at [577, 408] on label "True" at bounding box center [564, 388] width 71 height 39
click at [550, 394] on input "True" at bounding box center [544, 389] width 13 height 11
radio input "true"
radio input "false"
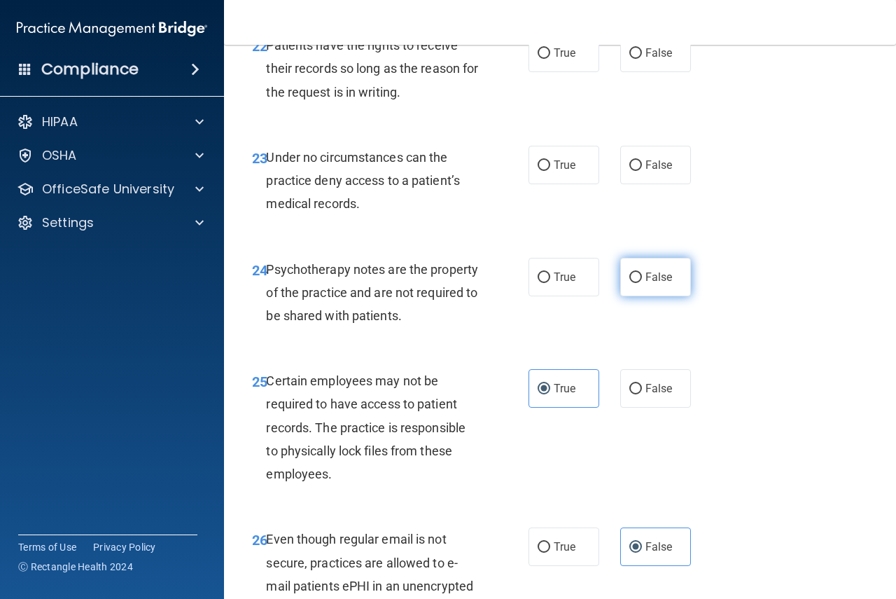
click at [648, 284] on span "False" at bounding box center [659, 276] width 27 height 13
click at [642, 283] on input "False" at bounding box center [636, 277] width 13 height 11
radio input "true"
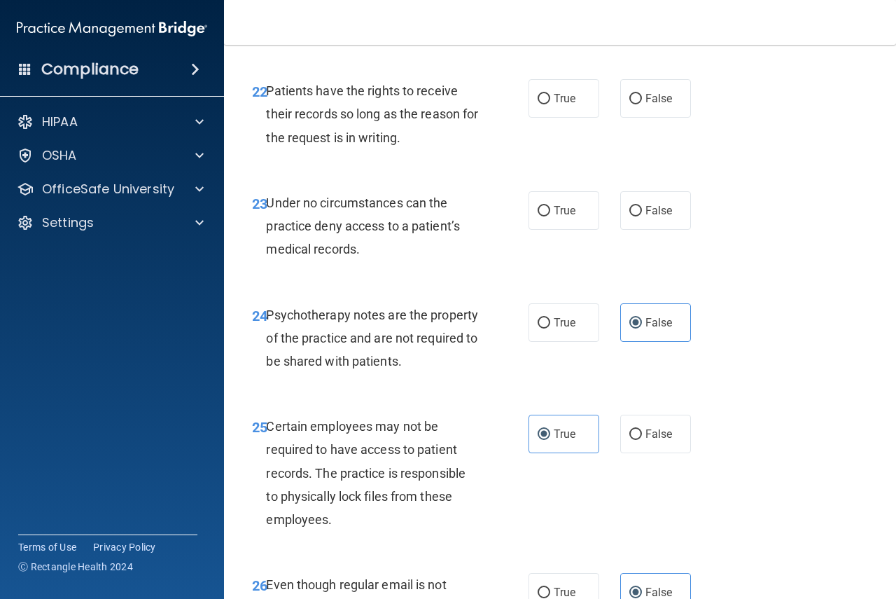
scroll to position [3425, 0]
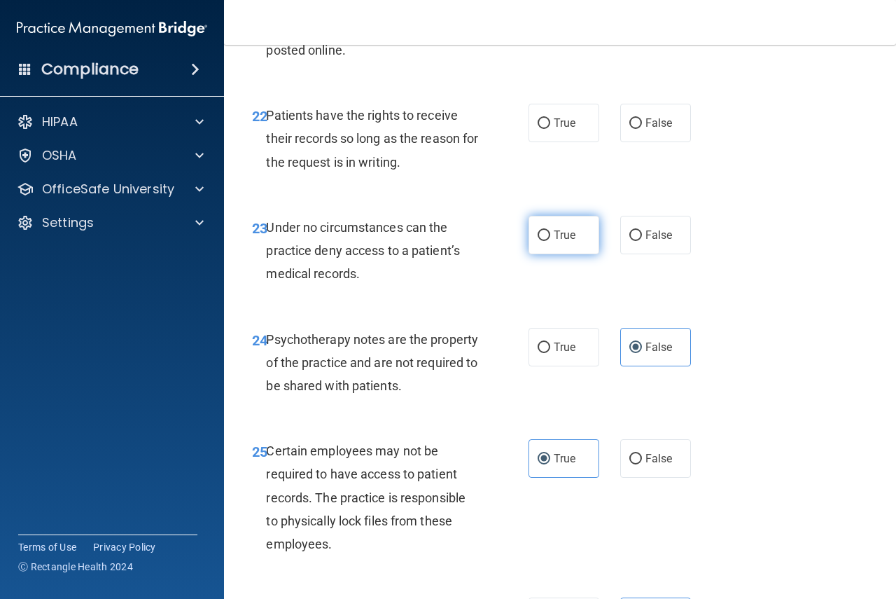
click at [546, 254] on label "True" at bounding box center [564, 235] width 71 height 39
click at [546, 241] on input "True" at bounding box center [544, 235] width 13 height 11
radio input "true"
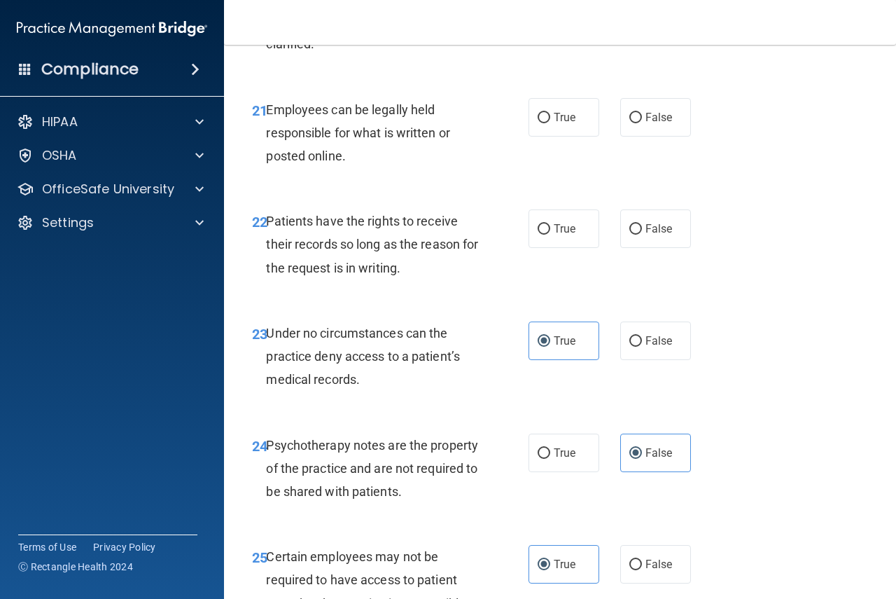
scroll to position [3285, 0]
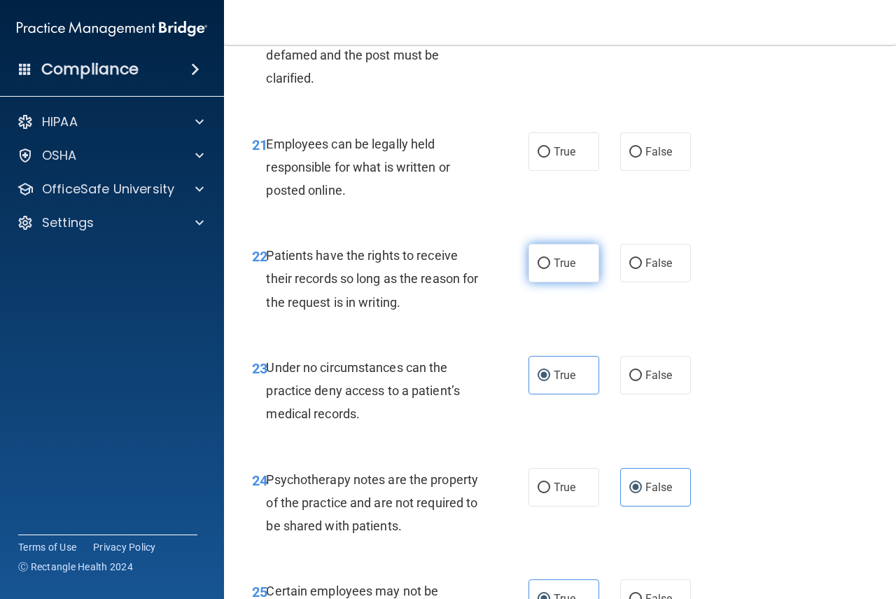
click at [553, 282] on label "True" at bounding box center [564, 263] width 71 height 39
click at [550, 269] on input "True" at bounding box center [544, 263] width 13 height 11
radio input "true"
click at [643, 338] on div "22 Patients have the rights to receive their records so long as the reason for …" at bounding box center [560, 282] width 637 height 112
click at [634, 269] on input "False" at bounding box center [636, 263] width 13 height 11
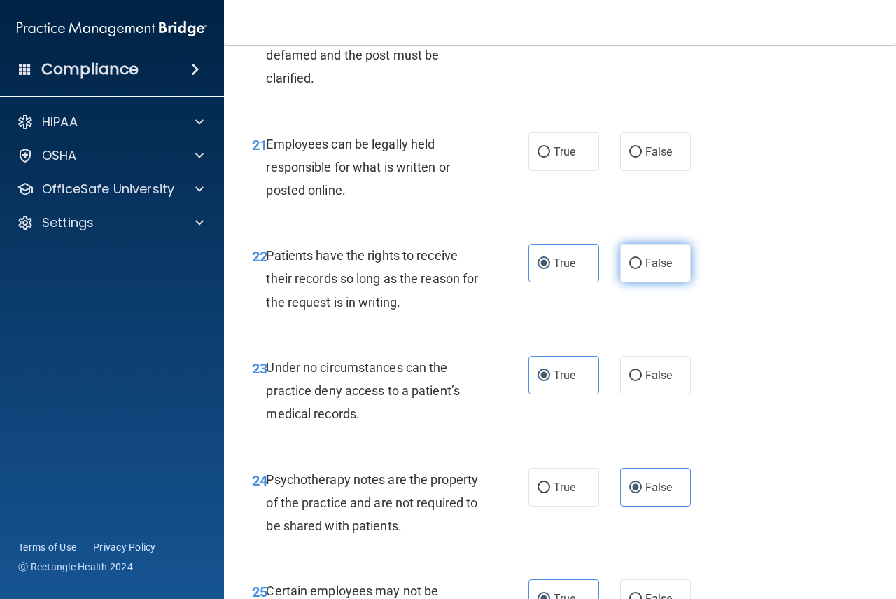
radio input "true"
radio input "false"
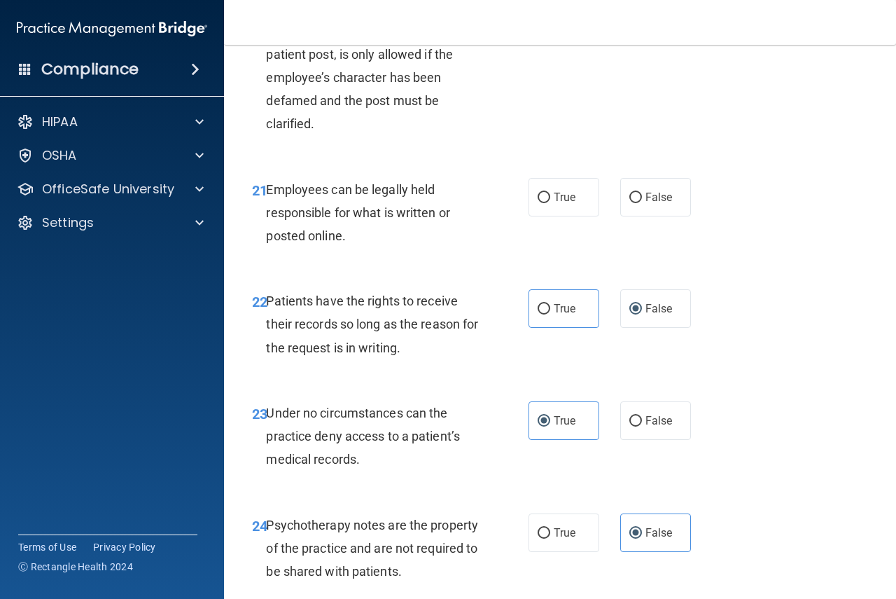
scroll to position [3145, 0]
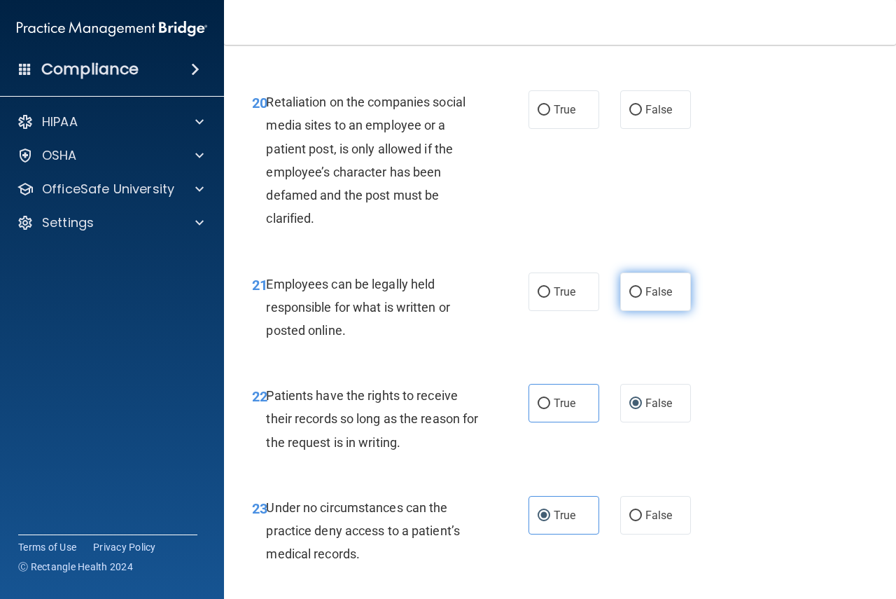
click at [627, 311] on label "False" at bounding box center [655, 291] width 71 height 39
click at [630, 298] on input "False" at bounding box center [636, 292] width 13 height 11
radio input "true"
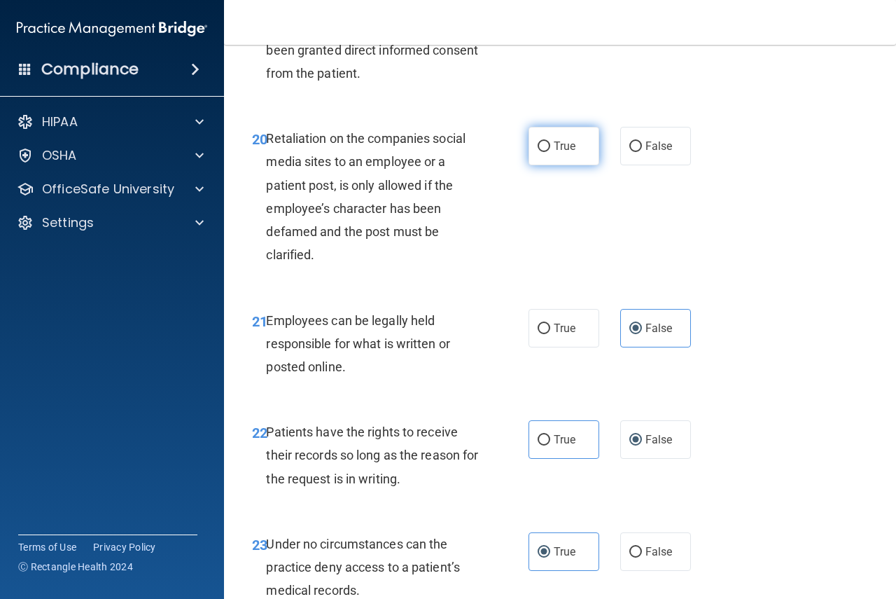
scroll to position [3005, 0]
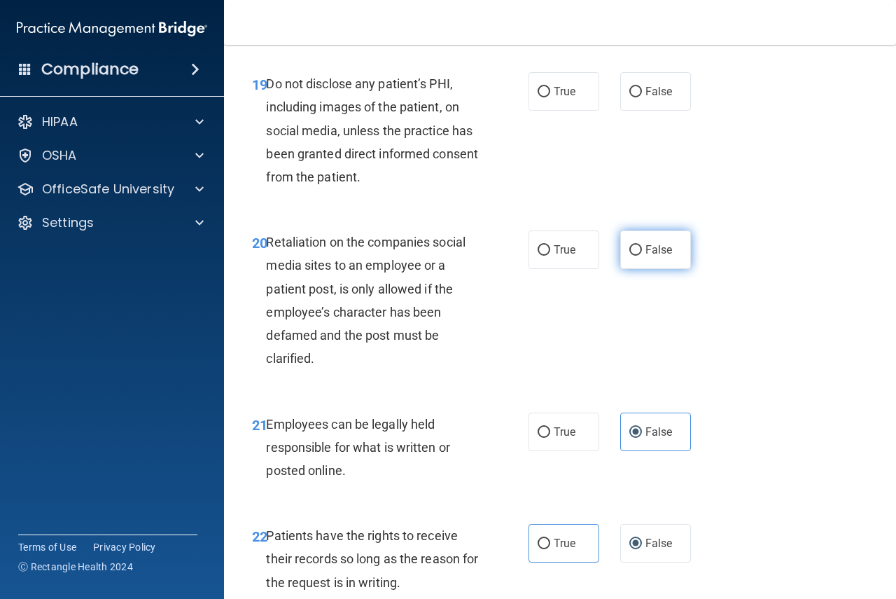
click at [651, 256] on span "False" at bounding box center [659, 249] width 27 height 13
click at [642, 256] on input "False" at bounding box center [636, 250] width 13 height 11
radio input "true"
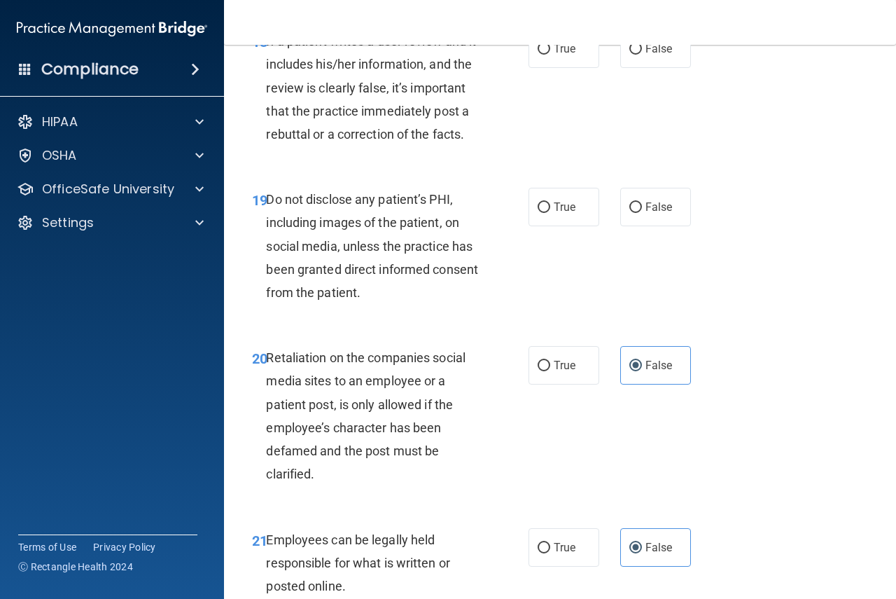
scroll to position [2865, 0]
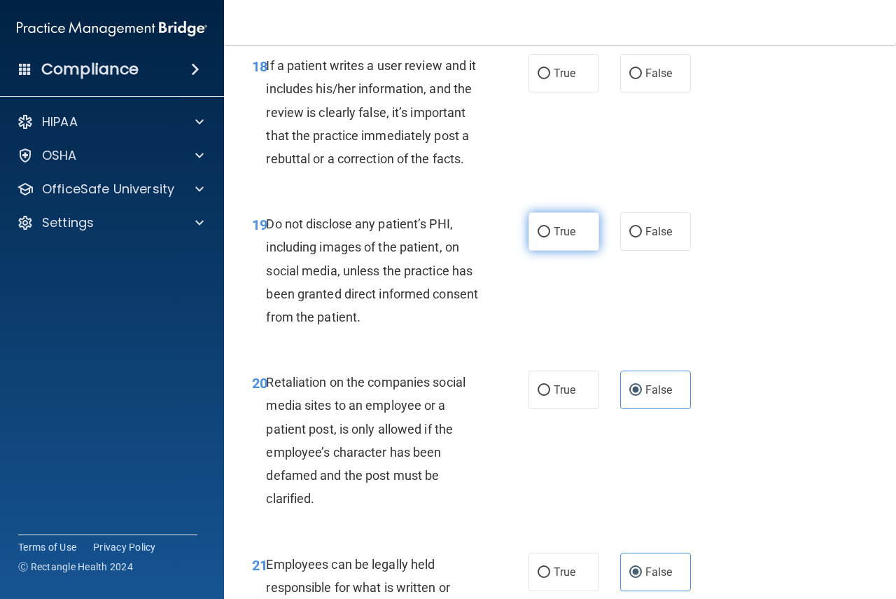
click at [565, 238] on span "True" at bounding box center [565, 231] width 22 height 13
click at [550, 237] on input "True" at bounding box center [544, 232] width 13 height 11
radio input "true"
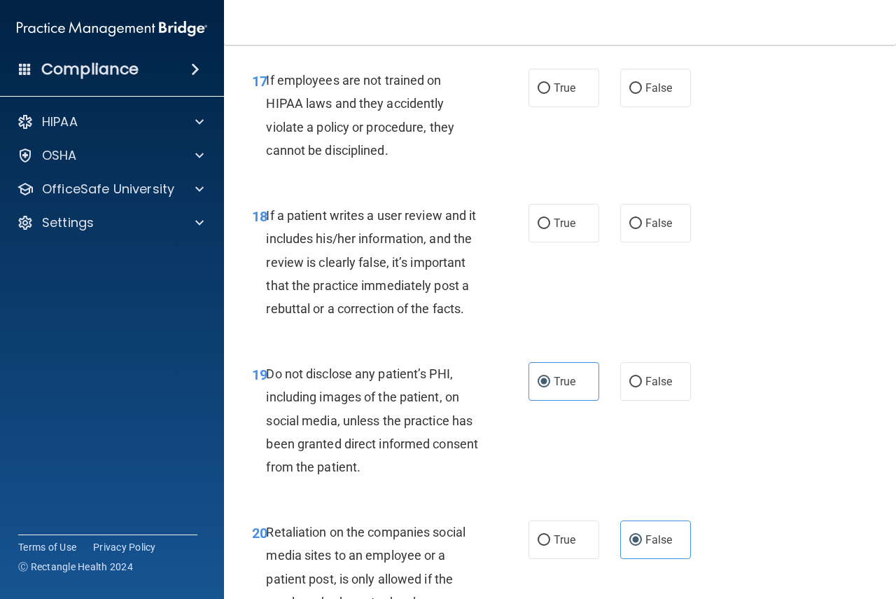
scroll to position [2655, 0]
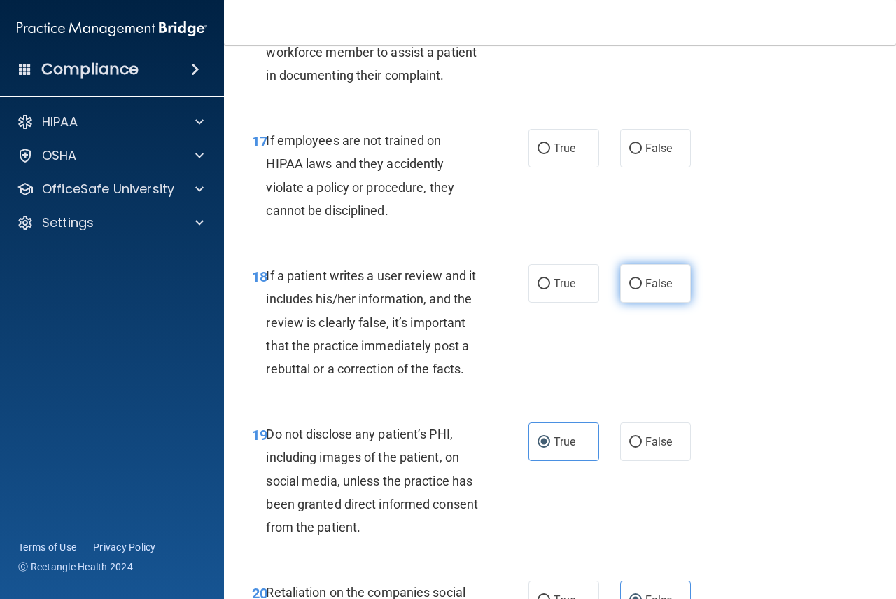
click at [646, 290] on span "False" at bounding box center [659, 283] width 27 height 13
click at [641, 289] on input "False" at bounding box center [636, 284] width 13 height 11
radio input "true"
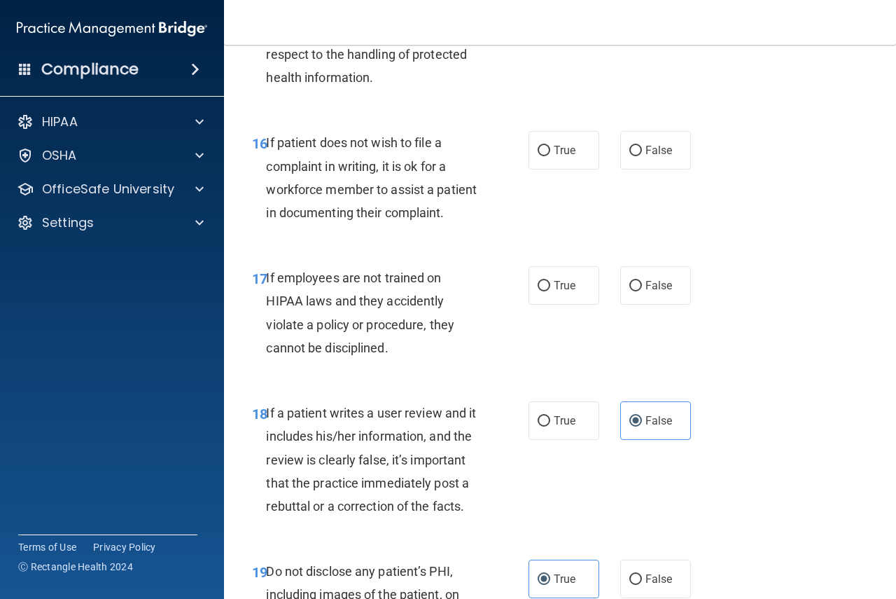
scroll to position [2515, 0]
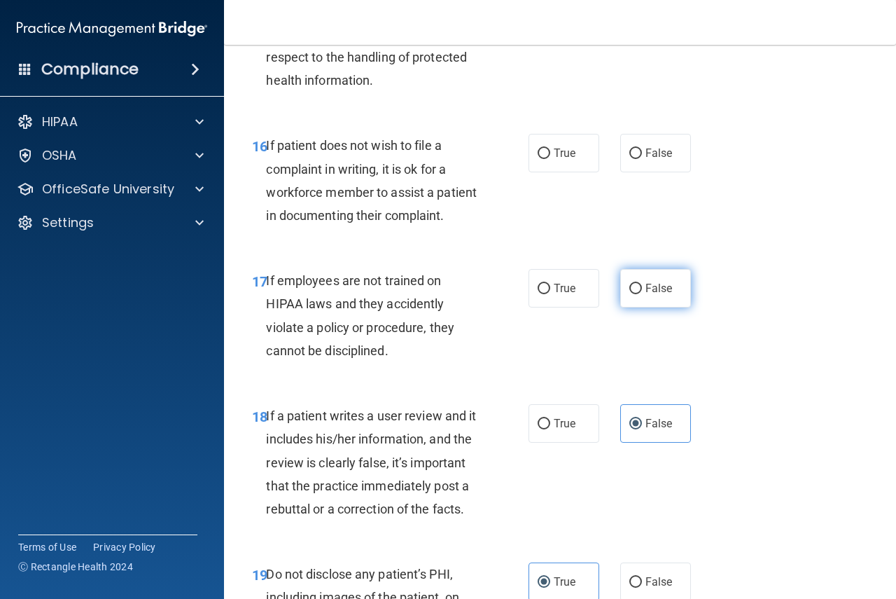
click at [630, 294] on input "False" at bounding box center [636, 289] width 13 height 11
radio input "true"
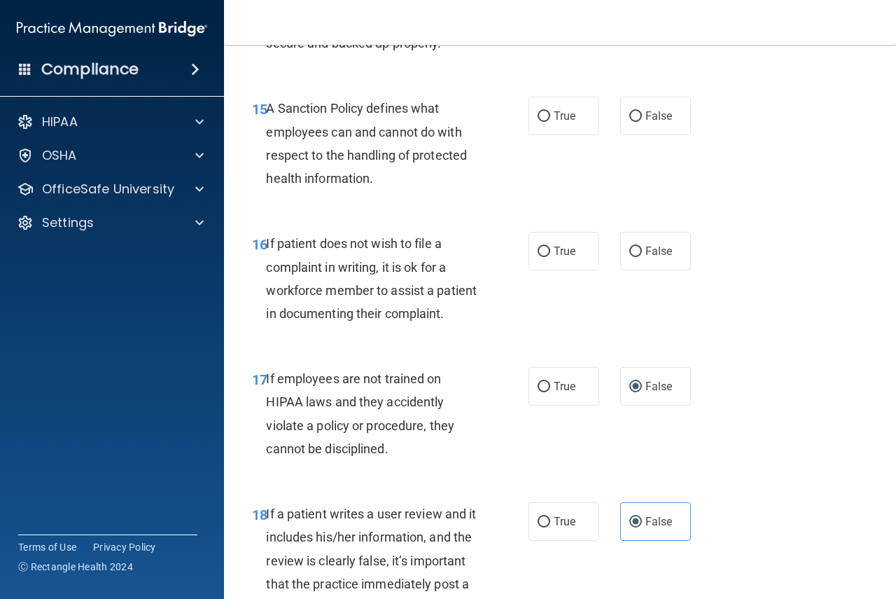
scroll to position [2375, 0]
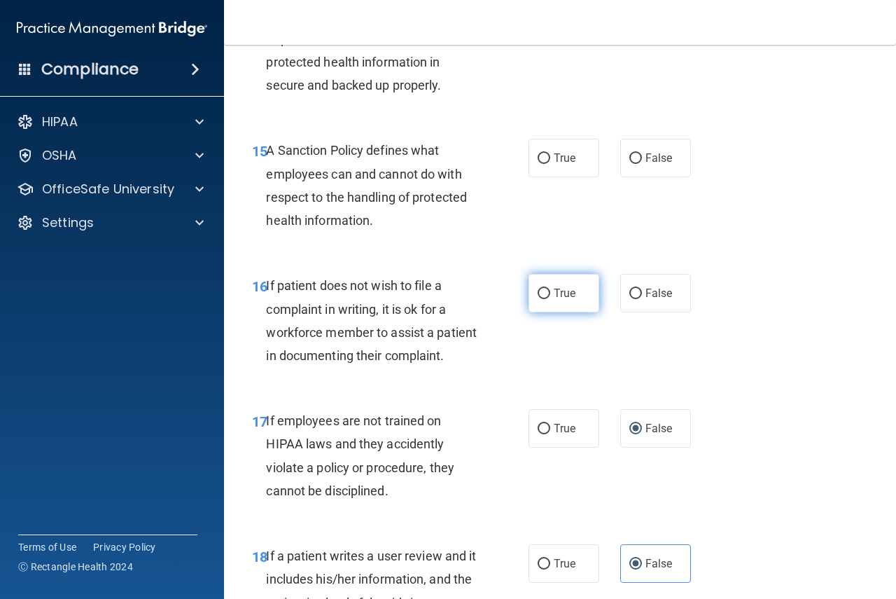
click at [562, 300] on span "True" at bounding box center [565, 292] width 22 height 13
click at [550, 299] on input "True" at bounding box center [544, 294] width 13 height 11
radio input "true"
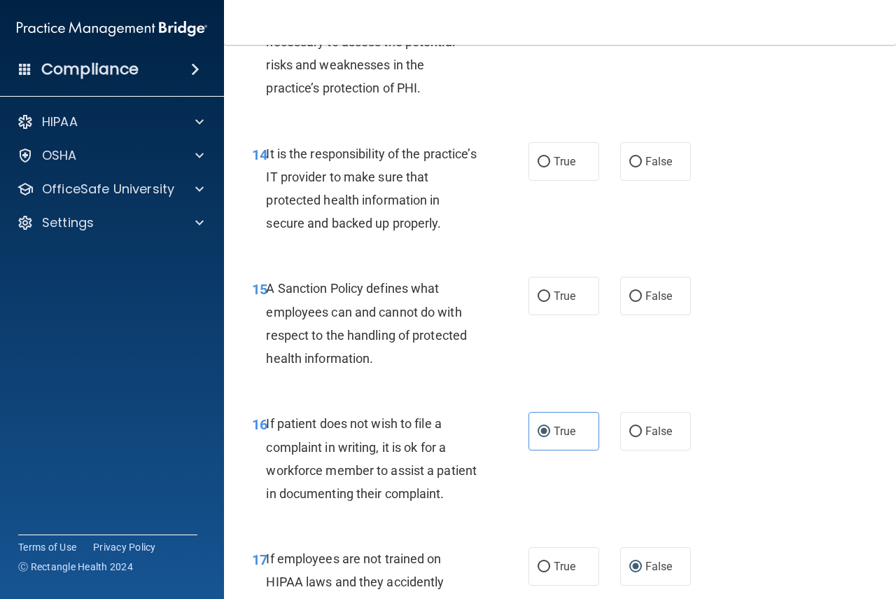
scroll to position [2235, 0]
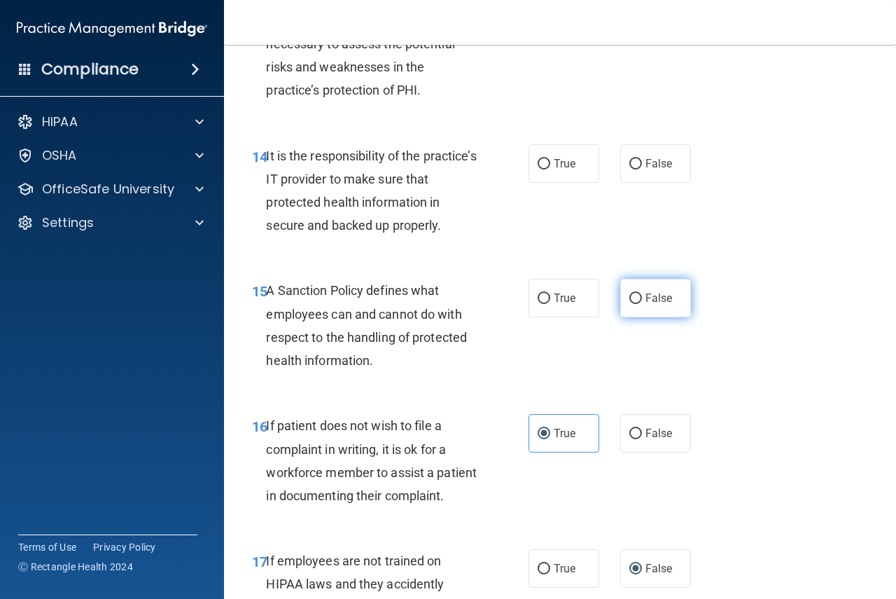
click at [636, 317] on label "False" at bounding box center [655, 298] width 71 height 39
click at [636, 304] on input "False" at bounding box center [636, 298] width 13 height 11
radio input "true"
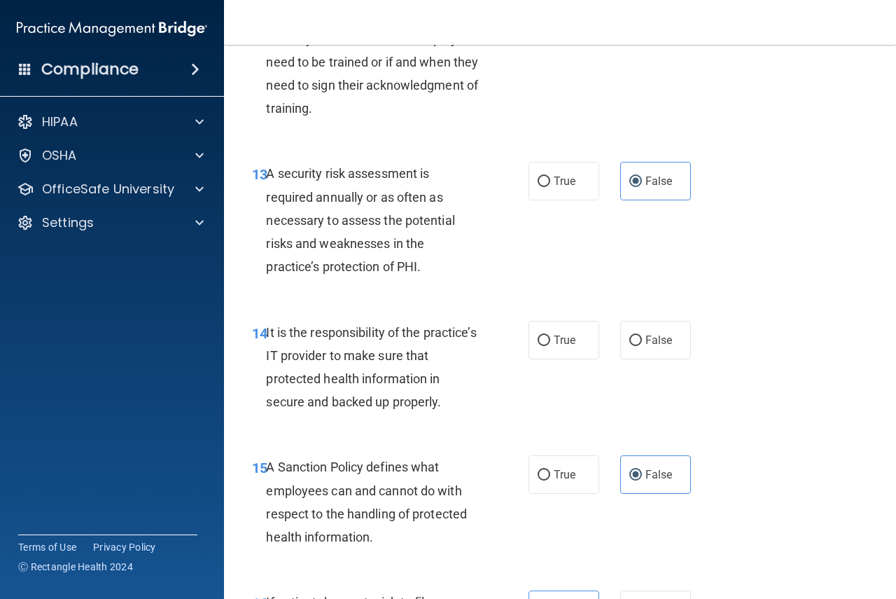
scroll to position [2025, 0]
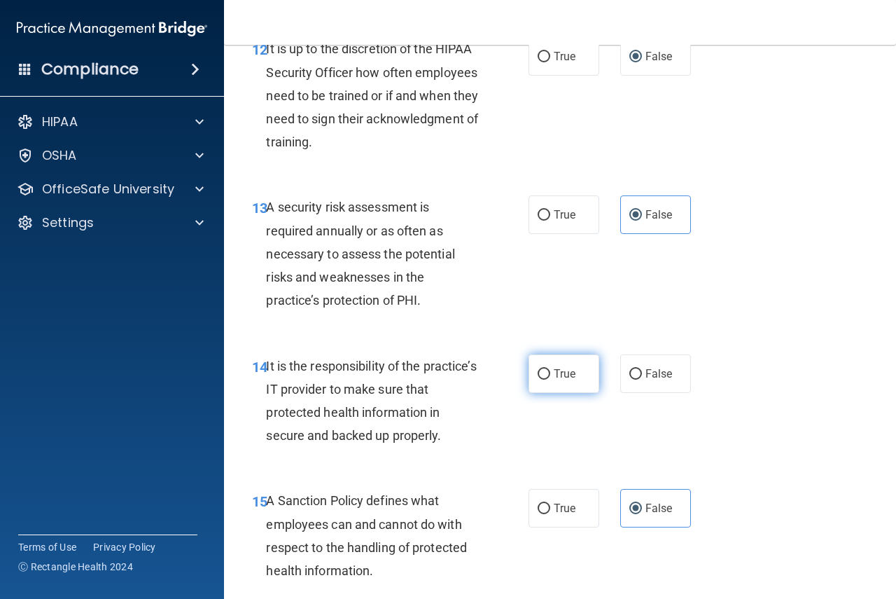
click at [545, 380] on input "True" at bounding box center [544, 374] width 13 height 11
radio input "true"
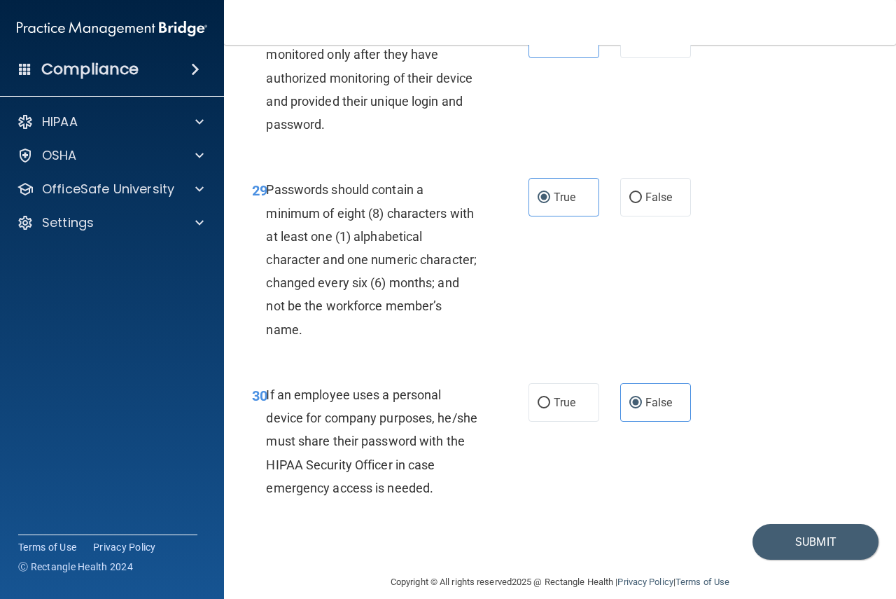
scroll to position [4405, 0]
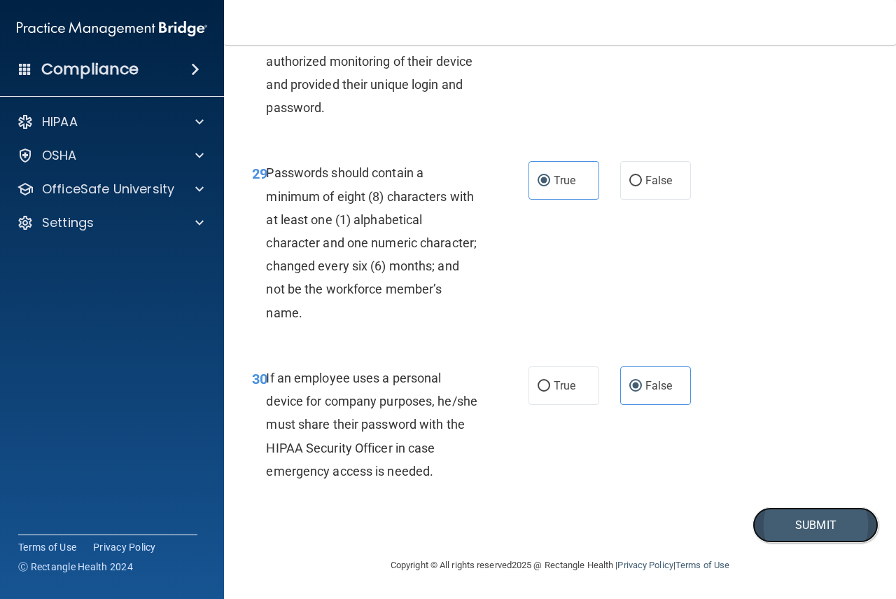
click at [802, 527] on button "Submit" at bounding box center [816, 525] width 126 height 36
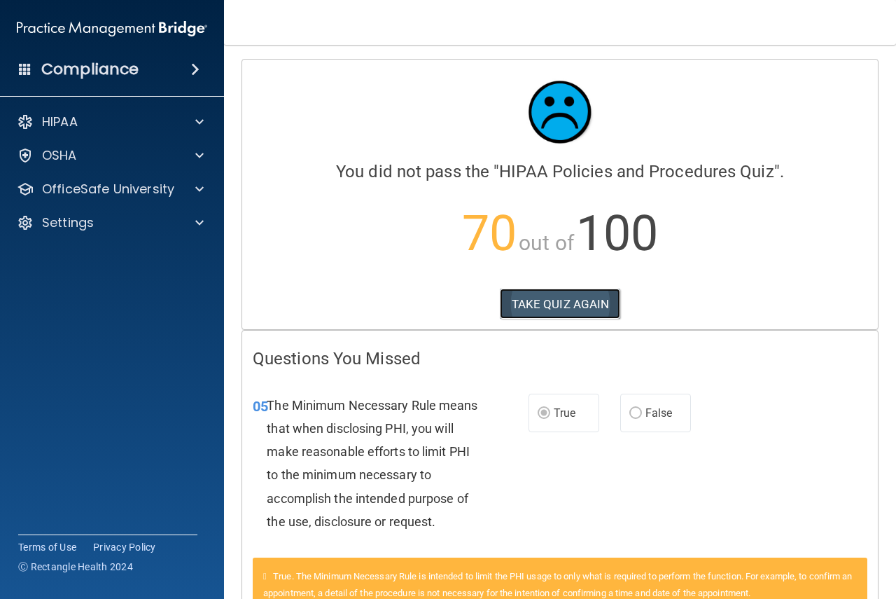
click at [590, 309] on button "TAKE QUIZ AGAIN" at bounding box center [560, 304] width 121 height 31
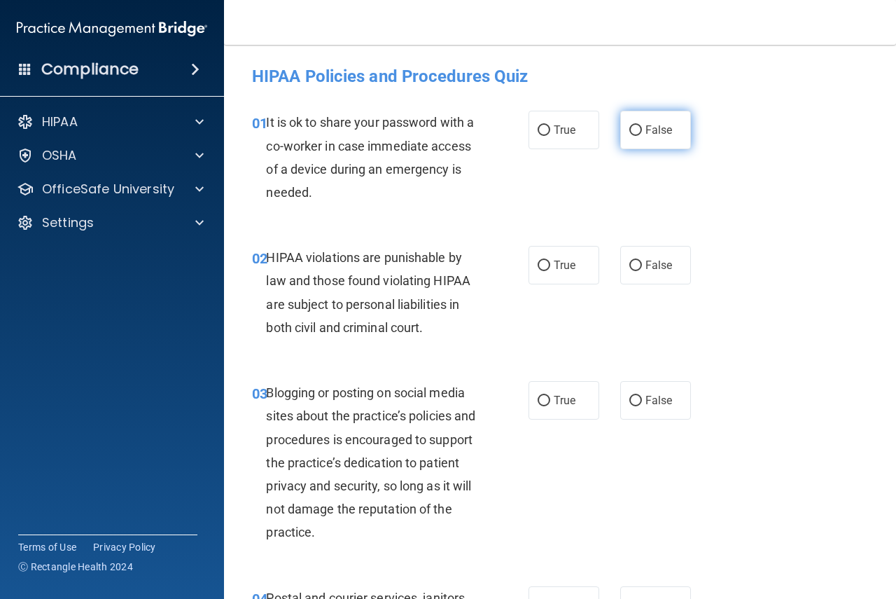
click at [646, 133] on span "False" at bounding box center [659, 129] width 27 height 13
click at [642, 133] on input "False" at bounding box center [636, 130] width 13 height 11
radio input "true"
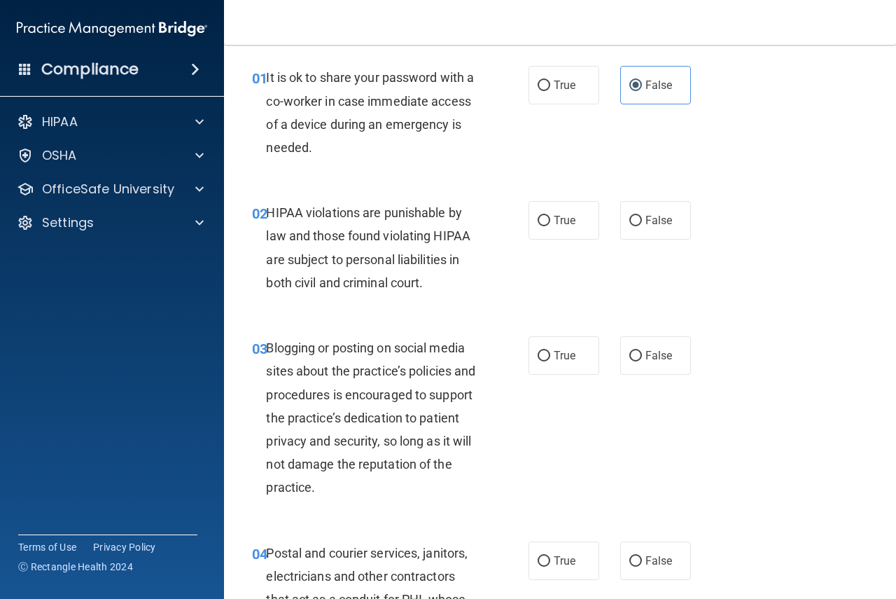
scroll to position [70, 0]
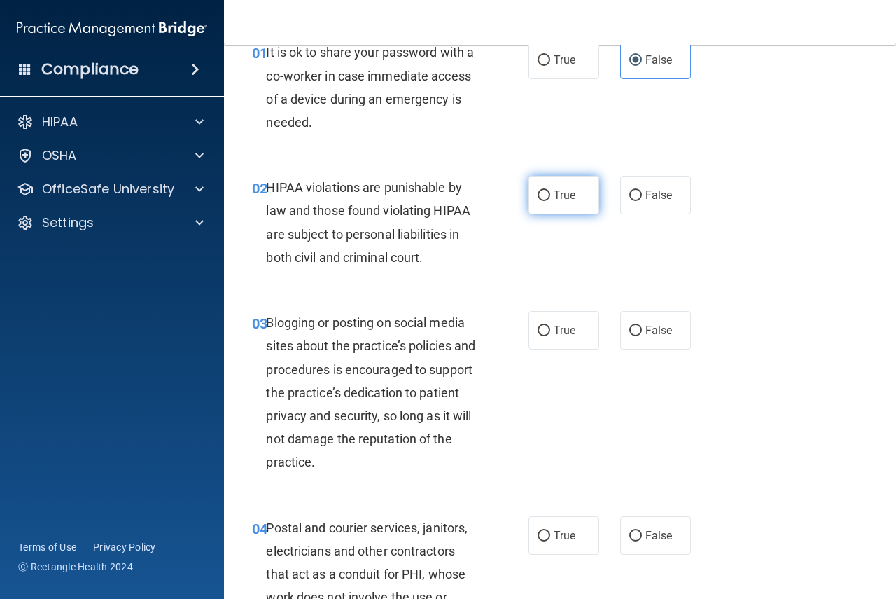
click at [567, 193] on span "True" at bounding box center [565, 194] width 22 height 13
click at [550, 193] on input "True" at bounding box center [544, 195] width 13 height 11
radio input "true"
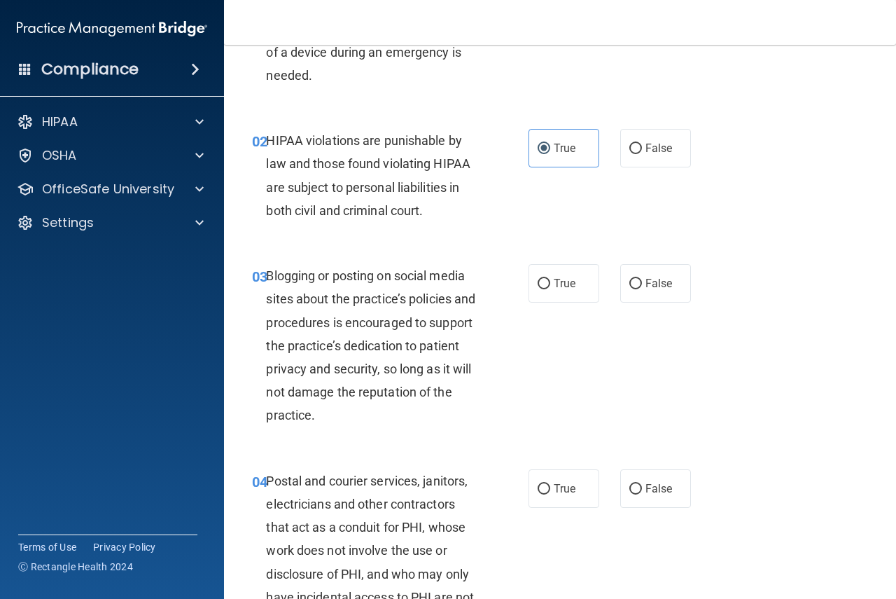
scroll to position [140, 0]
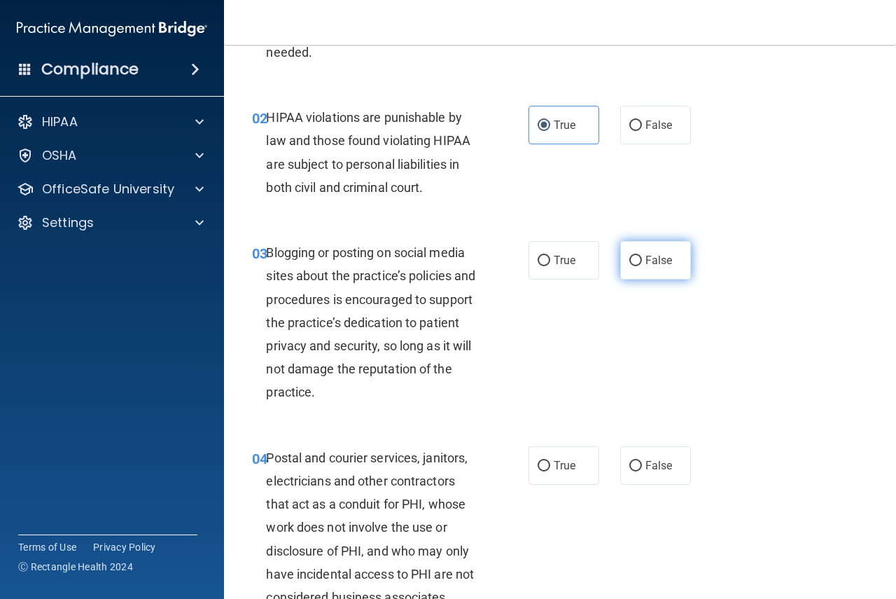
click at [630, 265] on input "False" at bounding box center [636, 261] width 13 height 11
radio input "true"
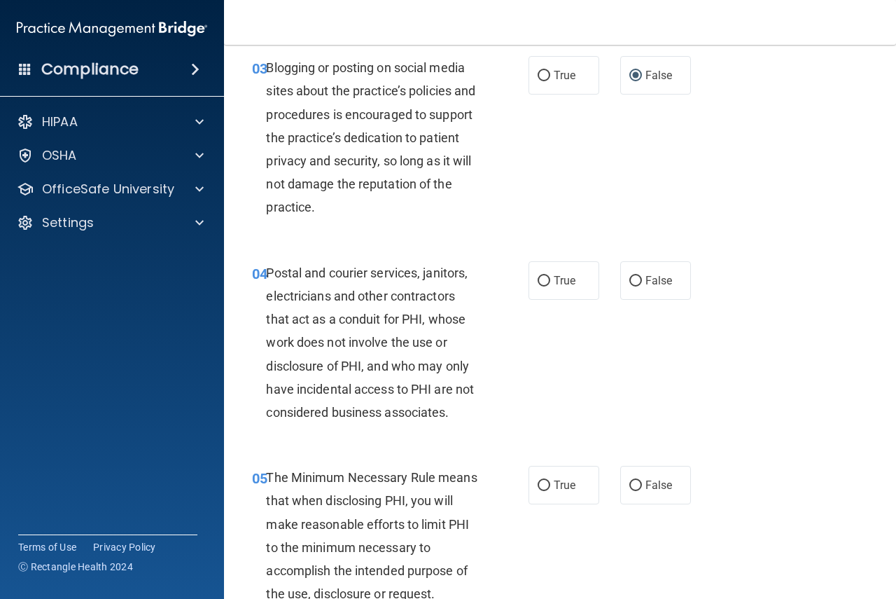
scroll to position [350, 0]
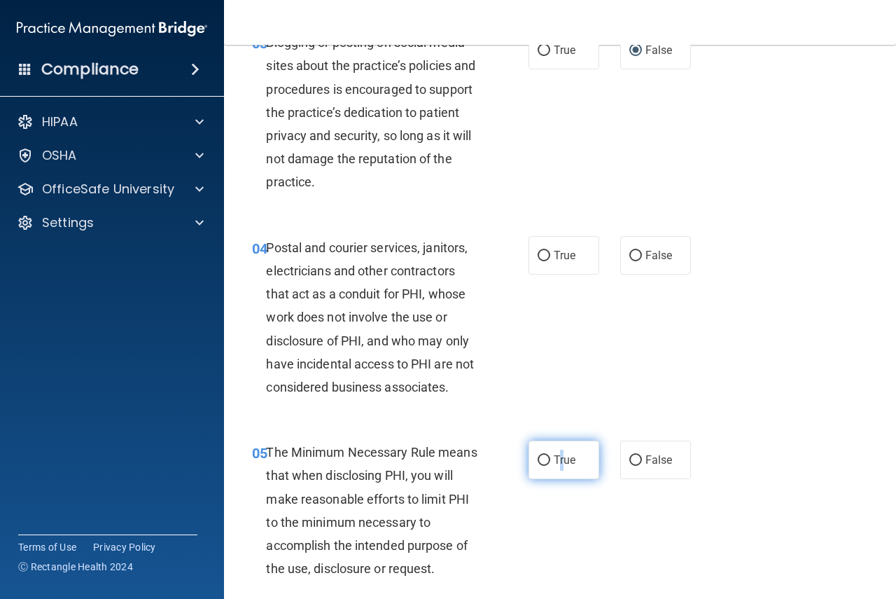
click at [557, 467] on label "True" at bounding box center [564, 459] width 71 height 39
click at [583, 270] on label "True" at bounding box center [564, 255] width 71 height 39
click at [550, 261] on input "True" at bounding box center [544, 256] width 13 height 11
radio input "true"
click at [538, 458] on input "True" at bounding box center [544, 460] width 13 height 11
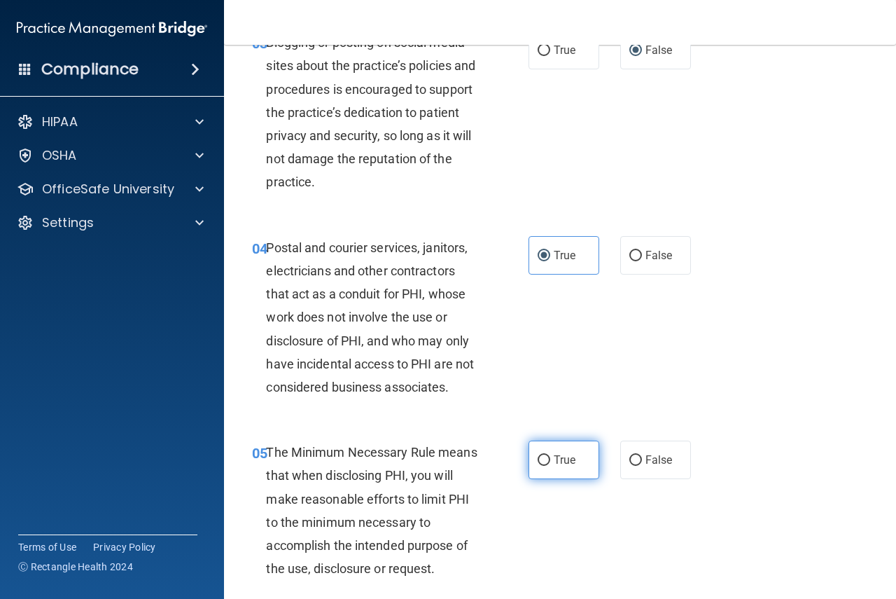
radio input "true"
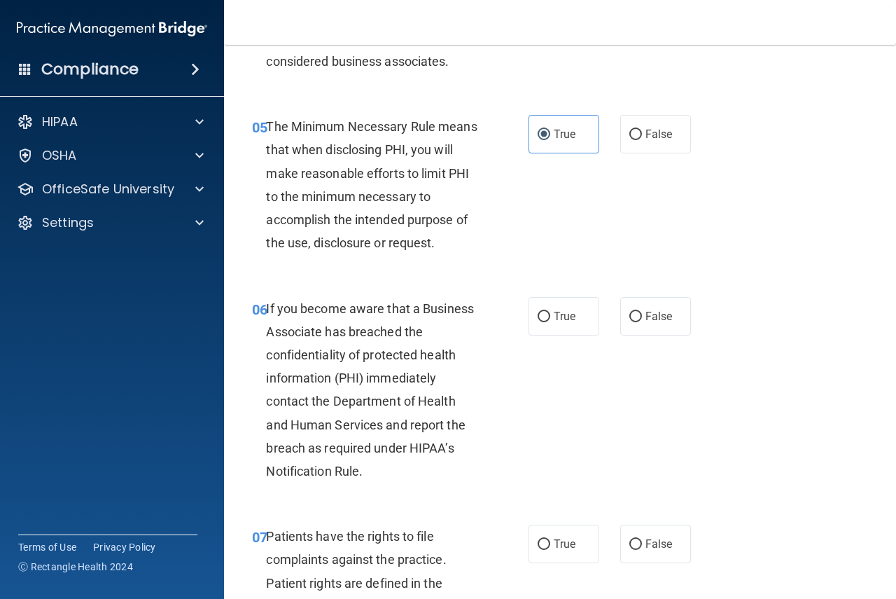
scroll to position [700, 0]
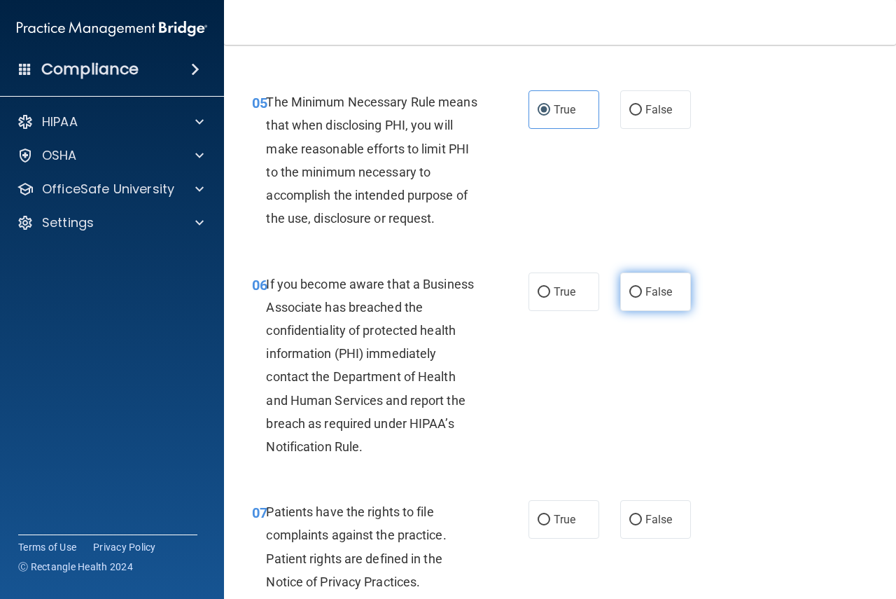
click at [646, 291] on span "False" at bounding box center [659, 291] width 27 height 13
click at [641, 291] on input "False" at bounding box center [636, 292] width 13 height 11
radio input "true"
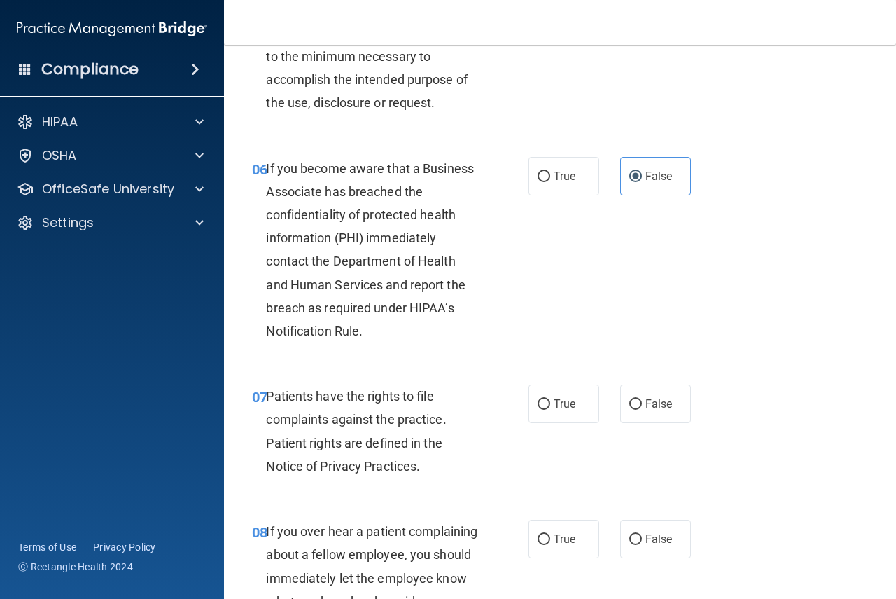
scroll to position [840, 0]
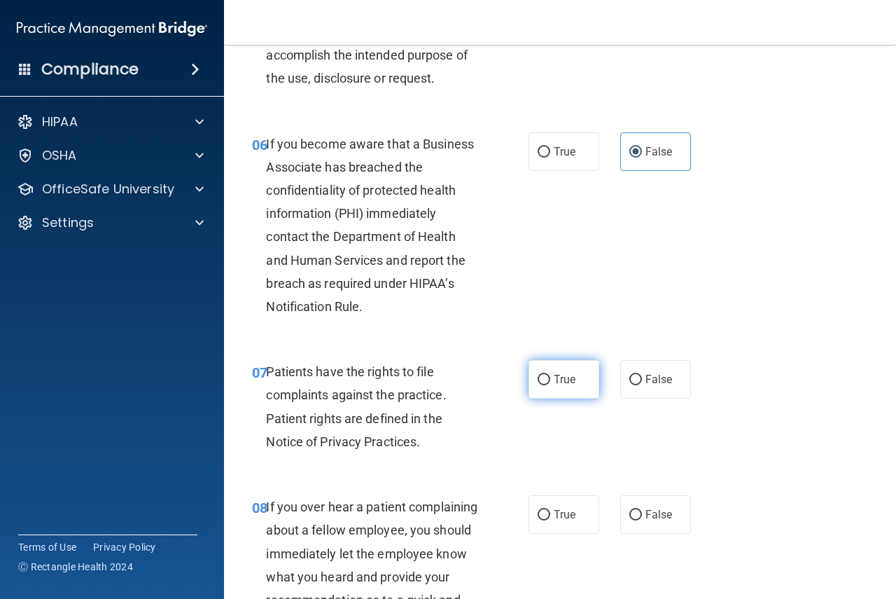
click at [557, 383] on span "True" at bounding box center [565, 379] width 22 height 13
click at [550, 383] on input "True" at bounding box center [544, 380] width 13 height 11
radio input "true"
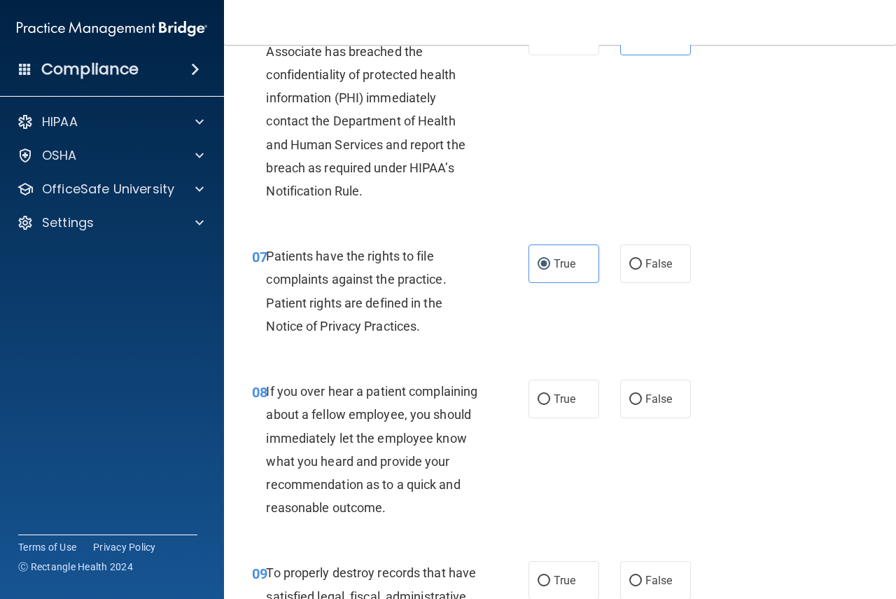
scroll to position [980, 0]
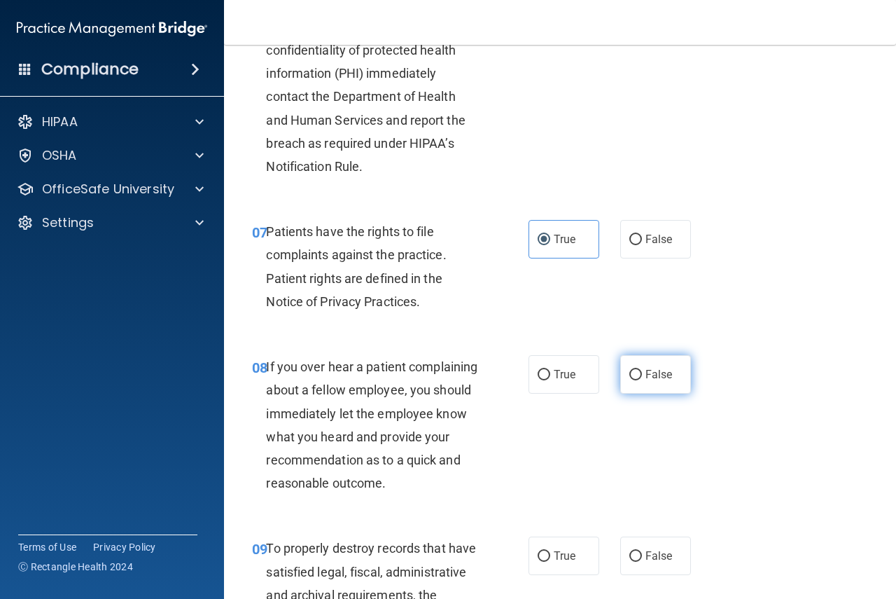
click at [635, 375] on input "False" at bounding box center [636, 375] width 13 height 11
radio input "true"
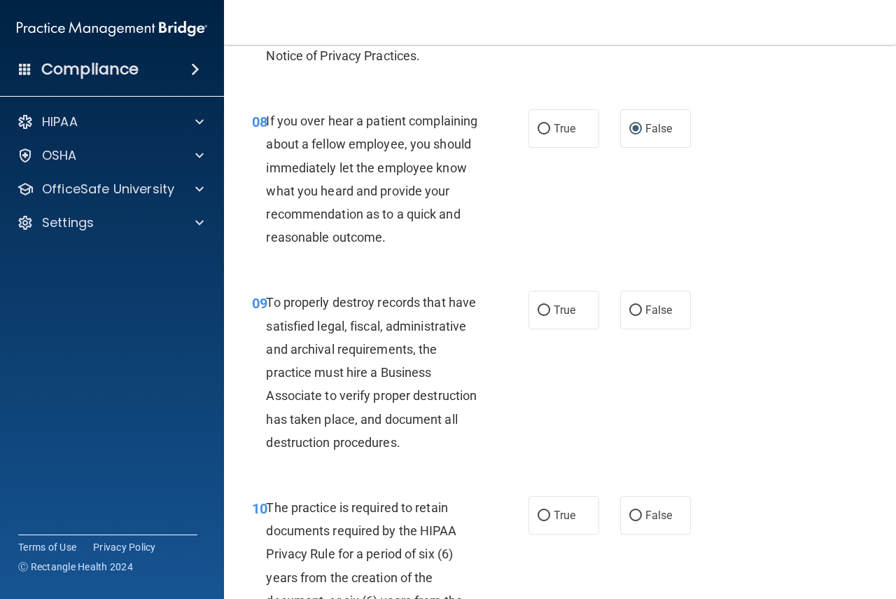
scroll to position [1260, 0]
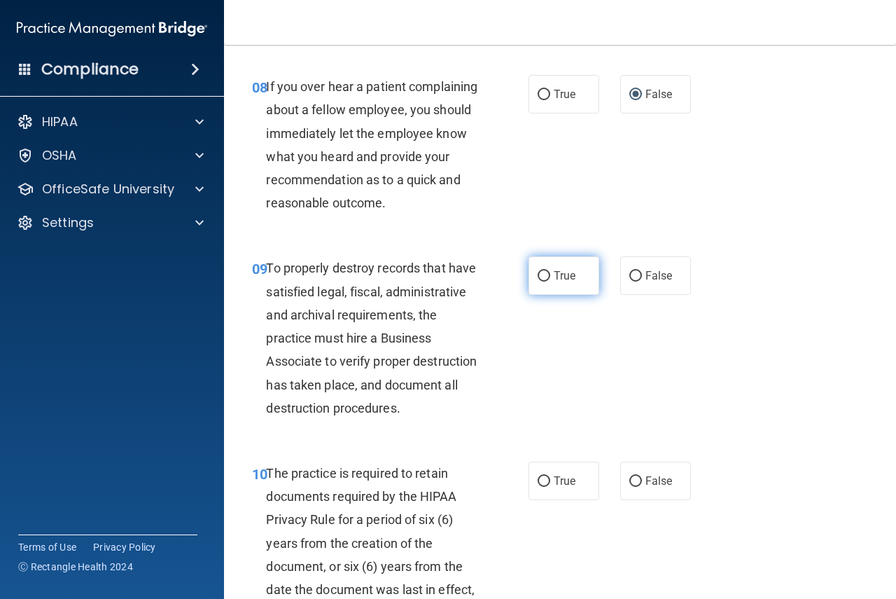
click at [569, 282] on span "True" at bounding box center [565, 275] width 22 height 13
click at [550, 282] on input "True" at bounding box center [544, 276] width 13 height 11
radio input "true"
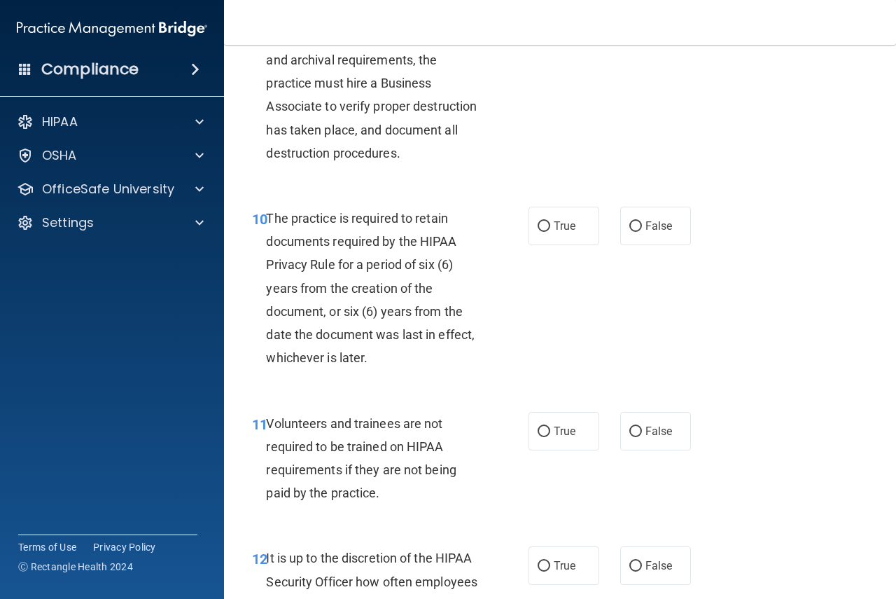
scroll to position [1541, 0]
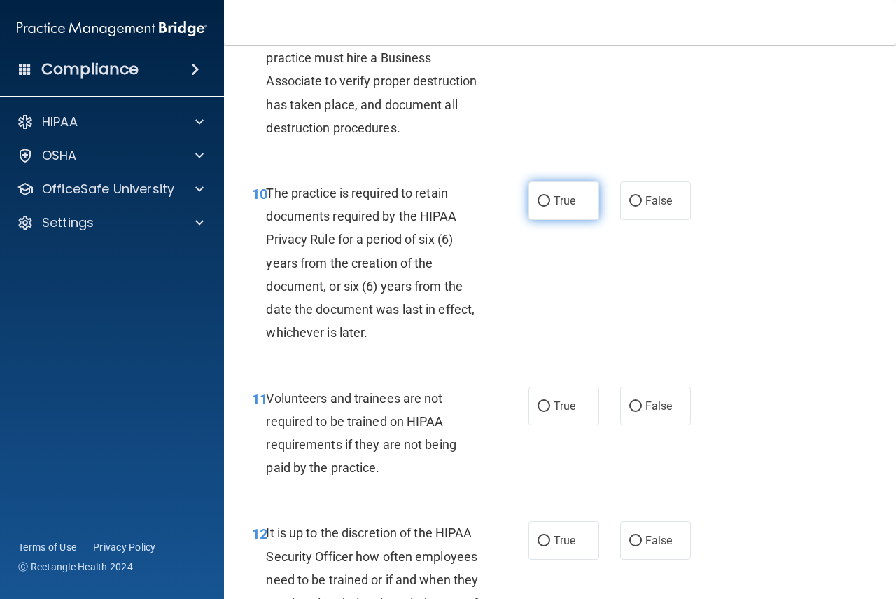
click at [572, 220] on label "True" at bounding box center [564, 200] width 71 height 39
click at [550, 207] on input "True" at bounding box center [544, 201] width 13 height 11
radio input "true"
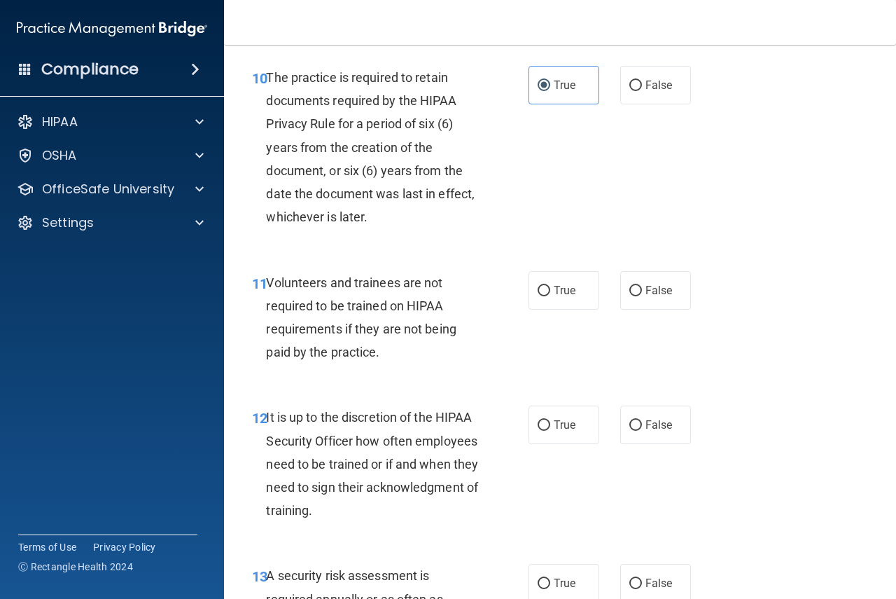
scroll to position [1681, 0]
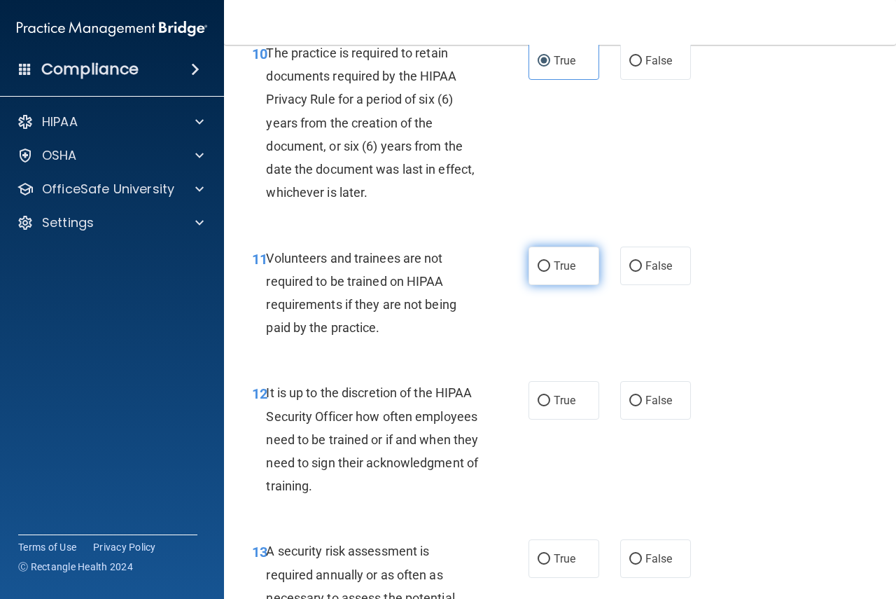
click at [558, 272] on span "True" at bounding box center [565, 265] width 22 height 13
click at [550, 272] on input "True" at bounding box center [544, 266] width 13 height 11
radio input "true"
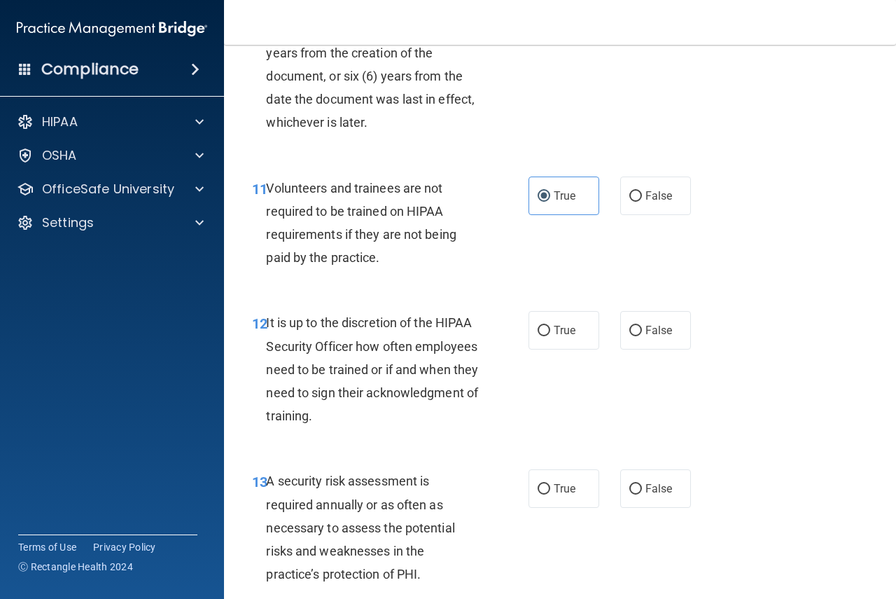
scroll to position [1821, 0]
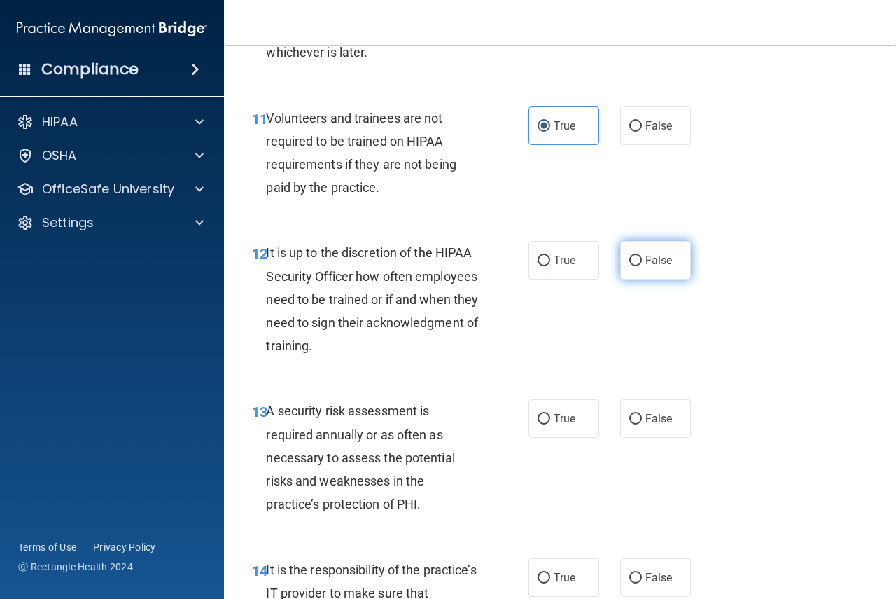
click at [654, 279] on label "False" at bounding box center [655, 260] width 71 height 39
click at [642, 266] on input "False" at bounding box center [636, 261] width 13 height 11
radio input "true"
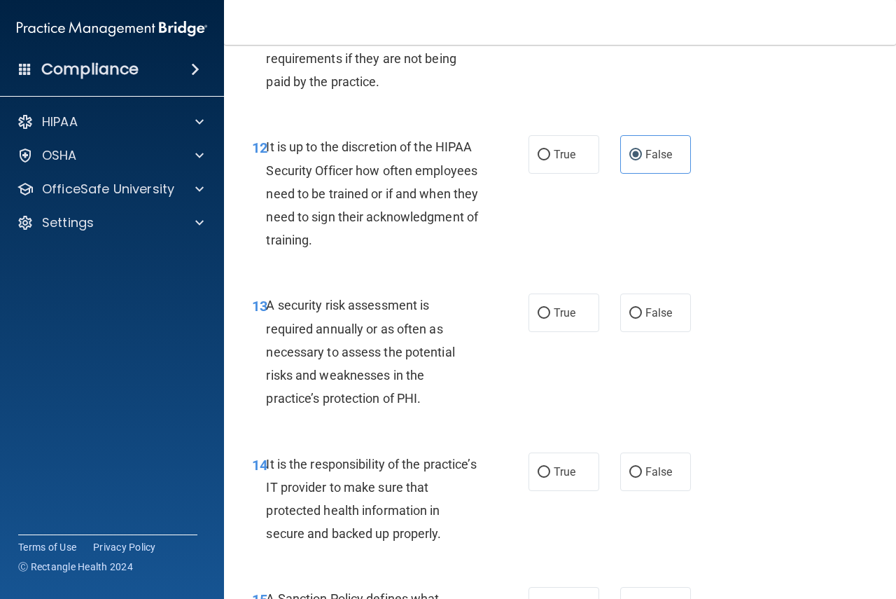
scroll to position [1961, 0]
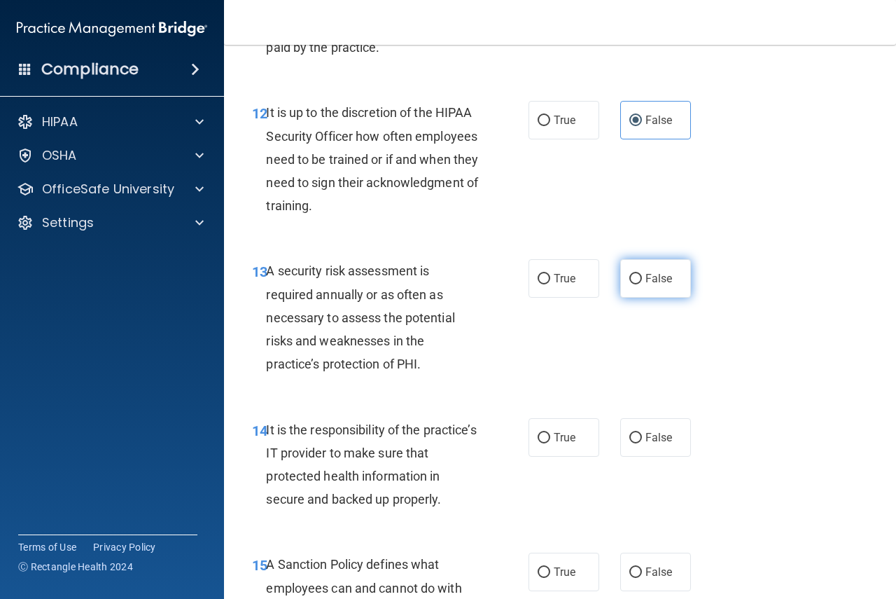
click at [638, 298] on label "False" at bounding box center [655, 278] width 71 height 39
click at [638, 284] on input "False" at bounding box center [636, 279] width 13 height 11
radio input "true"
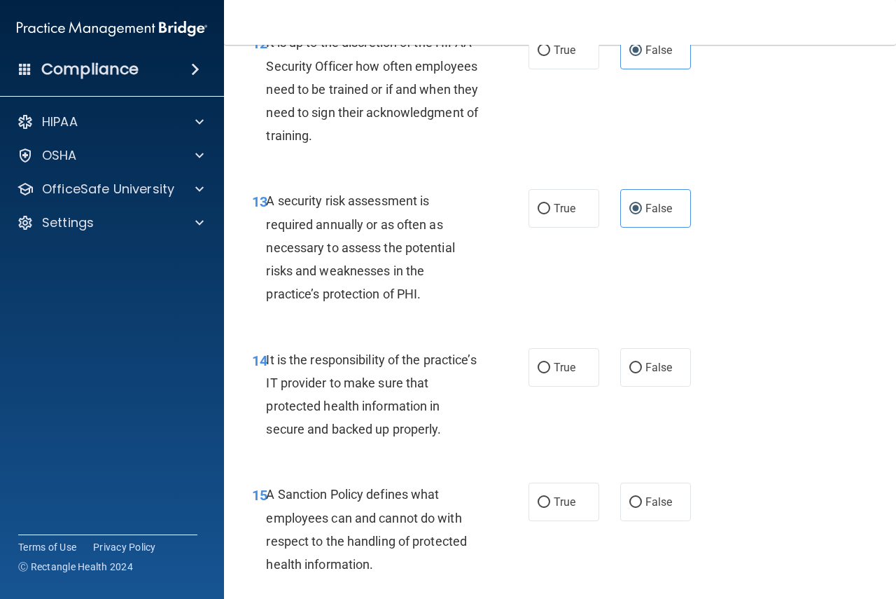
scroll to position [2101, 0]
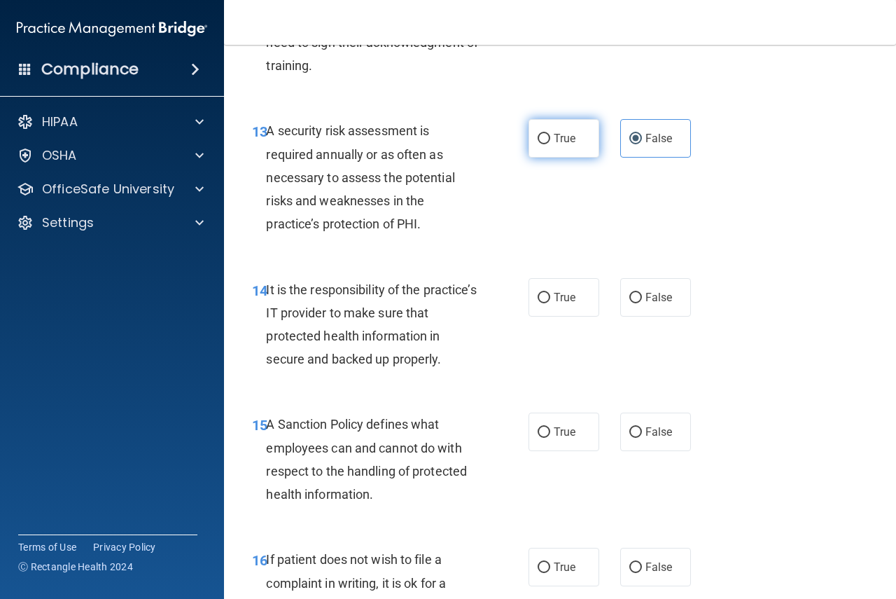
click at [548, 158] on label "True" at bounding box center [564, 138] width 71 height 39
click at [548, 144] on input "True" at bounding box center [544, 139] width 13 height 11
radio input "true"
radio input "false"
click at [635, 317] on label "False" at bounding box center [655, 297] width 71 height 39
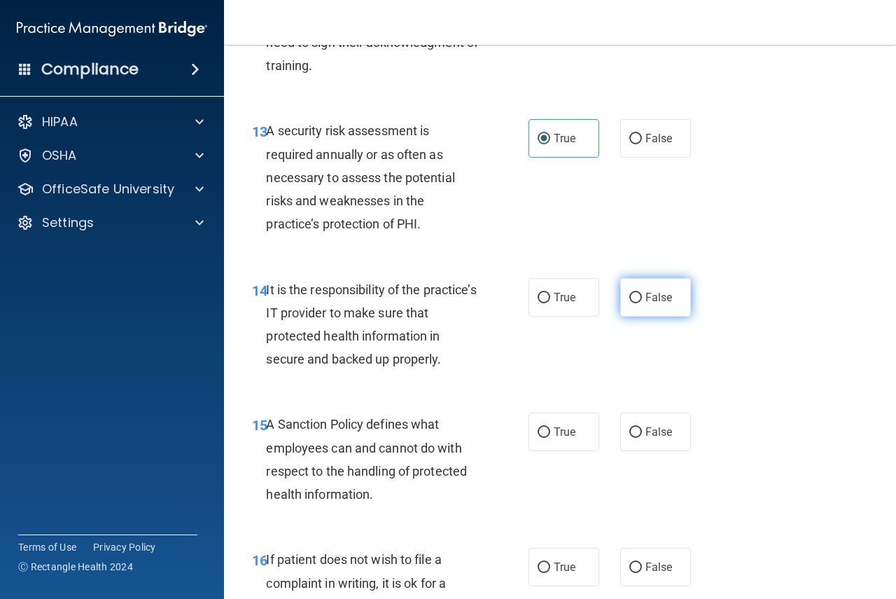
click at [635, 303] on input "False" at bounding box center [636, 298] width 13 height 11
radio input "true"
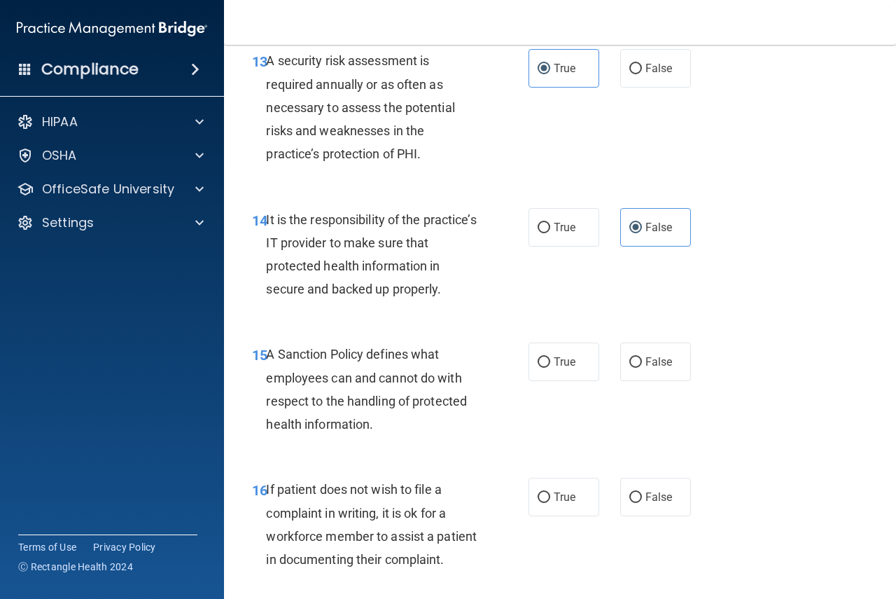
scroll to position [2241, 0]
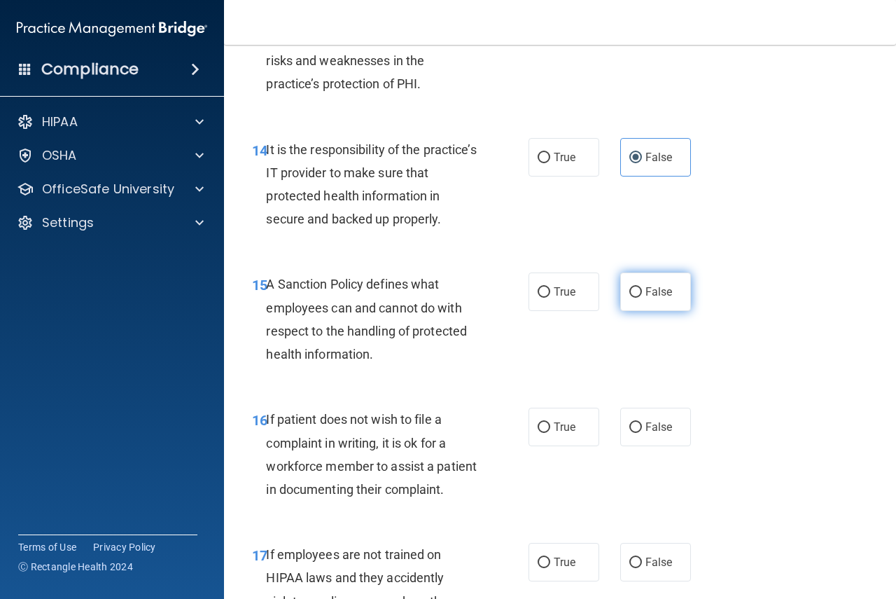
click at [620, 311] on label "False" at bounding box center [655, 291] width 71 height 39
click at [630, 298] on input "False" at bounding box center [636, 292] width 13 height 11
radio input "true"
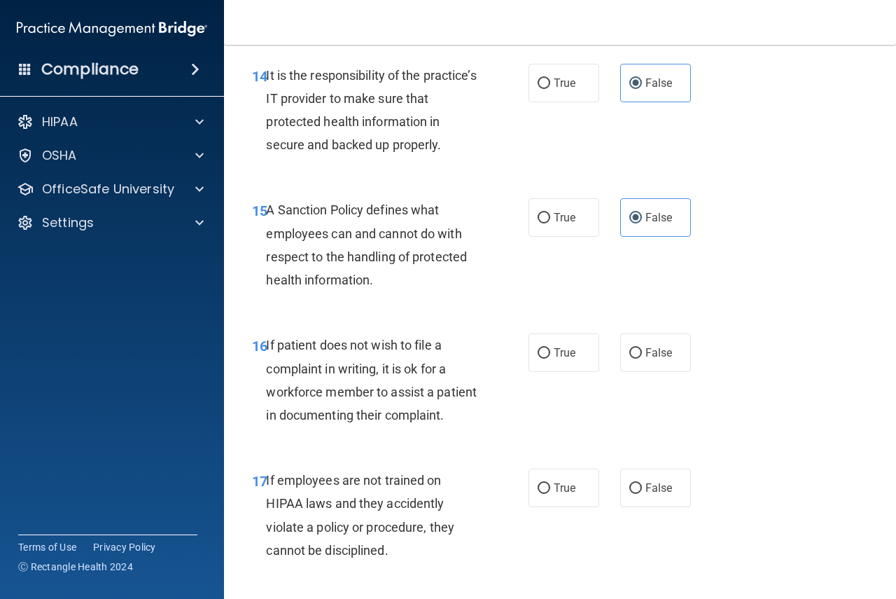
scroll to position [2381, 0]
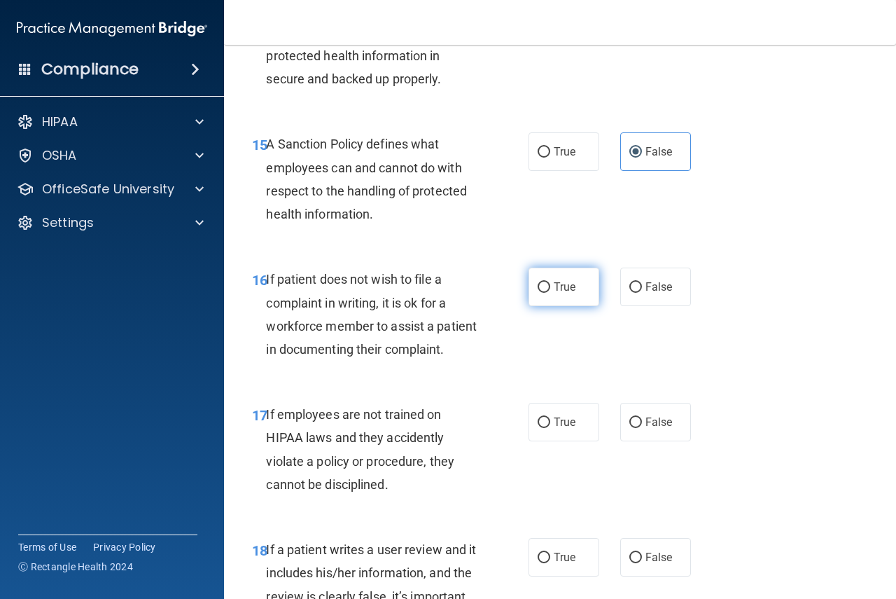
click at [554, 293] on span "True" at bounding box center [565, 286] width 22 height 13
click at [550, 293] on input "True" at bounding box center [544, 287] width 13 height 11
radio input "true"
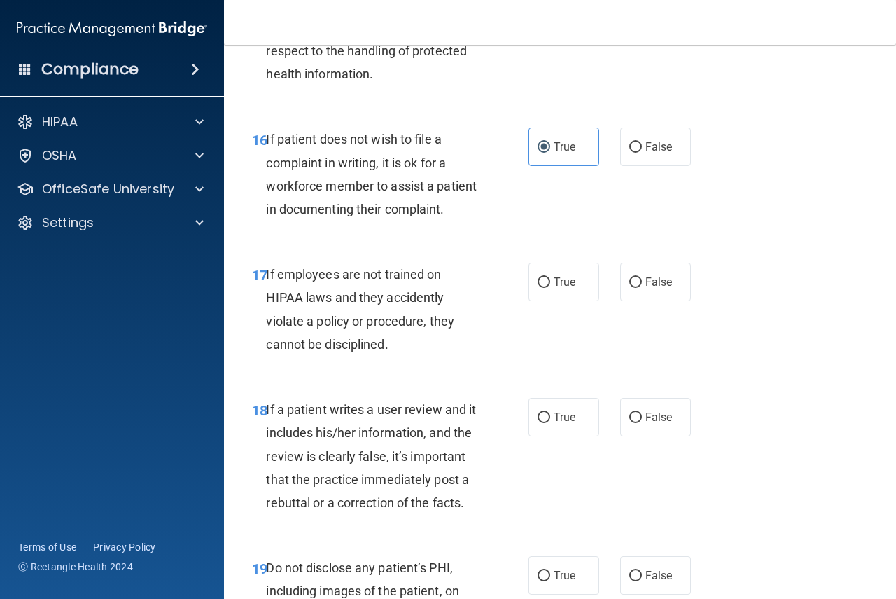
scroll to position [2591, 0]
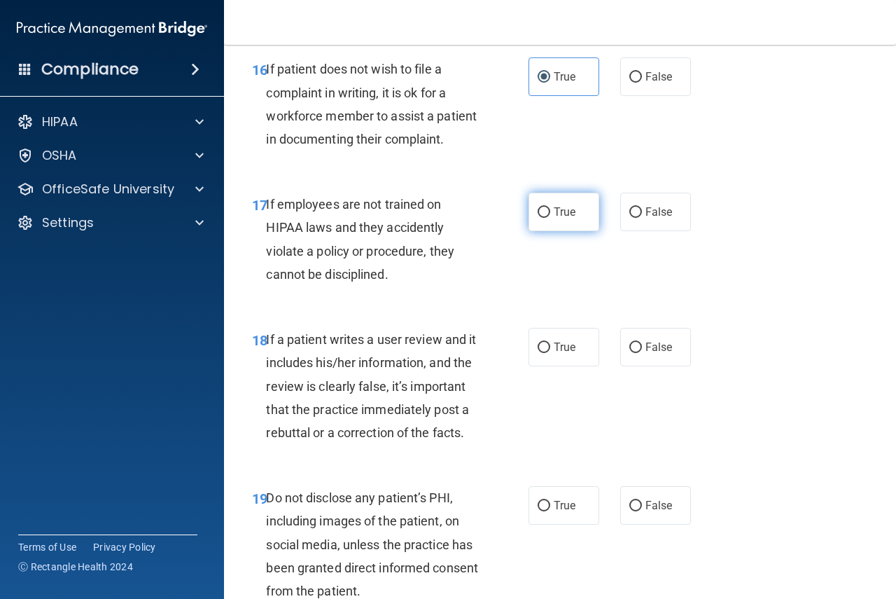
click at [585, 231] on label "True" at bounding box center [564, 212] width 71 height 39
click at [550, 218] on input "True" at bounding box center [544, 212] width 13 height 11
radio input "true"
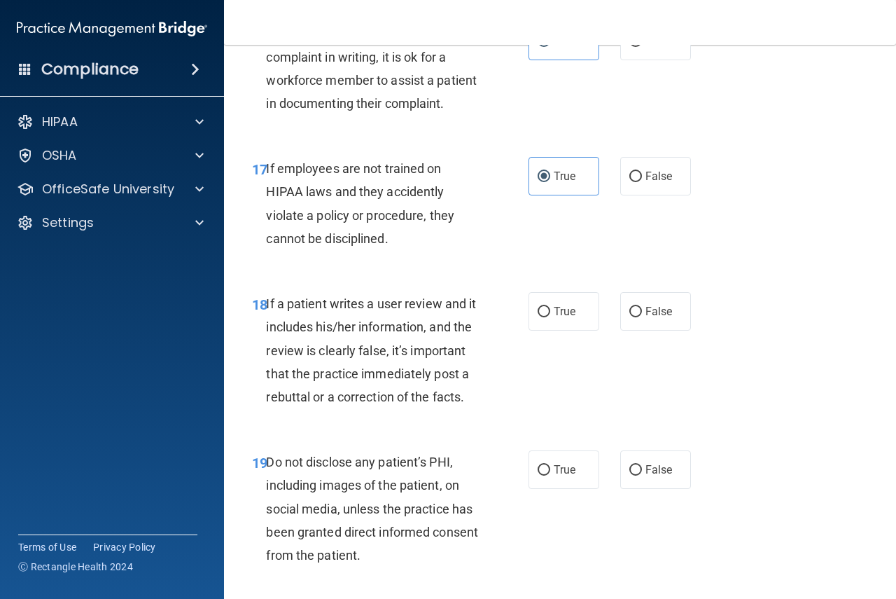
scroll to position [2661, 0]
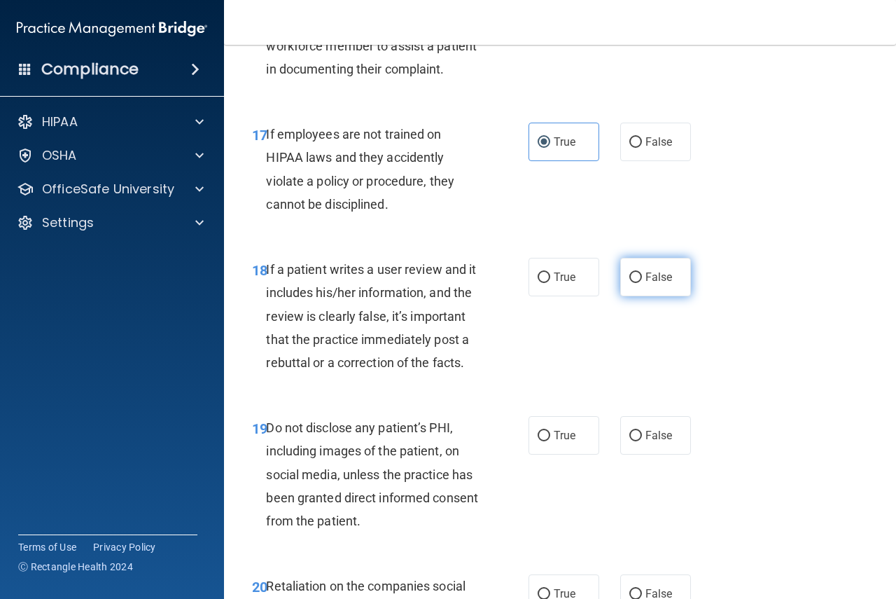
click at [639, 296] on label "False" at bounding box center [655, 277] width 71 height 39
click at [639, 283] on input "False" at bounding box center [636, 277] width 13 height 11
radio input "true"
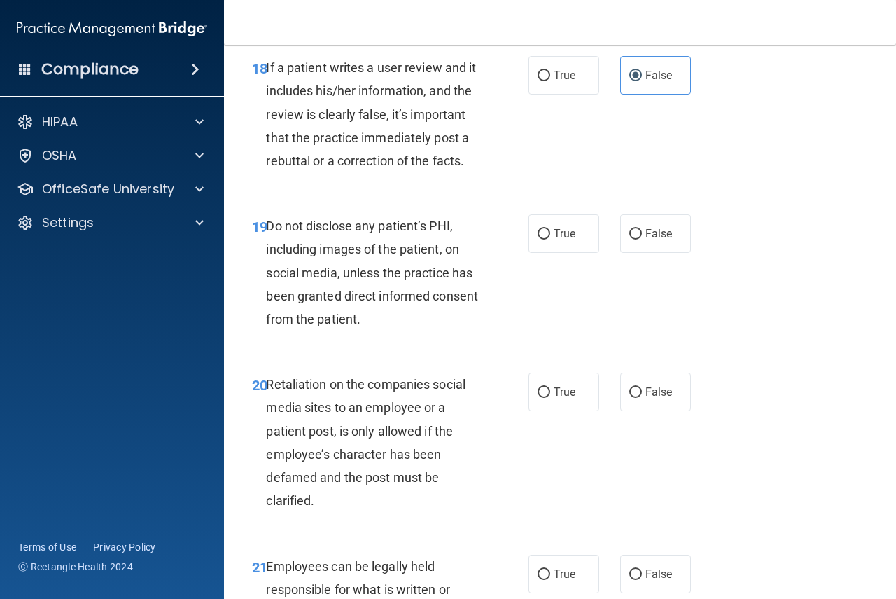
scroll to position [2871, 0]
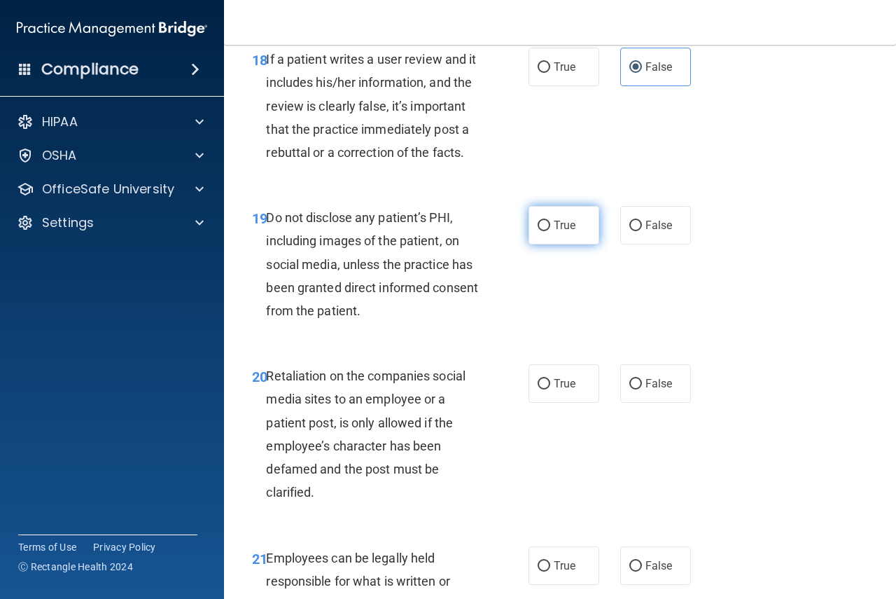
click at [565, 232] on span "True" at bounding box center [565, 224] width 22 height 13
click at [550, 231] on input "True" at bounding box center [544, 226] width 13 height 11
radio input "true"
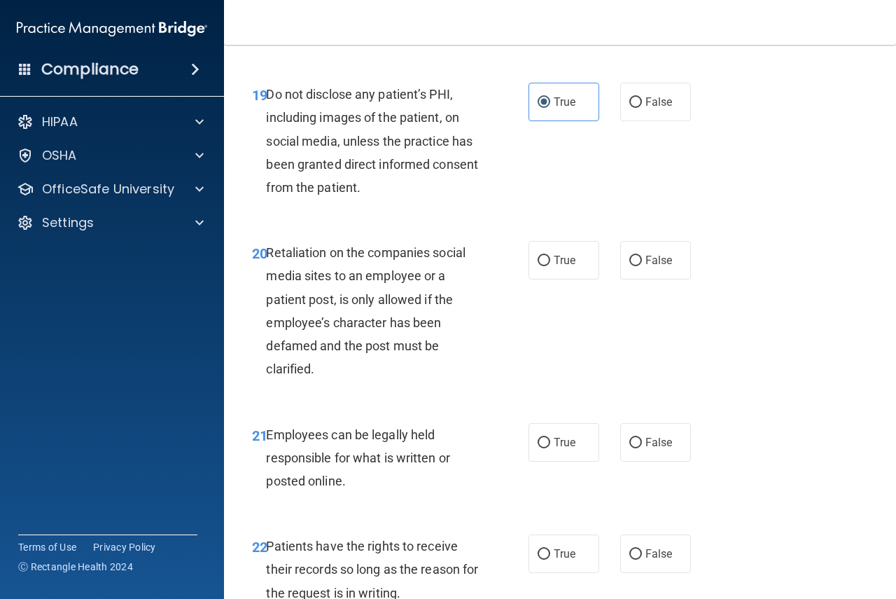
scroll to position [3011, 0]
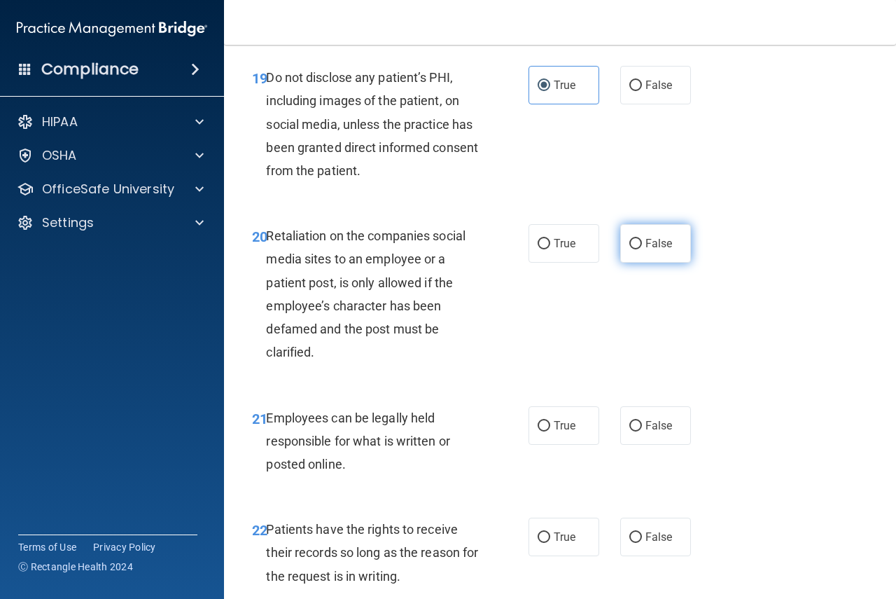
click at [651, 250] on span "False" at bounding box center [659, 243] width 27 height 13
click at [642, 249] on input "False" at bounding box center [636, 244] width 13 height 11
radio input "true"
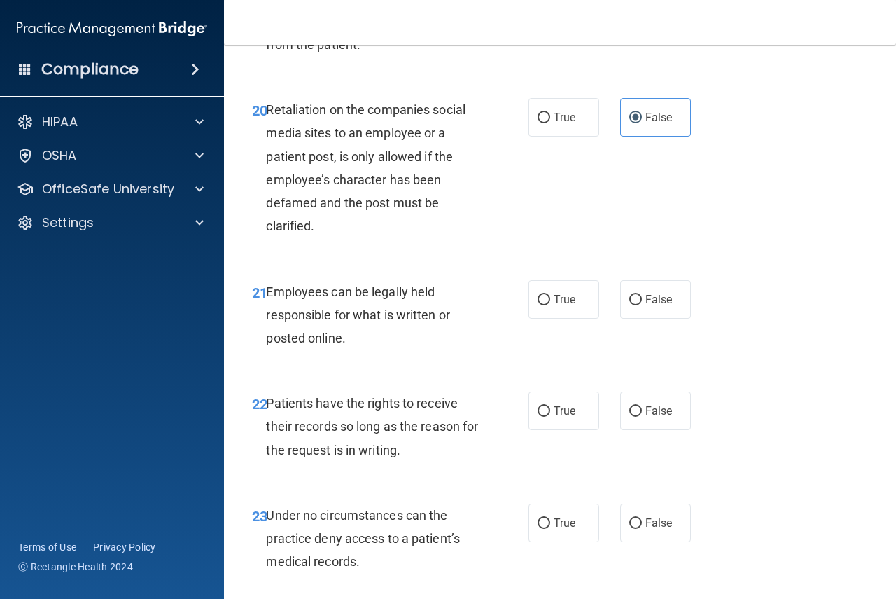
scroll to position [3151, 0]
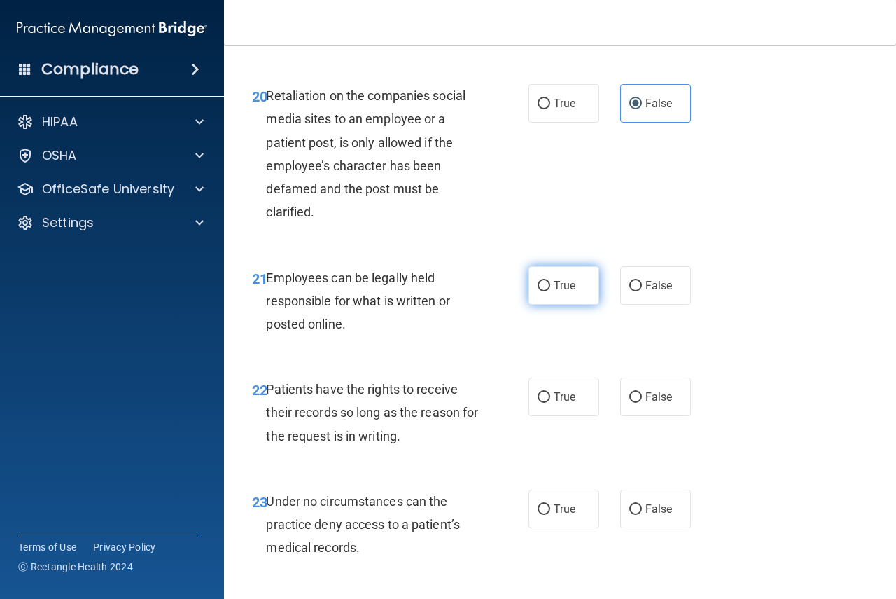
click at [578, 305] on label "True" at bounding box center [564, 285] width 71 height 39
click at [550, 291] on input "True" at bounding box center [544, 286] width 13 height 11
radio input "true"
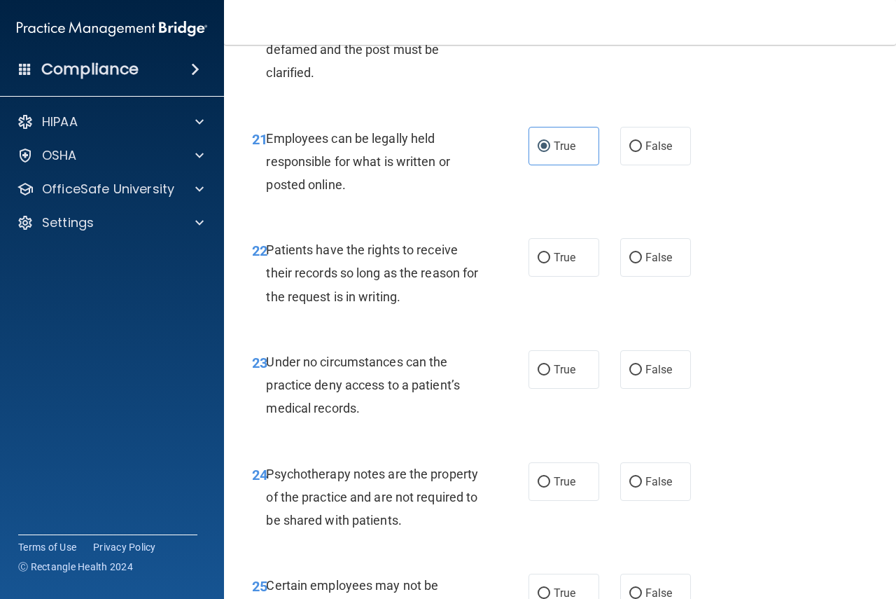
scroll to position [3291, 0]
click at [655, 263] on span "False" at bounding box center [659, 256] width 27 height 13
click at [642, 263] on input "False" at bounding box center [636, 257] width 13 height 11
radio input "true"
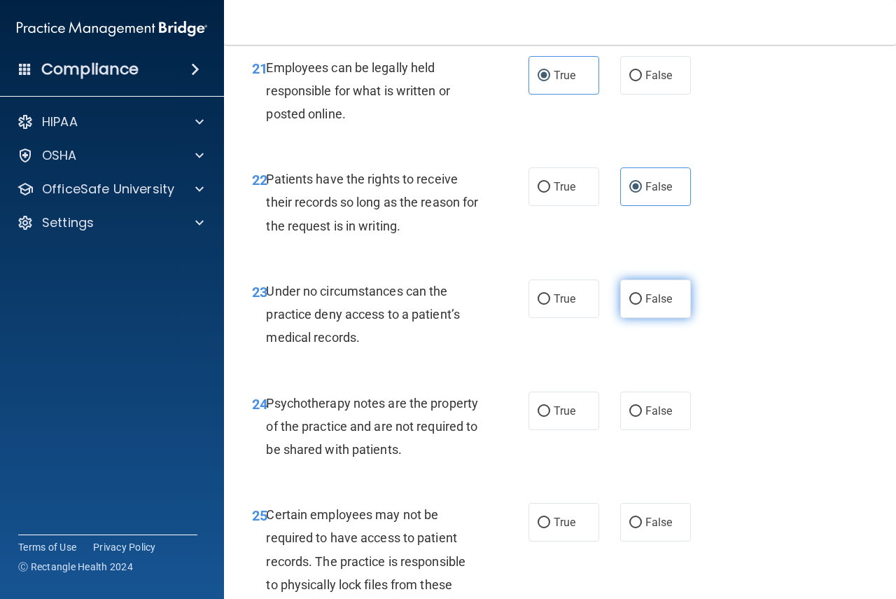
click at [656, 318] on label "False" at bounding box center [655, 298] width 71 height 39
click at [642, 305] on input "False" at bounding box center [636, 299] width 13 height 11
radio input "true"
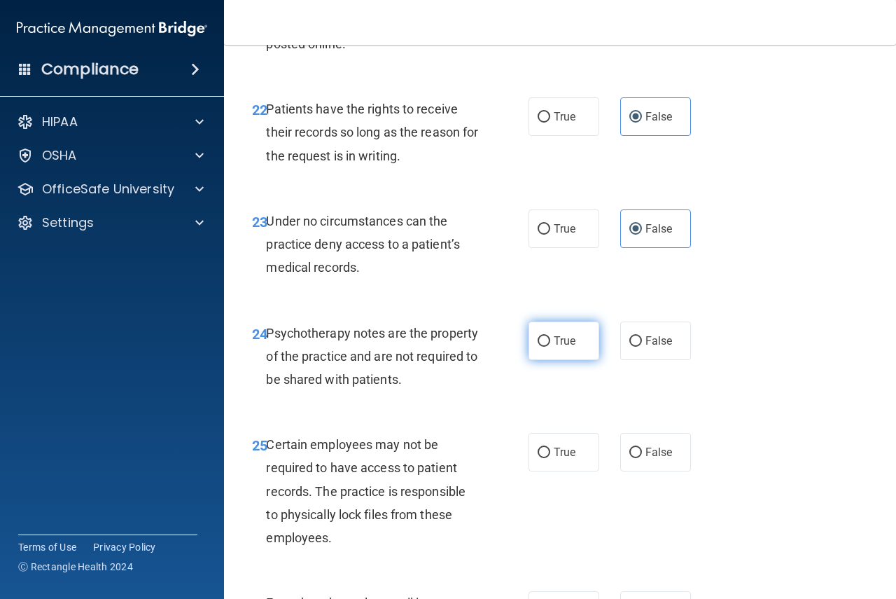
click at [556, 347] on span "True" at bounding box center [565, 340] width 22 height 13
click at [550, 347] on input "True" at bounding box center [544, 341] width 13 height 11
radio input "true"
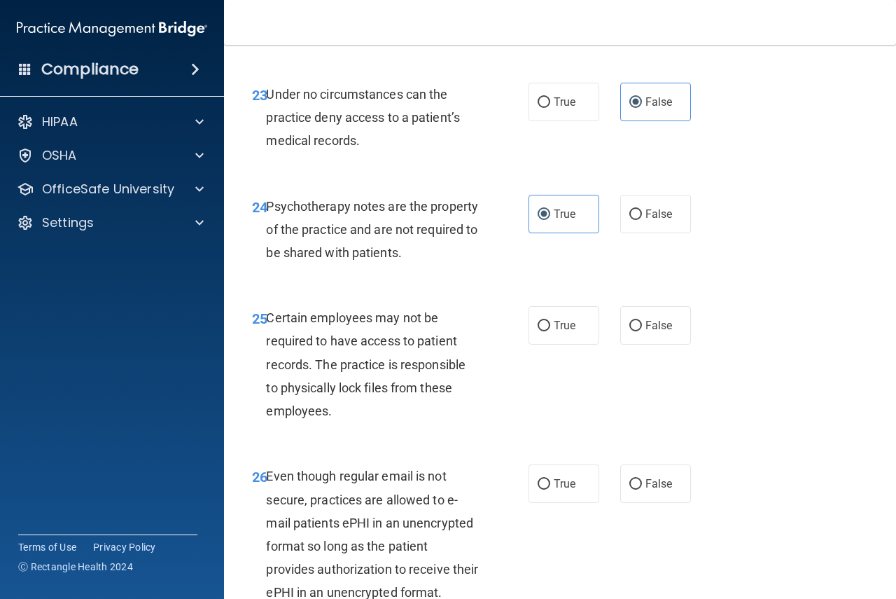
scroll to position [3571, 0]
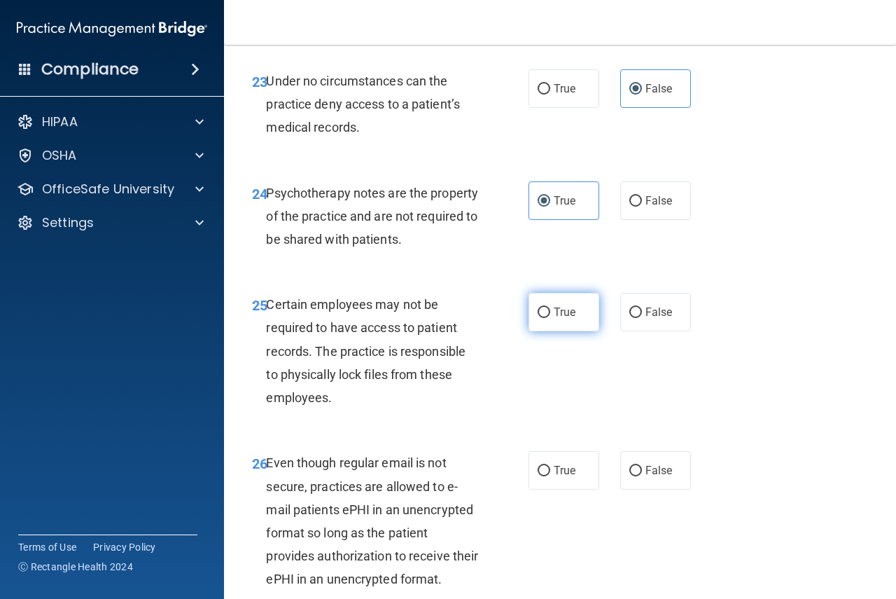
click at [586, 331] on label "True" at bounding box center [564, 312] width 71 height 39
click at [550, 318] on input "True" at bounding box center [544, 312] width 13 height 11
radio input "true"
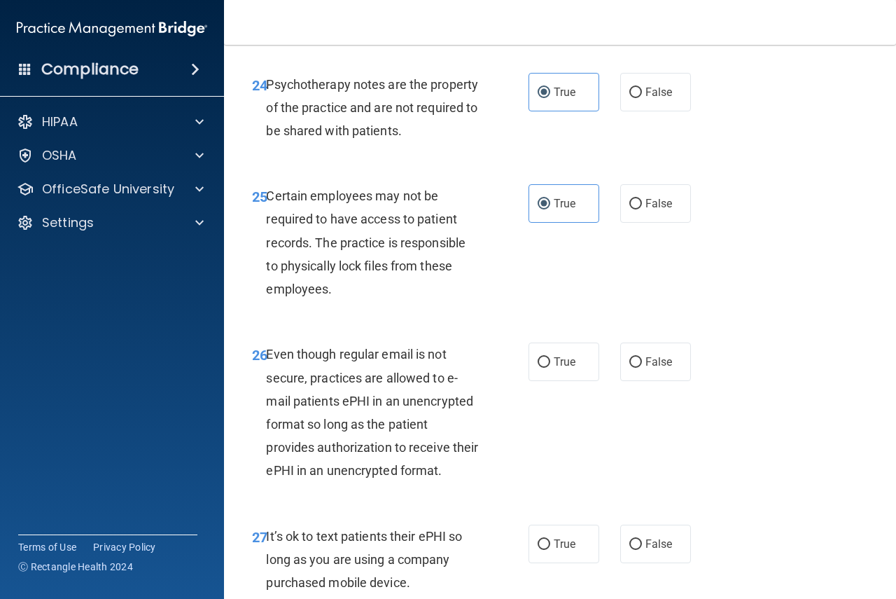
scroll to position [3711, 0]
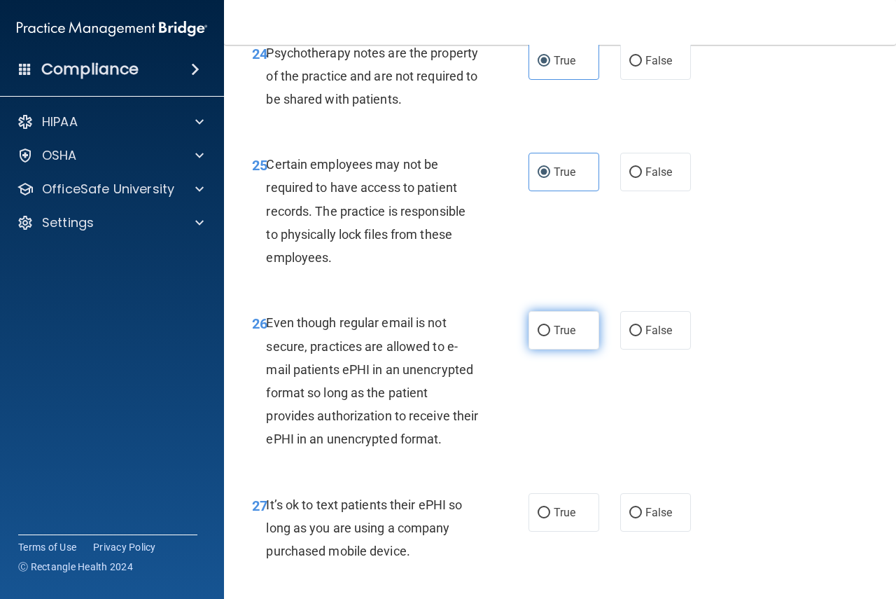
click at [550, 349] on label "True" at bounding box center [564, 330] width 71 height 39
click at [550, 336] on input "True" at bounding box center [544, 331] width 13 height 11
radio input "true"
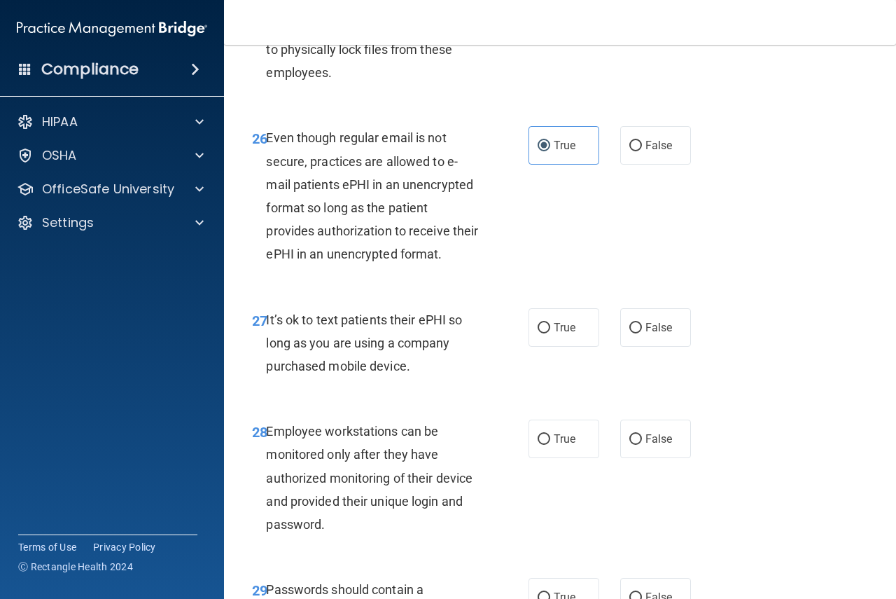
scroll to position [3922, 0]
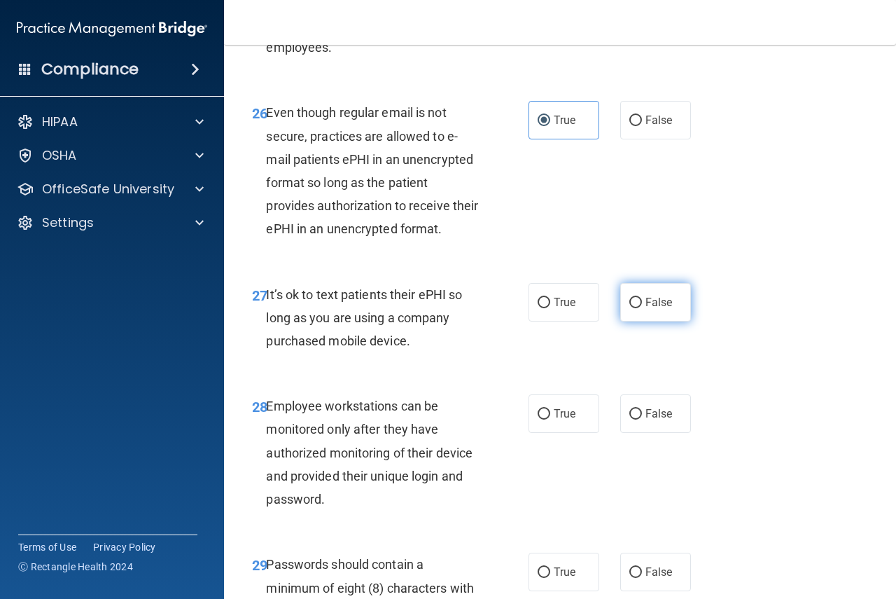
click at [658, 321] on label "False" at bounding box center [655, 302] width 71 height 39
click at [642, 308] on input "False" at bounding box center [636, 303] width 13 height 11
radio input "true"
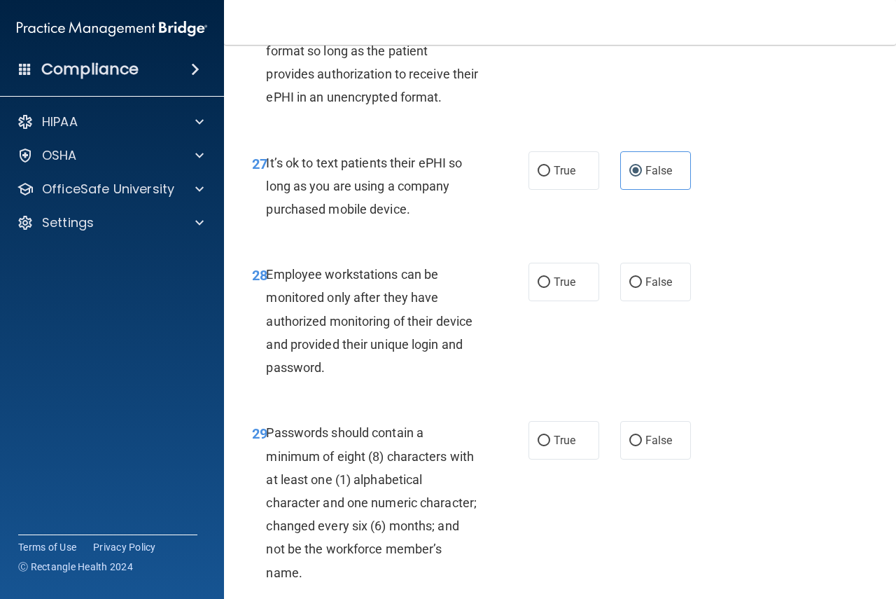
scroll to position [4062, 0]
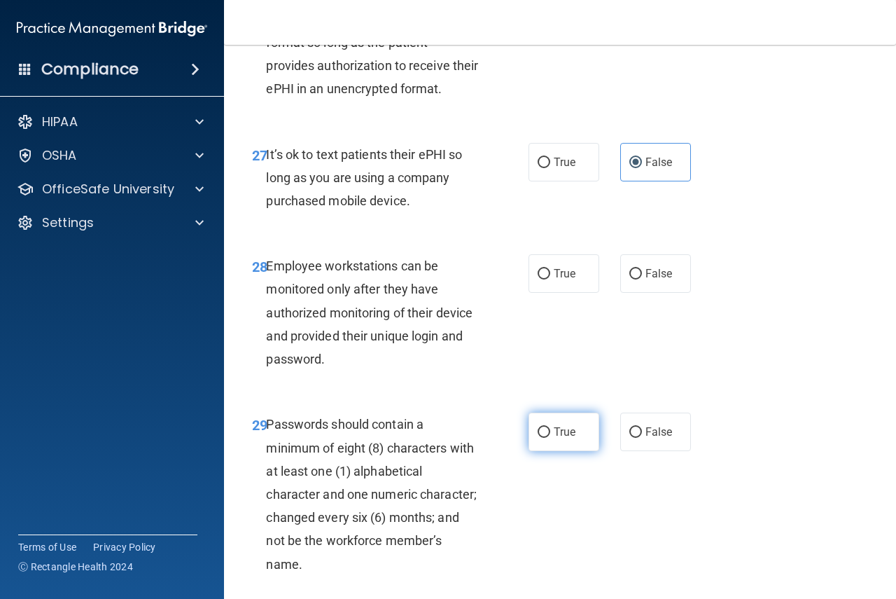
click at [570, 438] on span "True" at bounding box center [565, 431] width 22 height 13
click at [550, 438] on input "True" at bounding box center [544, 432] width 13 height 11
radio input "true"
click at [676, 293] on label "False" at bounding box center [655, 273] width 71 height 39
click at [642, 279] on input "False" at bounding box center [636, 274] width 13 height 11
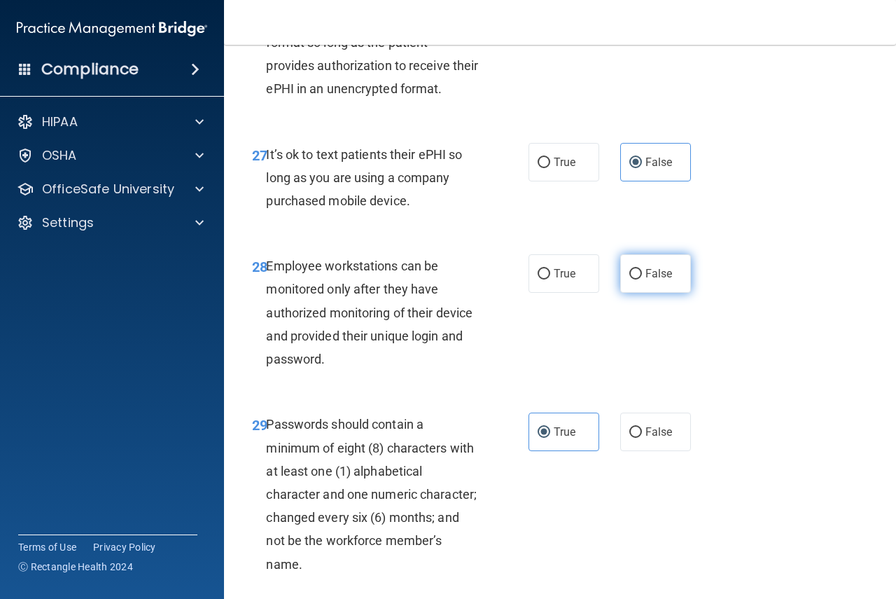
radio input "true"
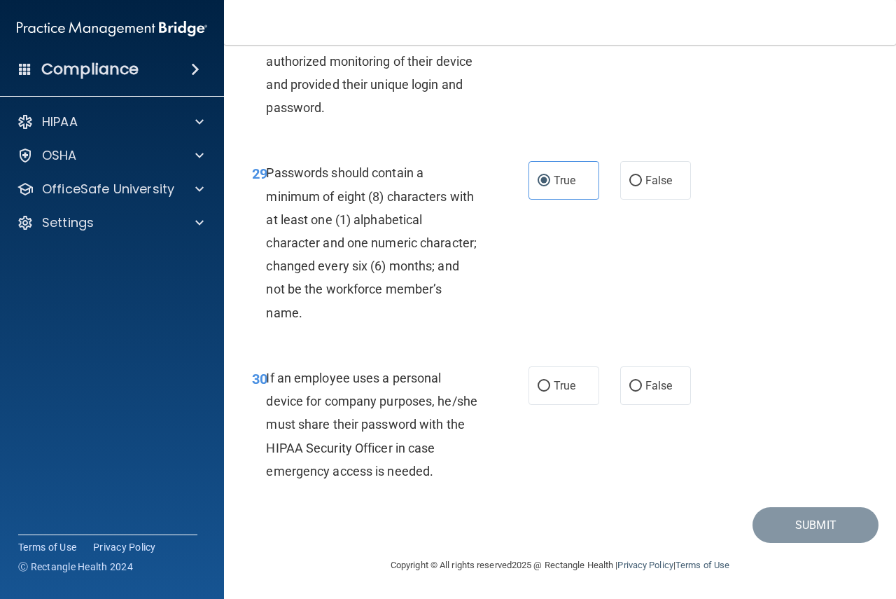
scroll to position [4405, 0]
click at [643, 396] on label "False" at bounding box center [655, 385] width 71 height 39
click at [642, 391] on input "False" at bounding box center [636, 386] width 13 height 11
radio input "true"
click at [804, 525] on button "Submit" at bounding box center [816, 525] width 126 height 36
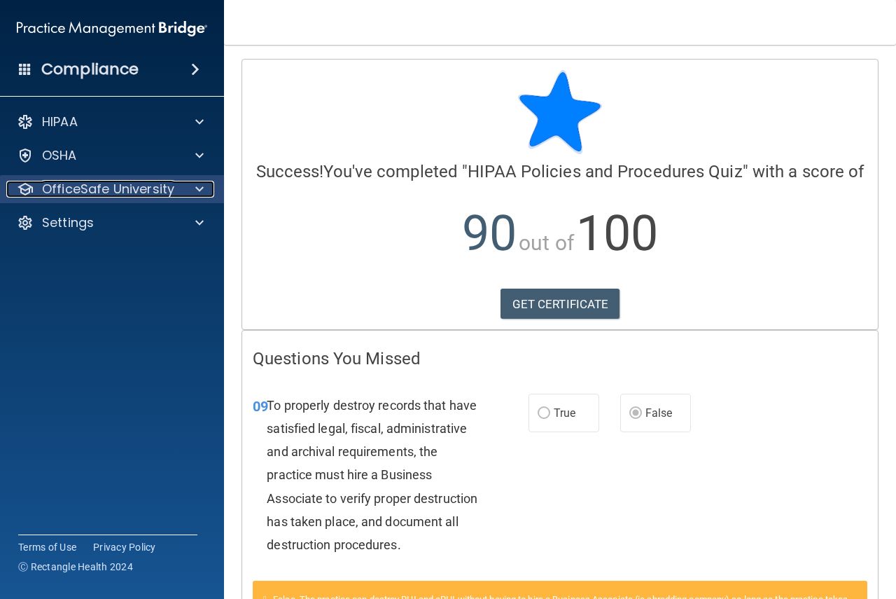
click at [189, 188] on div at bounding box center [197, 189] width 35 height 17
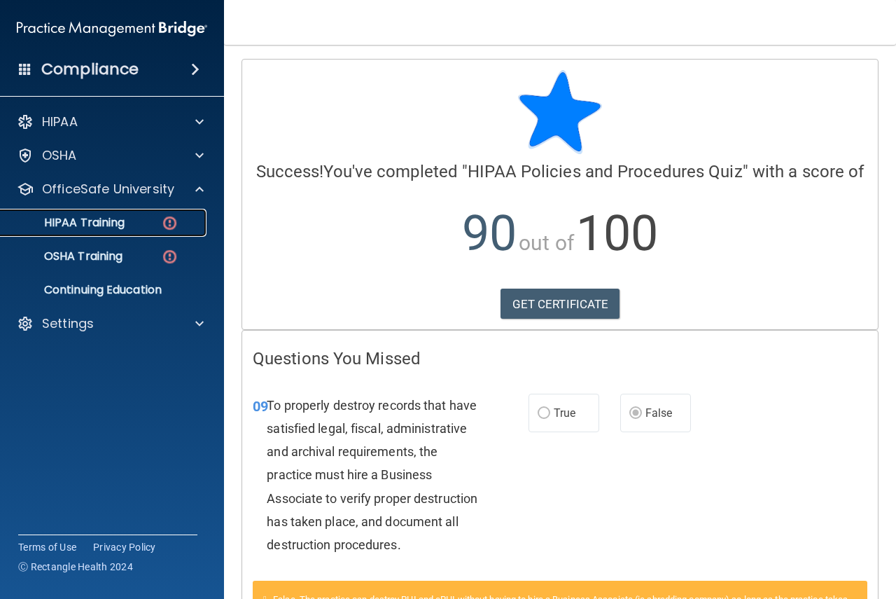
click at [127, 223] on div "HIPAA Training" at bounding box center [104, 223] width 191 height 14
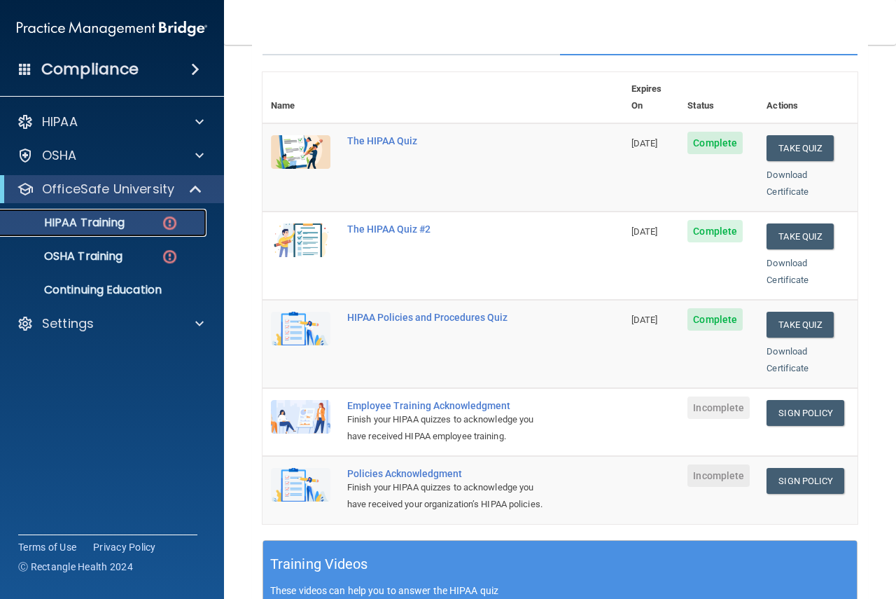
scroll to position [210, 0]
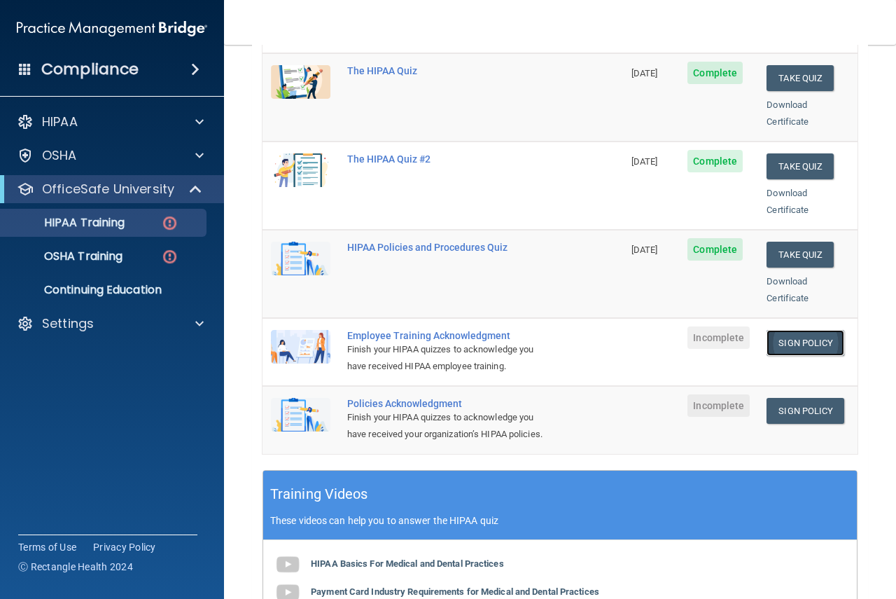
click at [815, 331] on link "Sign Policy" at bounding box center [806, 343] width 78 height 26
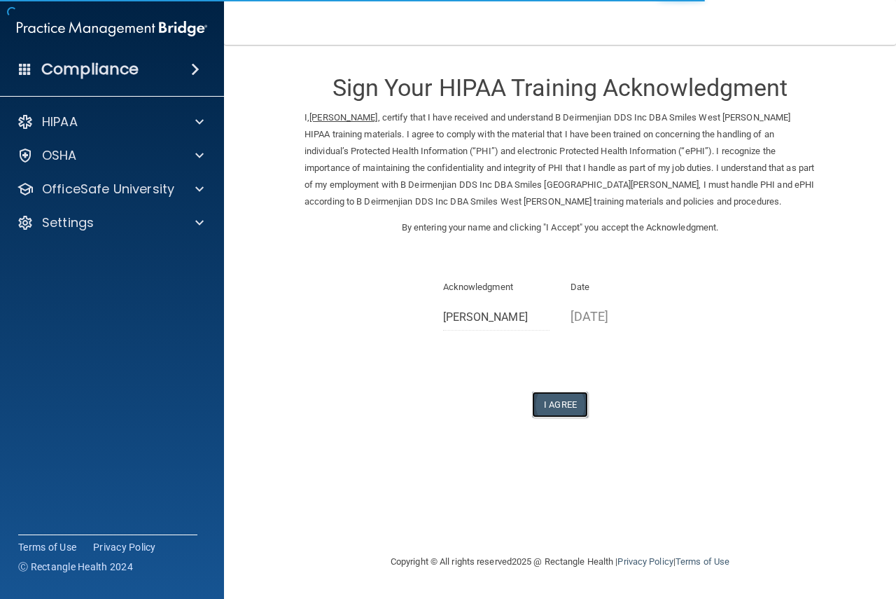
click at [564, 400] on button "I Agree" at bounding box center [560, 404] width 56 height 26
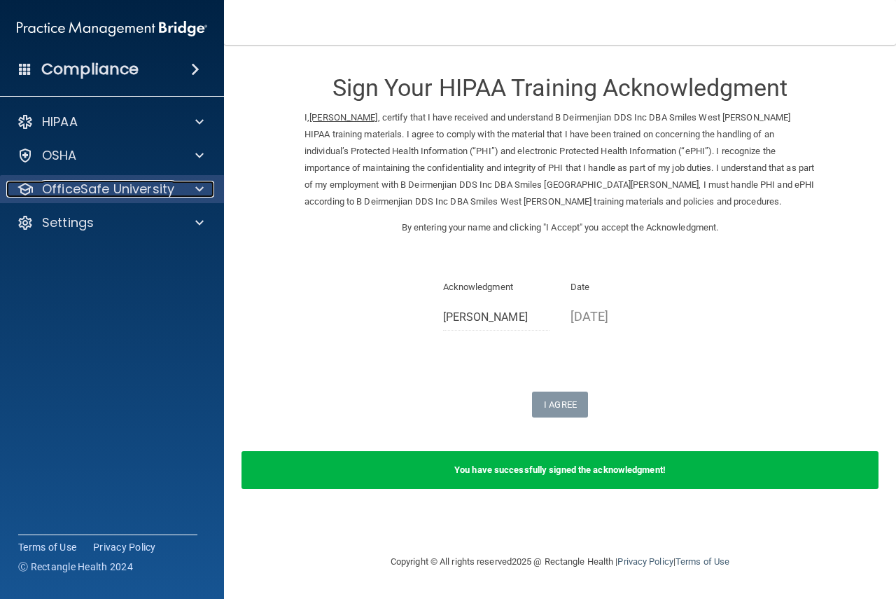
click at [193, 190] on div at bounding box center [197, 189] width 35 height 17
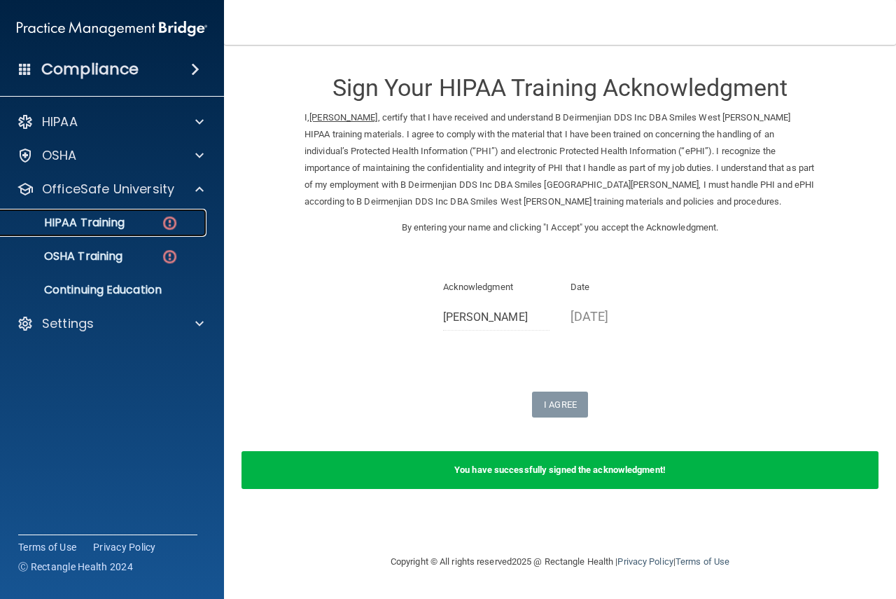
click at [143, 231] on link "HIPAA Training" at bounding box center [96, 223] width 221 height 28
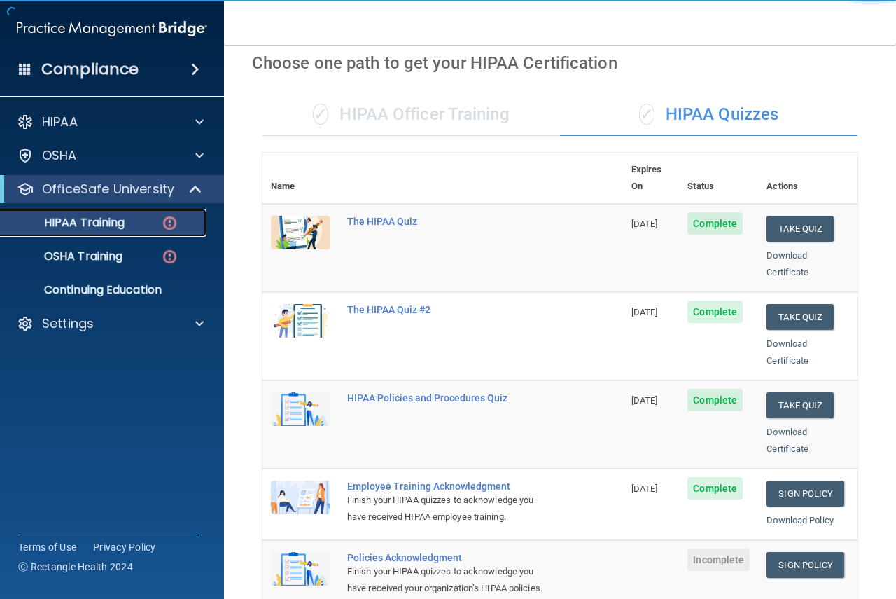
scroll to position [140, 0]
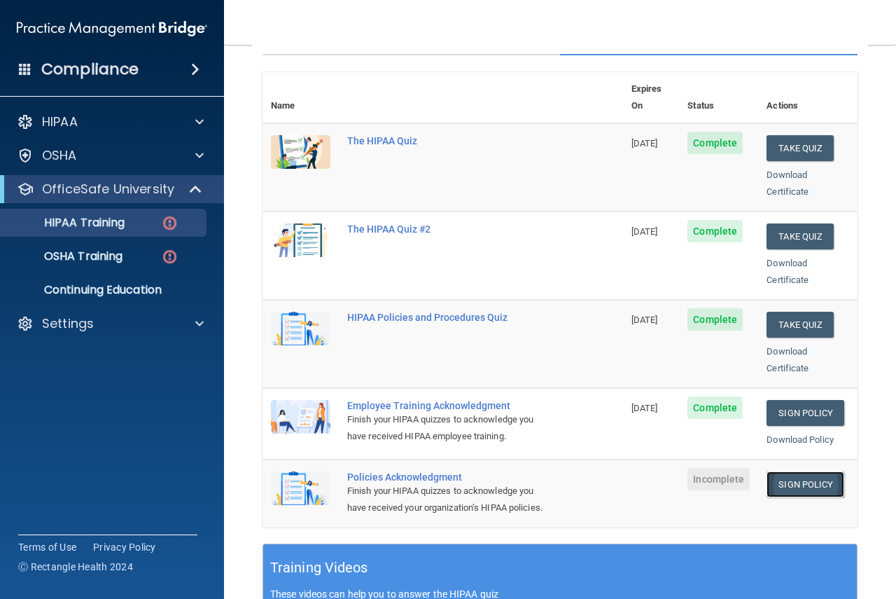
click at [791, 471] on link "Sign Policy" at bounding box center [806, 484] width 78 height 26
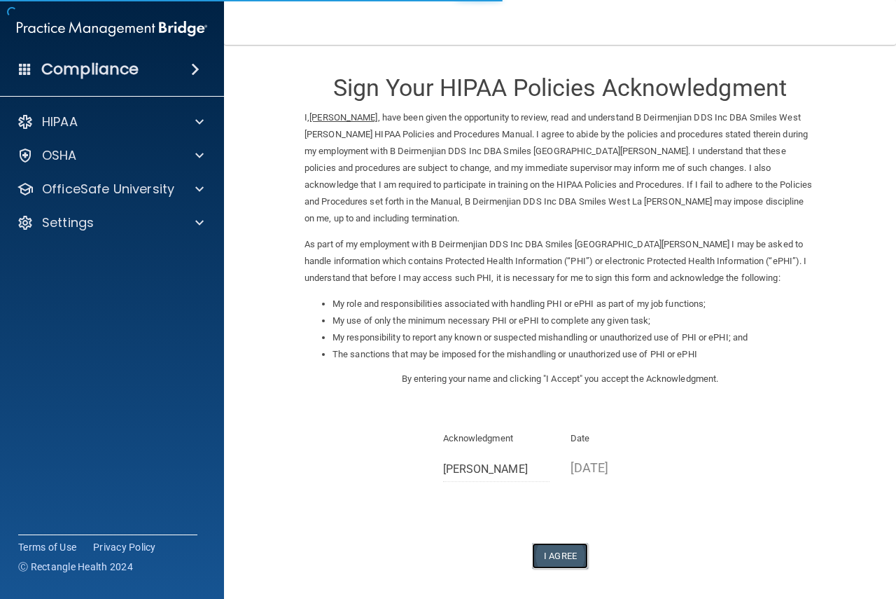
click at [548, 543] on button "I Agree" at bounding box center [560, 556] width 56 height 26
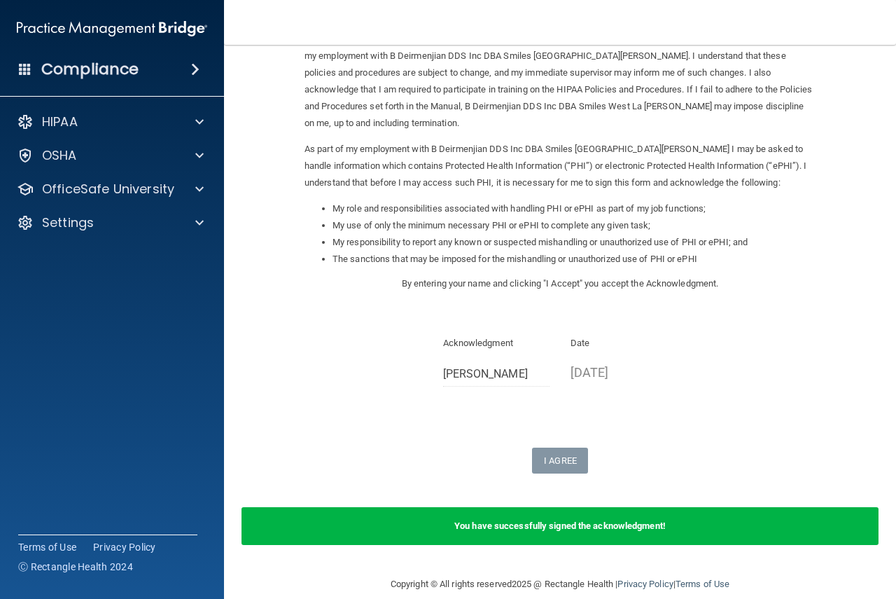
scroll to position [97, 0]
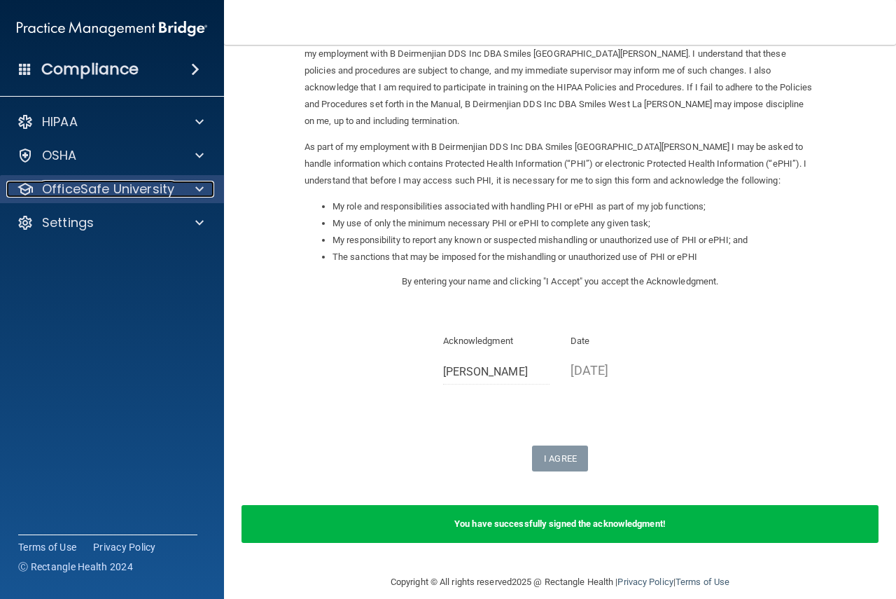
click at [168, 181] on p "OfficeSafe University" at bounding box center [108, 189] width 132 height 17
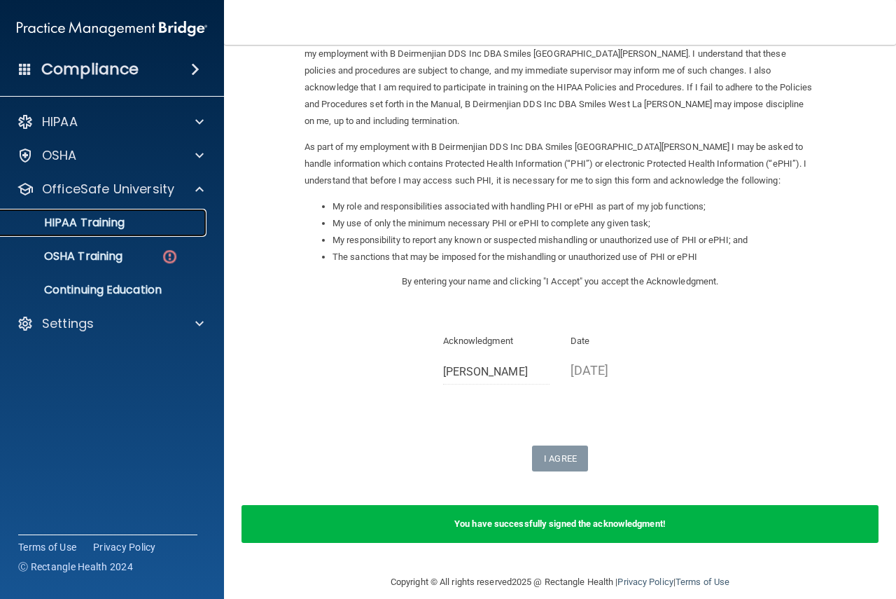
click at [144, 232] on link "HIPAA Training" at bounding box center [96, 223] width 221 height 28
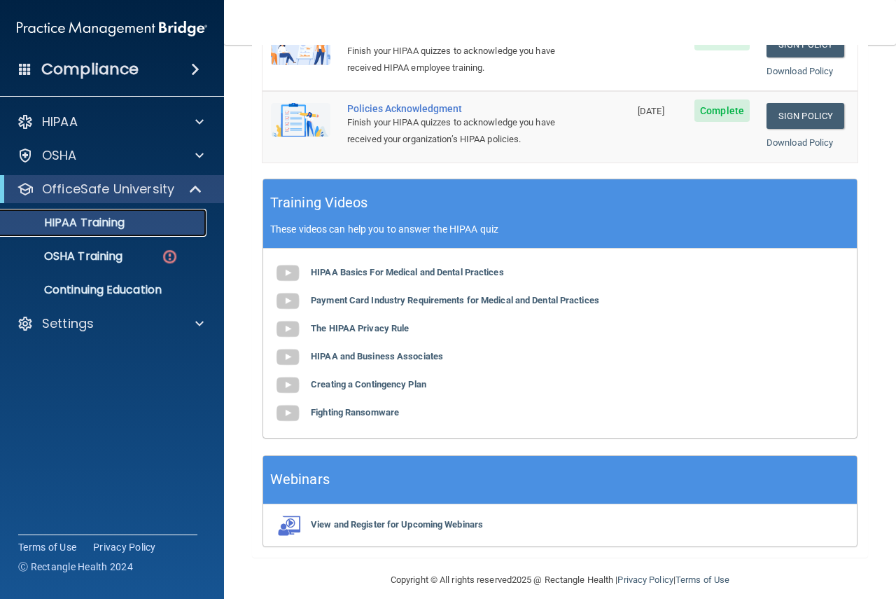
scroll to position [520, 0]
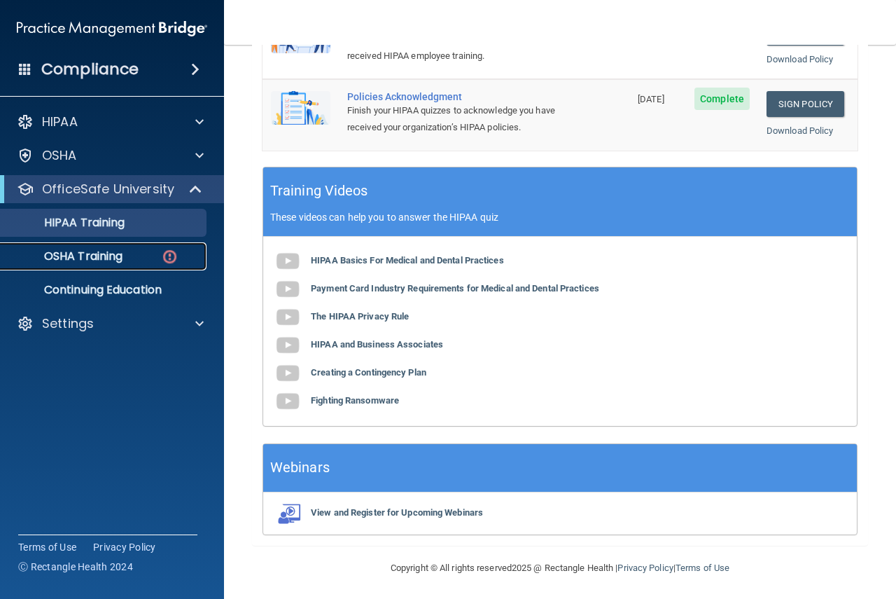
click at [118, 256] on p "OSHA Training" at bounding box center [65, 256] width 113 height 14
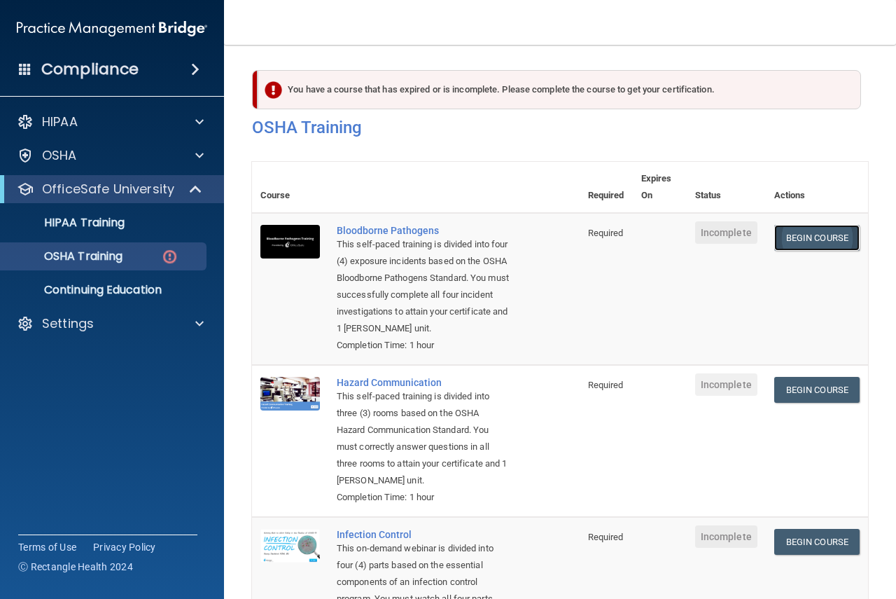
click at [817, 239] on link "Begin Course" at bounding box center [817, 238] width 85 height 26
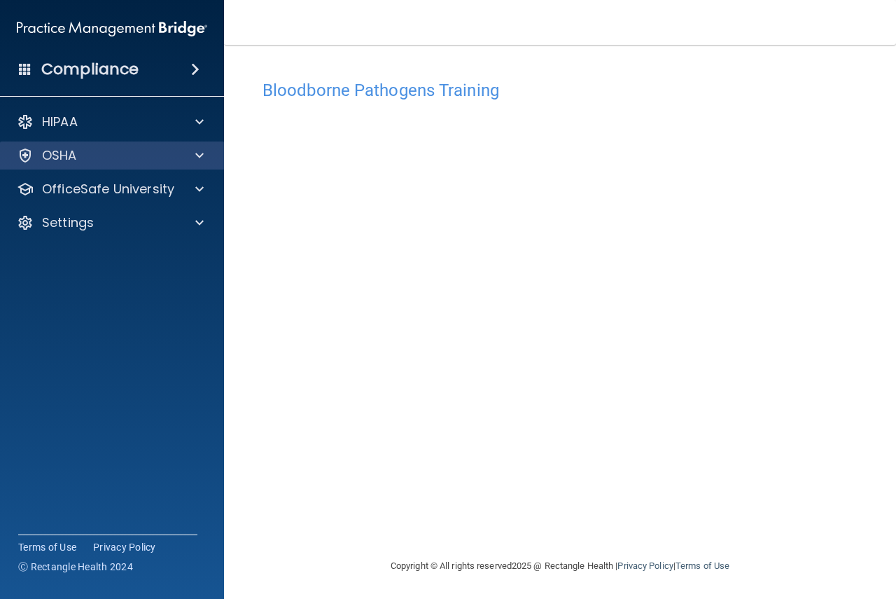
click at [185, 164] on div "OSHA" at bounding box center [112, 155] width 225 height 28
click at [204, 156] on div at bounding box center [197, 155] width 35 height 17
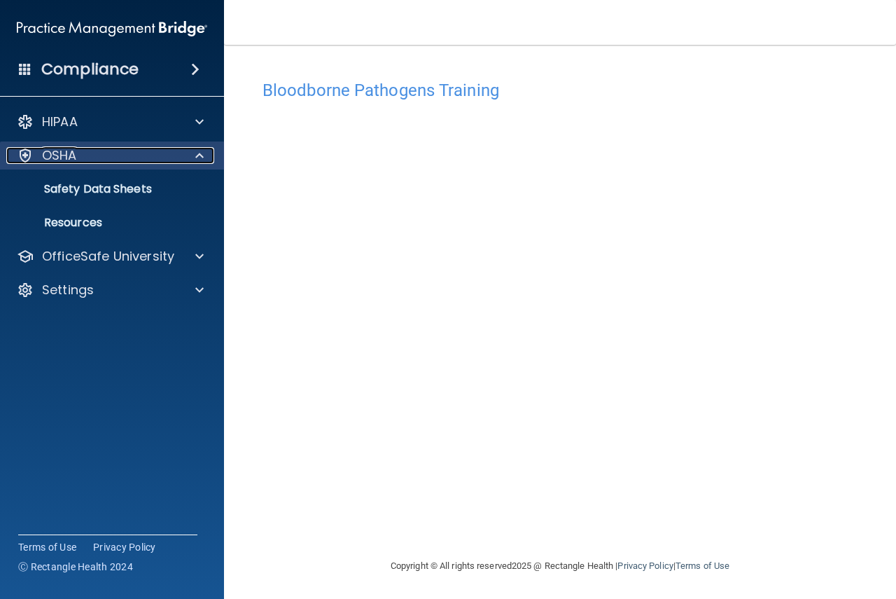
click at [204, 156] on div at bounding box center [197, 155] width 35 height 17
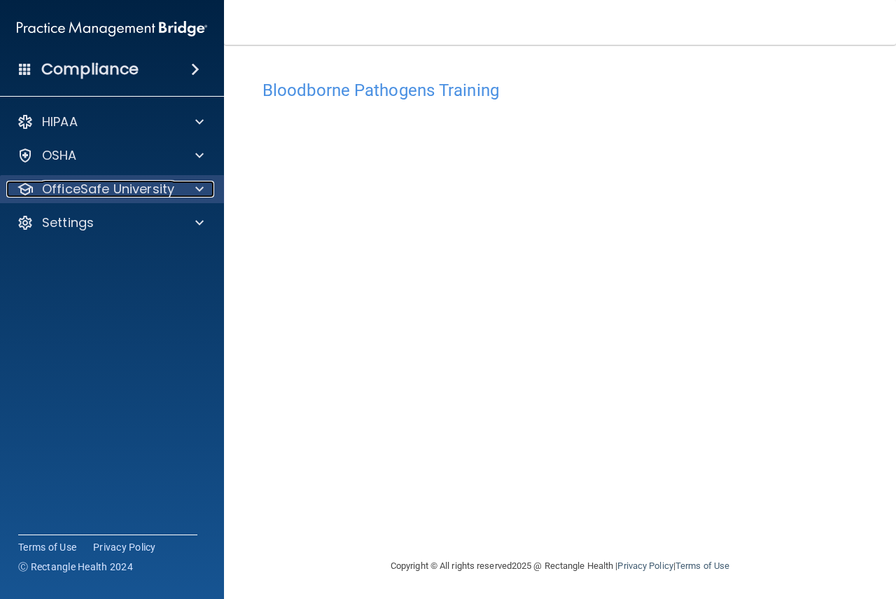
click at [201, 188] on span at bounding box center [199, 189] width 8 height 17
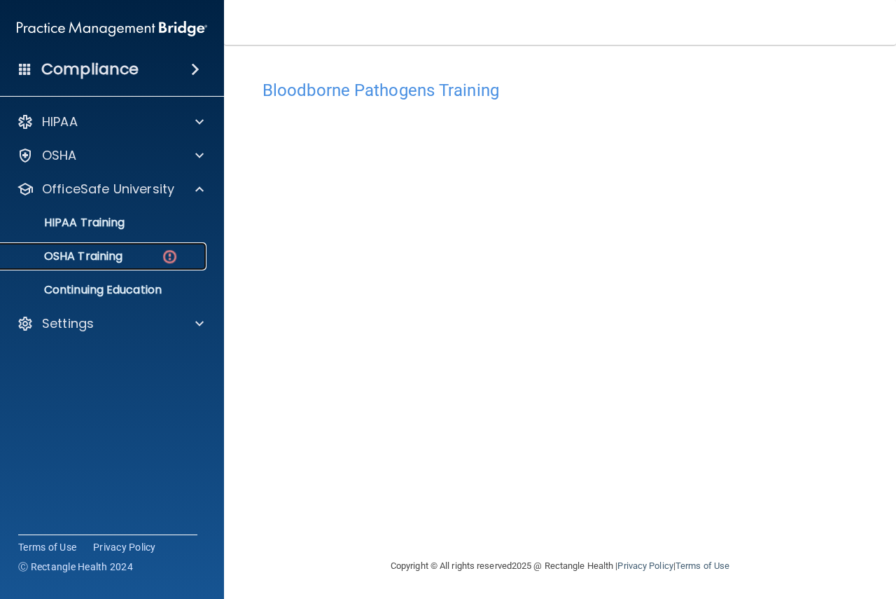
click at [176, 252] on img at bounding box center [170, 257] width 18 height 18
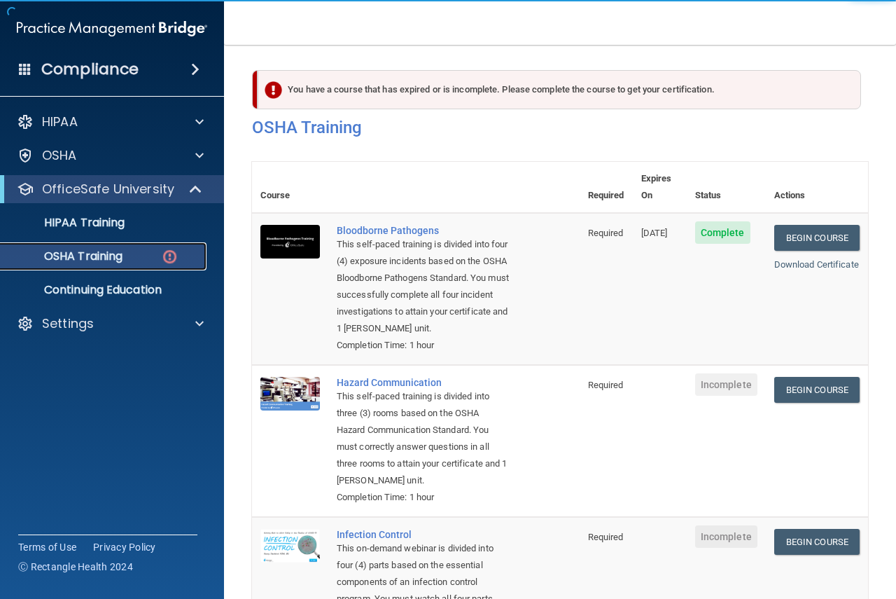
scroll to position [70, 0]
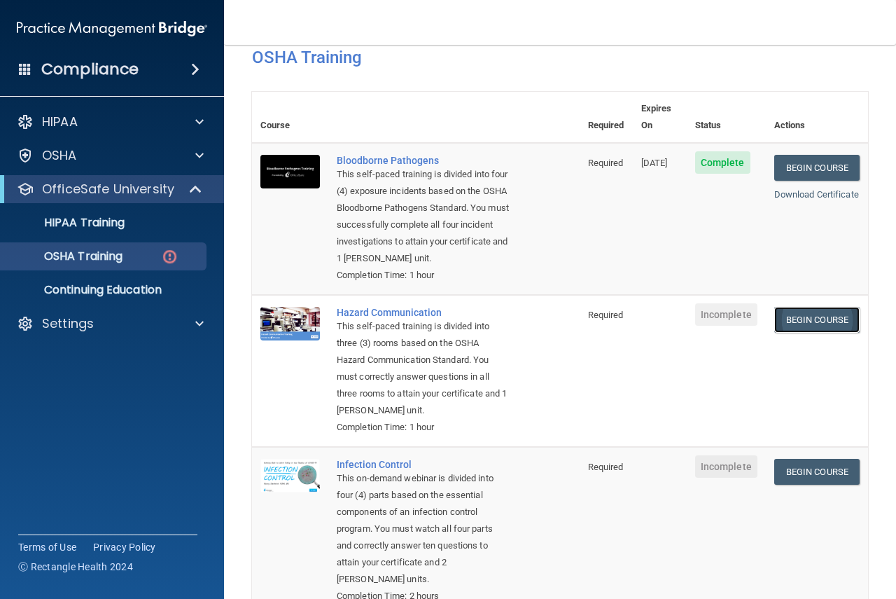
click at [805, 320] on link "Begin Course" at bounding box center [817, 320] width 85 height 26
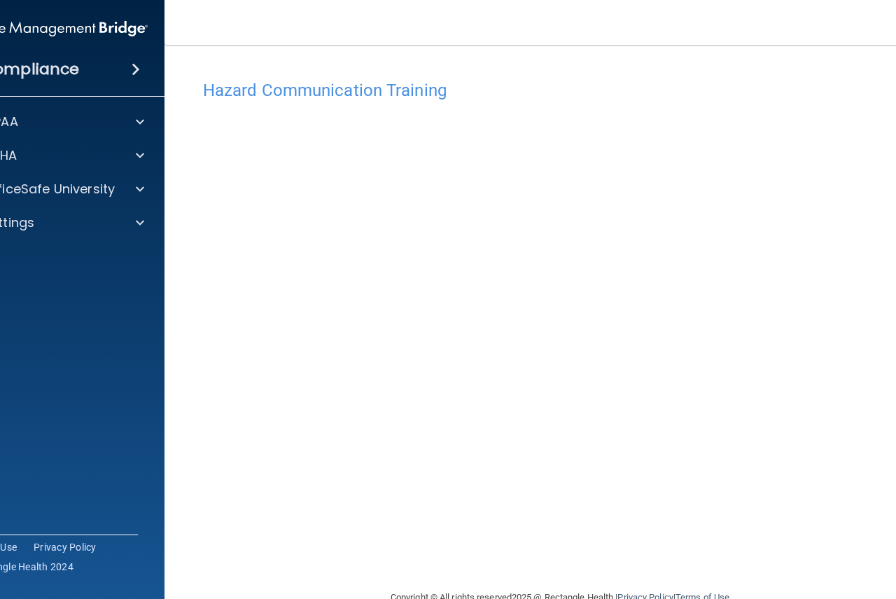
scroll to position [32, 0]
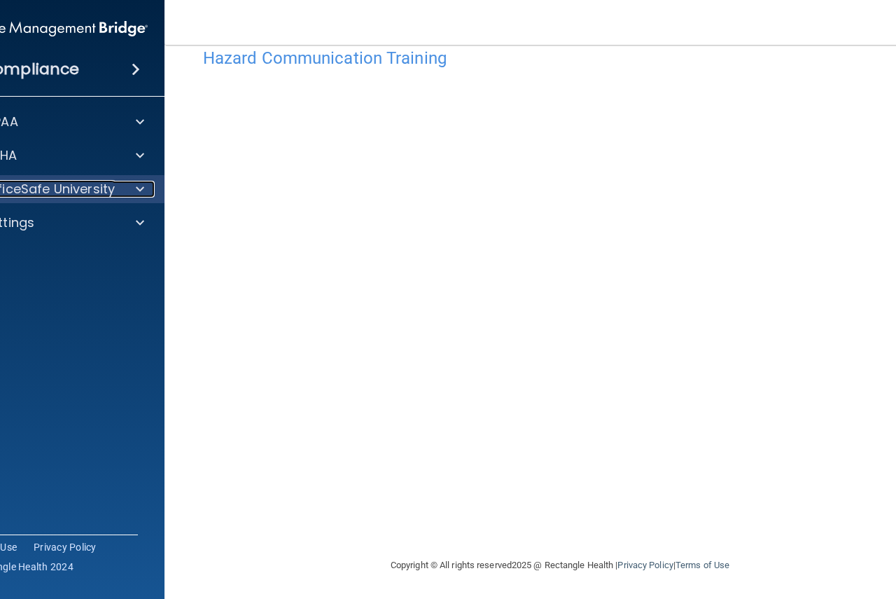
click at [140, 190] on div at bounding box center [137, 189] width 35 height 17
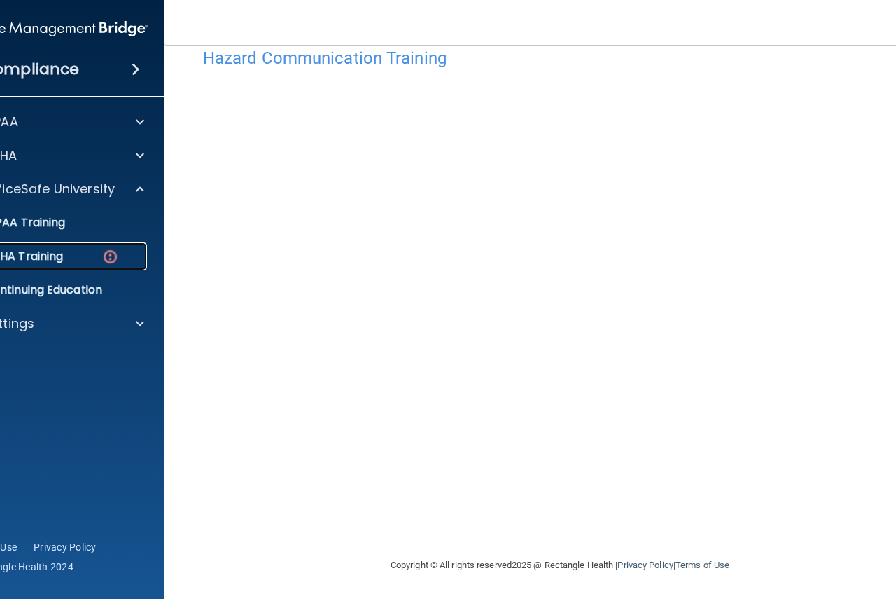
click at [102, 254] on img at bounding box center [111, 257] width 18 height 18
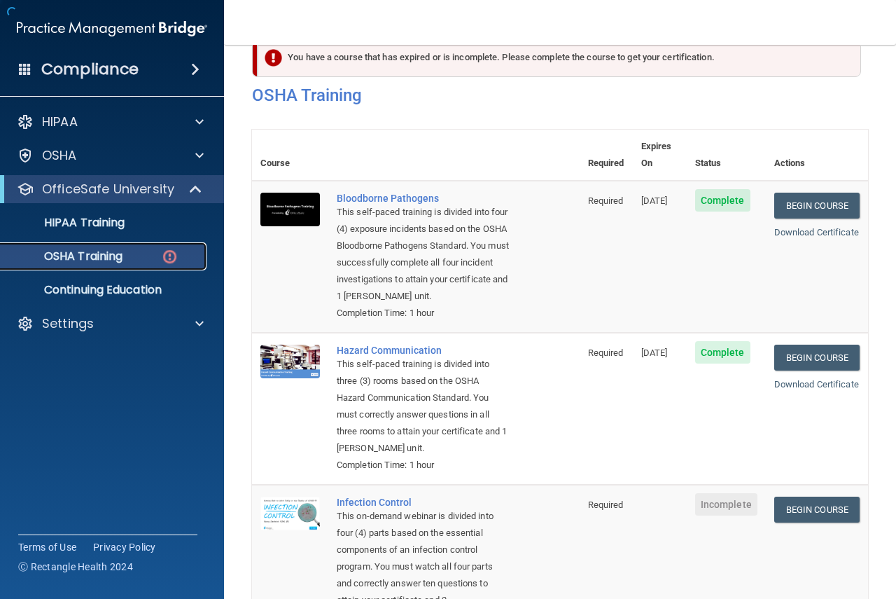
scroll to position [331, 0]
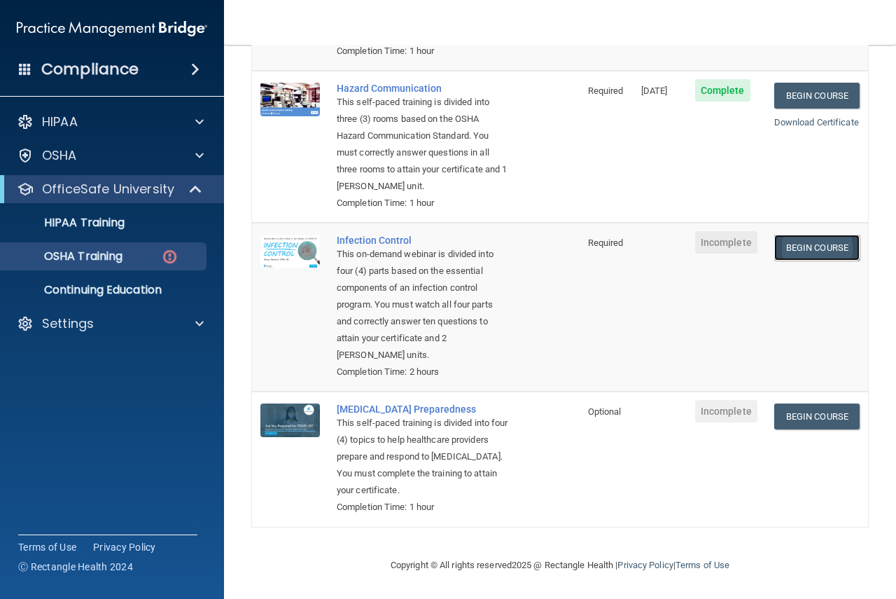
click at [814, 235] on link "Begin Course" at bounding box center [817, 248] width 85 height 26
